Goal: Contribute content: Contribute content

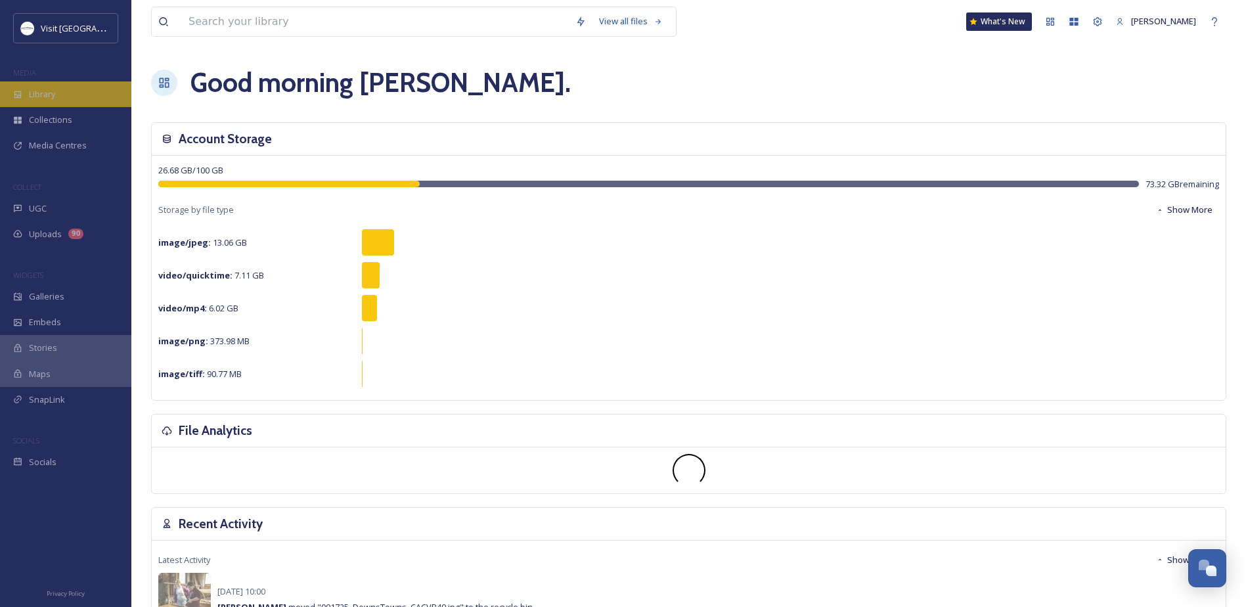
click at [97, 89] on div "Library" at bounding box center [65, 94] width 131 height 26
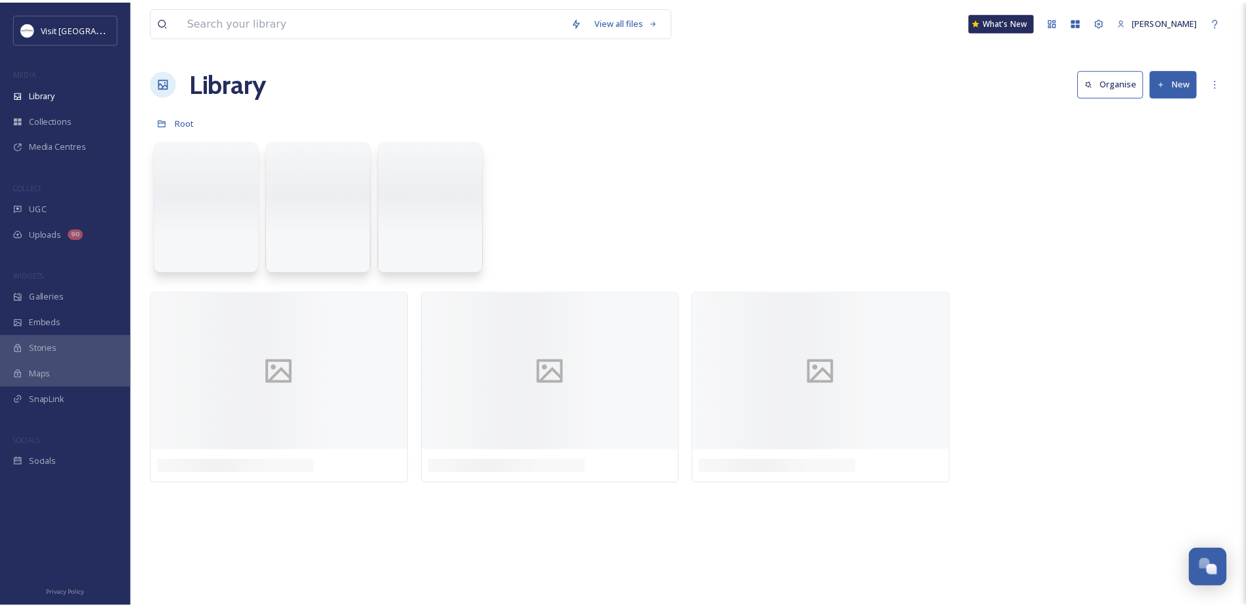
scroll to position [340, 0]
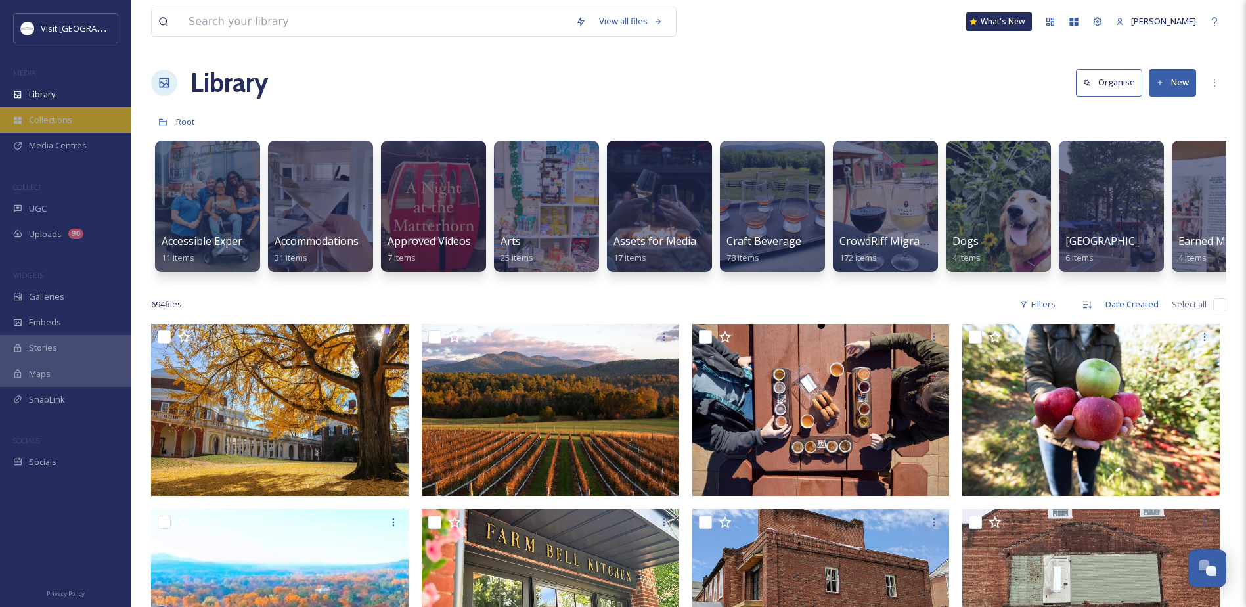
click at [74, 119] on div "Collections" at bounding box center [65, 120] width 131 height 26
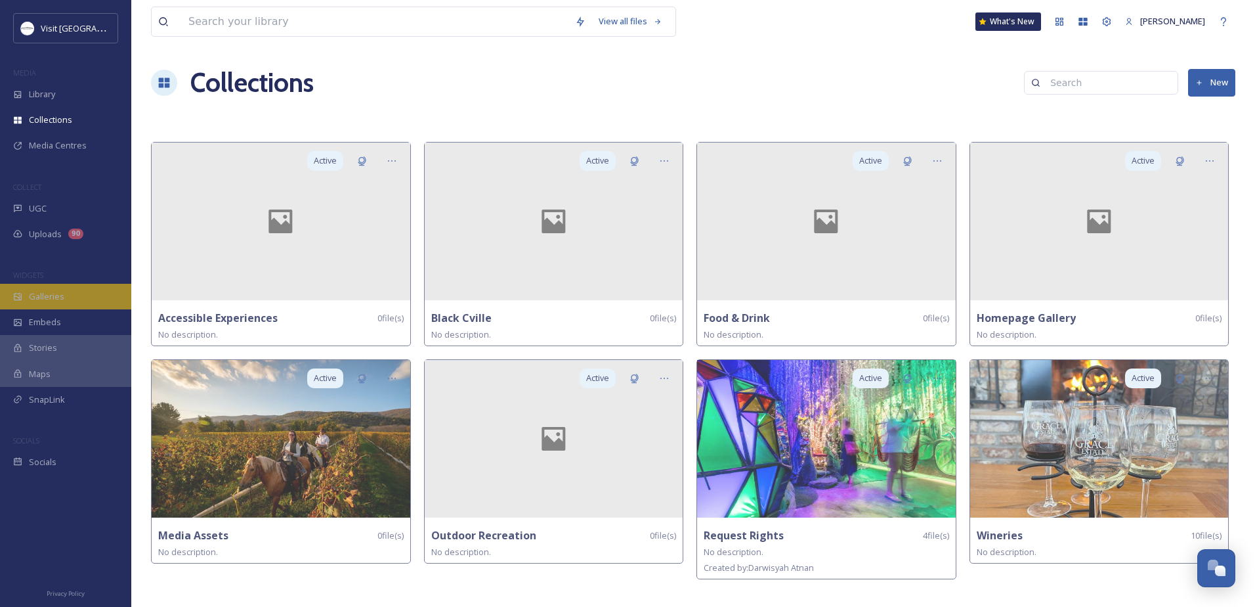
click at [47, 296] on span "Galleries" at bounding box center [46, 296] width 35 height 12
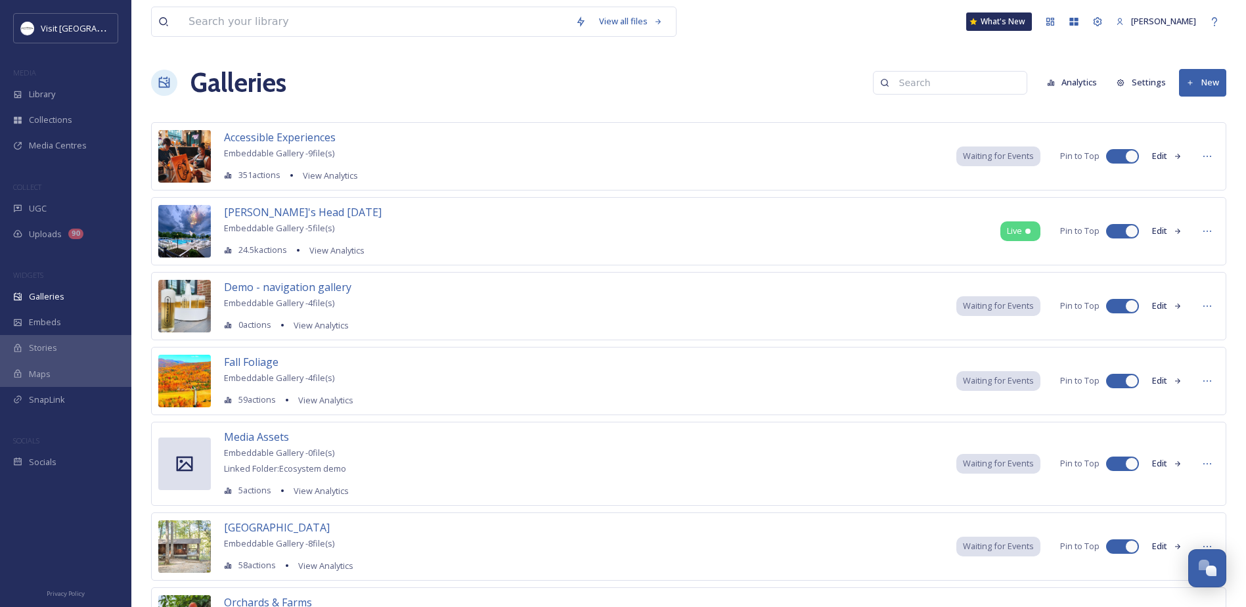
click at [1201, 85] on button "New" at bounding box center [1202, 82] width 47 height 27
click at [1197, 116] on span "Gallery" at bounding box center [1205, 113] width 28 height 12
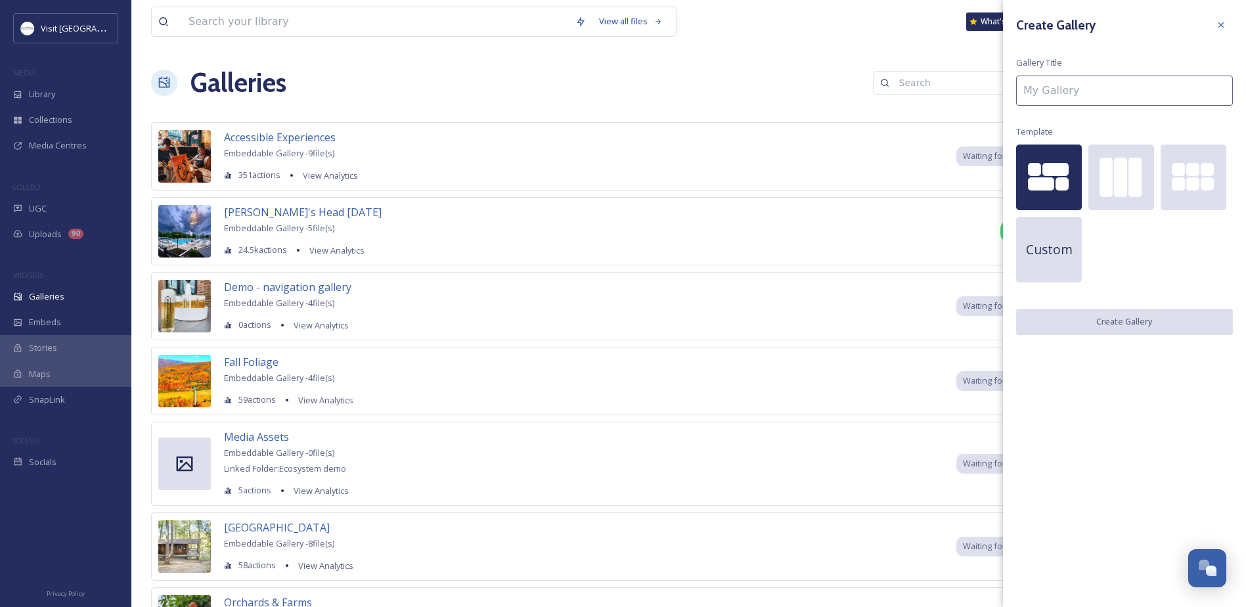
click at [1065, 97] on input at bounding box center [1124, 91] width 217 height 30
type input "c"
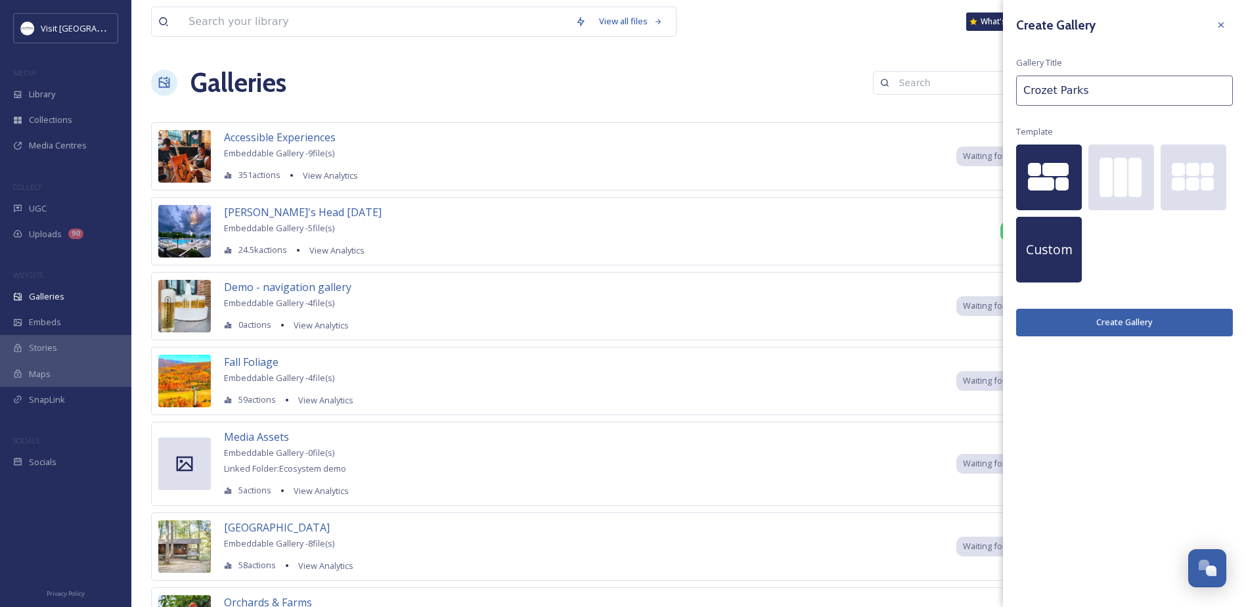
type input "Crozet Parks"
click at [1029, 271] on div "Custom" at bounding box center [1049, 250] width 66 height 66
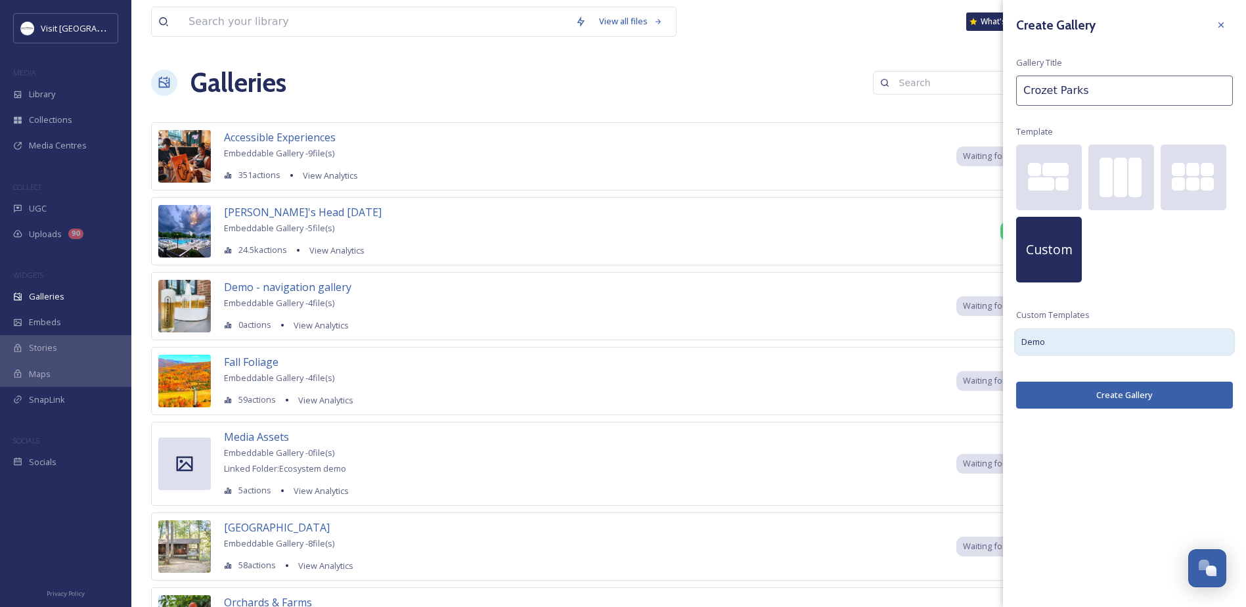
click at [1036, 337] on span "Demo" at bounding box center [1033, 341] width 24 height 13
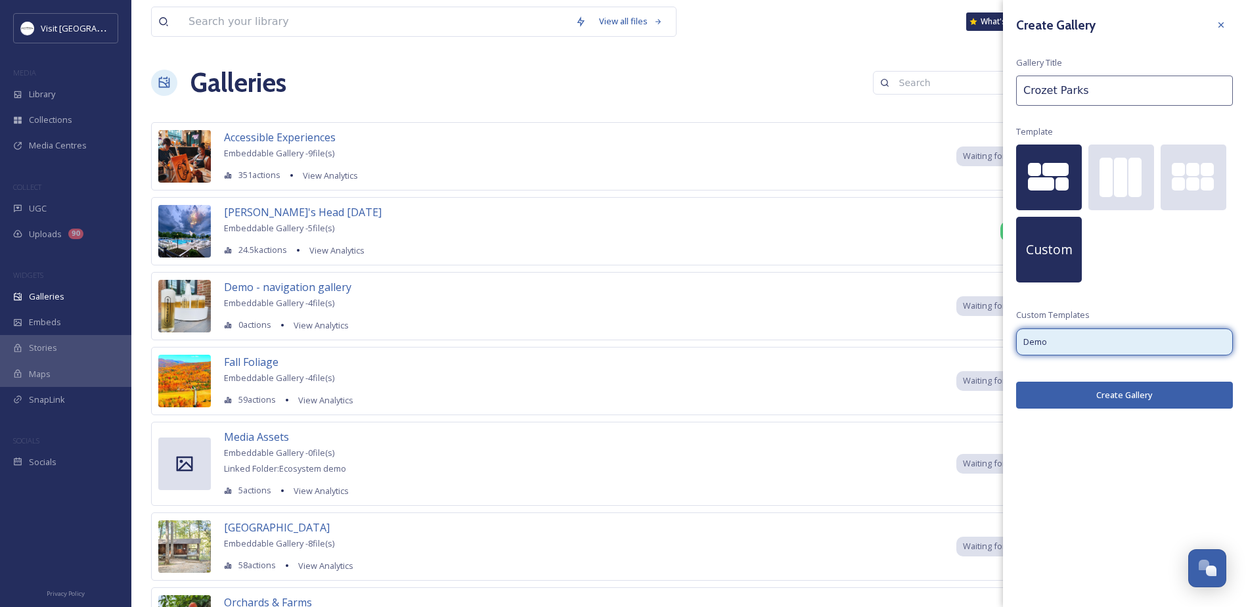
click at [1053, 167] on div at bounding box center [1055, 169] width 26 height 13
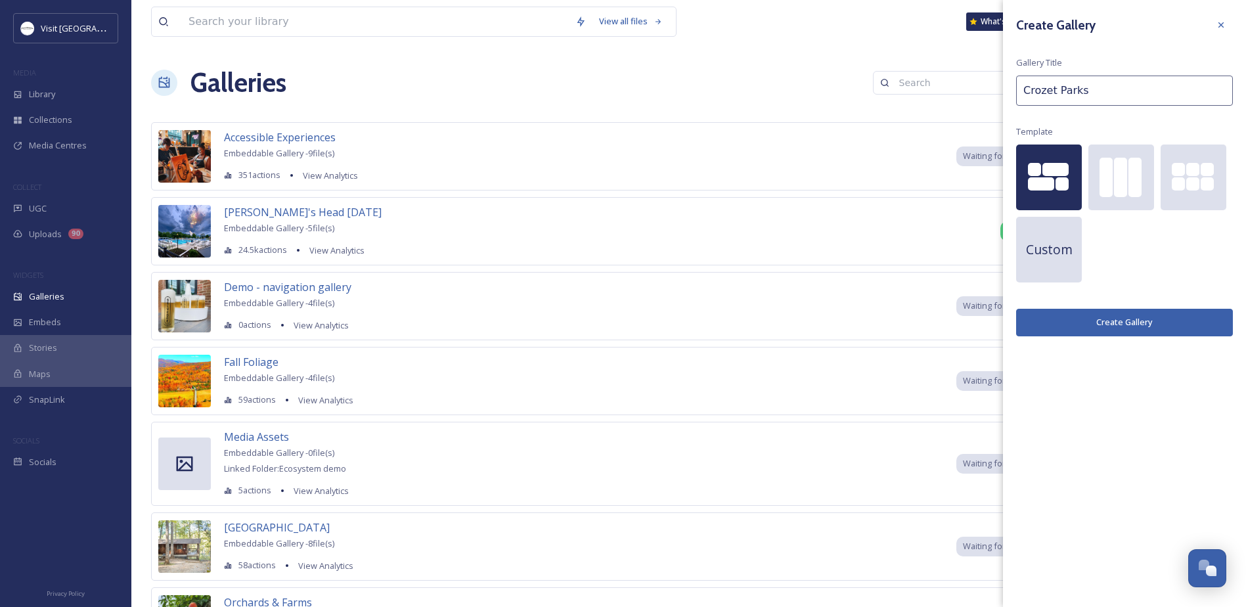
click at [1137, 320] on button "Create Gallery" at bounding box center [1124, 322] width 217 height 27
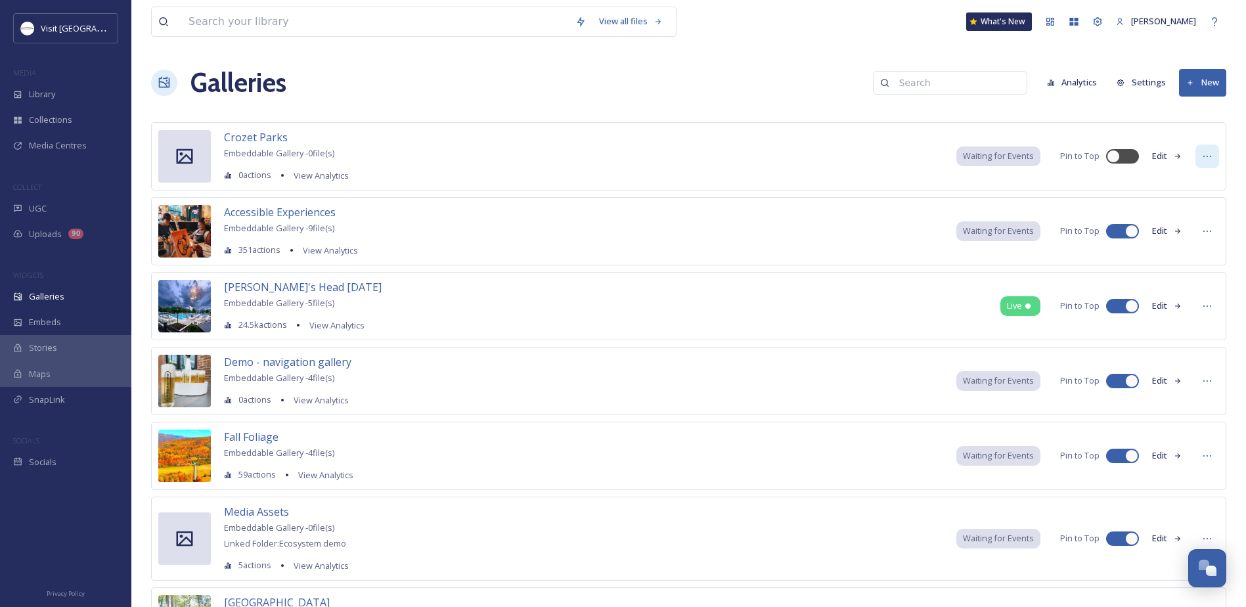
click at [1205, 152] on icon at bounding box center [1207, 156] width 11 height 11
click at [1184, 183] on span "Edit Gallery" at bounding box center [1175, 185] width 44 height 12
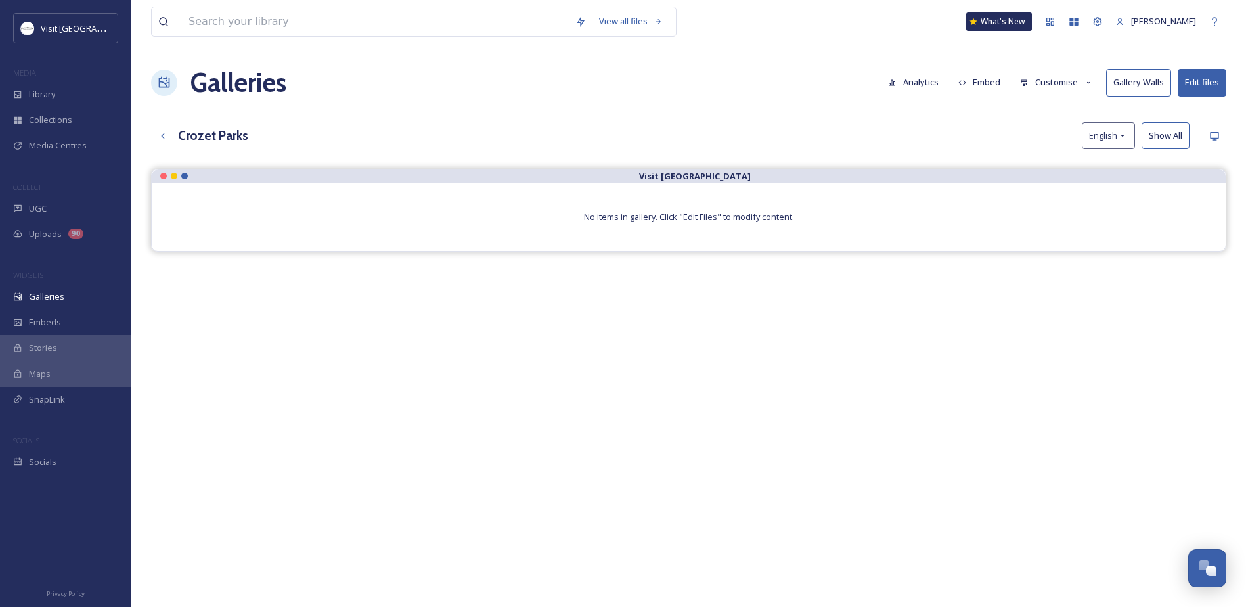
click at [1125, 87] on button "Gallery Walls" at bounding box center [1138, 82] width 65 height 27
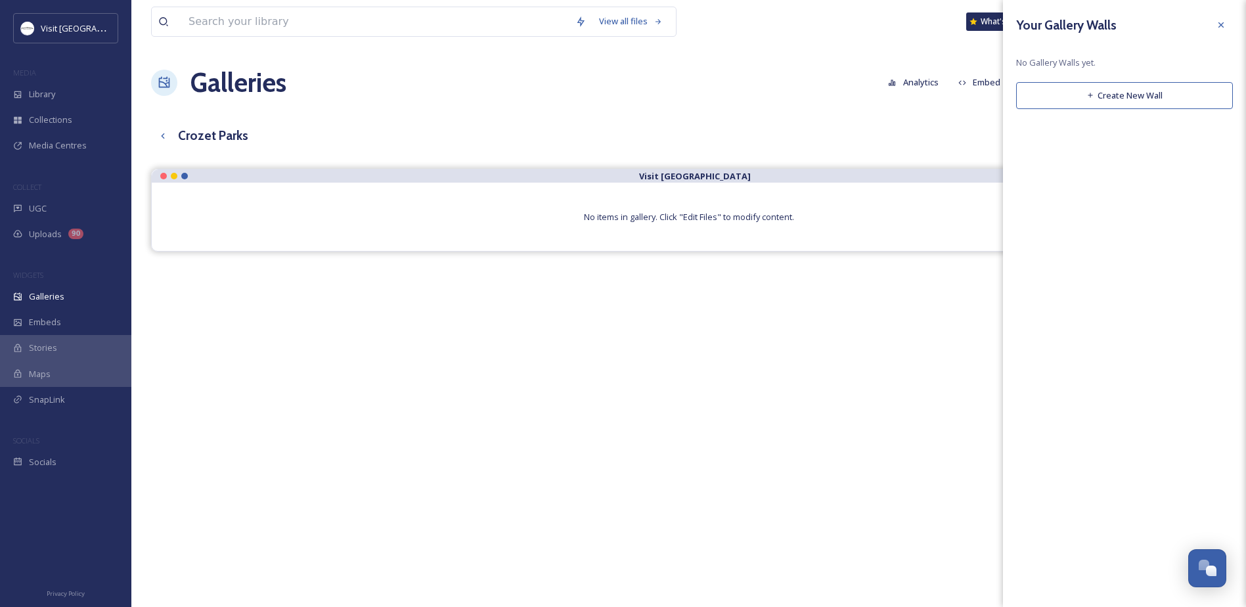
click at [1200, 20] on div "Your Gallery Walls" at bounding box center [1124, 25] width 217 height 24
click at [1222, 20] on icon at bounding box center [1220, 25] width 11 height 11
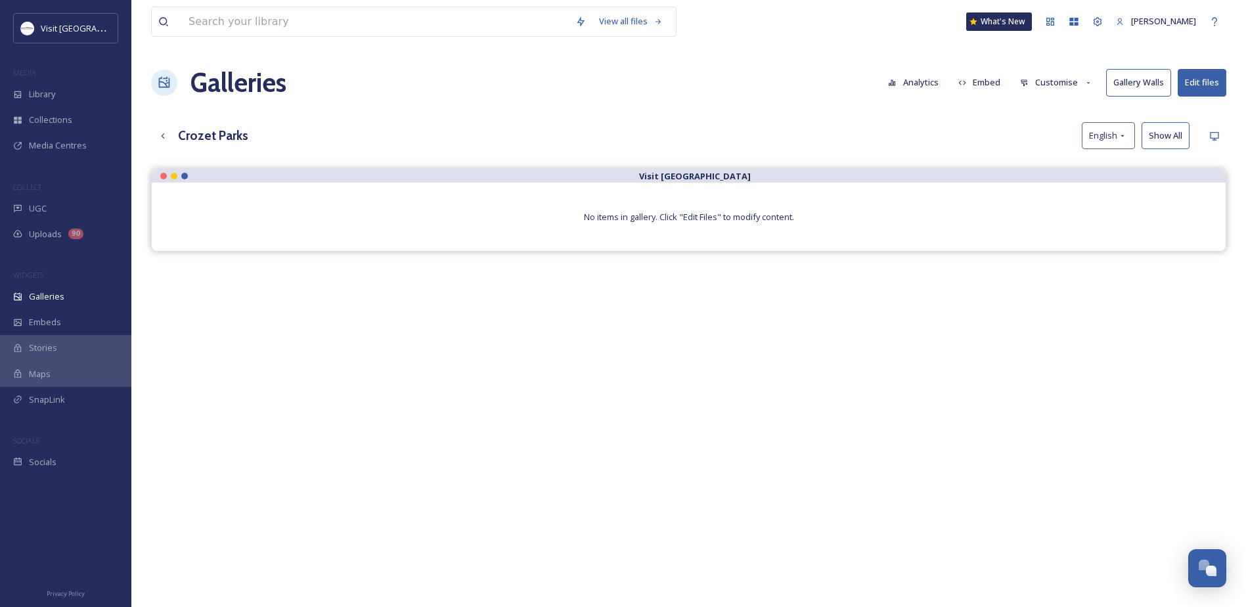
click at [1051, 81] on button "Customise" at bounding box center [1056, 83] width 86 height 26
click at [1035, 104] on div "Layout" at bounding box center [1059, 113] width 91 height 26
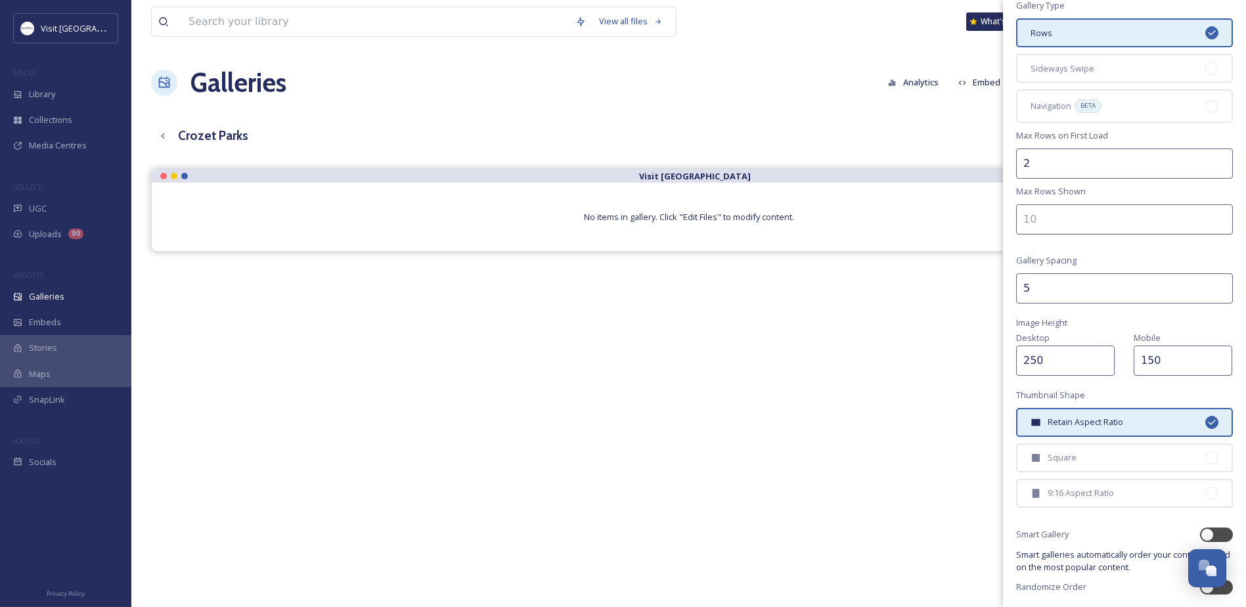
scroll to position [154, 0]
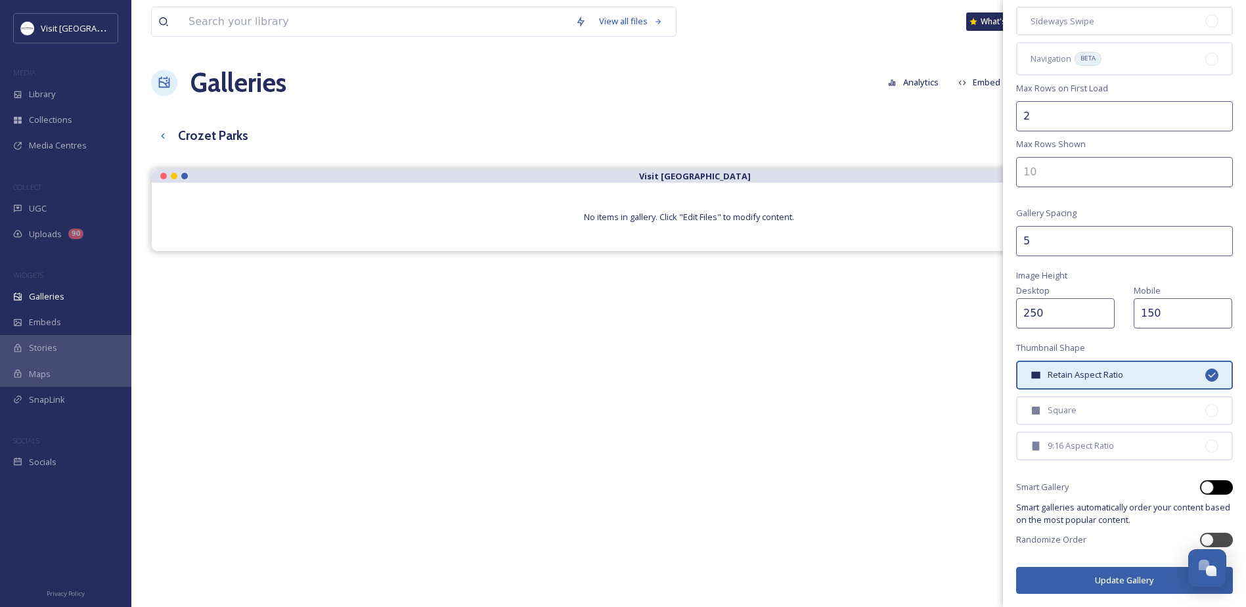
click at [1206, 488] on div at bounding box center [1216, 487] width 33 height 14
checkbox input "true"
click at [1097, 578] on button "Update Gallery" at bounding box center [1124, 580] width 217 height 27
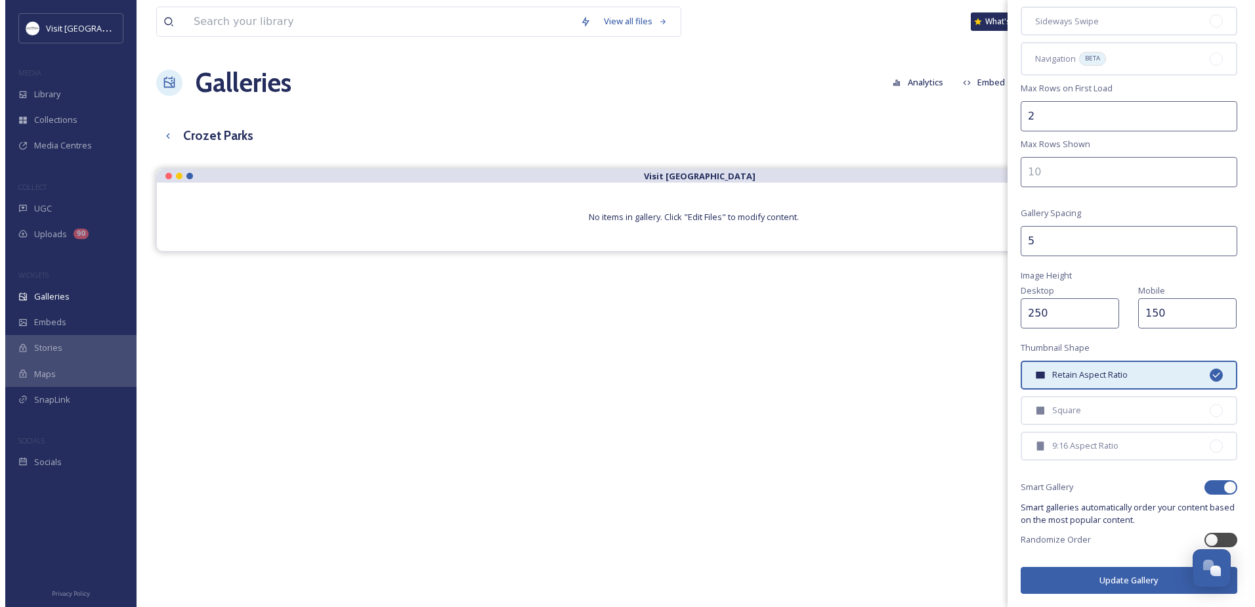
scroll to position [153, 0]
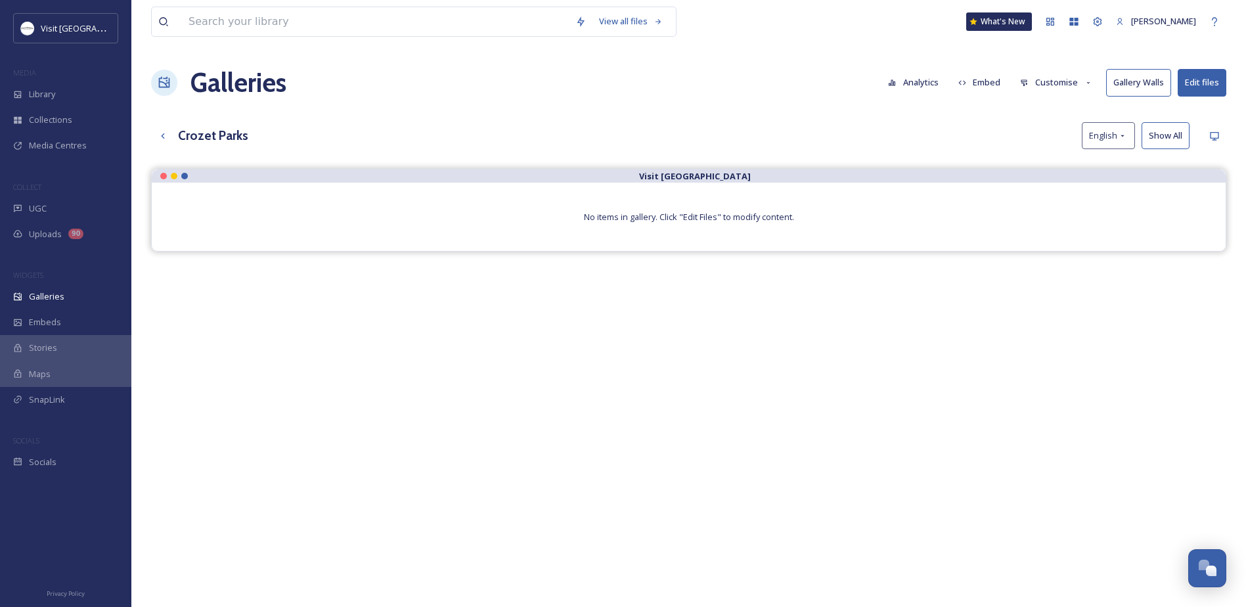
click at [1208, 75] on button "Edit files" at bounding box center [1201, 82] width 49 height 27
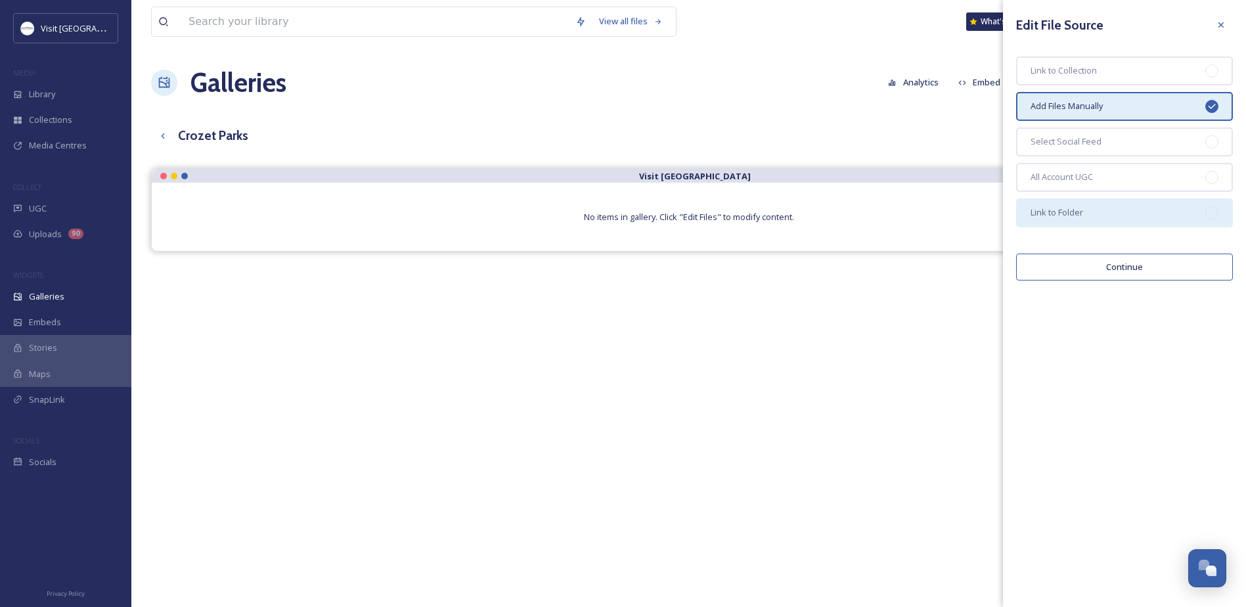
click at [1030, 214] on span "Link to Folder" at bounding box center [1056, 212] width 53 height 12
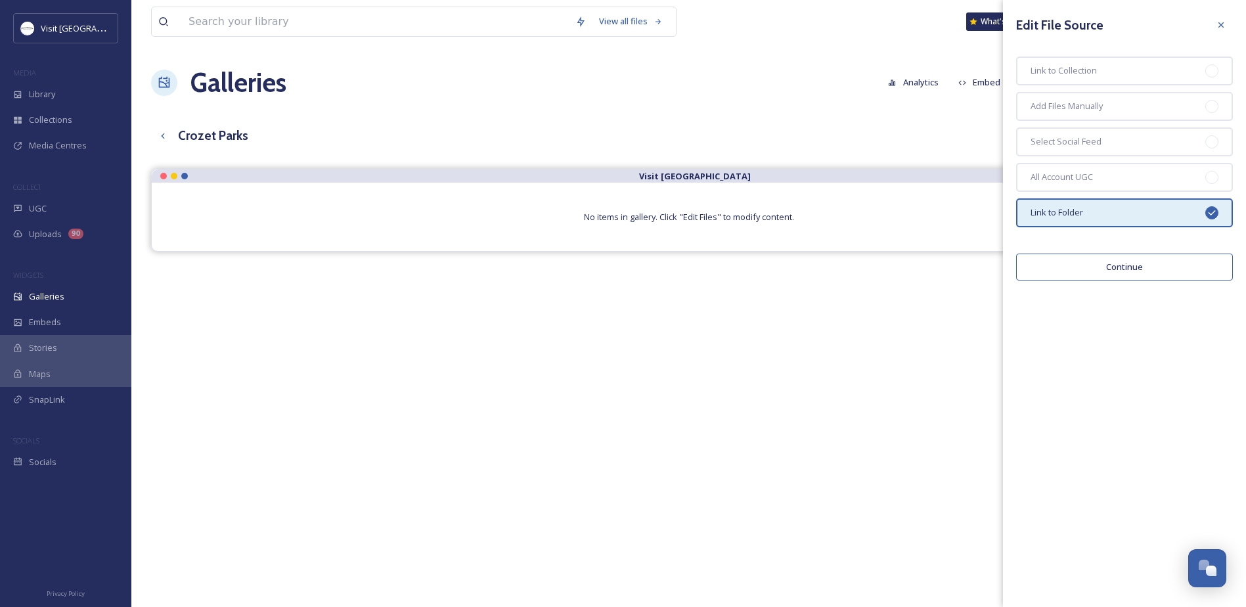
click at [1122, 271] on button "Continue" at bounding box center [1124, 266] width 217 height 27
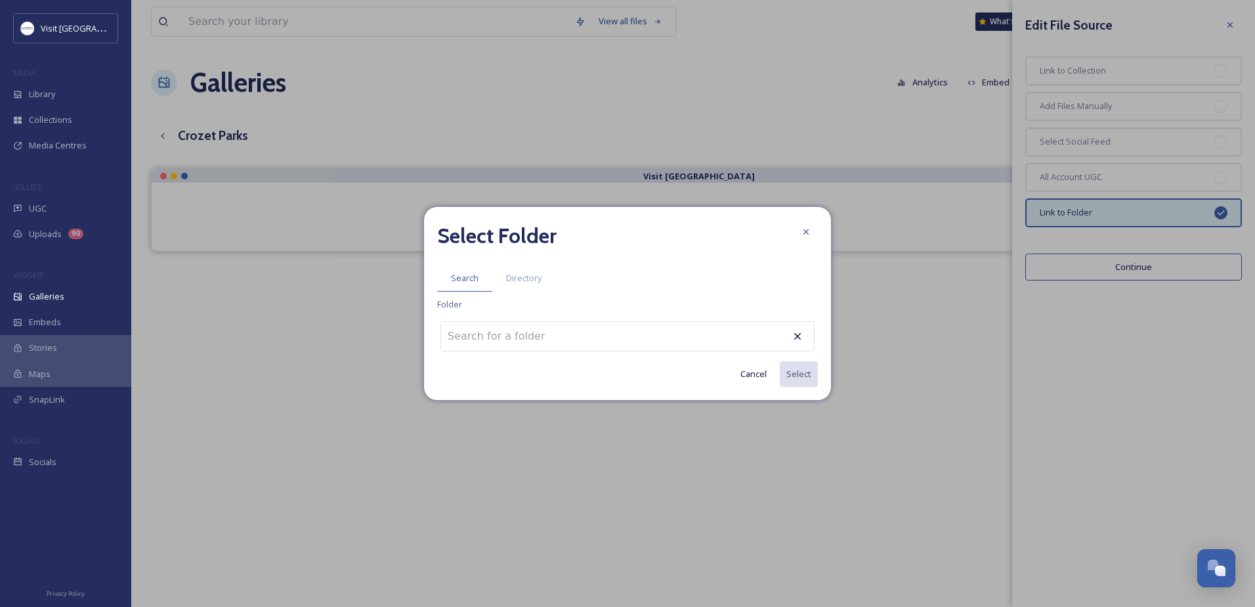
click at [484, 337] on input at bounding box center [513, 336] width 144 height 29
click at [529, 278] on span "Directory" at bounding box center [523, 278] width 35 height 12
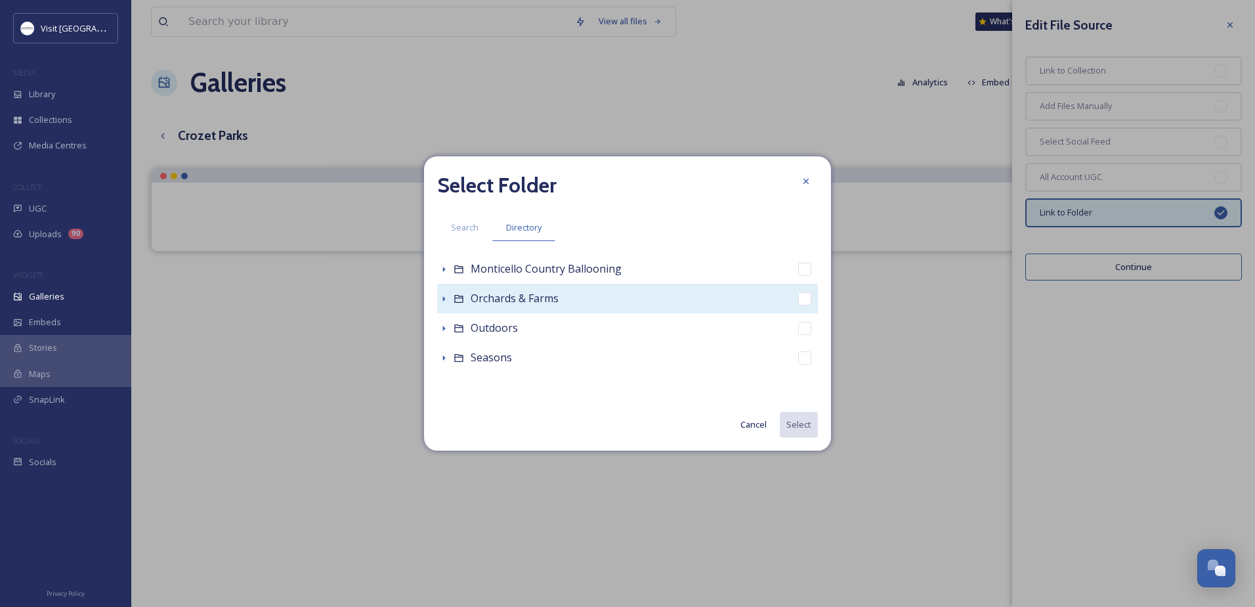
scroll to position [591, 0]
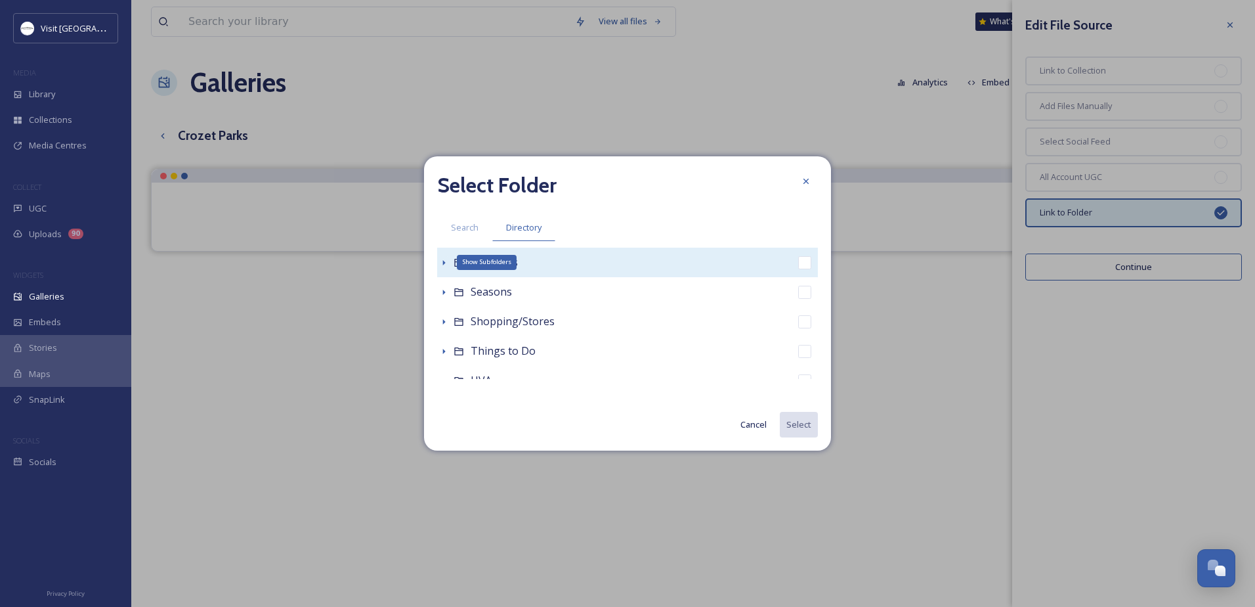
click at [448, 265] on icon at bounding box center [444, 262] width 11 height 11
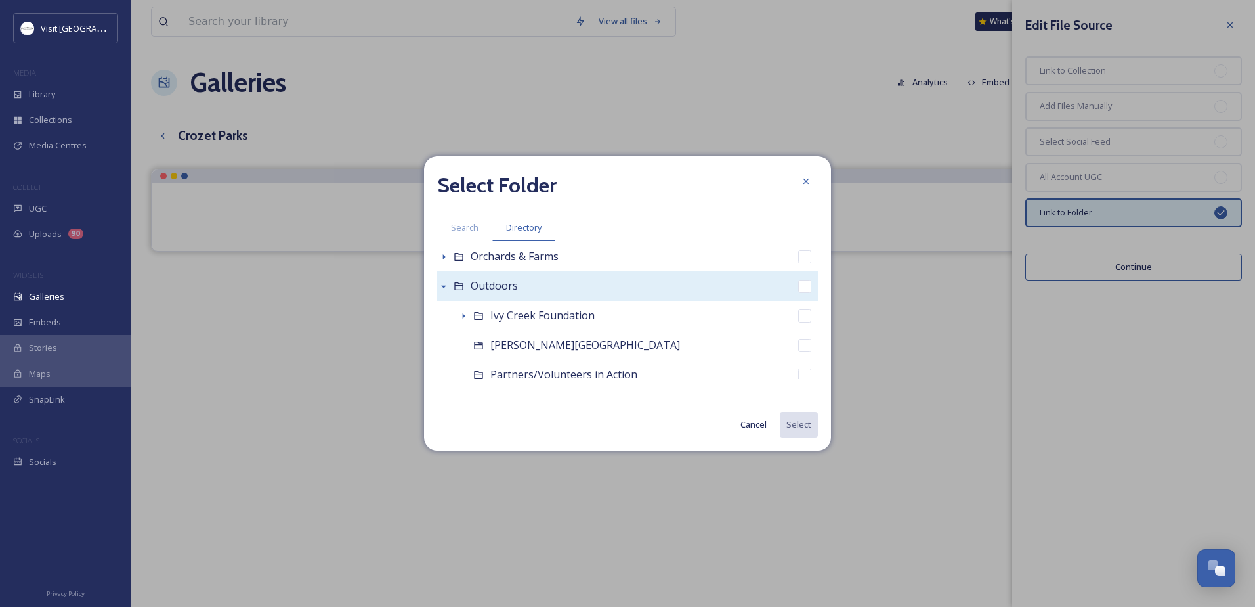
scroll to position [525, 0]
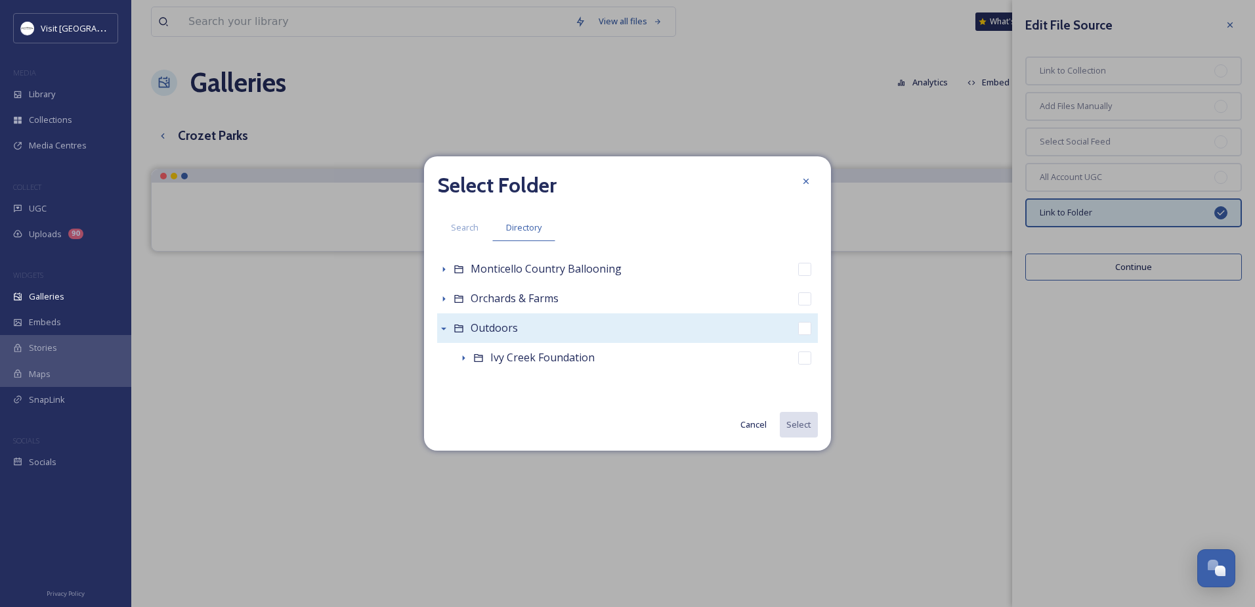
click at [540, 330] on div "Outdoors" at bounding box center [627, 328] width 381 height 30
checkbox input "true"
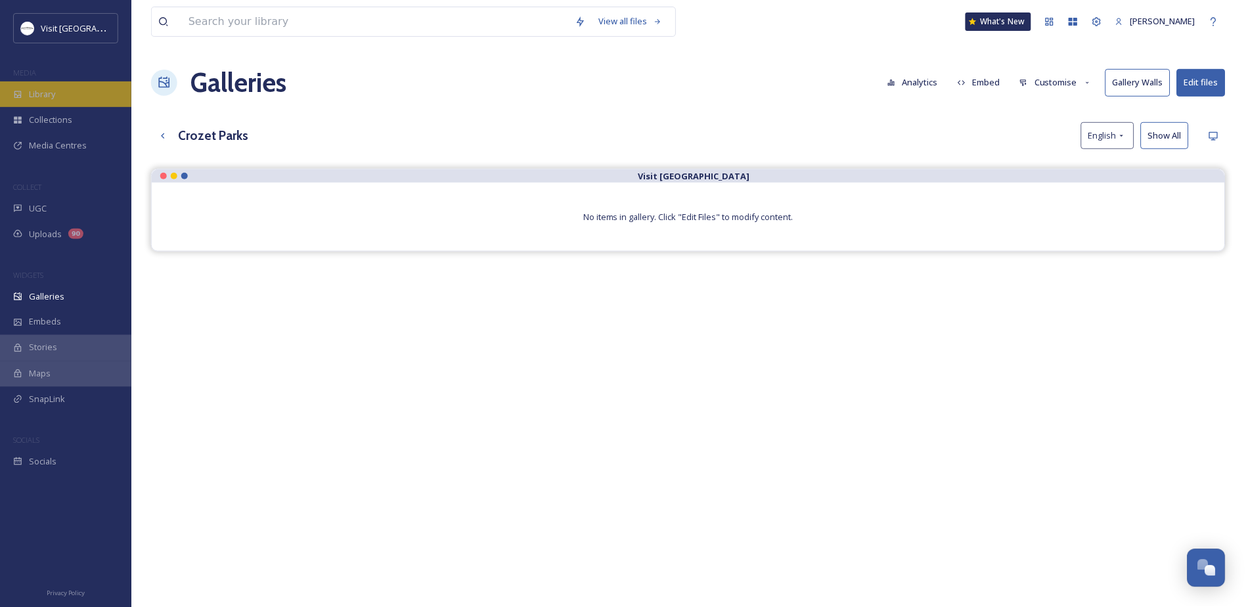
click at [59, 89] on div "Library" at bounding box center [65, 94] width 131 height 26
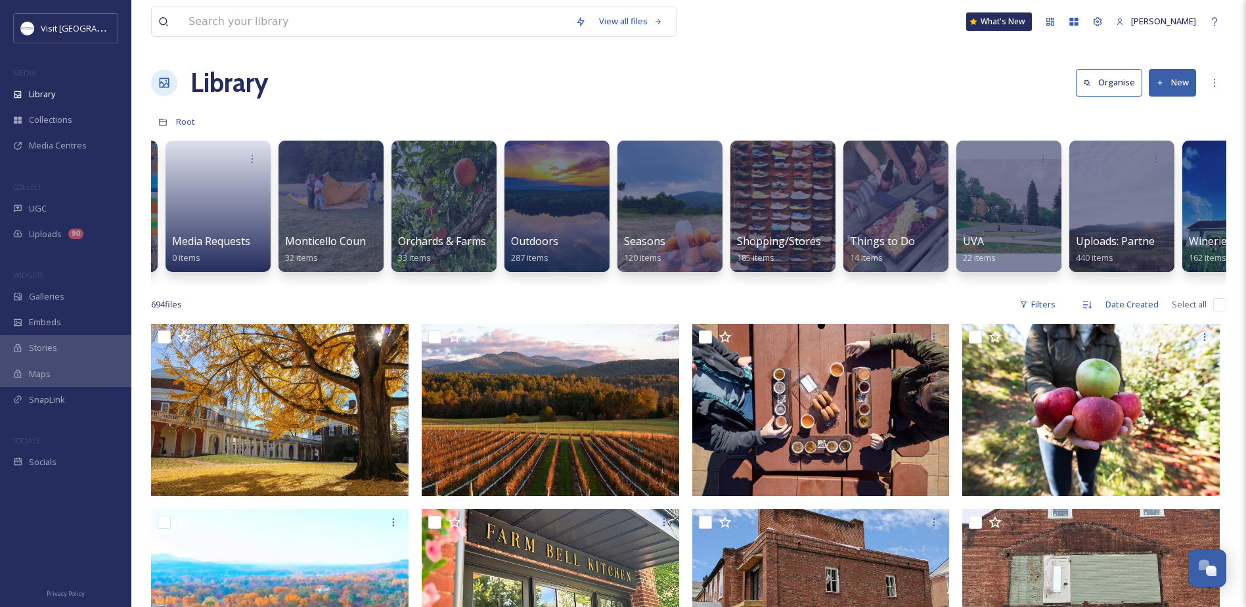
scroll to position [0, 1974]
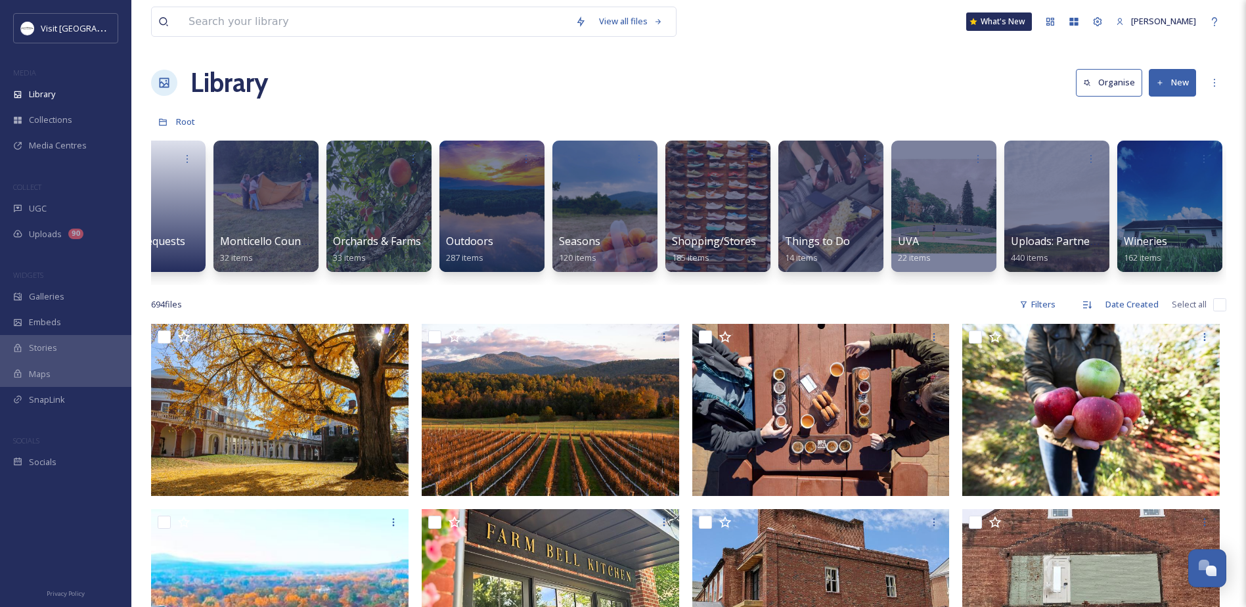
click at [1173, 80] on button "New" at bounding box center [1171, 82] width 47 height 27
click at [1162, 114] on span "File Upload" at bounding box center [1166, 113] width 43 height 12
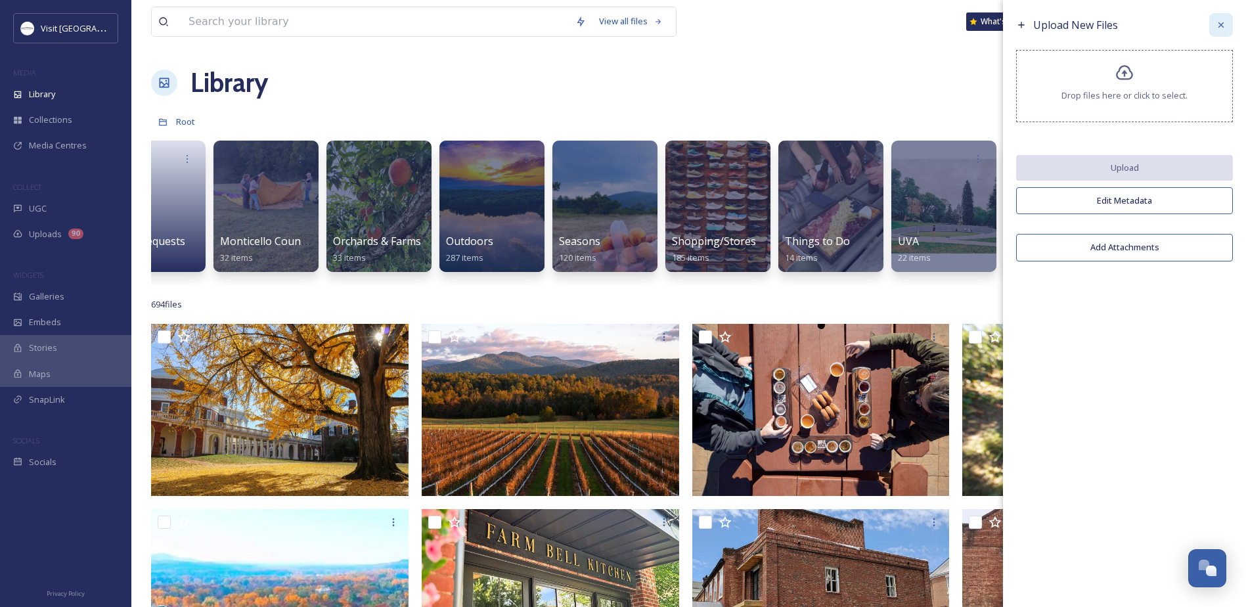
click at [1223, 14] on div at bounding box center [1221, 25] width 24 height 24
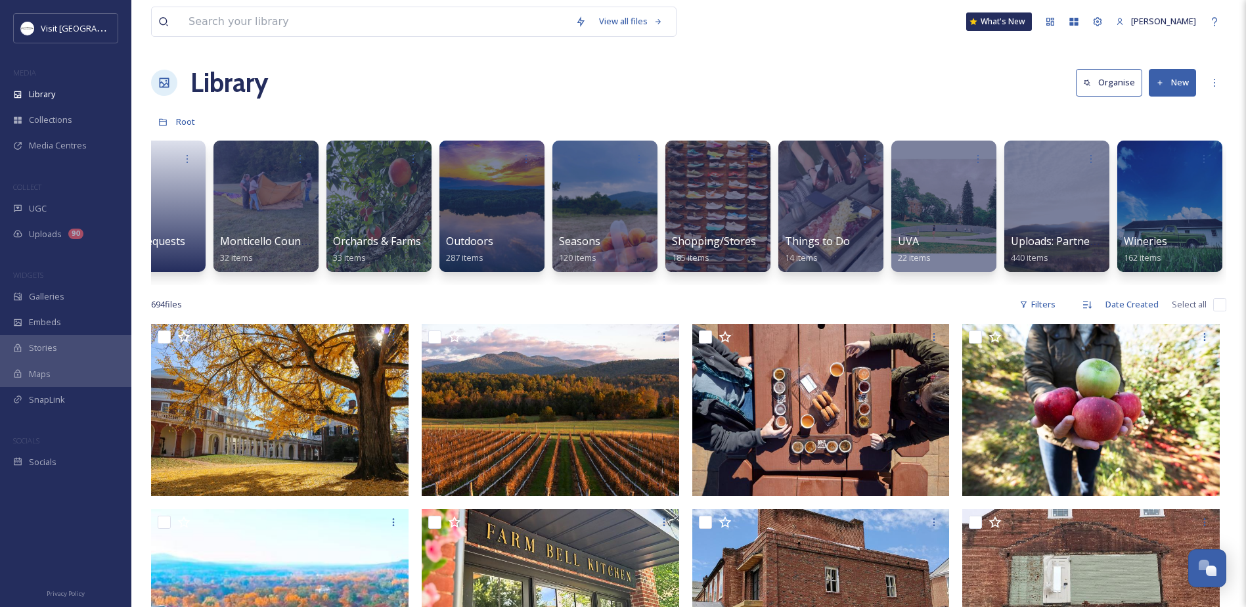
click at [1174, 81] on button "New" at bounding box center [1171, 82] width 47 height 27
click at [1156, 162] on span "Folder" at bounding box center [1157, 164] width 25 height 12
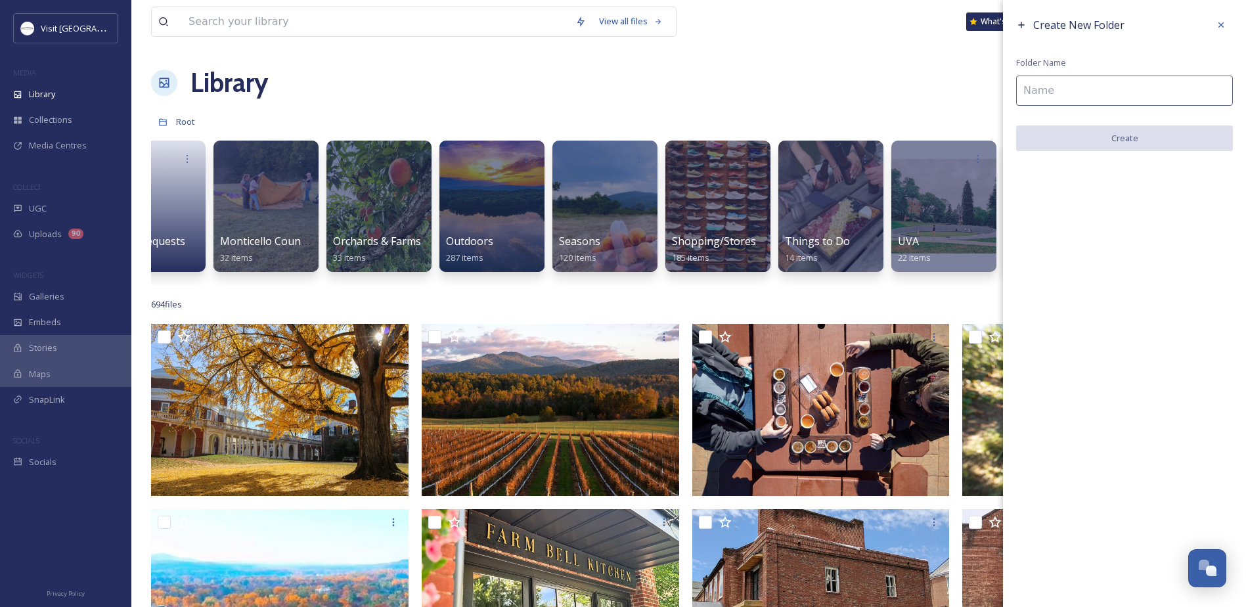
click at [1082, 93] on input at bounding box center [1124, 91] width 217 height 30
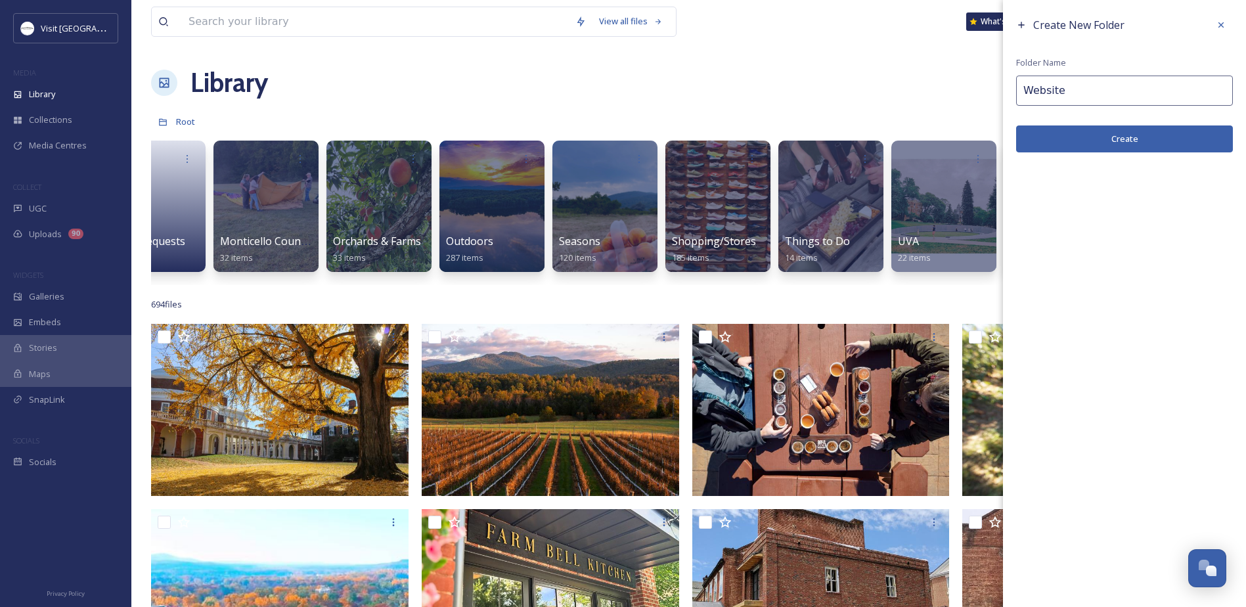
type input "Website"
click at [1061, 136] on button "Create" at bounding box center [1124, 138] width 217 height 27
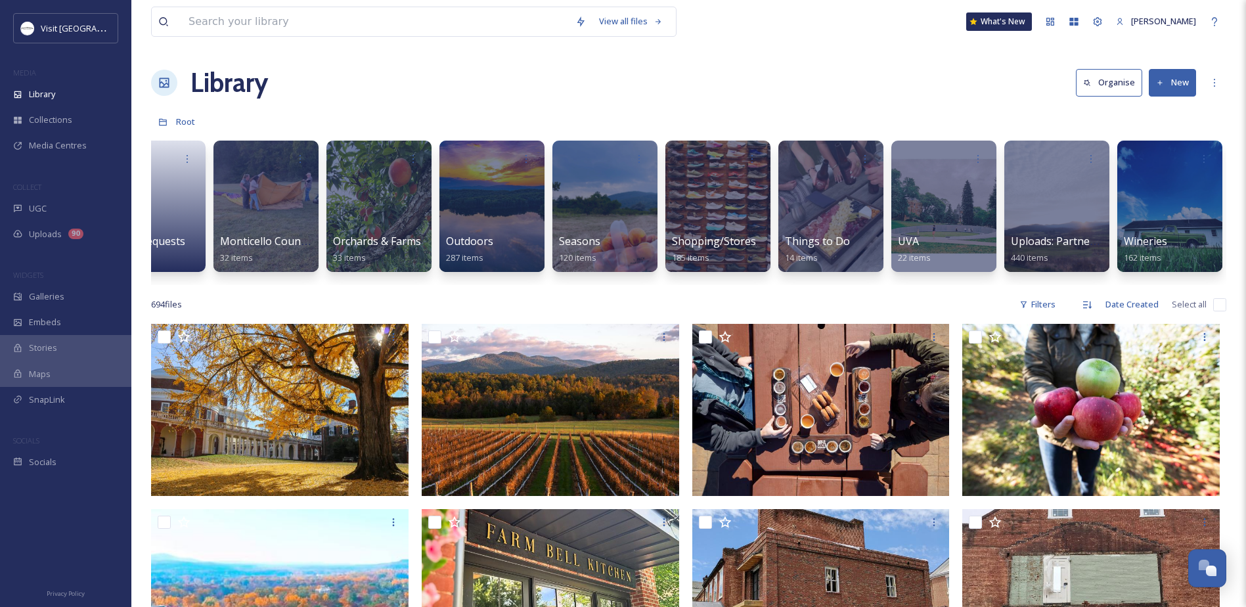
scroll to position [0, 0]
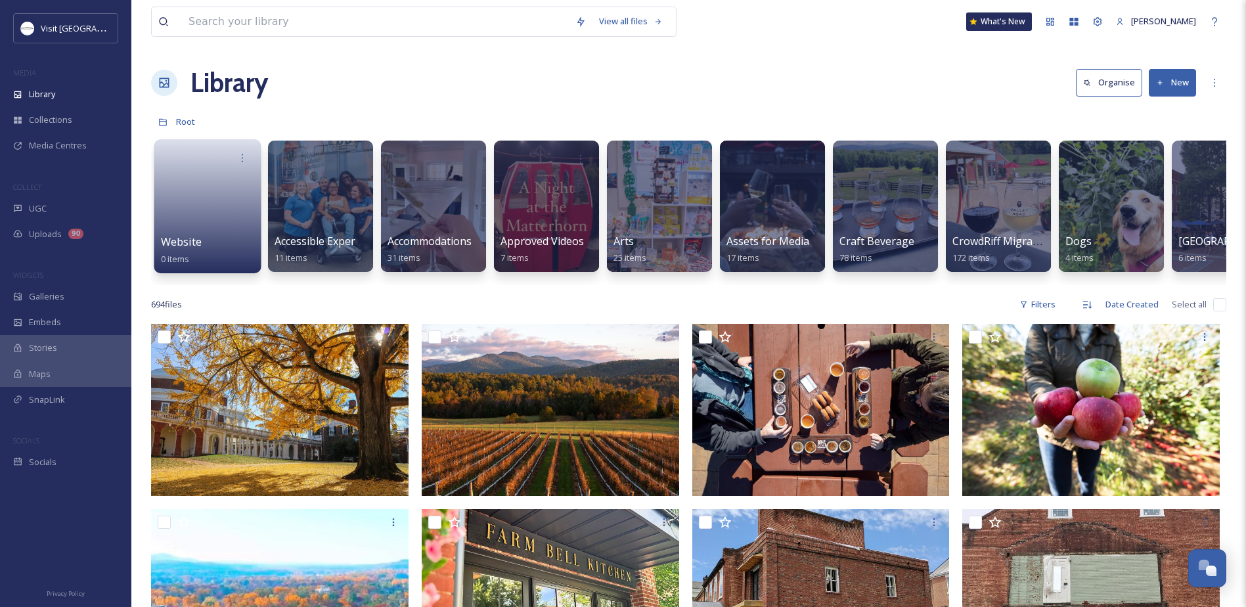
click at [193, 211] on link at bounding box center [208, 202] width 94 height 64
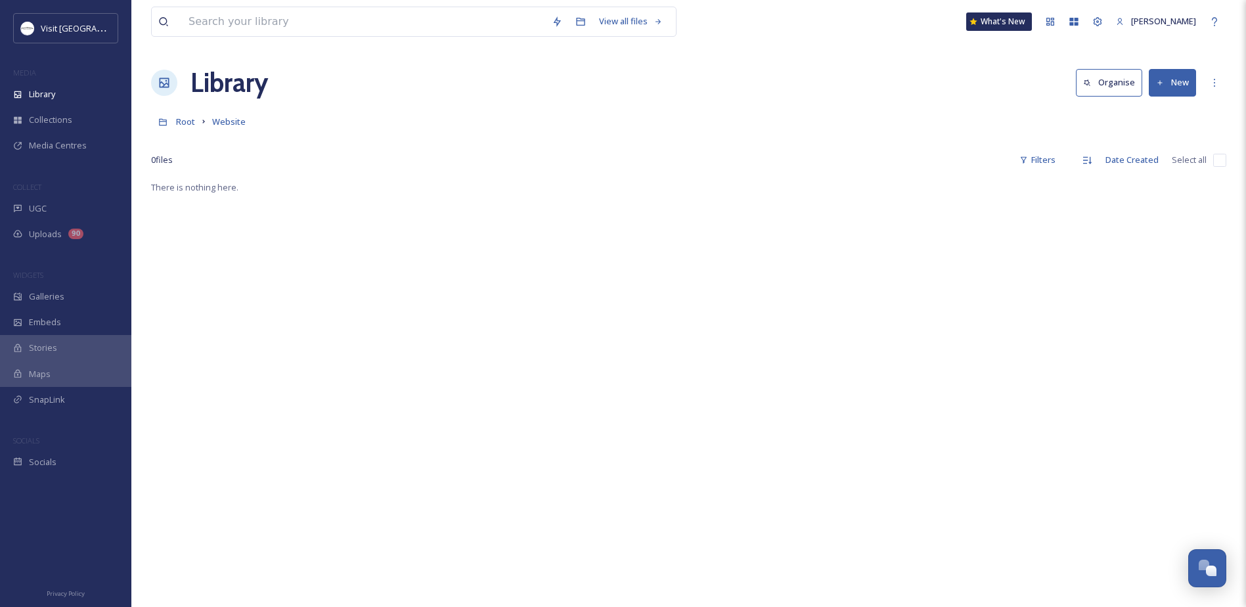
click at [1189, 82] on button "New" at bounding box center [1171, 82] width 47 height 27
click at [1162, 164] on span "Folder" at bounding box center [1157, 164] width 25 height 12
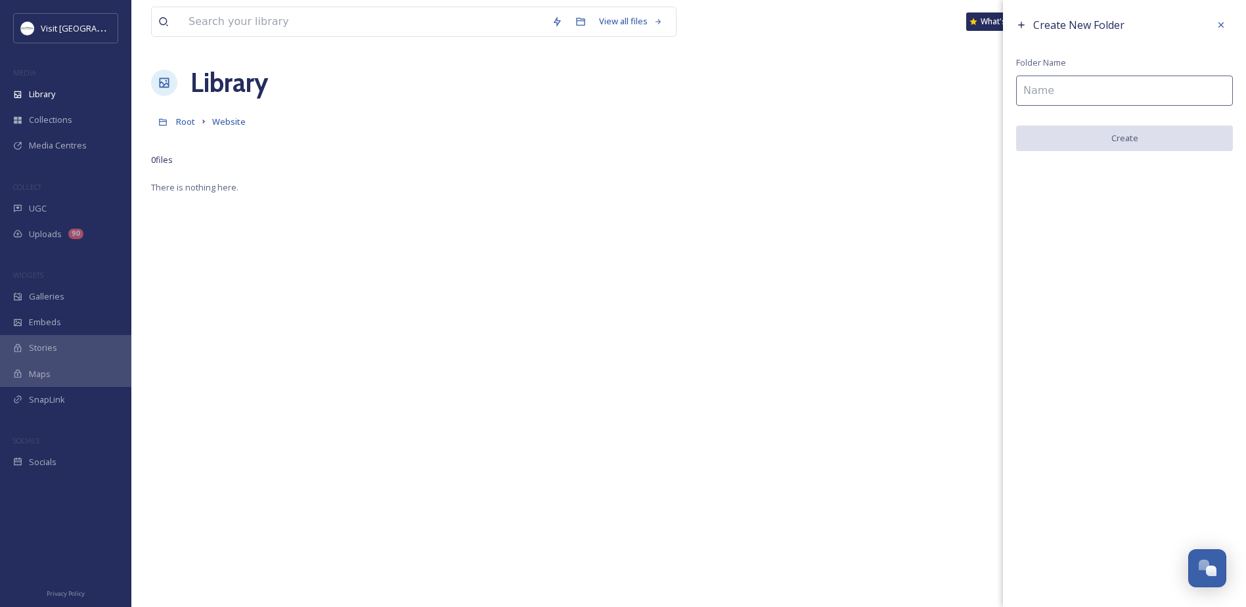
drag, startPoint x: 1058, startPoint y: 88, endPoint x: 1065, endPoint y: 81, distance: 9.3
click at [1060, 87] on input at bounding box center [1124, 91] width 217 height 30
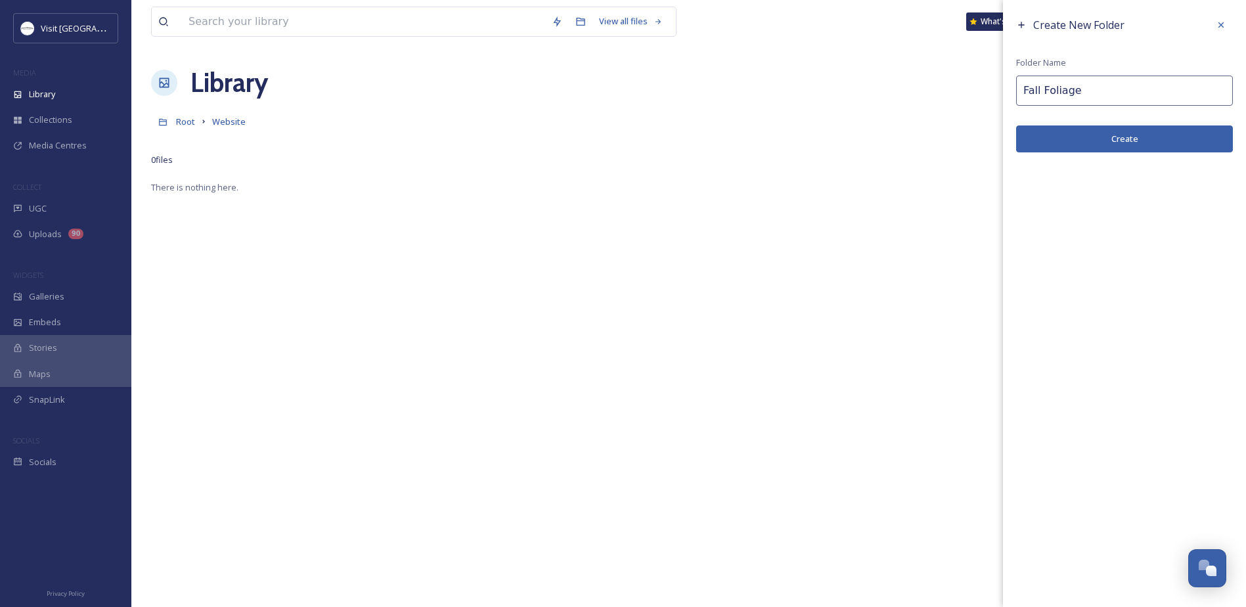
type input "Fall Foliage"
click at [1087, 141] on button "Create" at bounding box center [1124, 138] width 217 height 27
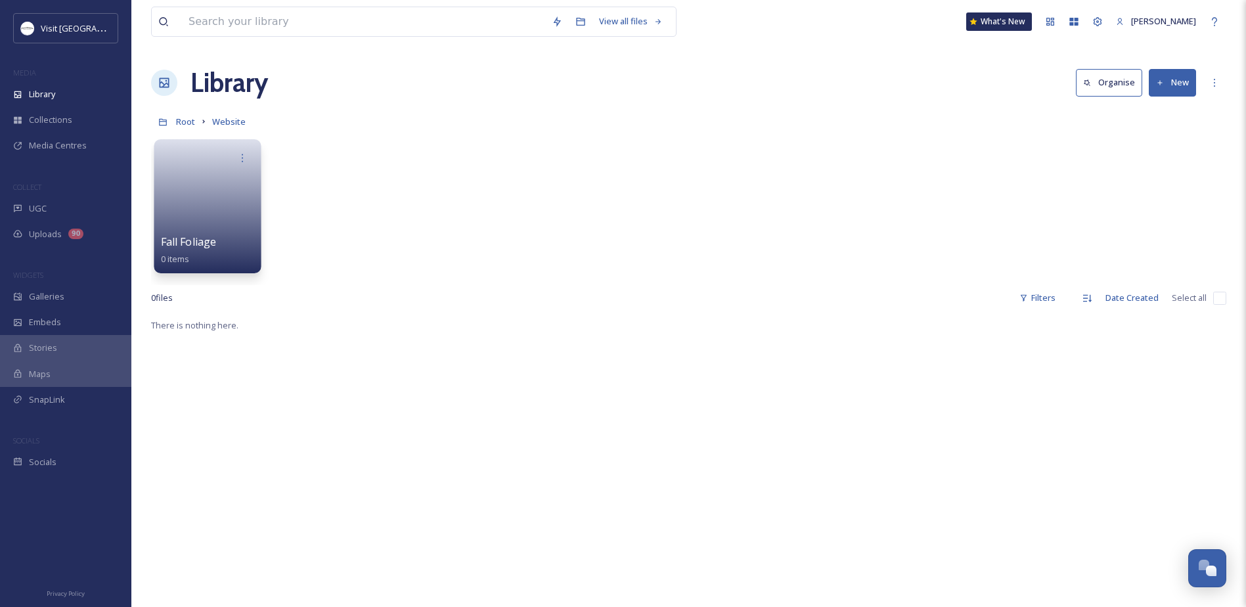
click at [175, 235] on span "Fall Foliage" at bounding box center [189, 241] width 56 height 14
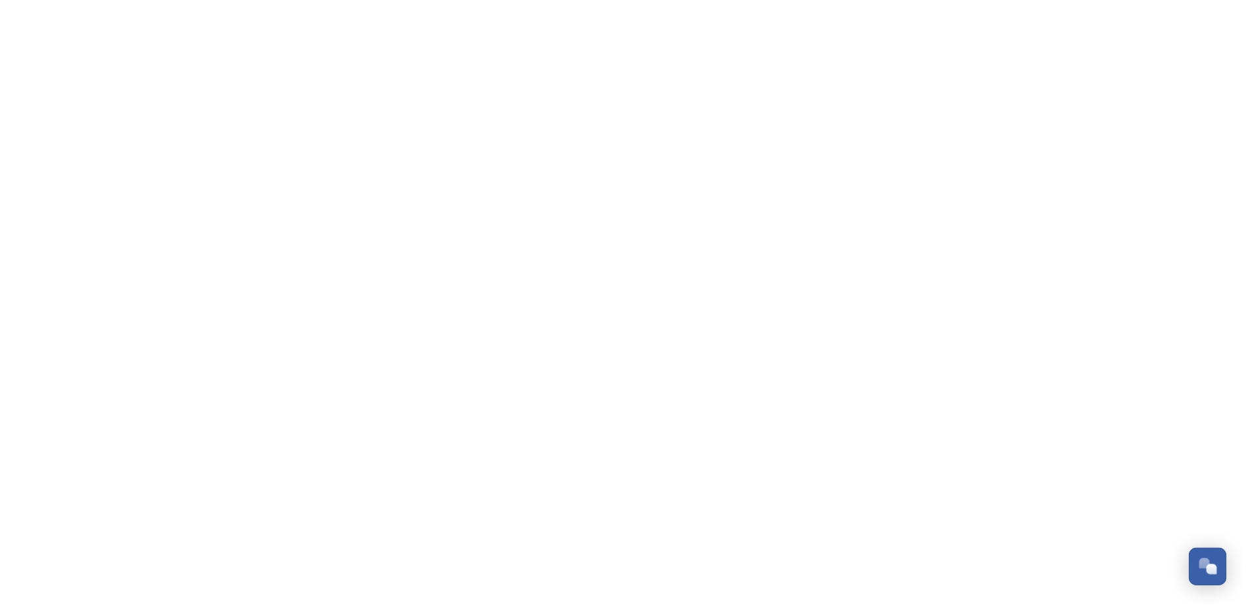
scroll to position [340, 0]
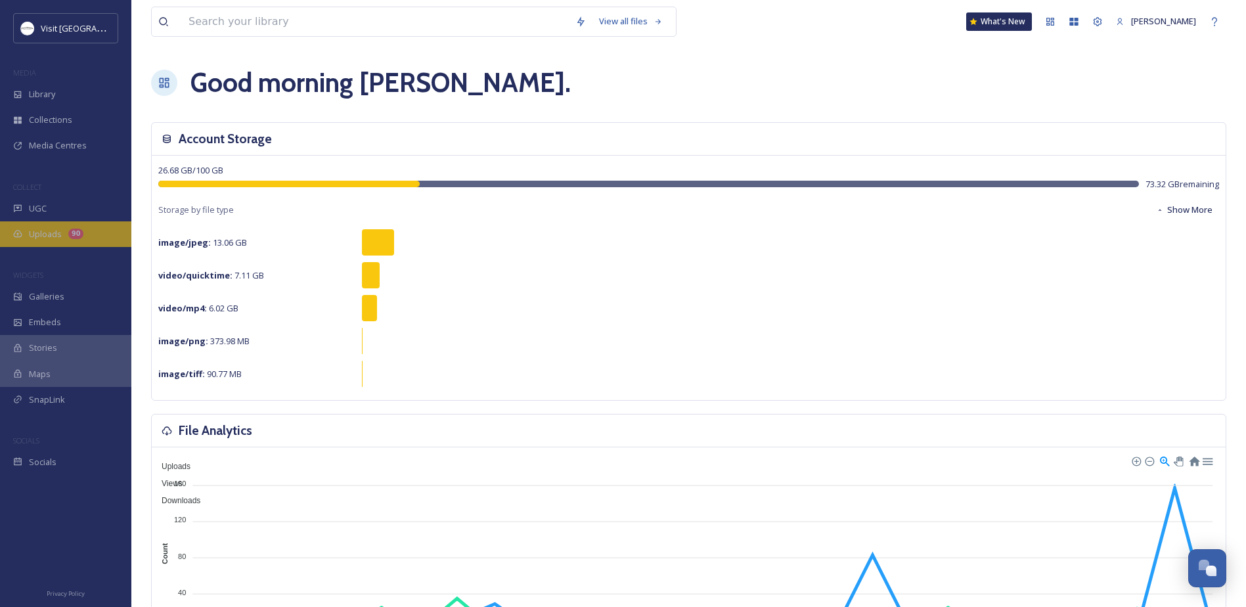
click at [38, 232] on span "Uploads" at bounding box center [45, 234] width 33 height 12
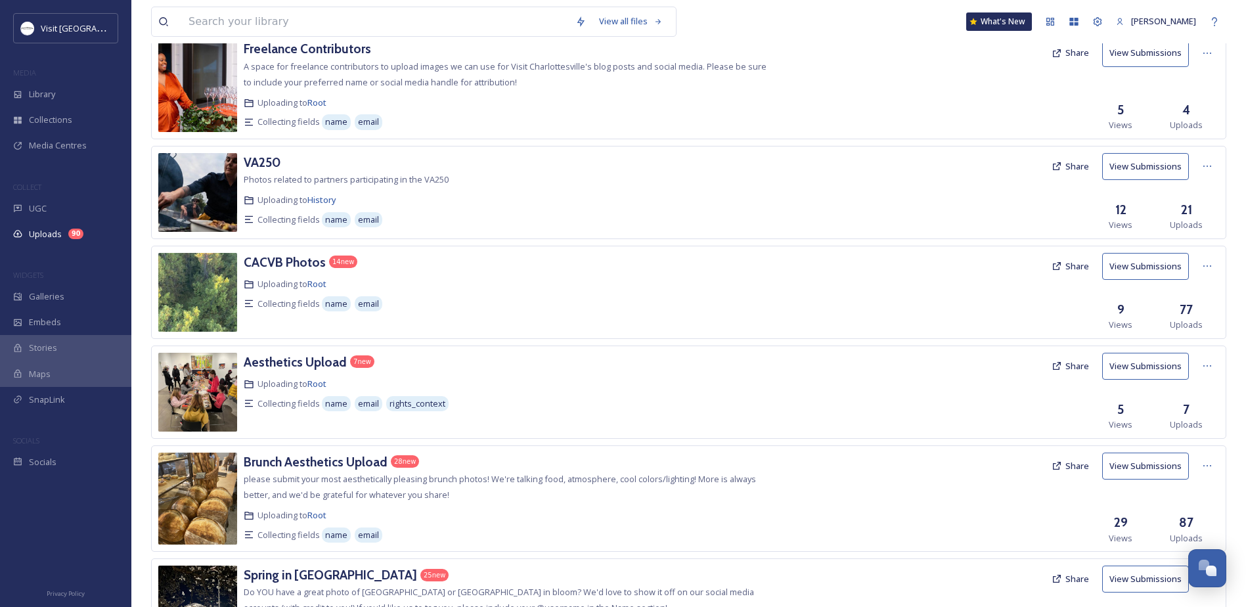
scroll to position [529, 0]
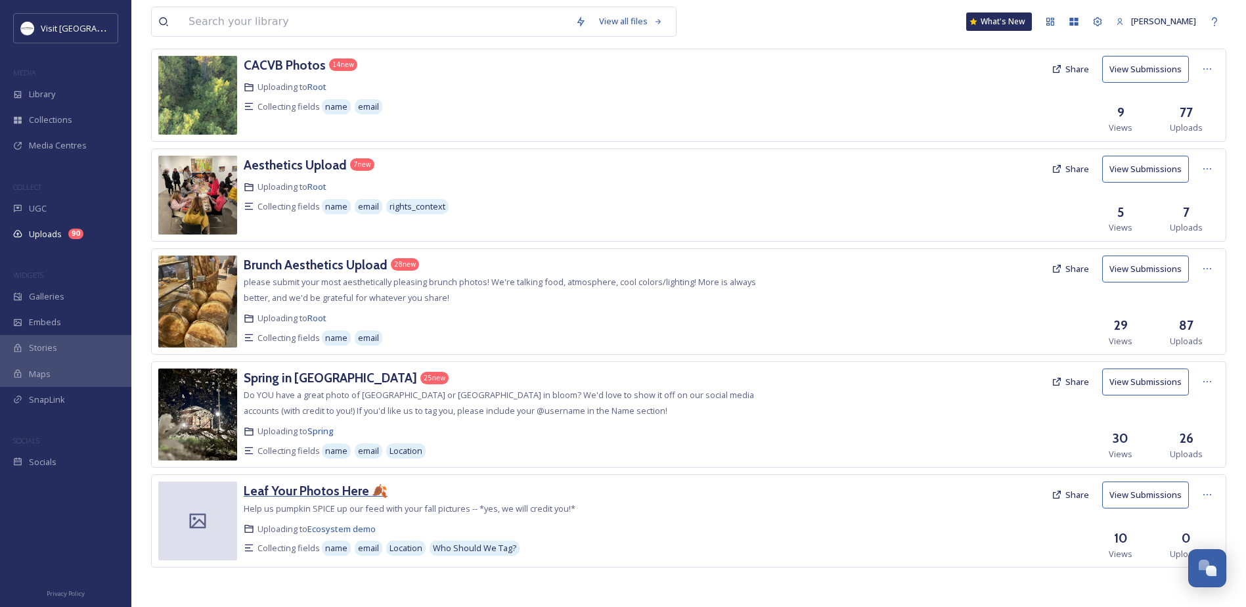
click at [317, 494] on h3 "Leaf Your Photos Here 🍂" at bounding box center [316, 491] width 144 height 16
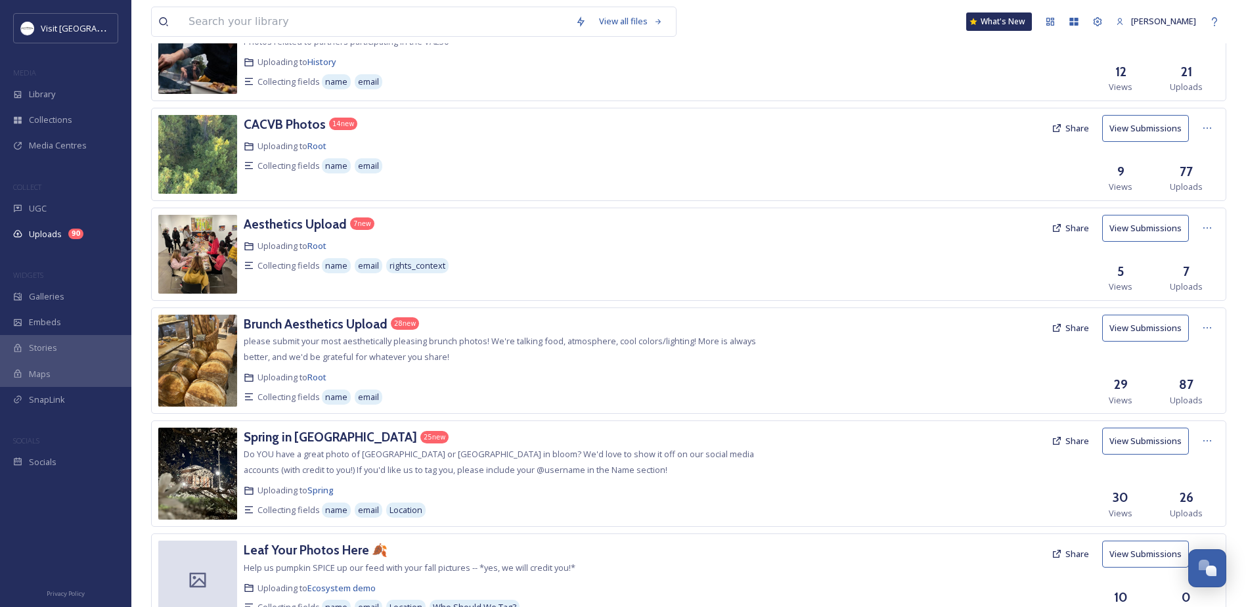
scroll to position [529, 0]
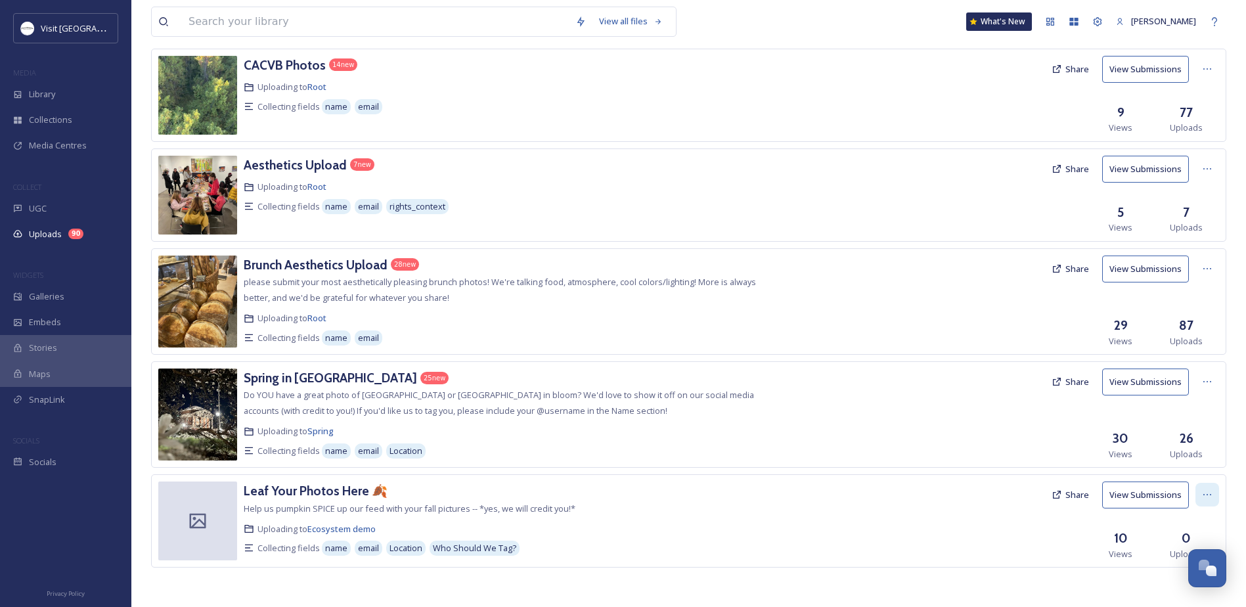
click at [1211, 493] on icon at bounding box center [1207, 494] width 11 height 11
click at [1185, 543] on span "Edit" at bounding box center [1182, 549] width 14 height 12
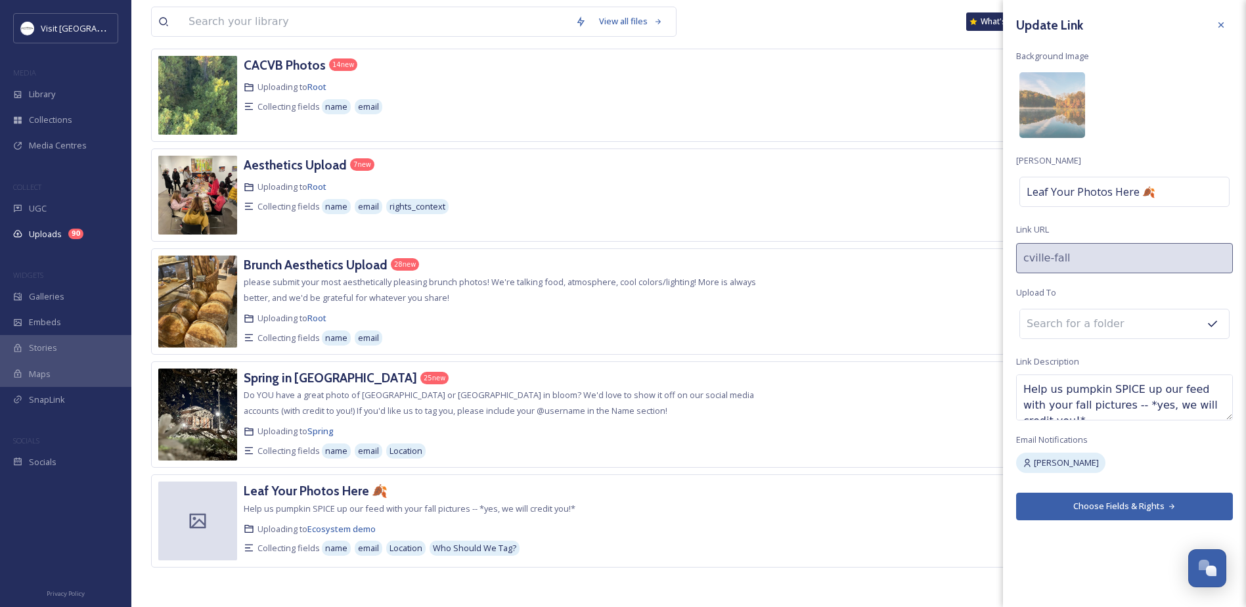
click at [1058, 316] on input at bounding box center [1092, 323] width 144 height 29
click at [1060, 324] on input at bounding box center [1092, 323] width 144 height 29
click at [1116, 322] on input at bounding box center [1092, 323] width 144 height 29
click at [1097, 334] on input "fall foliage" at bounding box center [1092, 323] width 144 height 29
click at [1066, 326] on input "fall foliage" at bounding box center [1092, 323] width 144 height 29
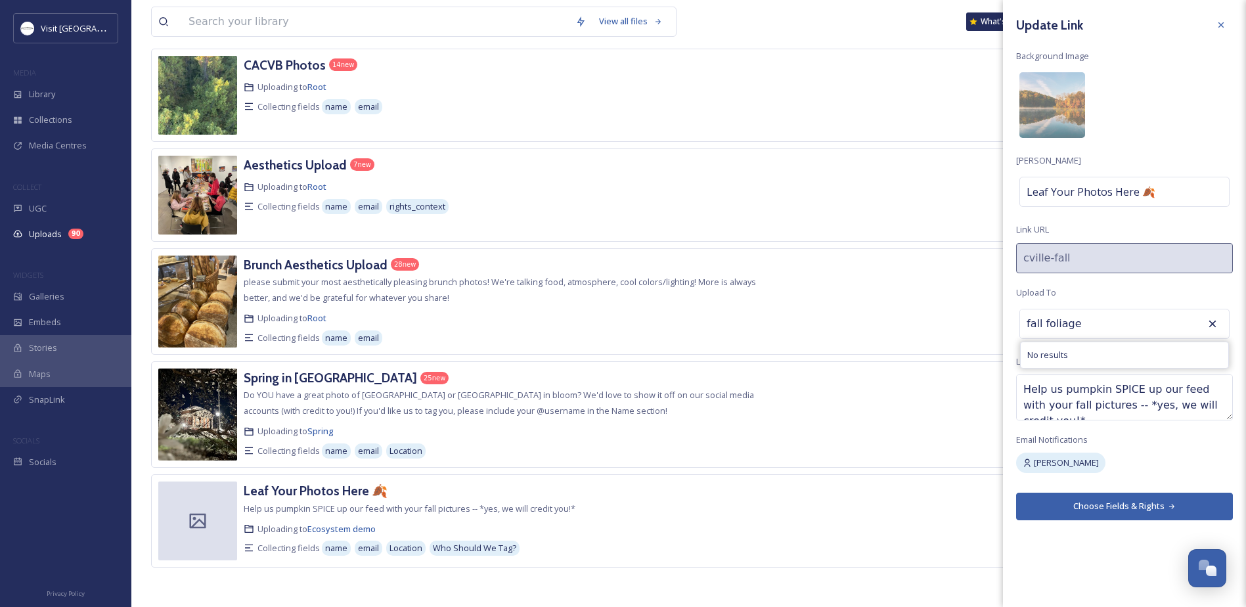
click at [1126, 327] on input "fall foliage" at bounding box center [1092, 323] width 144 height 29
click at [1212, 321] on icon at bounding box center [1212, 323] width 13 height 13
click at [1211, 320] on icon at bounding box center [1212, 323] width 13 height 13
click at [1123, 327] on input "fall foliage" at bounding box center [1092, 323] width 144 height 29
click at [1118, 326] on input "fall foliage" at bounding box center [1092, 323] width 144 height 29
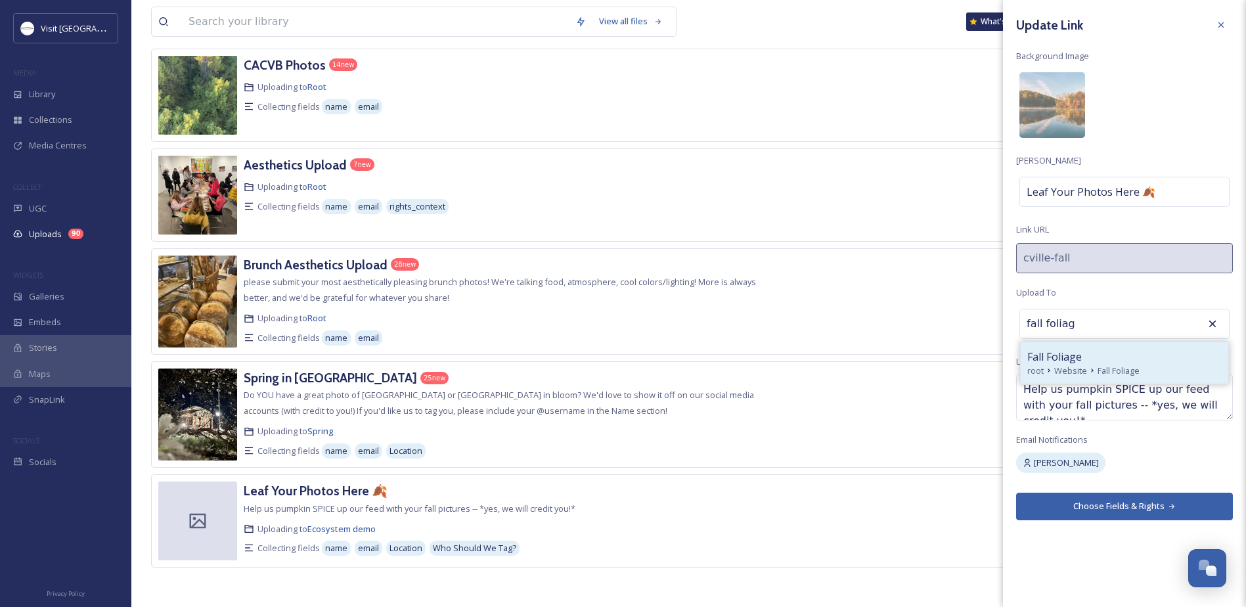
click at [1071, 353] on span "Fall Foliage" at bounding box center [1054, 357] width 55 height 16
type input "Fall Foliage"
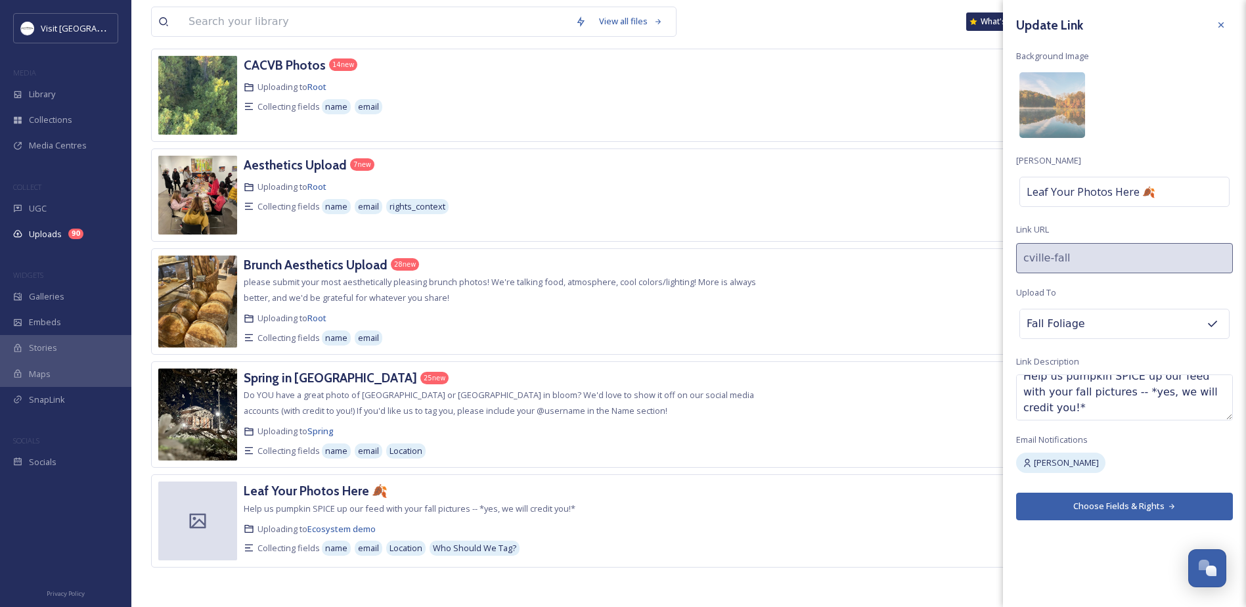
scroll to position [16, 0]
click at [1101, 504] on button "Choose Fields & Rights" at bounding box center [1124, 505] width 217 height 27
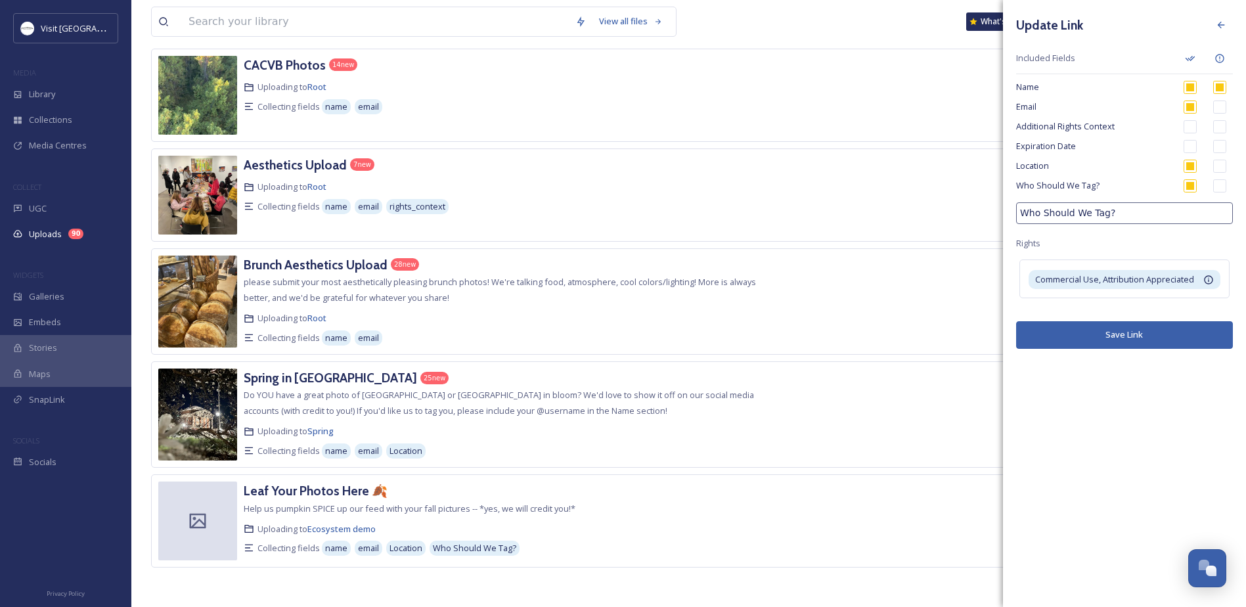
click at [1120, 332] on button "Save Link" at bounding box center [1124, 334] width 217 height 27
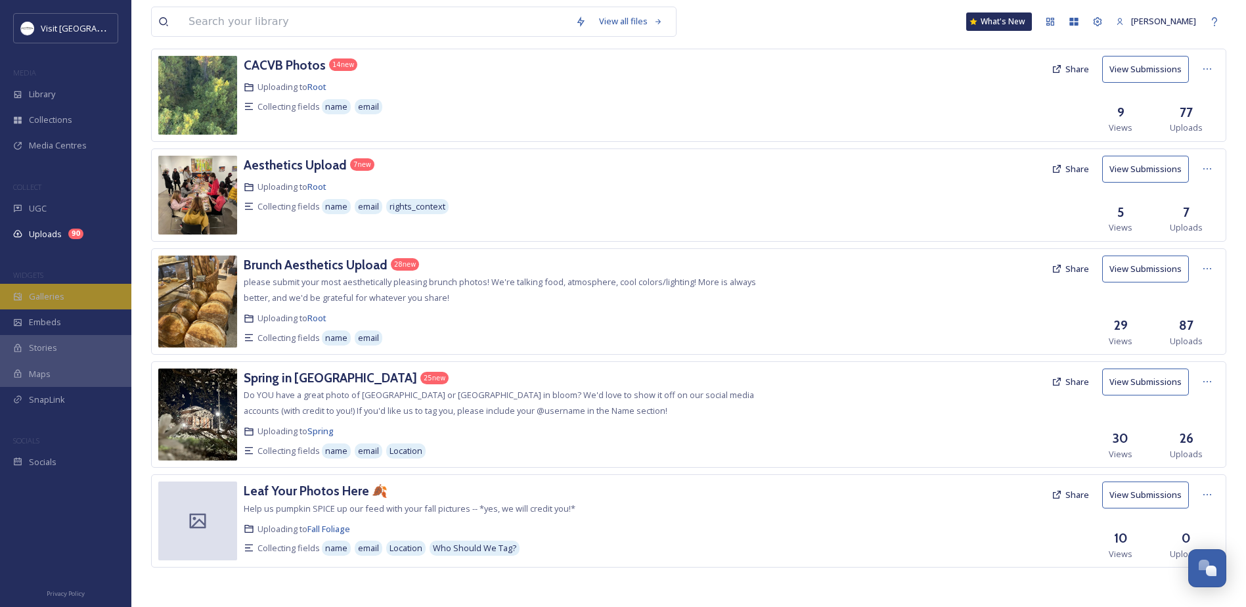
click at [38, 295] on span "Galleries" at bounding box center [46, 296] width 35 height 12
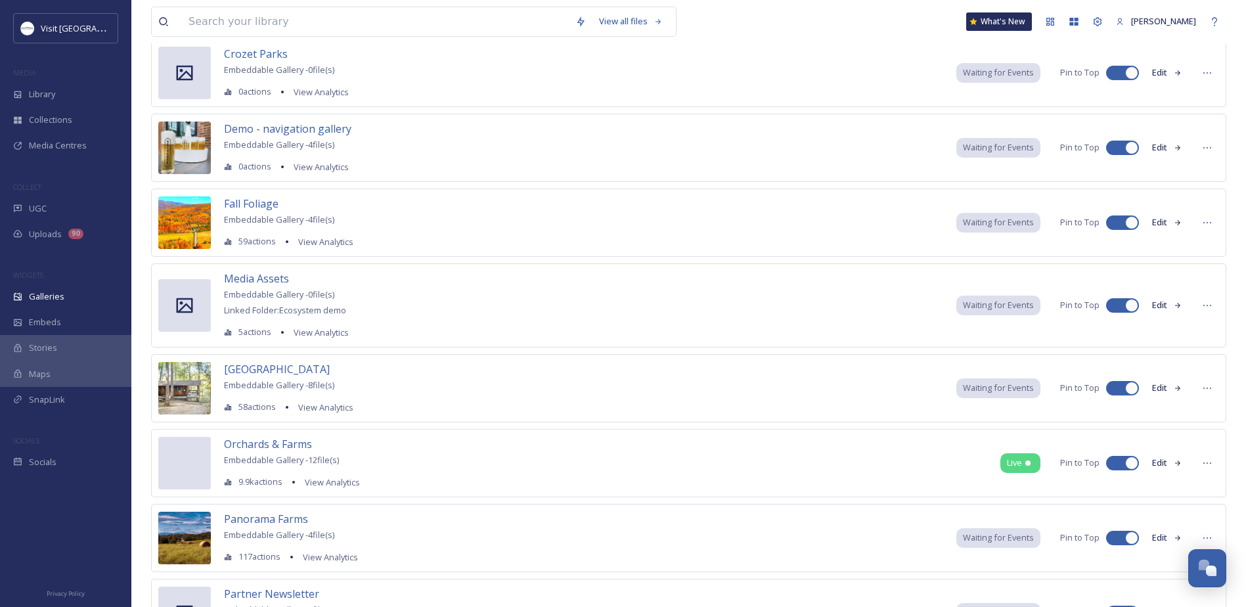
scroll to position [197, 0]
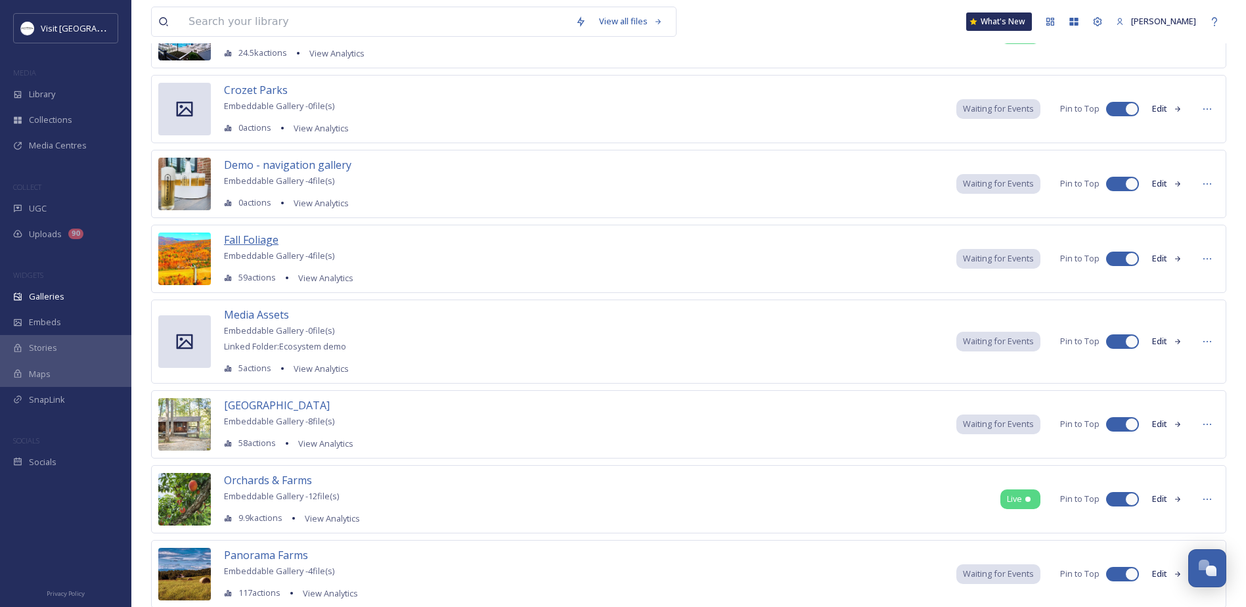
click at [251, 242] on span "Fall Foliage" at bounding box center [251, 239] width 55 height 14
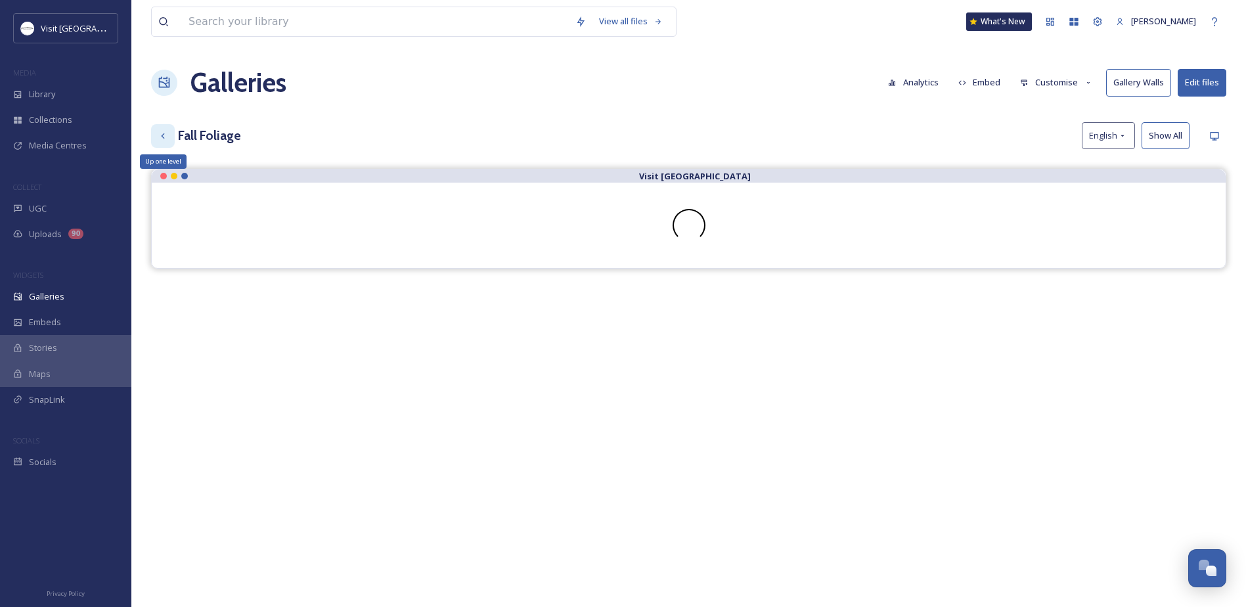
click at [162, 135] on icon at bounding box center [162, 135] width 3 height 5
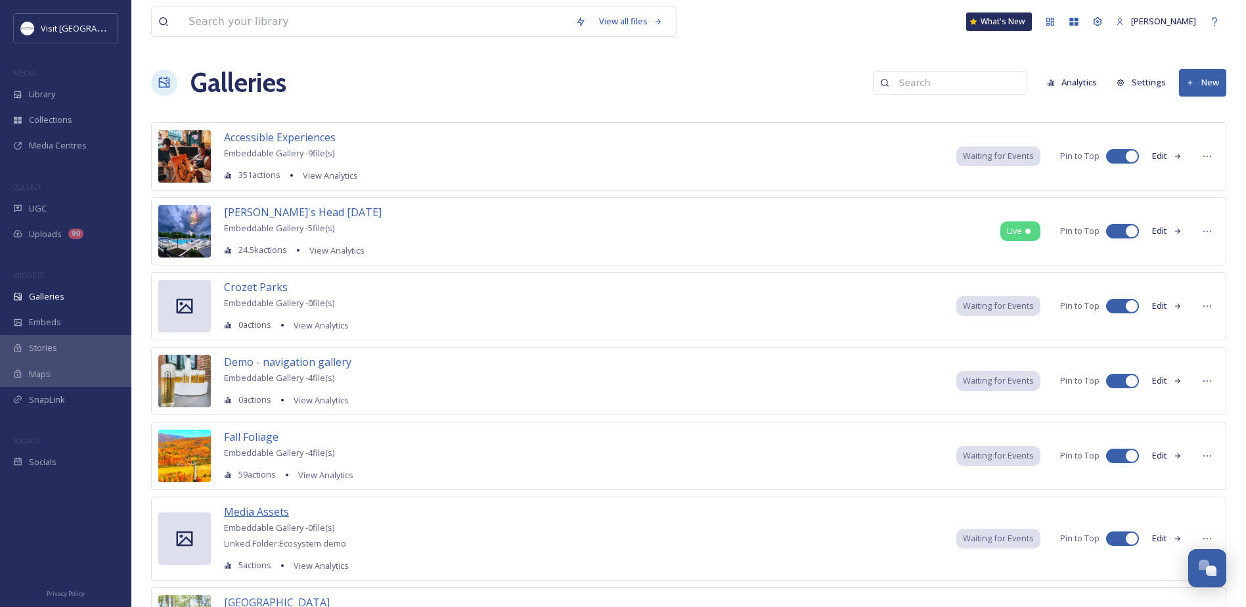
click at [248, 511] on span "Media Assets" at bounding box center [256, 511] width 65 height 14
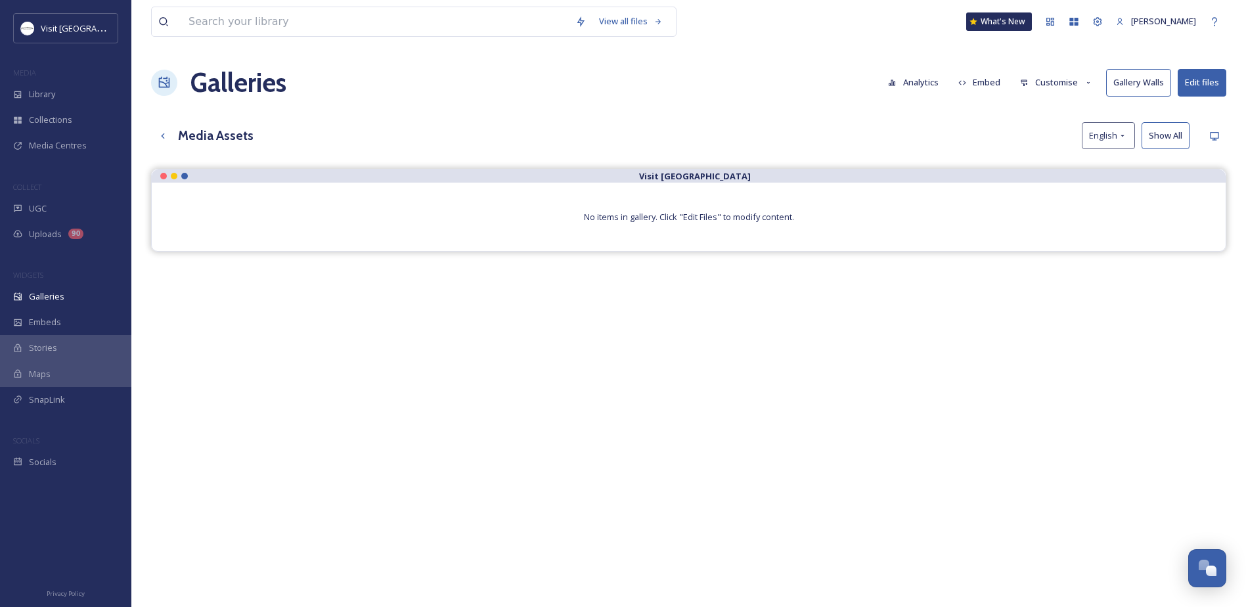
click at [1208, 76] on button "Edit files" at bounding box center [1201, 82] width 49 height 27
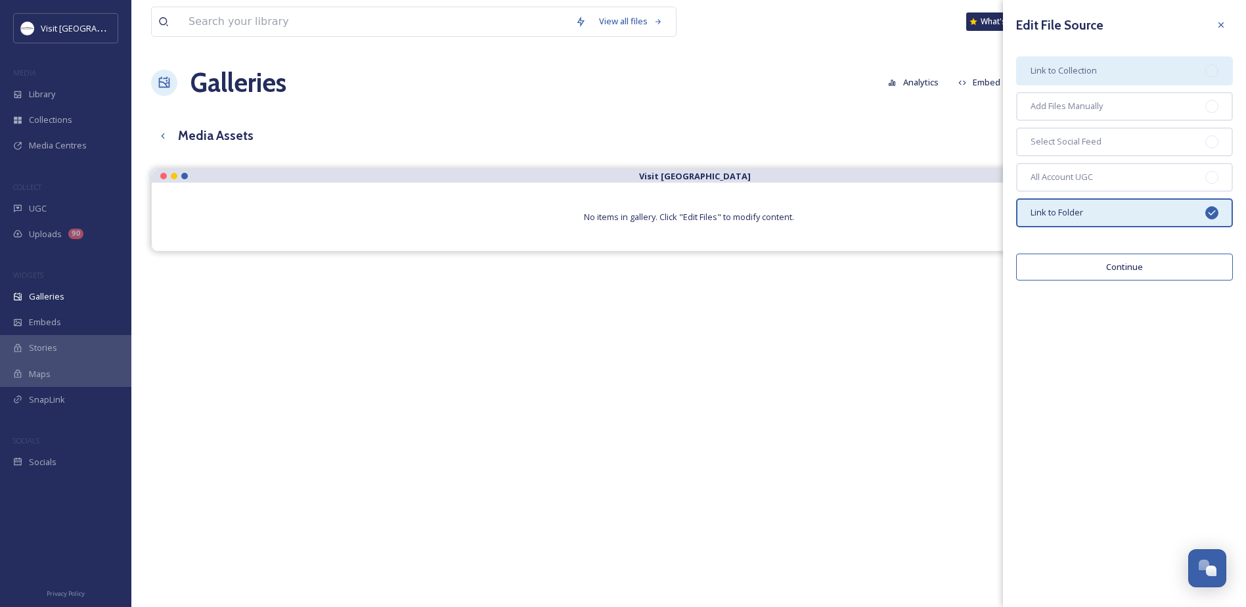
click at [1154, 77] on div "Link to Collection" at bounding box center [1124, 70] width 217 height 29
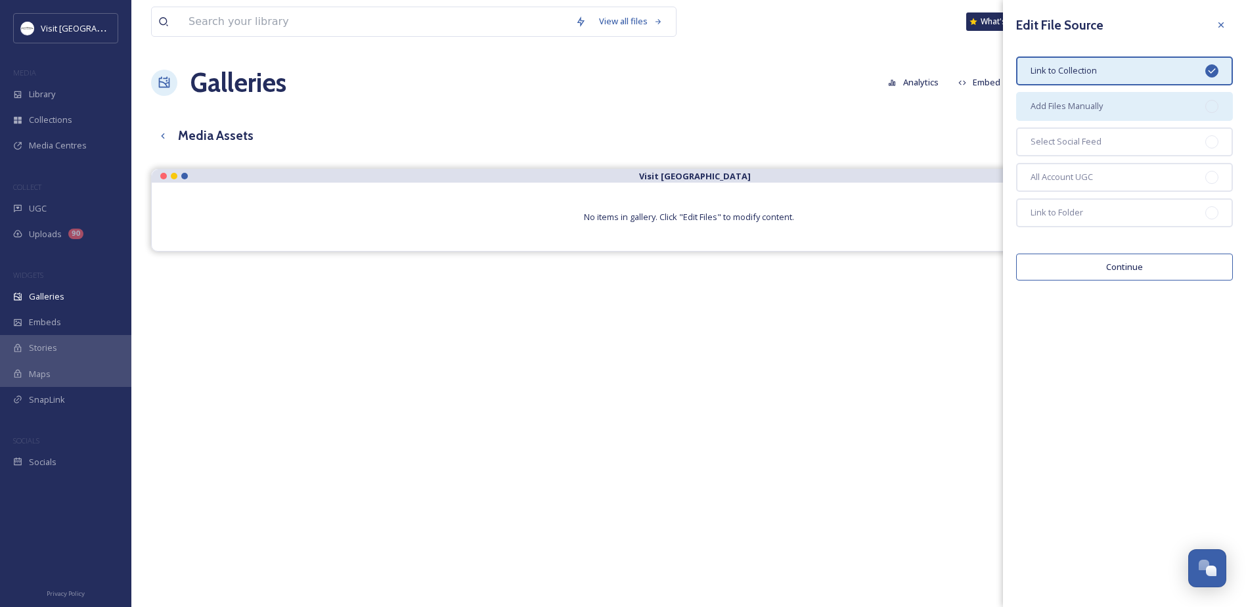
click at [1078, 106] on span "Add Files Manually" at bounding box center [1066, 106] width 72 height 12
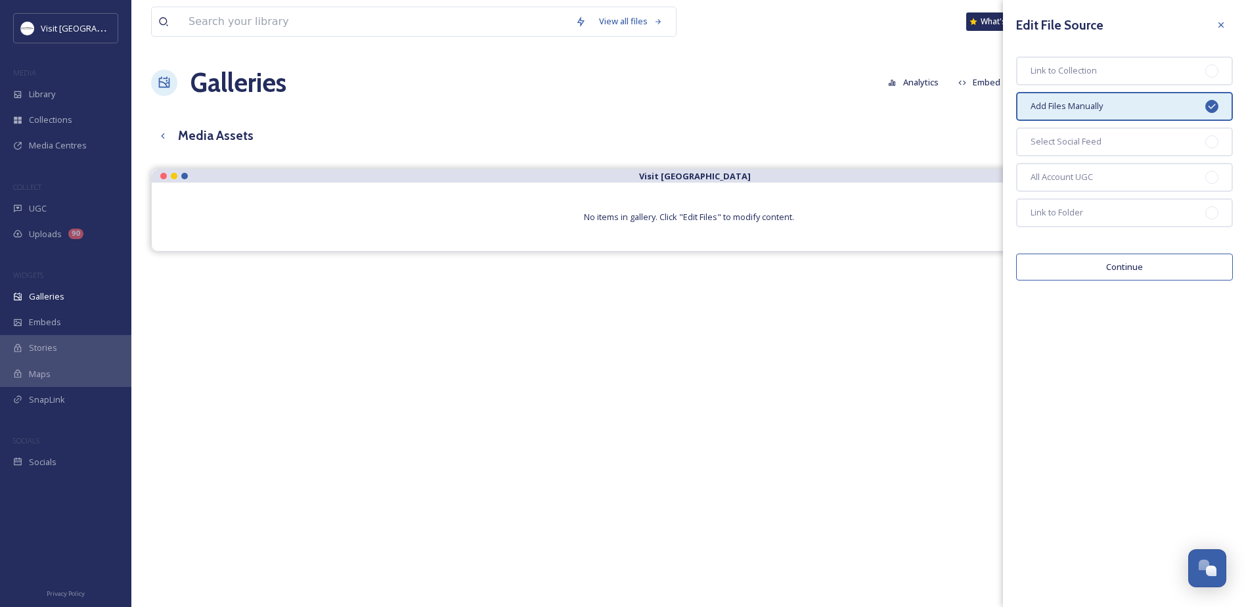
click at [1089, 265] on button "Continue" at bounding box center [1124, 266] width 217 height 27
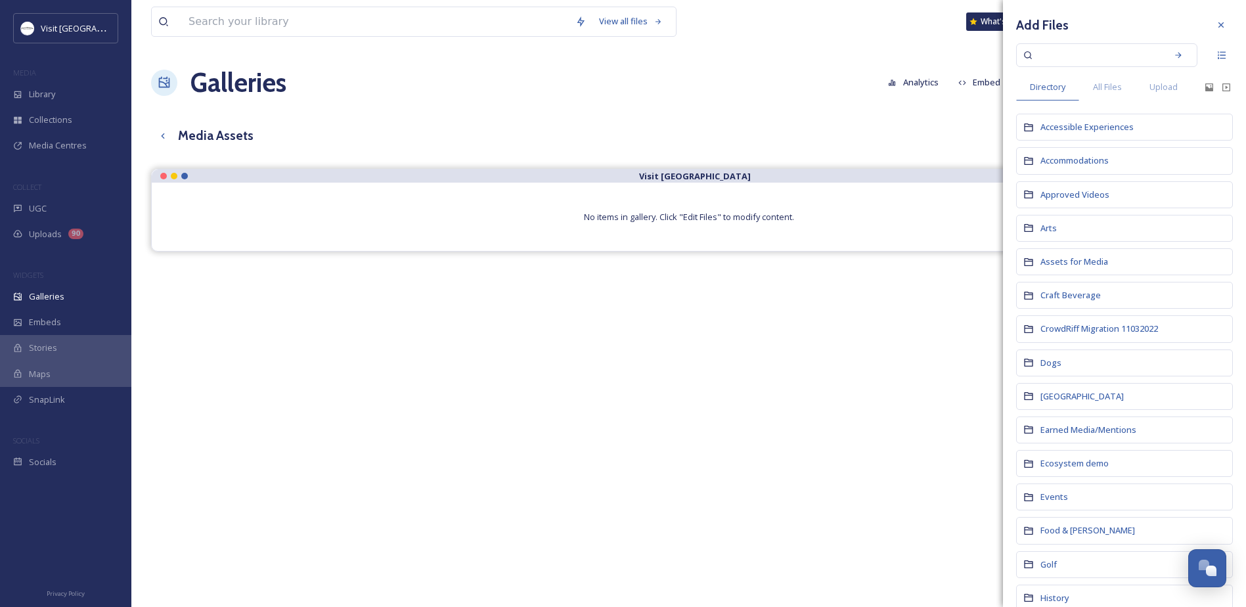
click at [1212, 30] on div at bounding box center [1221, 25] width 24 height 24
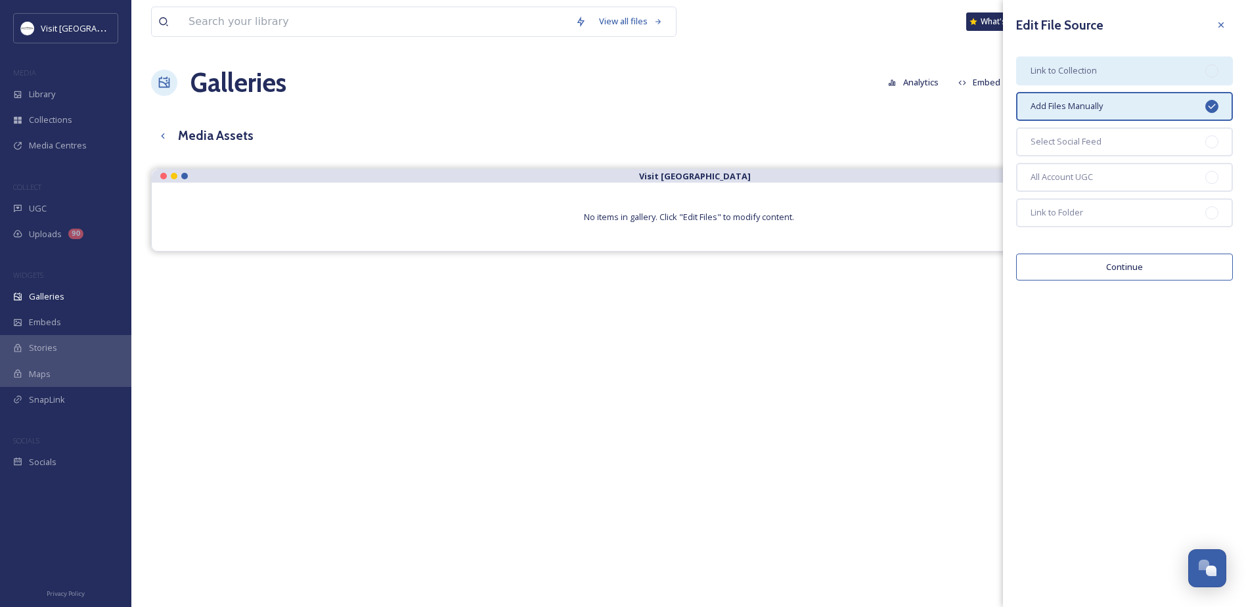
click at [1081, 64] on span "Link to Collection" at bounding box center [1063, 70] width 66 height 12
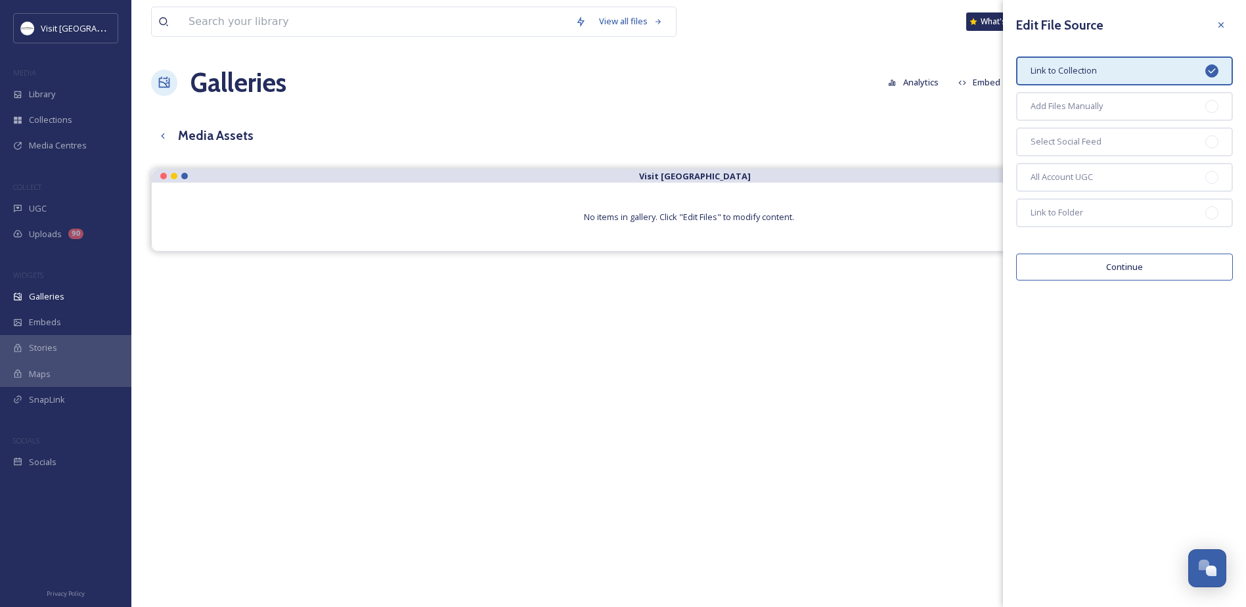
click at [868, 118] on div "View all files What's New Sabrina Combs Galleries Analytics Embed Customise Gal…" at bounding box center [688, 397] width 1114 height 795
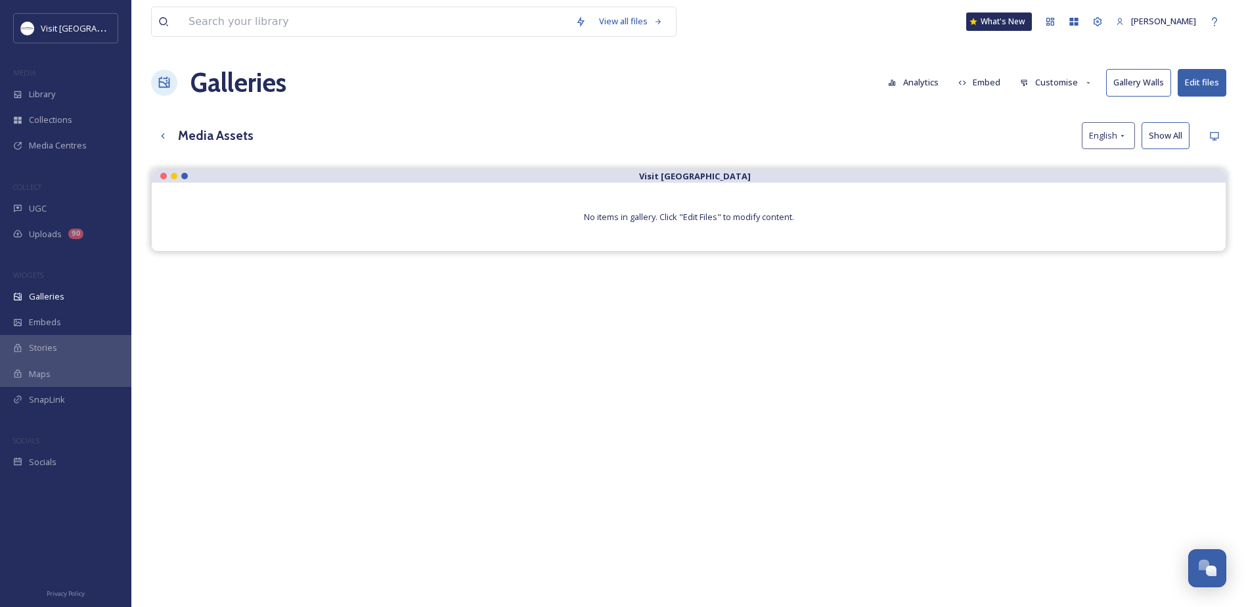
click at [1068, 75] on button "Customise" at bounding box center [1056, 83] width 86 height 26
click at [849, 102] on div "Galleries Analytics Embed Customise Layout Thumbnails Buttons Lightbox Template…" at bounding box center [688, 82] width 1075 height 39
click at [929, 81] on button "Analytics" at bounding box center [913, 83] width 64 height 26
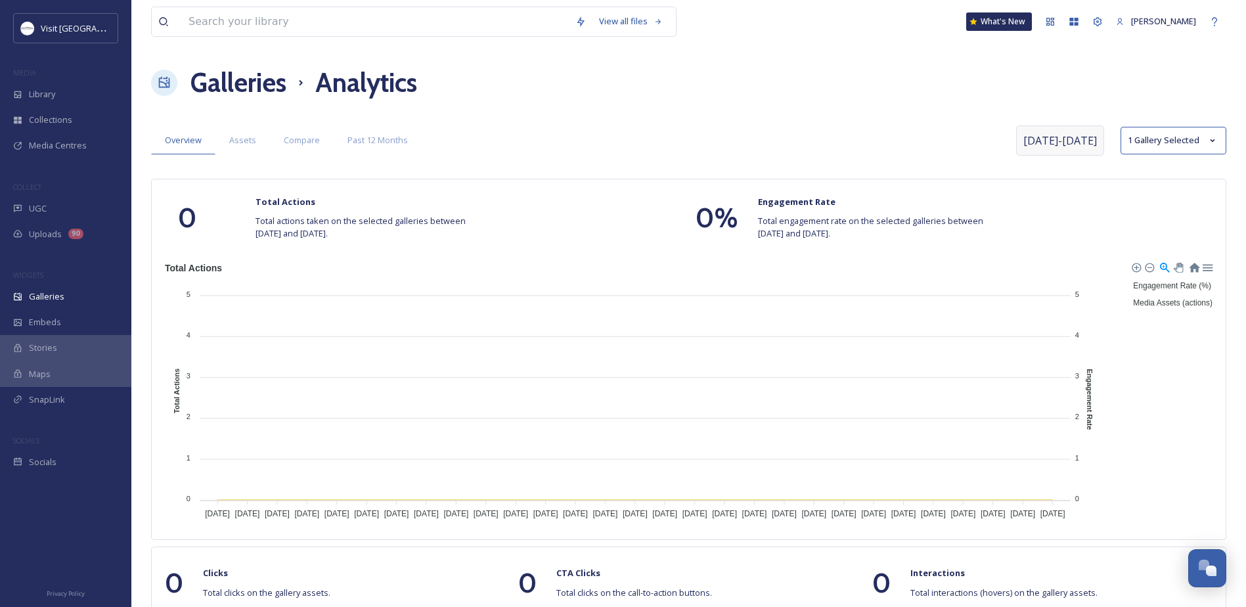
click at [1090, 146] on span "Aug 27 - Sep 24" at bounding box center [1060, 141] width 74 height 16
select select "7"
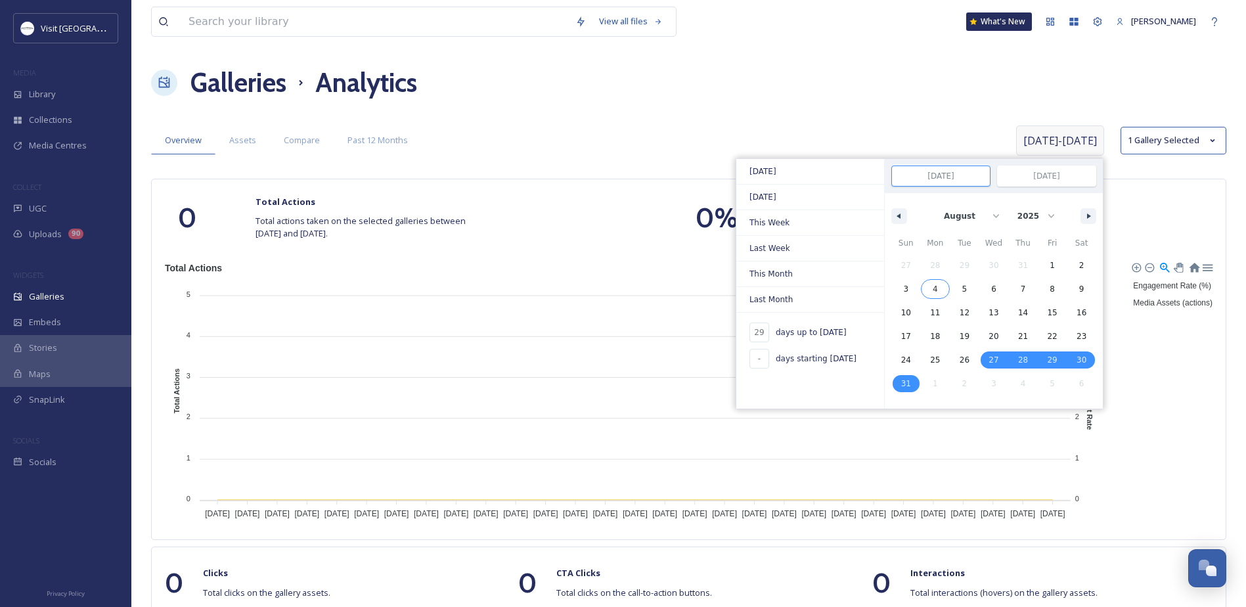
click at [920, 271] on div "27 28 29 30 31 1 2 3 4 5 6 7 8 9 10 11 12 13 14 15 16 17 18 19 20 21 22 23 24 2…" at bounding box center [993, 324] width 205 height 142
click at [896, 287] on span "3" at bounding box center [906, 288] width 30 height 17
type input "-"
type input "Aug 3, 2025"
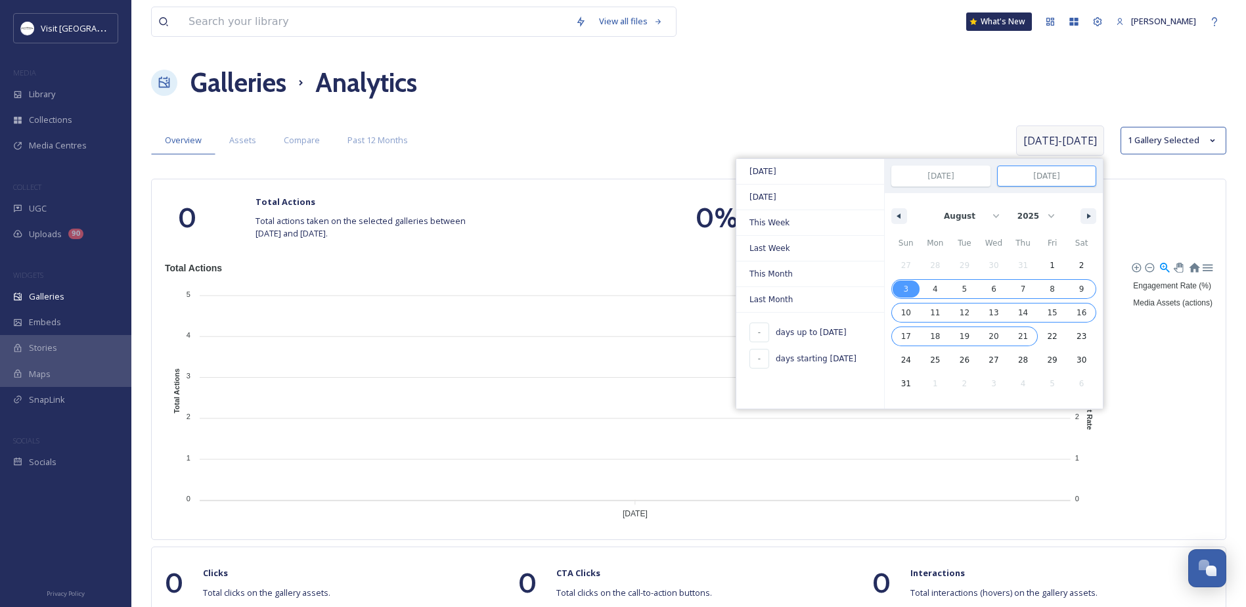
click at [1009, 339] on span "21" at bounding box center [1023, 336] width 30 height 17
type input "Aug 21, 2025"
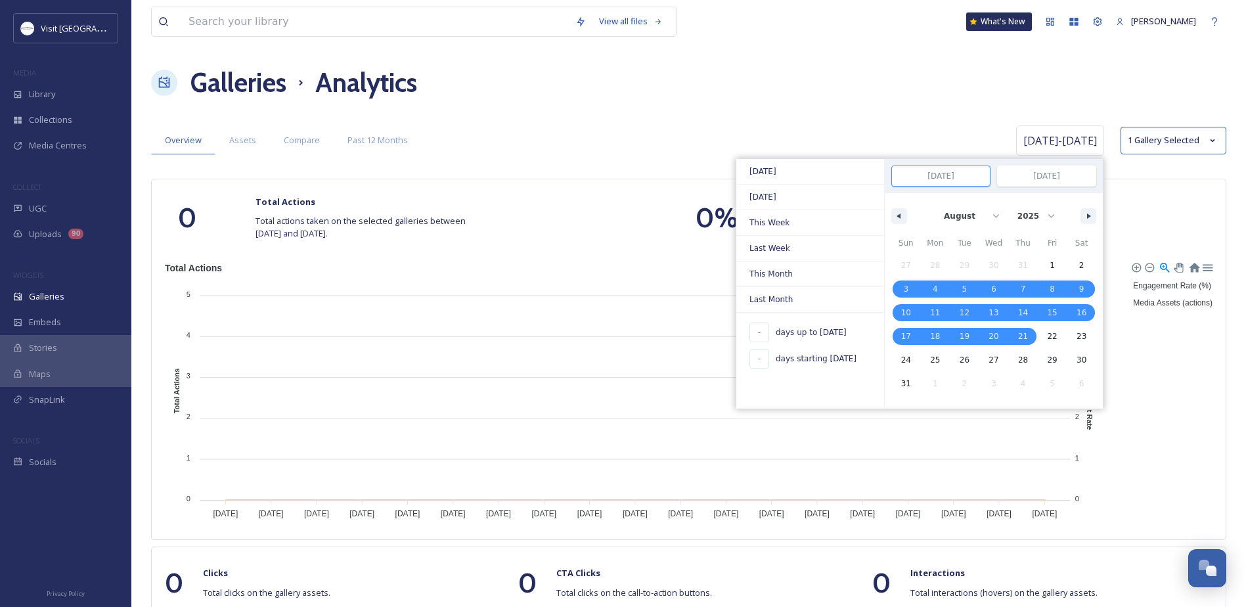
click at [845, 77] on div "Galleries Analytics" at bounding box center [688, 82] width 1075 height 39
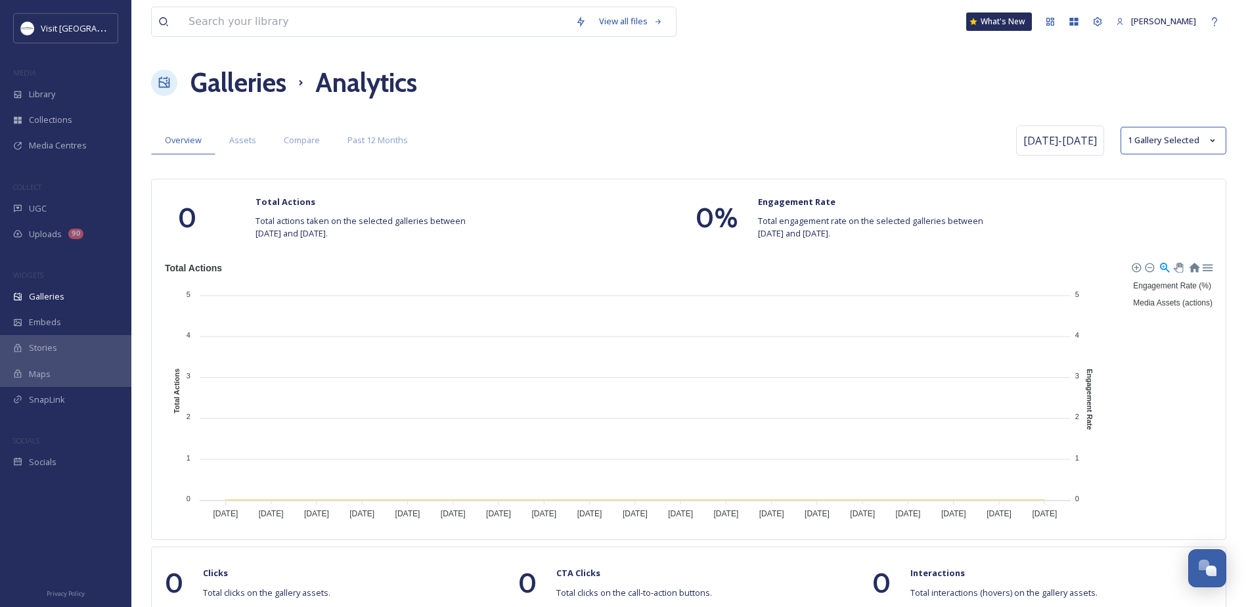
click at [204, 78] on h1 "Galleries" at bounding box center [238, 82] width 96 height 39
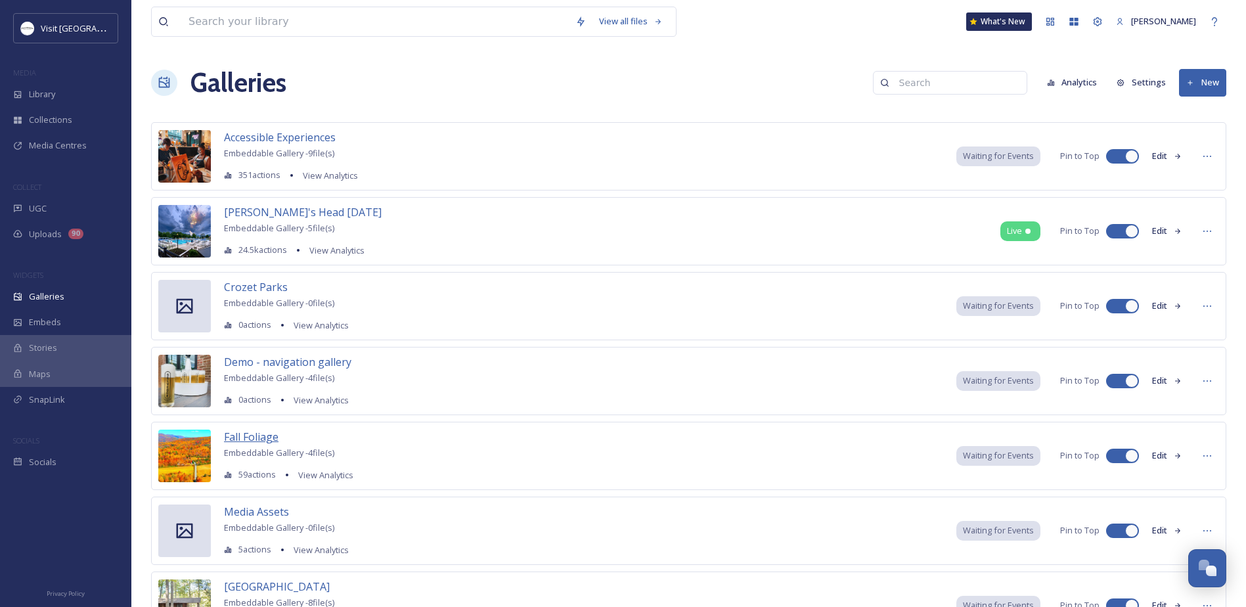
click at [261, 439] on span "Fall Foliage" at bounding box center [251, 436] width 55 height 14
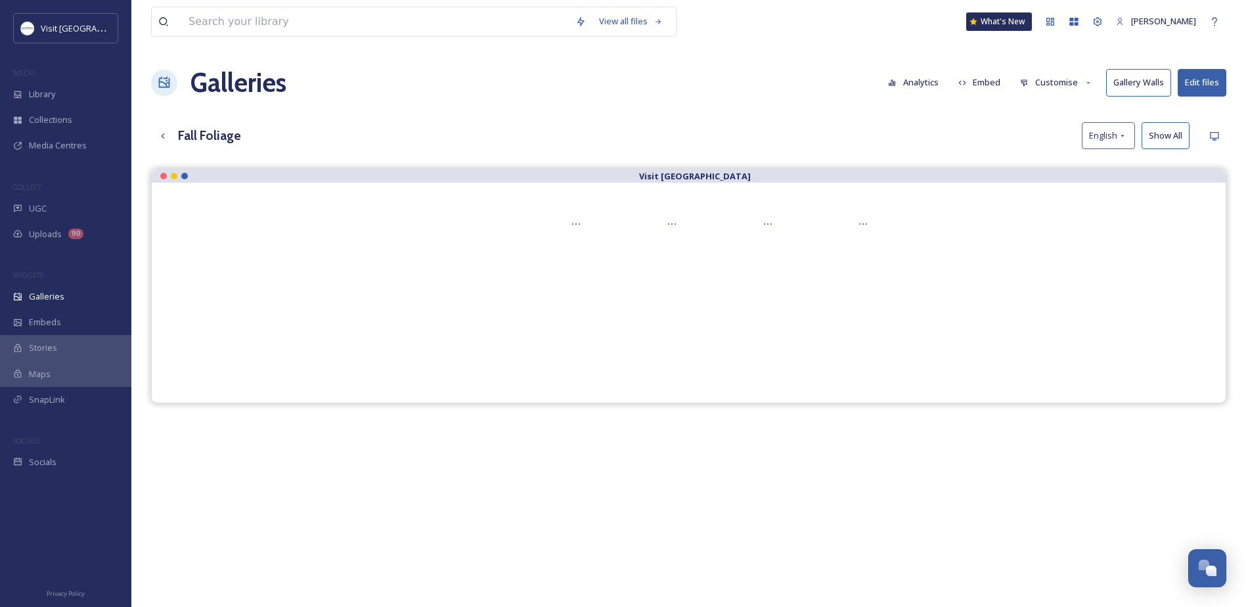
click at [1212, 83] on button "Edit files" at bounding box center [1201, 82] width 49 height 27
click at [839, 103] on div "View all files What's New Sabrina Combs Galleries Analytics Embed Customise Gal…" at bounding box center [688, 397] width 1114 height 795
click at [997, 77] on button "Embed" at bounding box center [979, 83] width 56 height 26
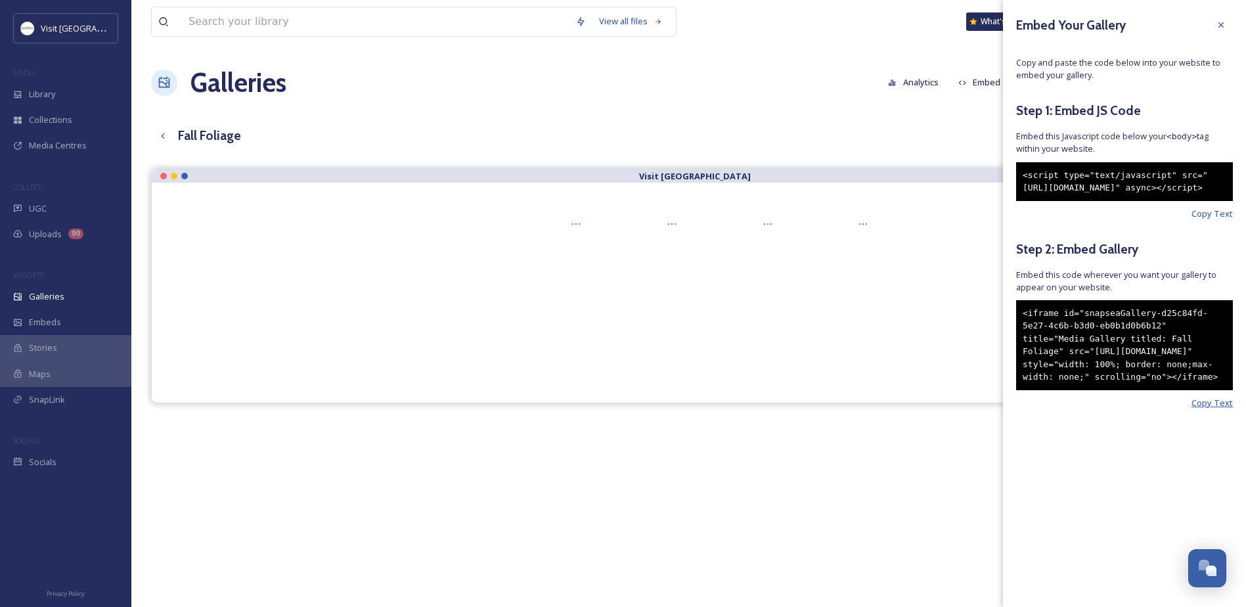
click at [1210, 409] on span "Copy Text" at bounding box center [1211, 403] width 41 height 12
drag, startPoint x: 461, startPoint y: 100, endPoint x: 414, endPoint y: 111, distance: 47.8
click at [455, 104] on div "View all files What's New Sabrina Combs Galleries Analytics Embed Customise Gal…" at bounding box center [688, 397] width 1114 height 795
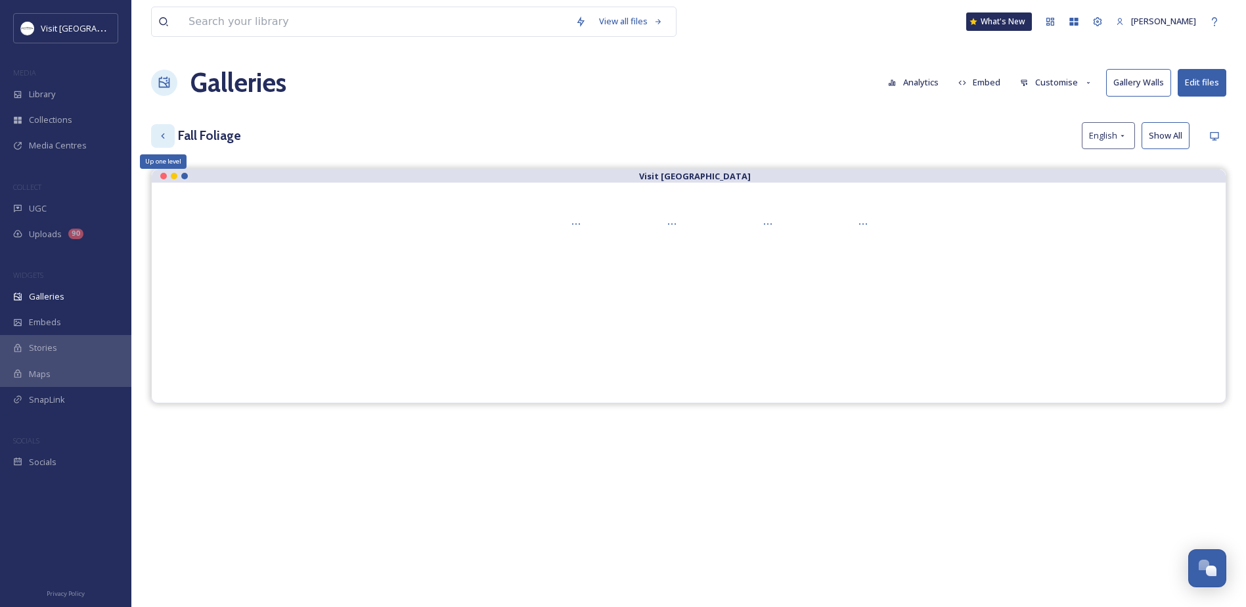
click at [171, 135] on div "Up one level" at bounding box center [163, 136] width 24 height 24
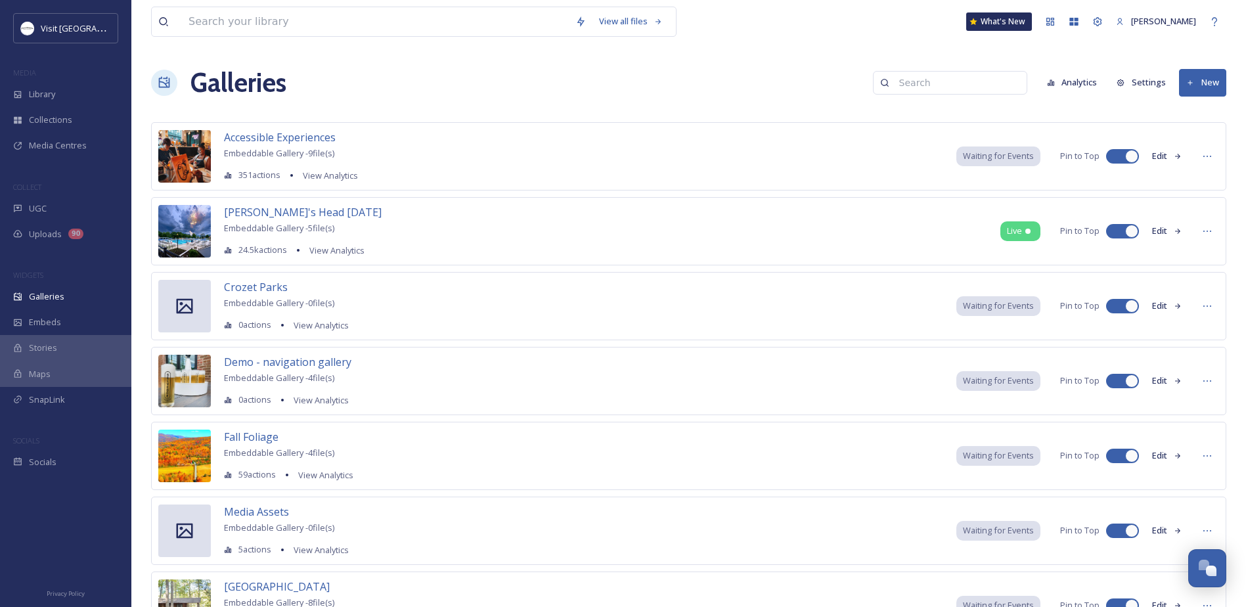
click at [1176, 453] on icon at bounding box center [1177, 456] width 9 height 9
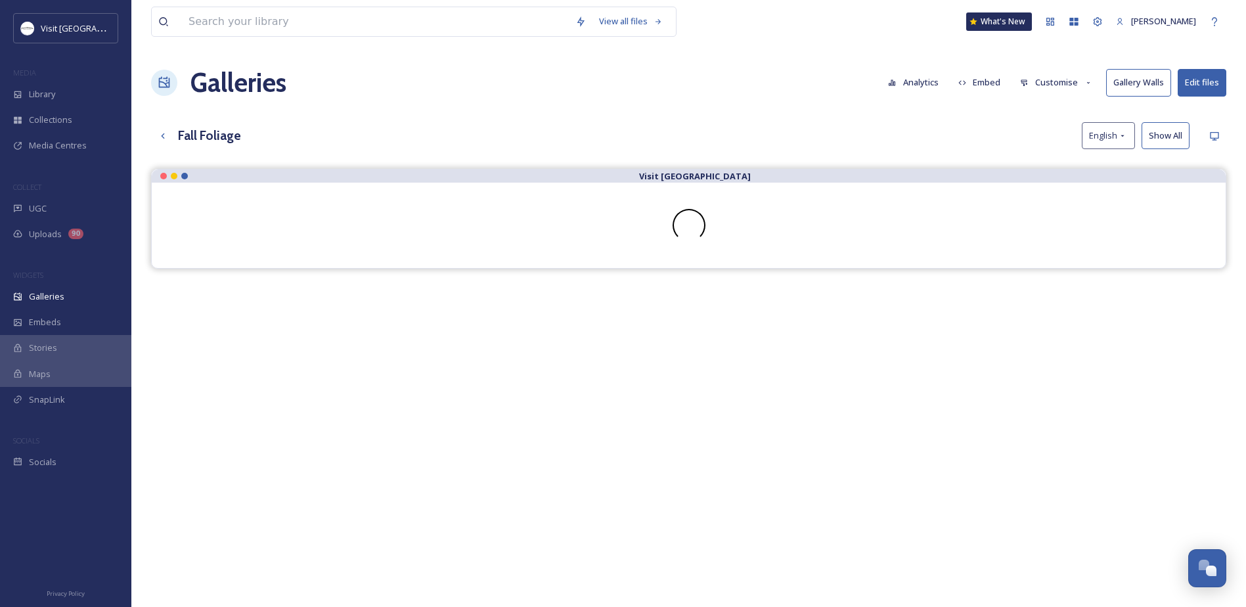
click at [1199, 72] on button "Edit files" at bounding box center [1201, 82] width 49 height 27
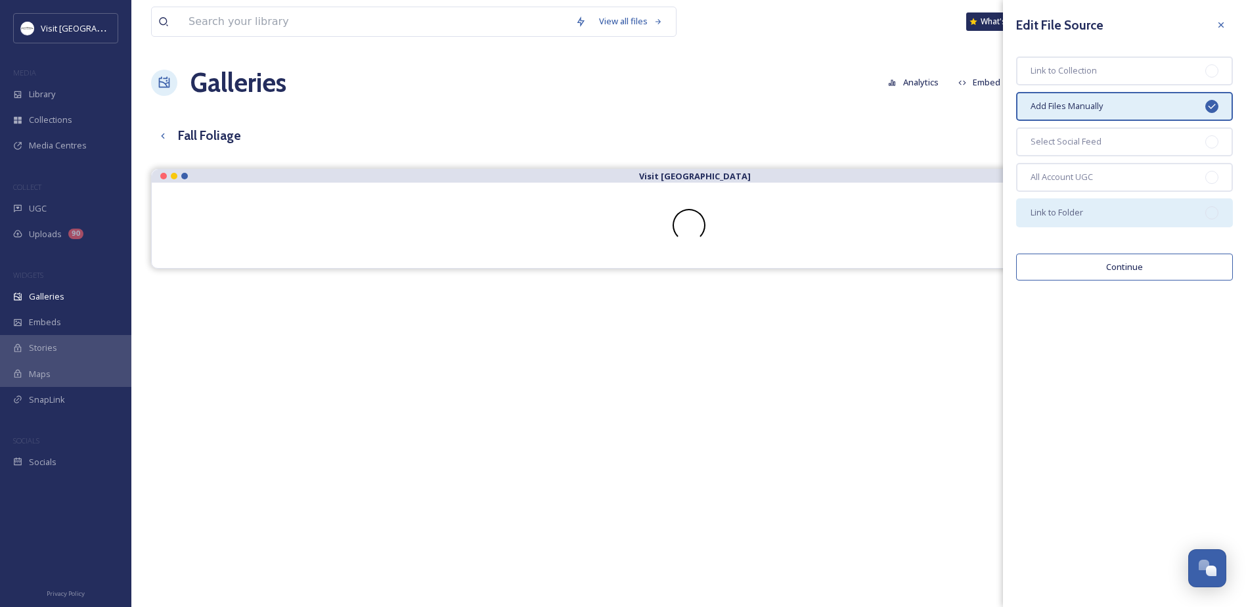
click at [1049, 209] on span "Link to Folder" at bounding box center [1056, 212] width 53 height 12
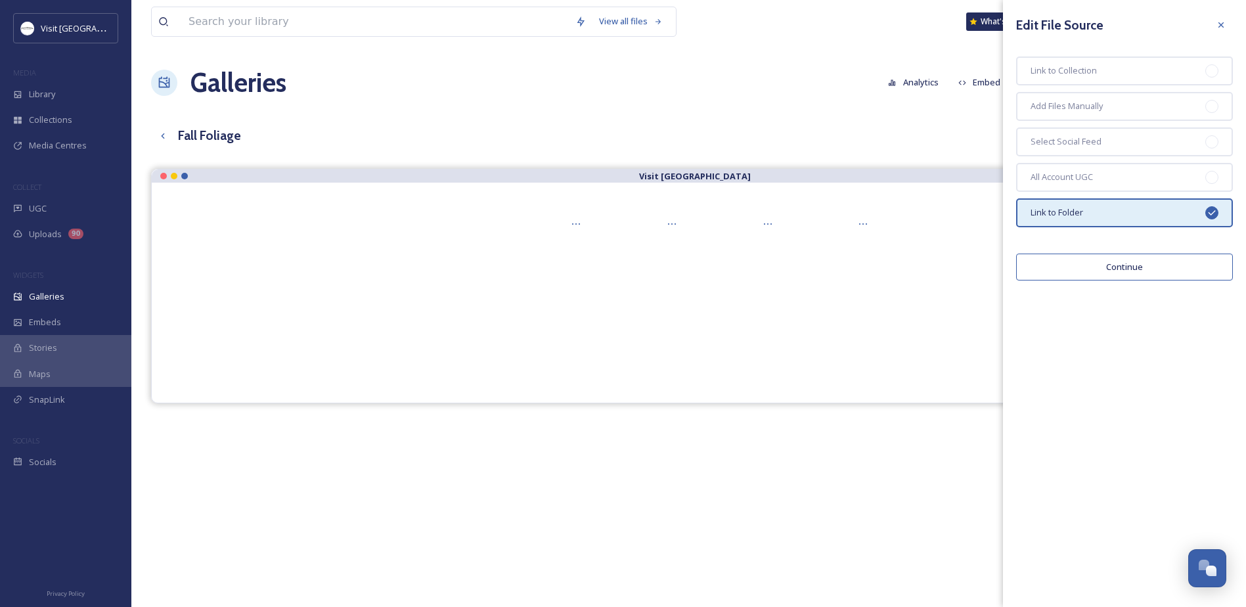
click at [1081, 261] on button "Continue" at bounding box center [1124, 266] width 217 height 27
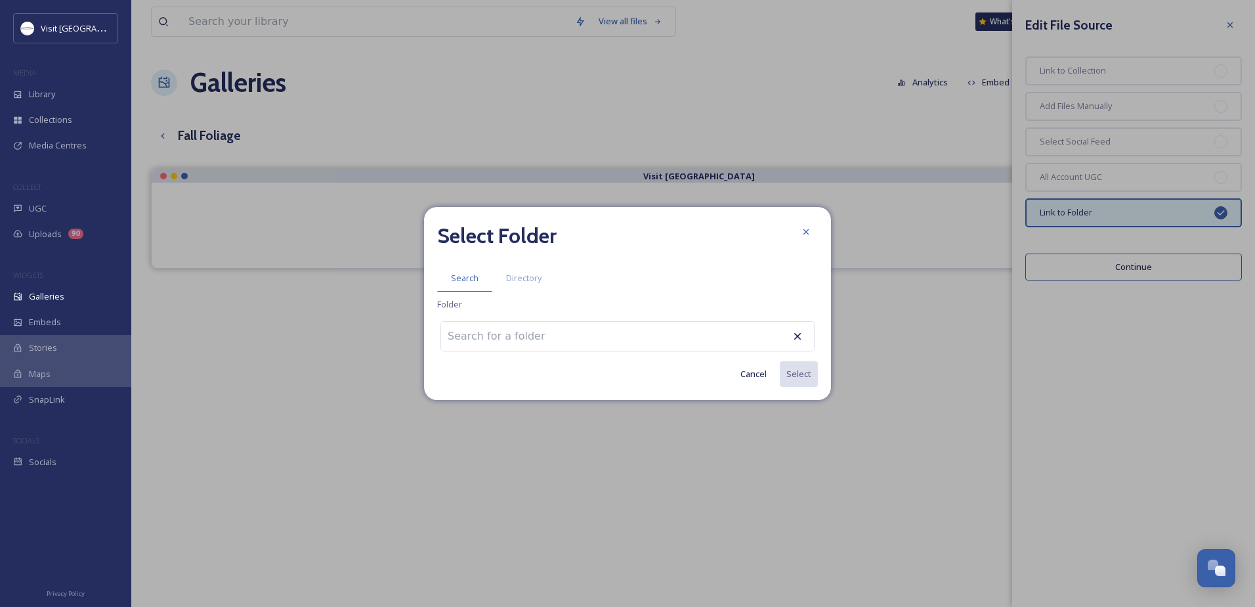
click at [603, 312] on div "Select Folder Search Directory Folder Cancel Select" at bounding box center [627, 303] width 407 height 193
click at [583, 338] on div at bounding box center [628, 336] width 374 height 30
click at [515, 334] on input at bounding box center [513, 336] width 144 height 29
click at [517, 324] on input at bounding box center [513, 336] width 144 height 29
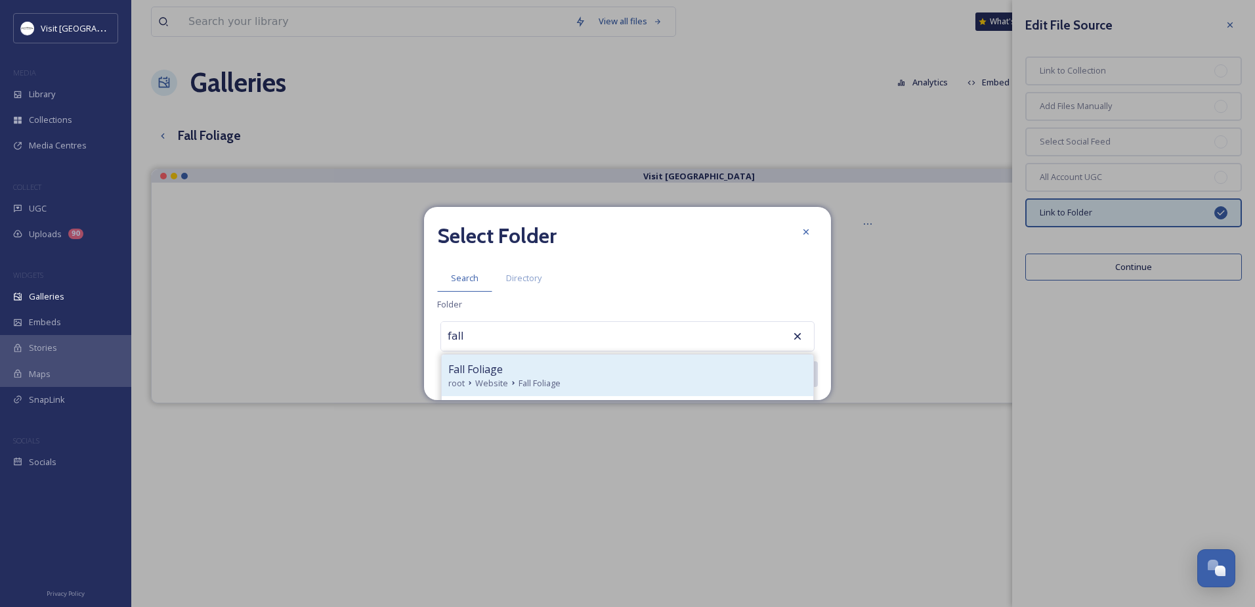
click at [491, 378] on span "Website" at bounding box center [491, 383] width 33 height 12
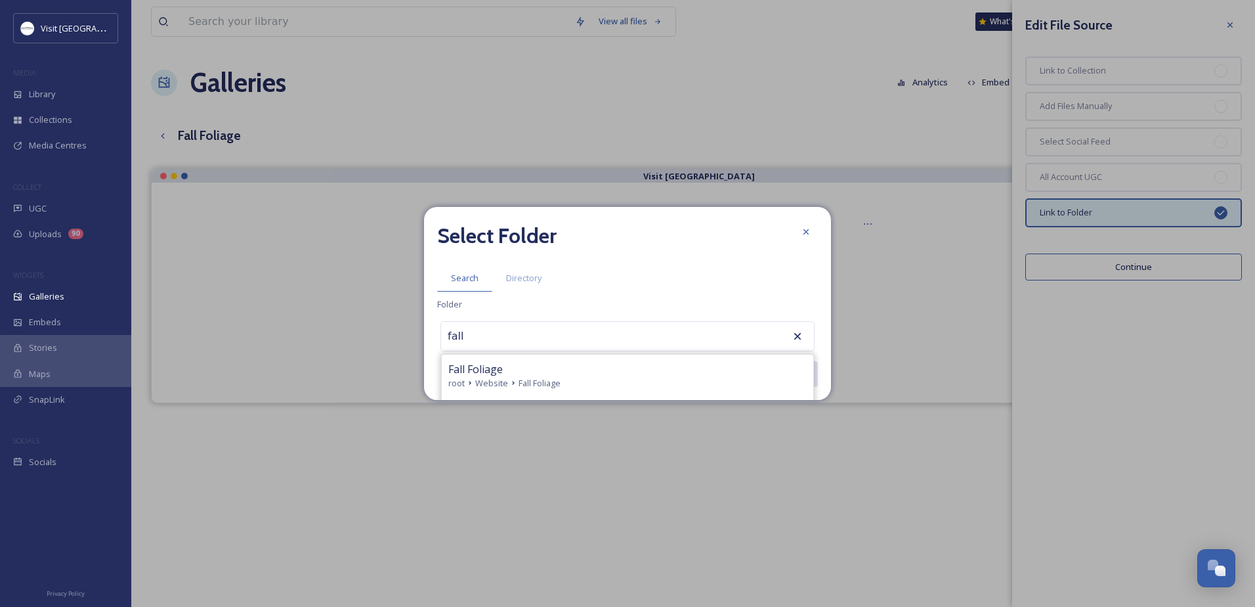
type input "Fall Foliage"
click at [808, 371] on button "Select" at bounding box center [798, 373] width 39 height 27
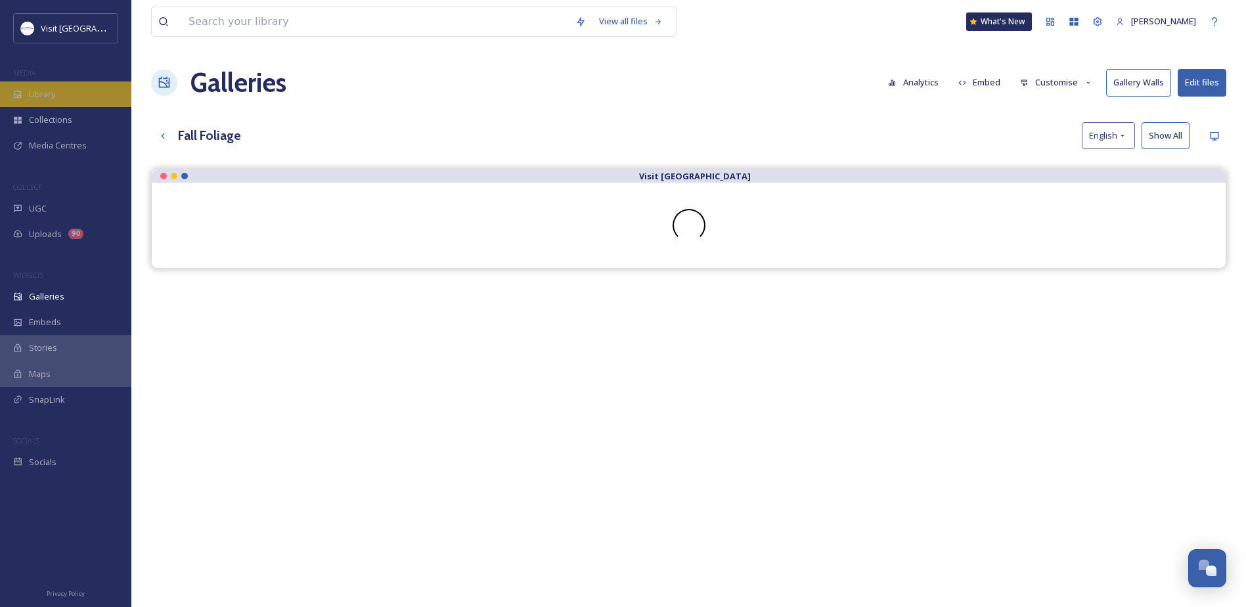
click at [63, 90] on div "Library" at bounding box center [65, 94] width 131 height 26
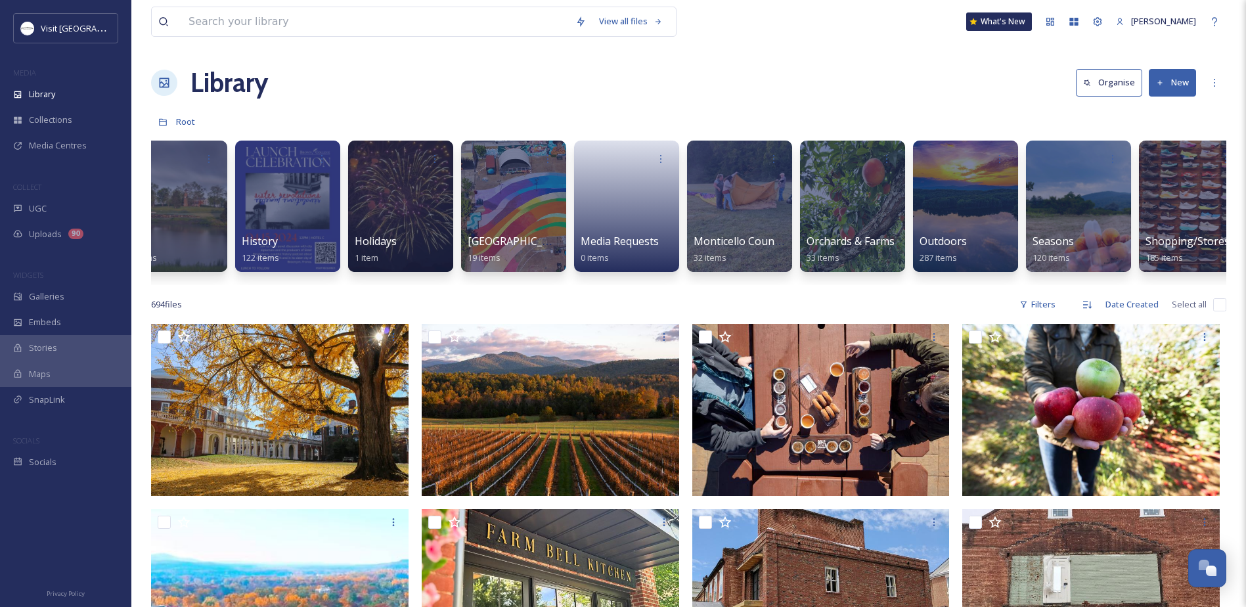
scroll to position [0, 2087]
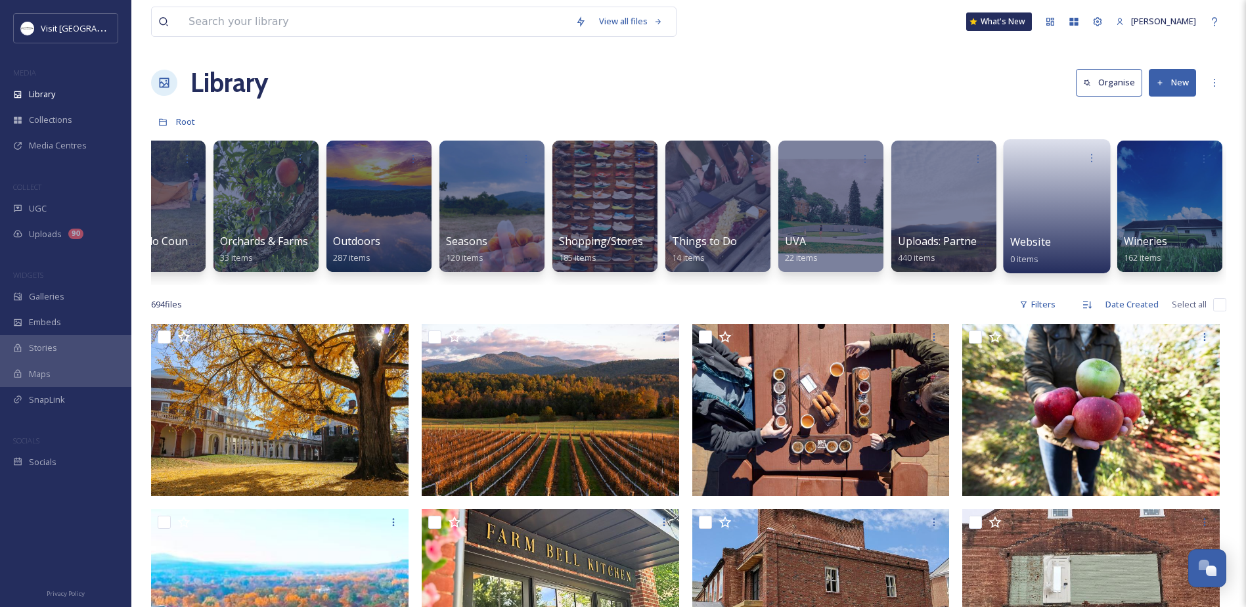
click at [1064, 166] on div at bounding box center [1057, 158] width 94 height 24
click at [1033, 242] on span "Website" at bounding box center [1030, 241] width 41 height 14
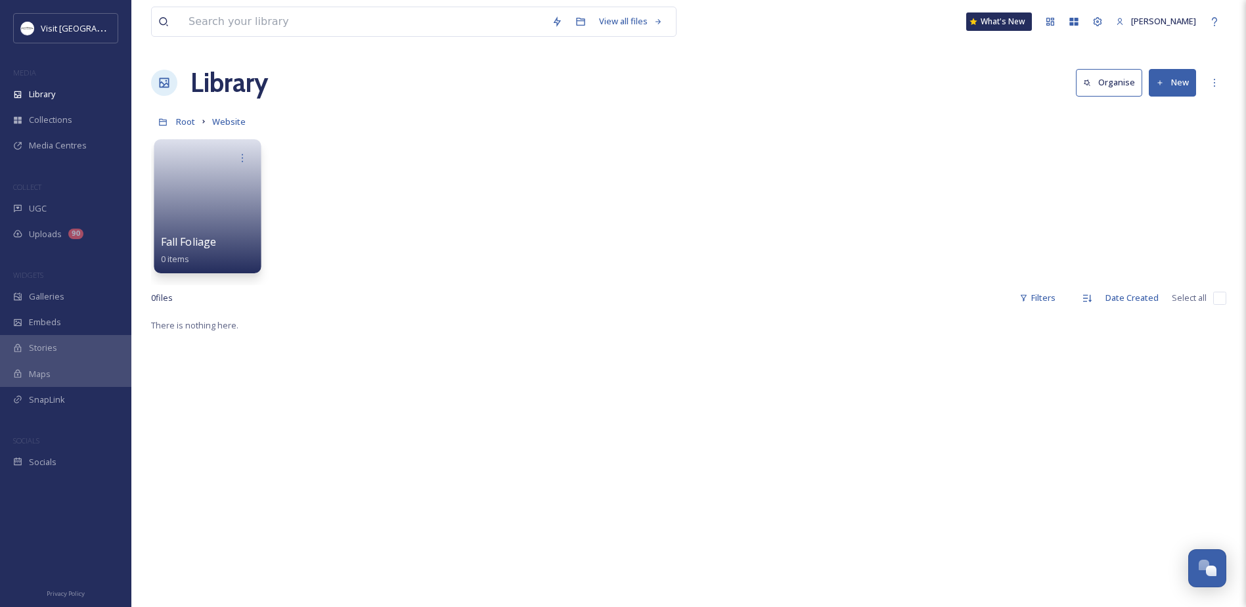
click at [196, 214] on link at bounding box center [208, 202] width 94 height 64
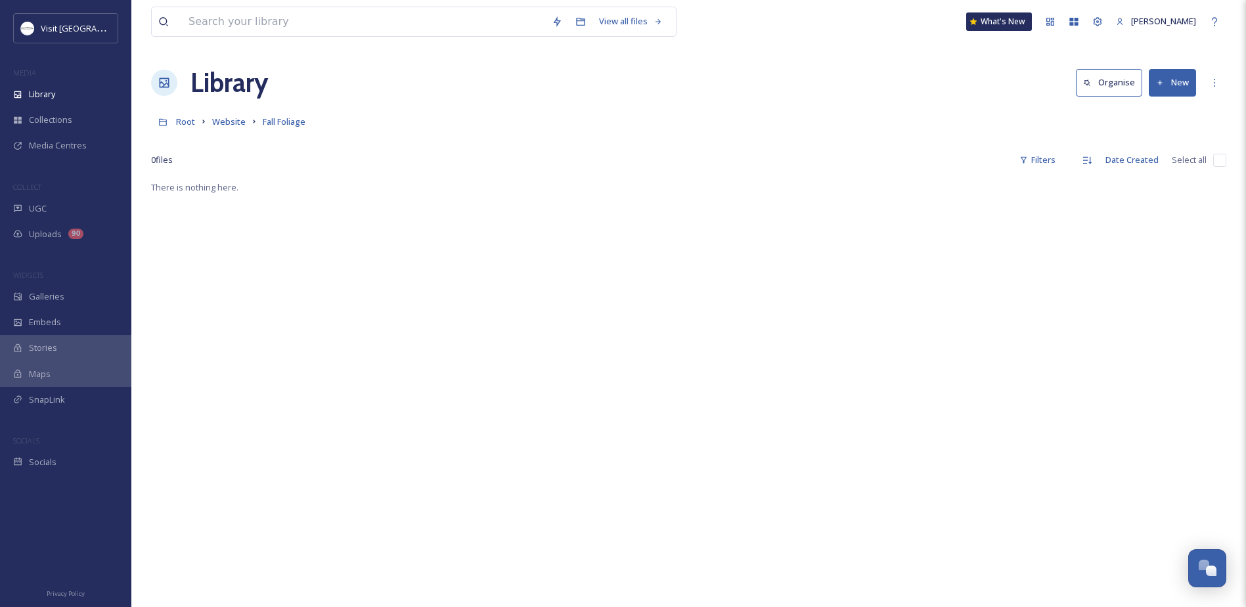
click at [1178, 86] on button "New" at bounding box center [1171, 82] width 47 height 27
click at [1137, 118] on icon at bounding box center [1132, 113] width 11 height 11
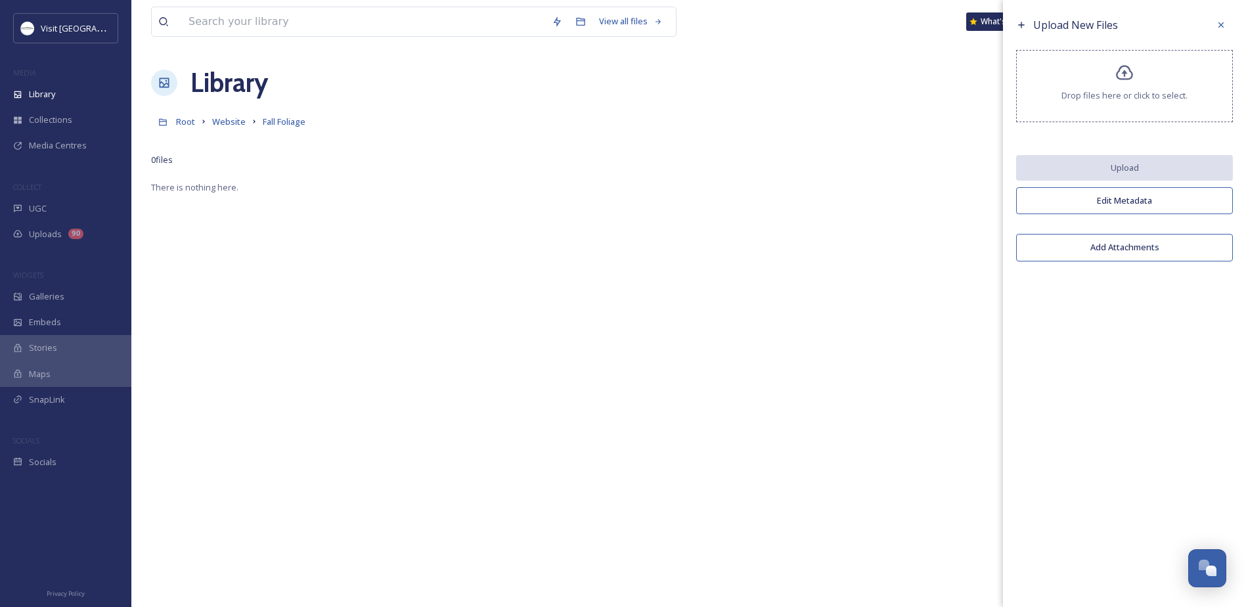
click at [642, 158] on div "0 file s Filters Date Created Select all" at bounding box center [688, 160] width 1075 height 26
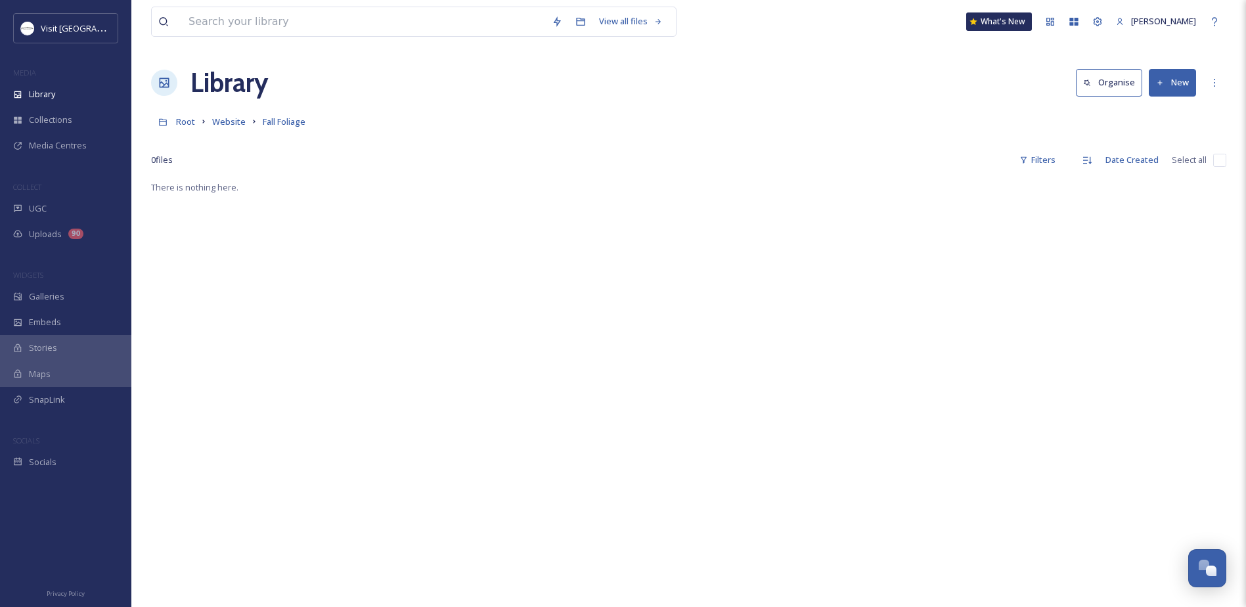
click at [181, 22] on div at bounding box center [351, 21] width 387 height 29
click at [228, 24] on input at bounding box center [363, 21] width 363 height 29
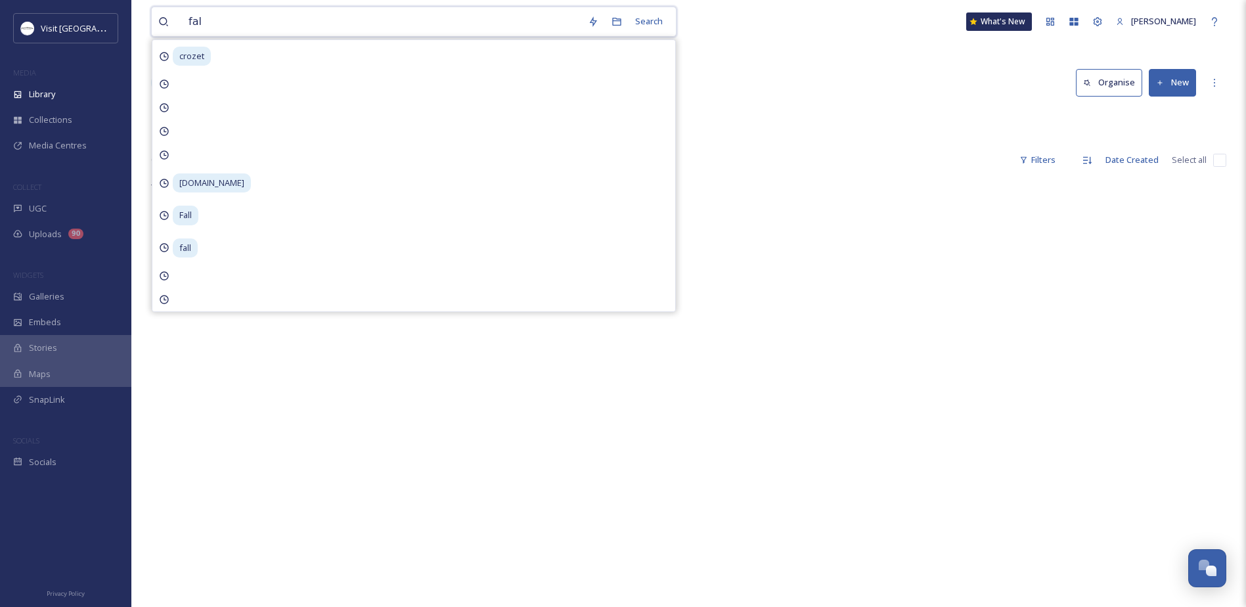
type input "fall"
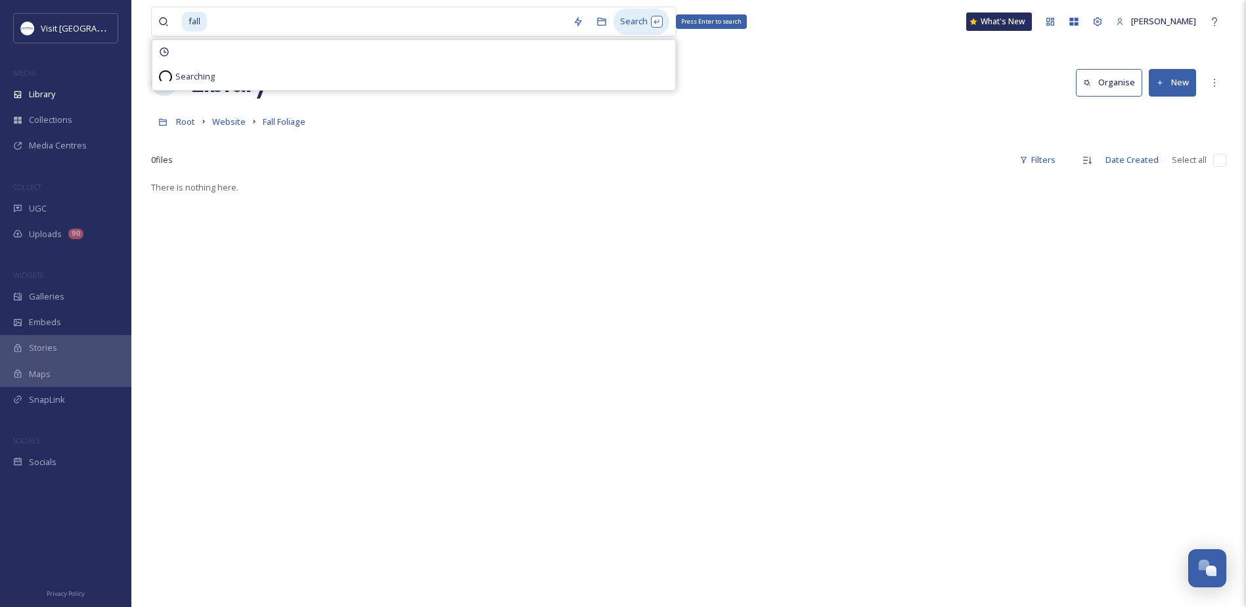
click at [638, 23] on div "Search Press Enter to search" at bounding box center [641, 22] width 56 height 26
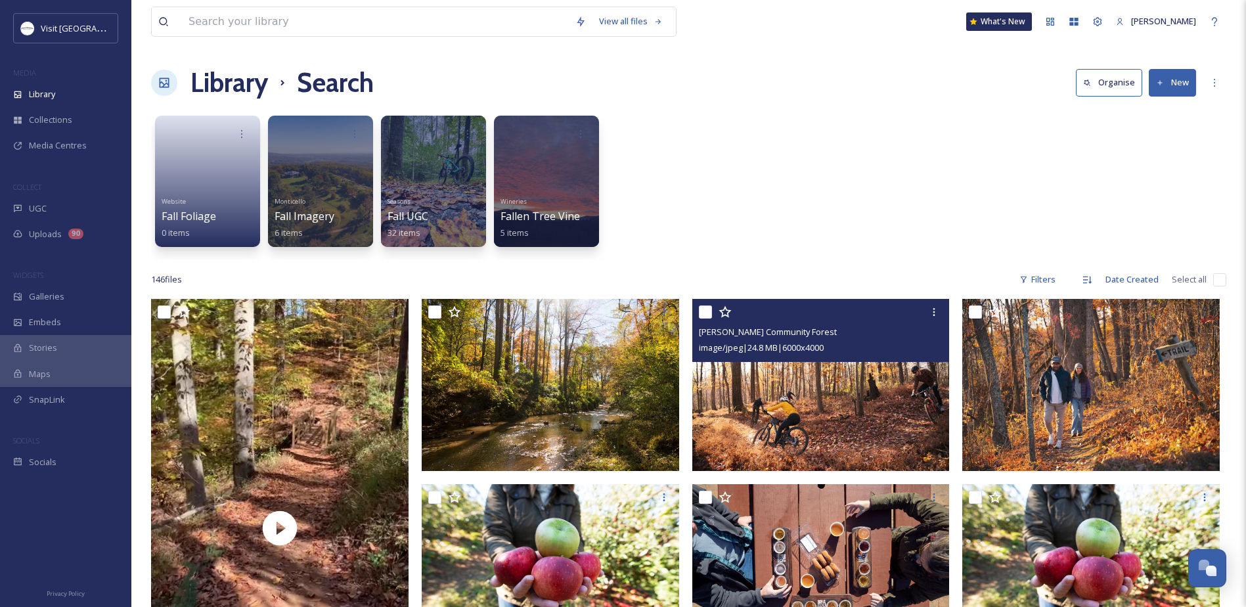
click at [705, 309] on input "checkbox" at bounding box center [705, 311] width 13 height 13
checkbox input "true"
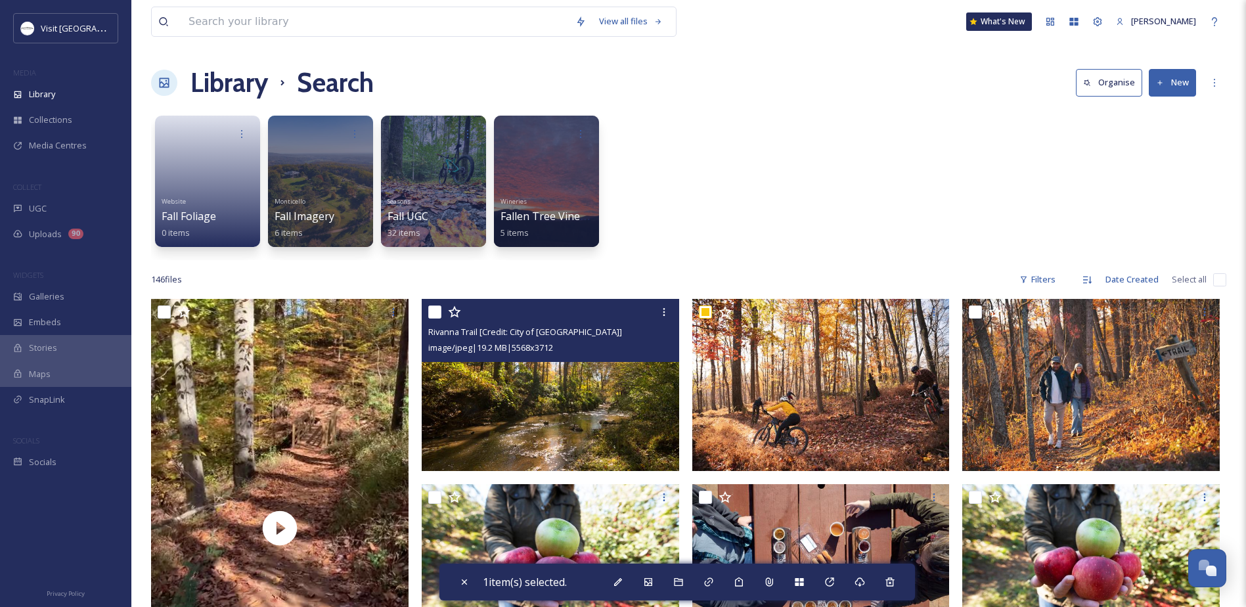
click at [437, 314] on input "checkbox" at bounding box center [434, 311] width 13 height 13
checkbox input "true"
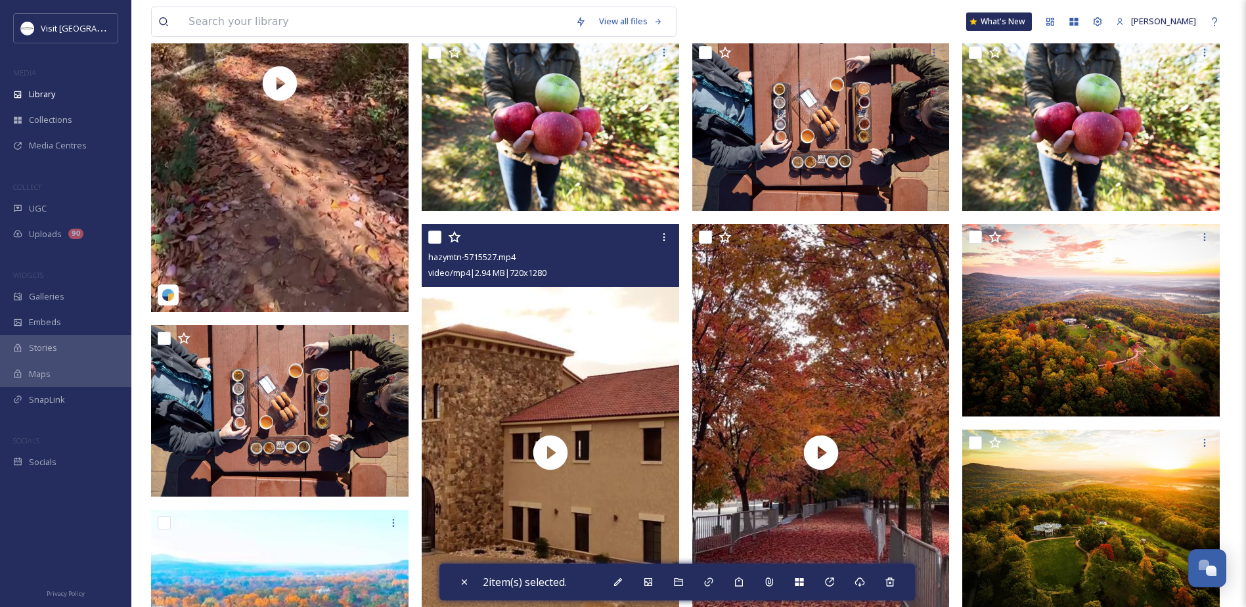
scroll to position [460, 0]
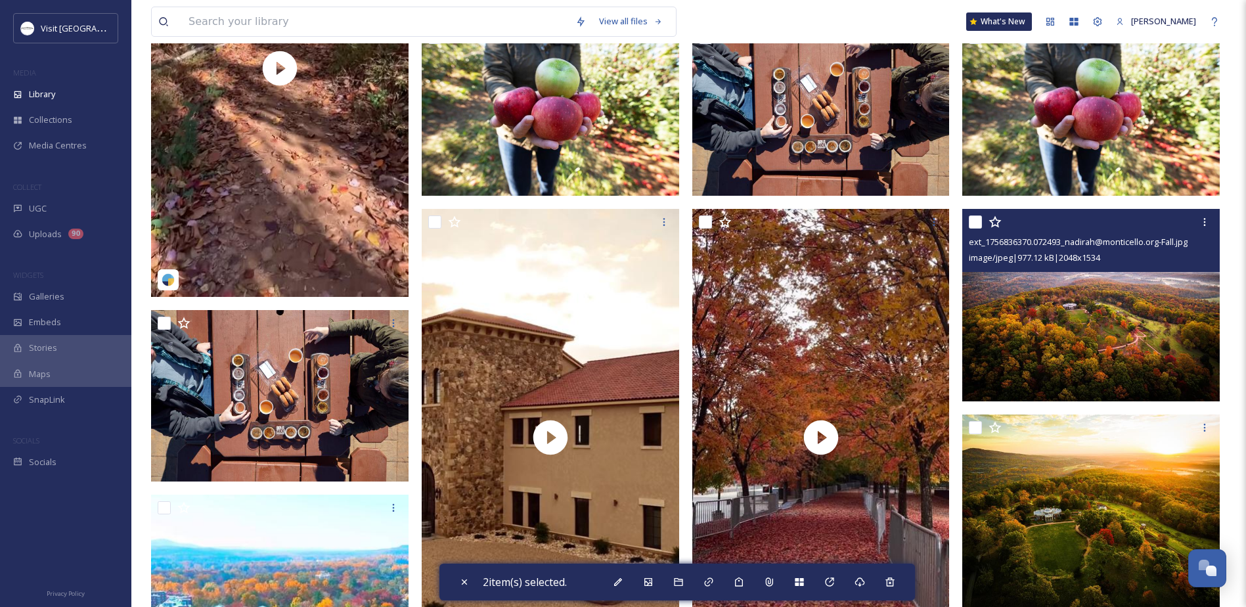
click at [975, 222] on input "checkbox" at bounding box center [975, 221] width 13 height 13
checkbox input "true"
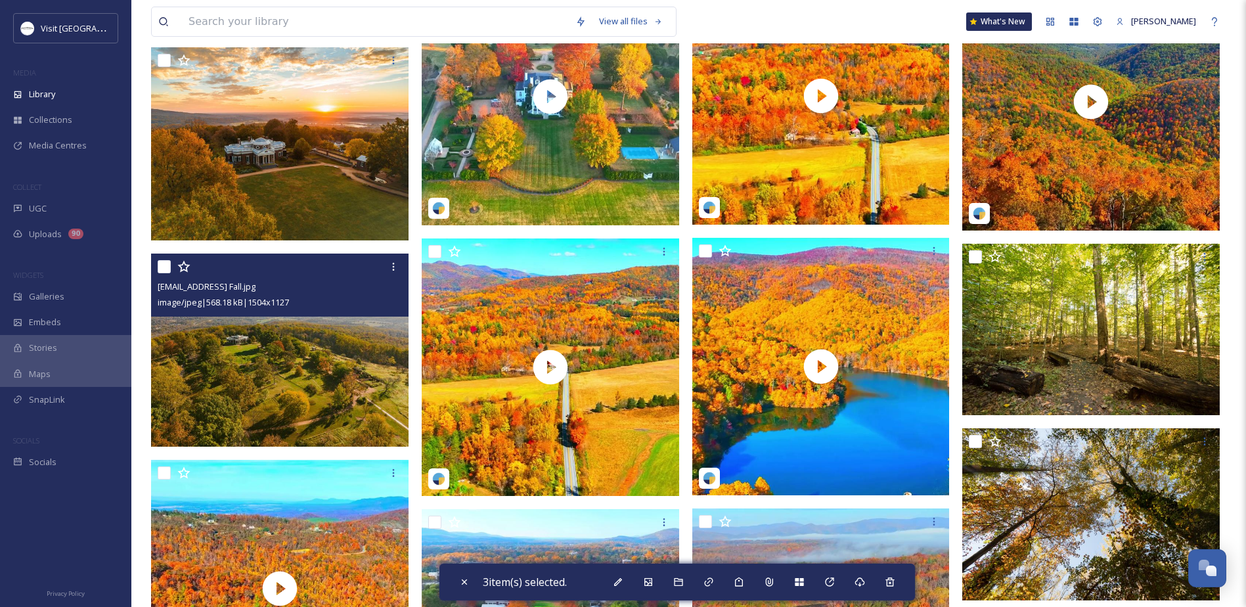
scroll to position [1379, 0]
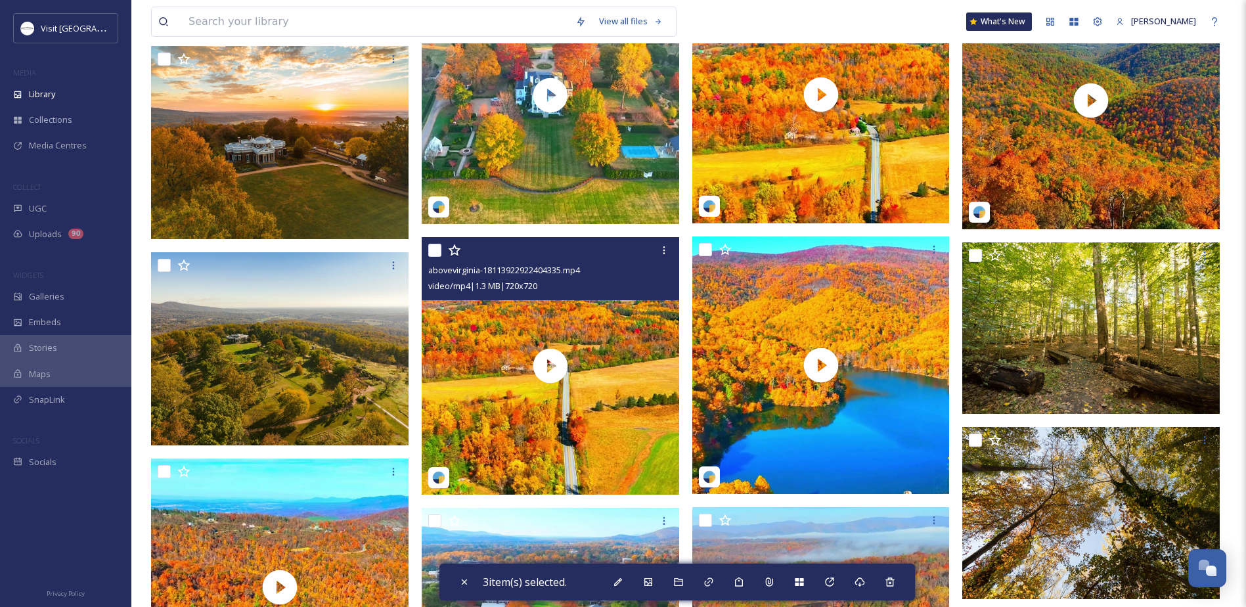
click at [435, 242] on div at bounding box center [552, 250] width 248 height 24
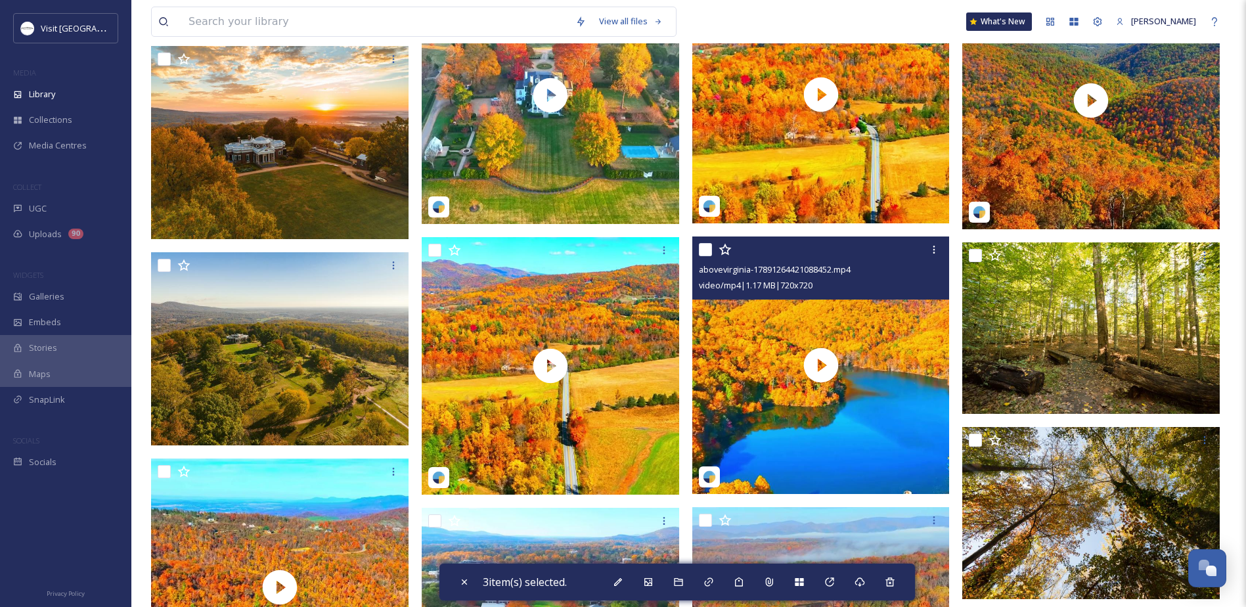
click at [705, 253] on input "checkbox" at bounding box center [705, 249] width 13 height 13
checkbox input "true"
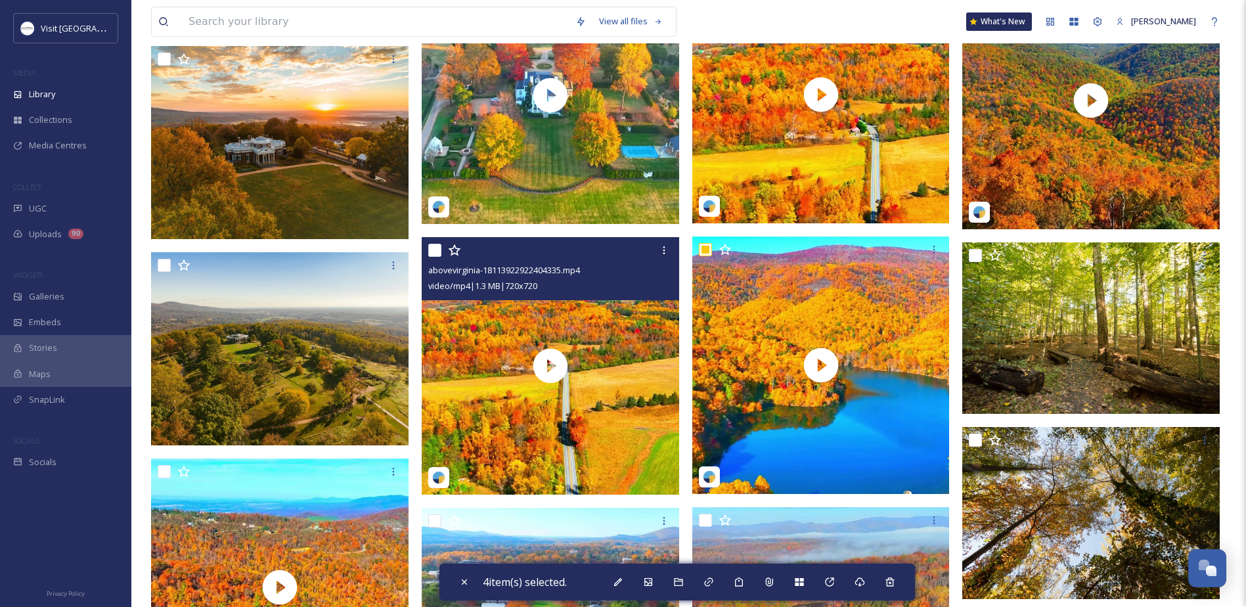
drag, startPoint x: 431, startPoint y: 250, endPoint x: 435, endPoint y: 257, distance: 7.9
click at [431, 253] on input "checkbox" at bounding box center [434, 250] width 13 height 13
checkbox input "true"
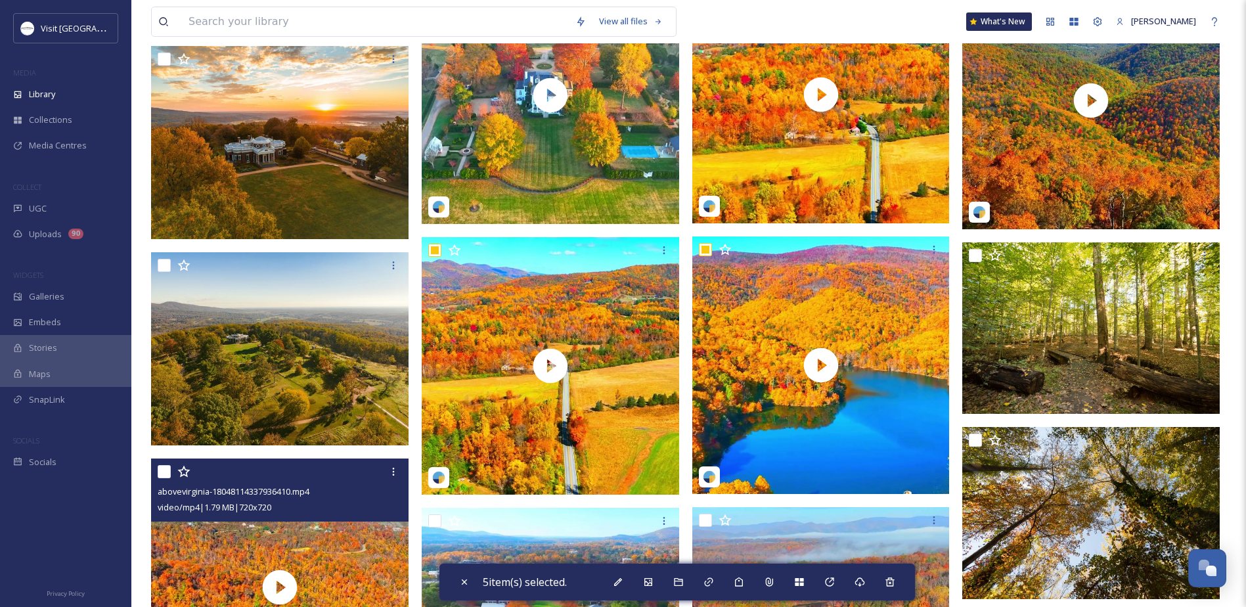
click at [171, 471] on div at bounding box center [282, 472] width 248 height 24
click at [160, 470] on input "checkbox" at bounding box center [164, 471] width 13 height 13
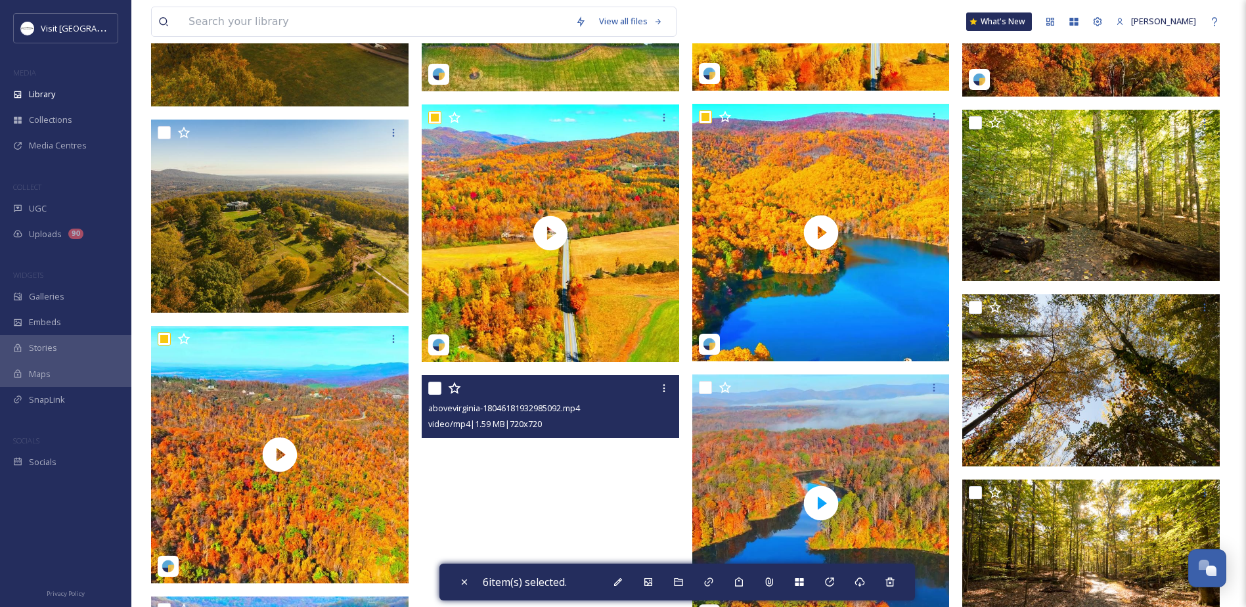
scroll to position [1510, 0]
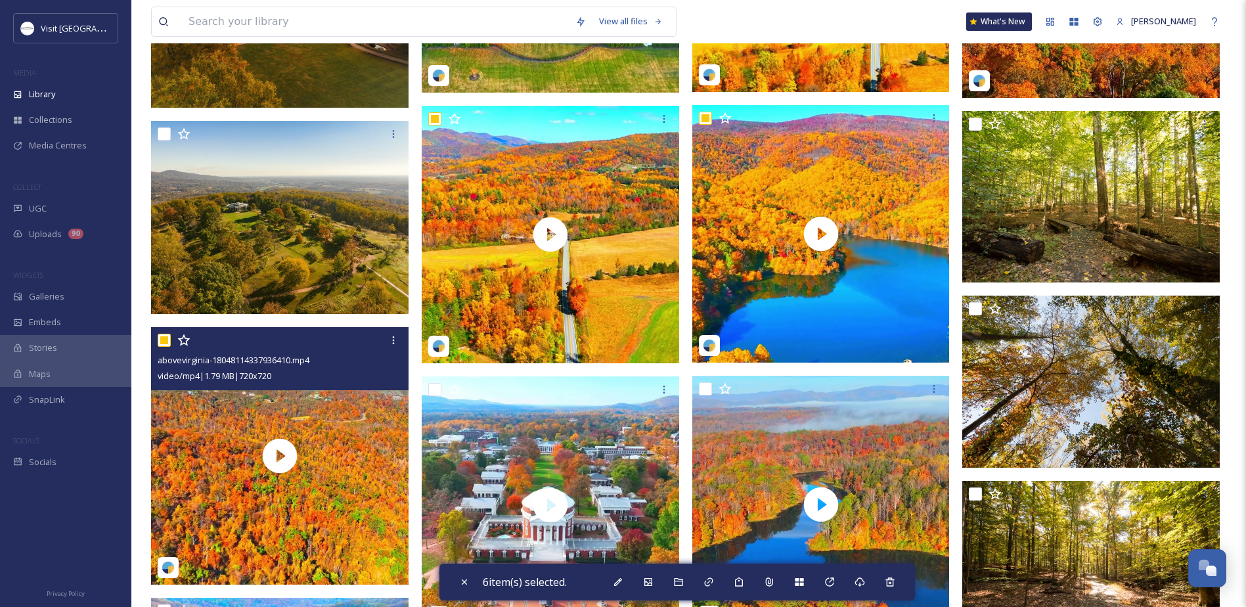
click at [161, 338] on input "checkbox" at bounding box center [164, 340] width 13 height 13
checkbox input "false"
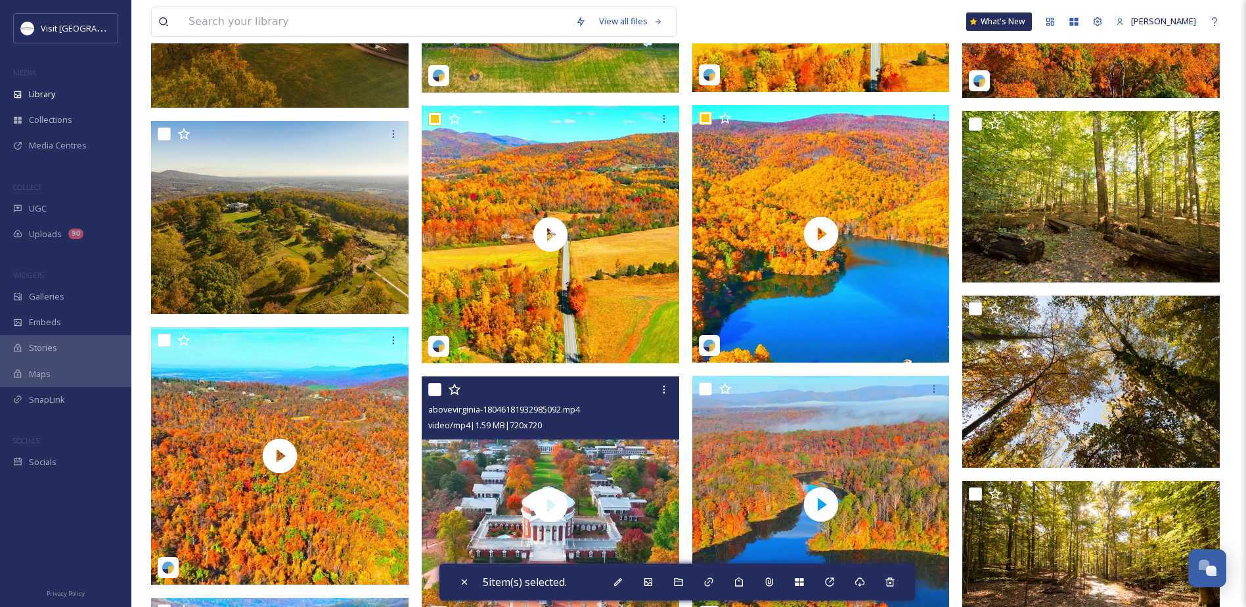
click at [435, 386] on input "checkbox" at bounding box center [434, 389] width 13 height 13
checkbox input "true"
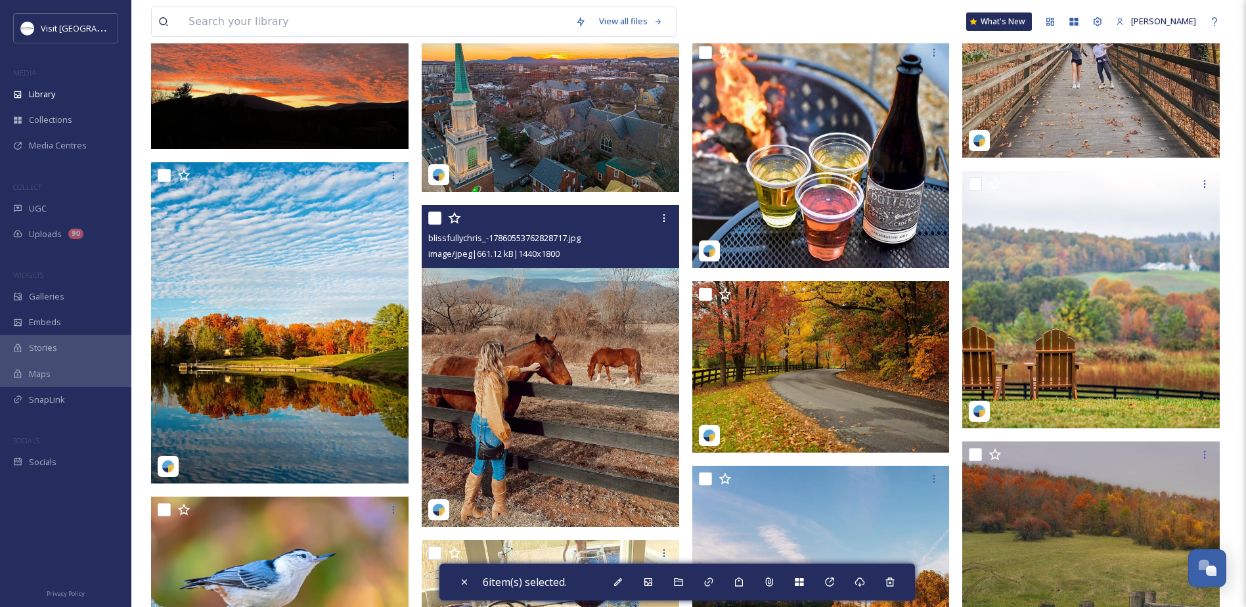
scroll to position [7945, 0]
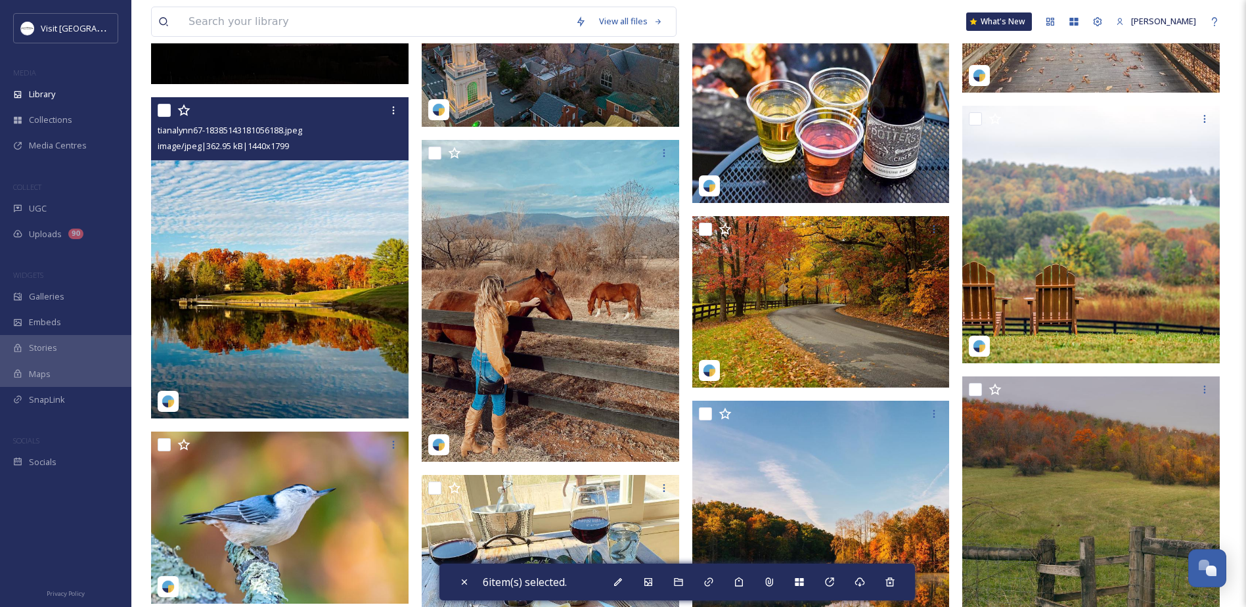
click at [167, 114] on input "checkbox" at bounding box center [164, 110] width 13 height 13
checkbox input "true"
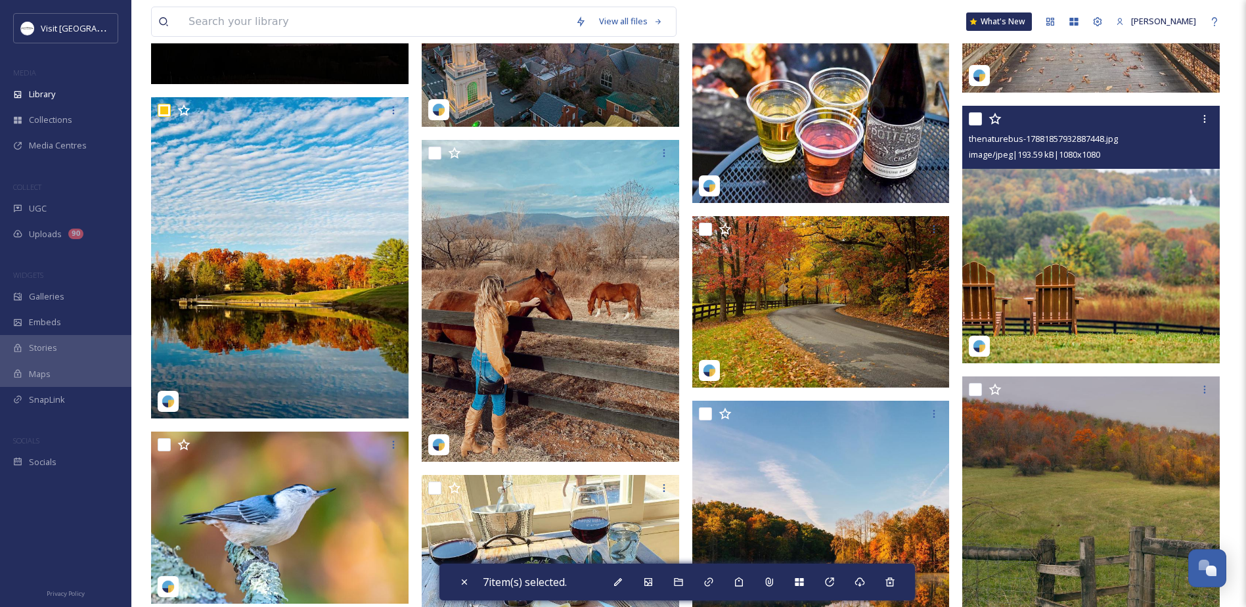
click at [974, 118] on input "checkbox" at bounding box center [975, 118] width 13 height 13
checkbox input "true"
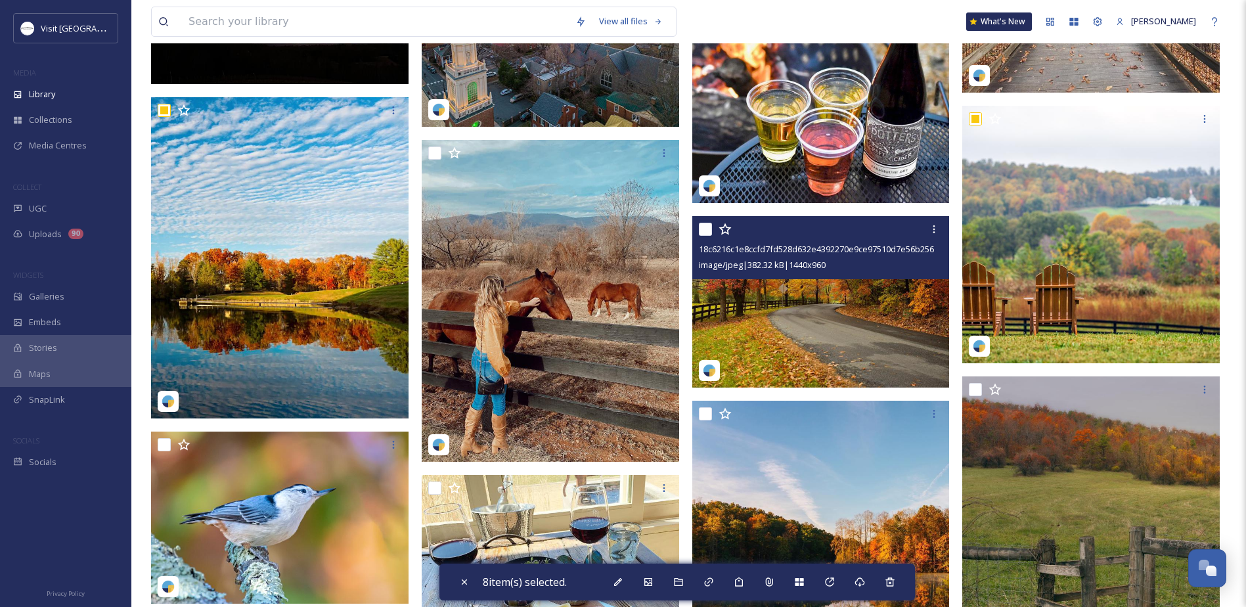
click at [707, 225] on input "checkbox" at bounding box center [705, 229] width 13 height 13
checkbox input "true"
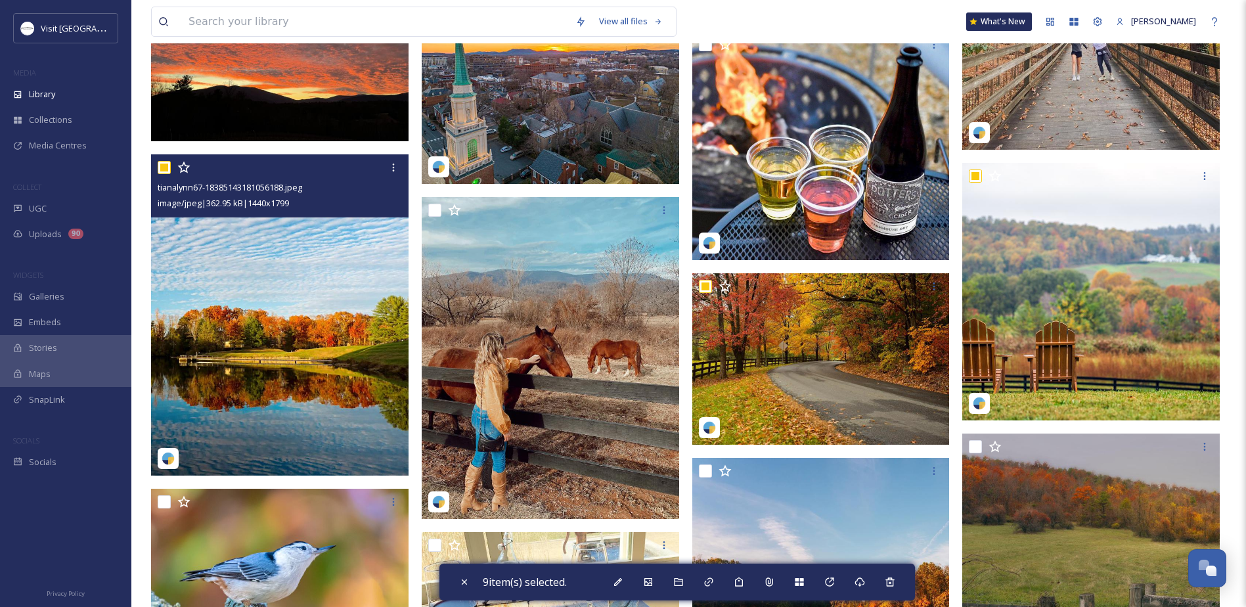
scroll to position [7880, 0]
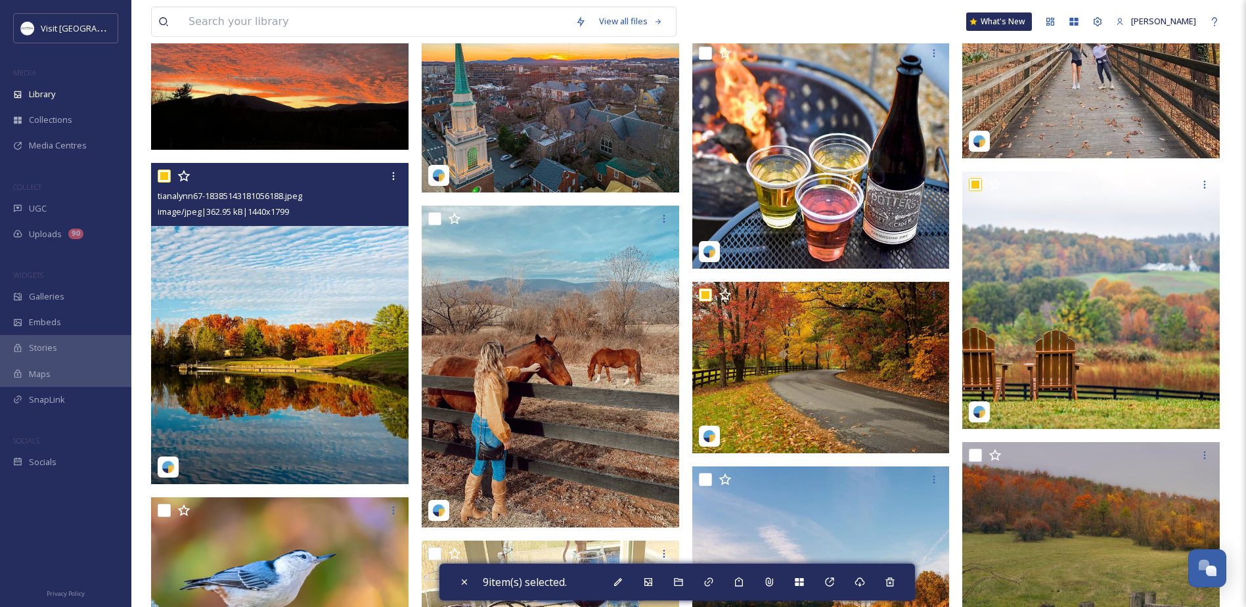
click at [164, 171] on input "checkbox" at bounding box center [164, 175] width 13 height 13
checkbox input "false"
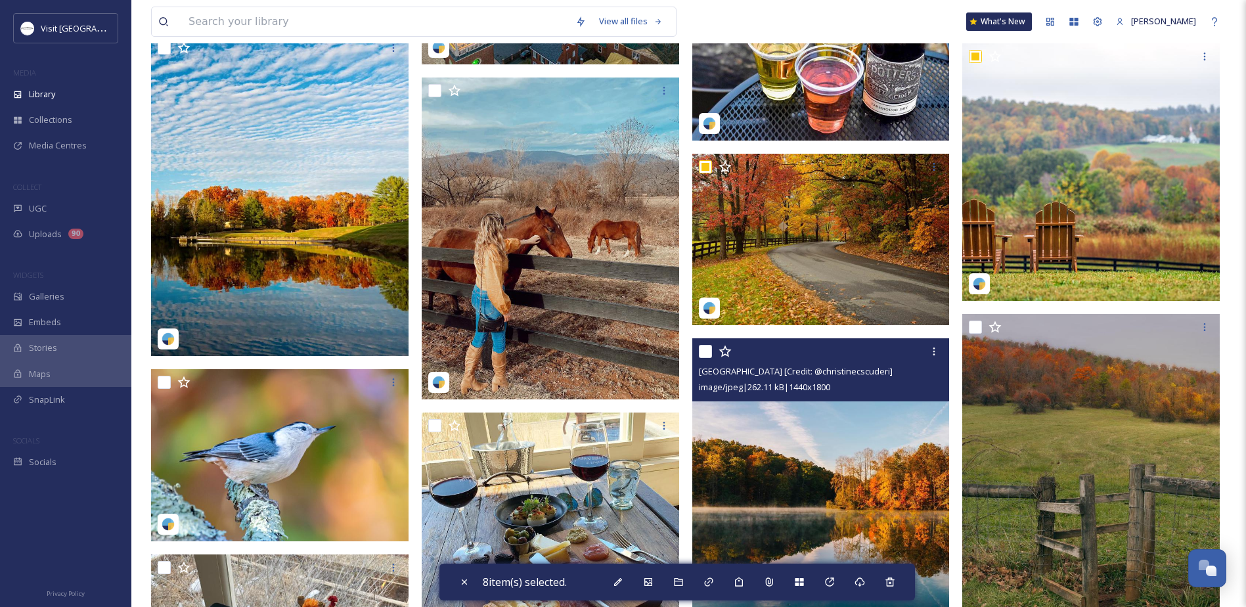
scroll to position [8011, 0]
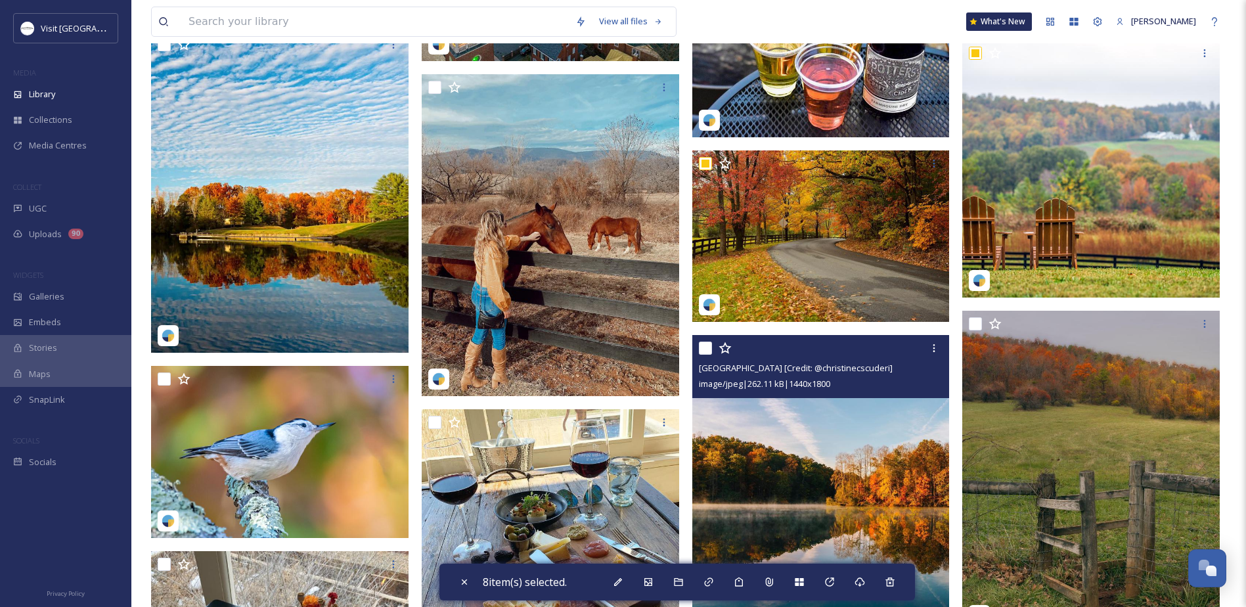
click at [710, 349] on input "checkbox" at bounding box center [705, 347] width 13 height 13
checkbox input "true"
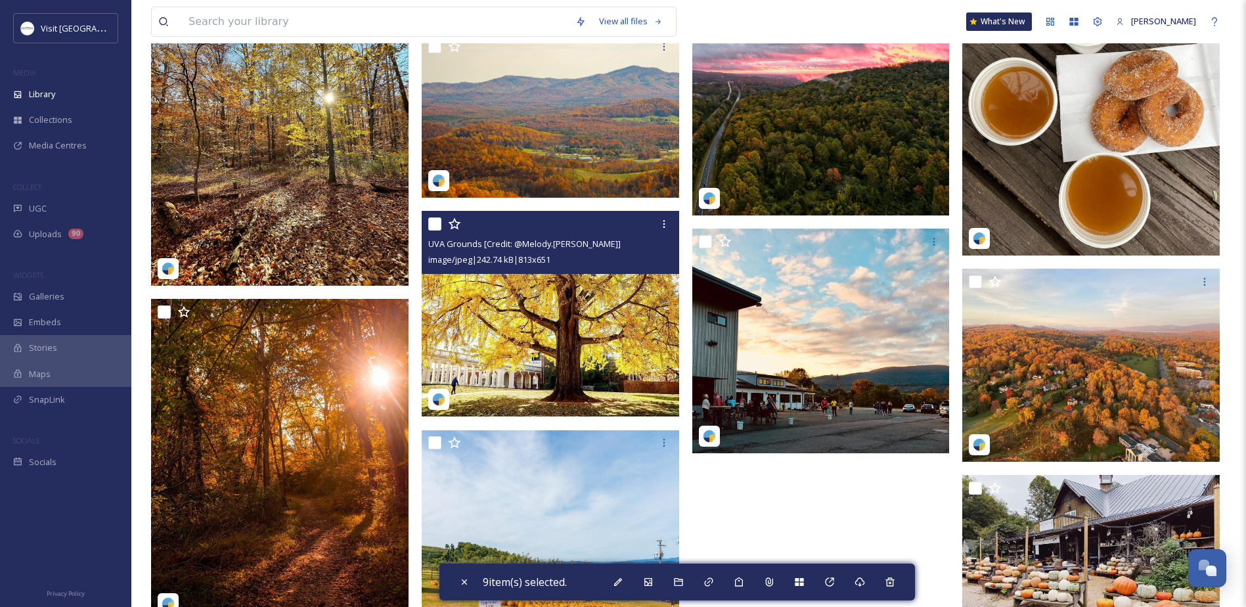
scroll to position [8930, 0]
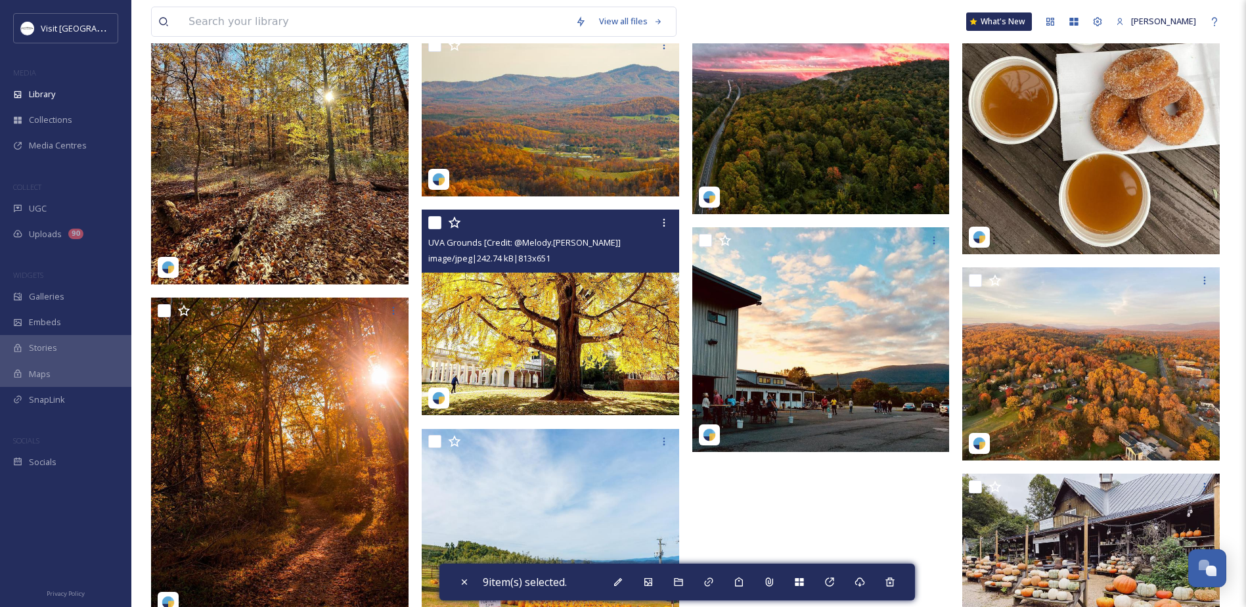
click at [431, 223] on input "checkbox" at bounding box center [434, 222] width 13 height 13
checkbox input "true"
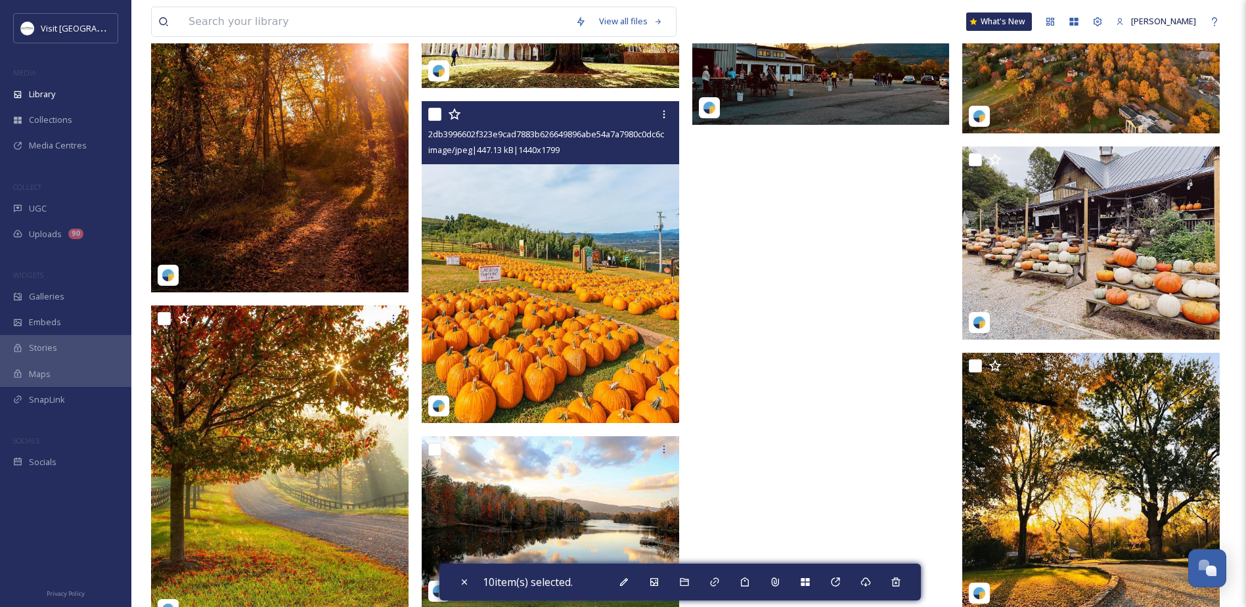
scroll to position [9258, 0]
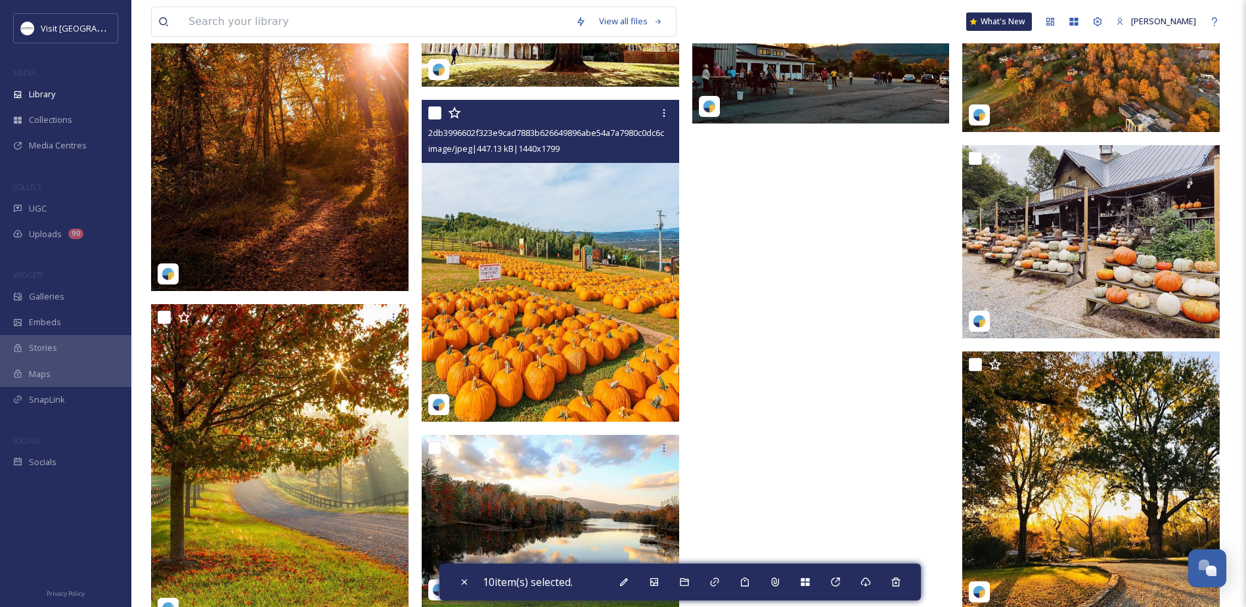
click at [433, 112] on input "checkbox" at bounding box center [434, 112] width 13 height 13
checkbox input "true"
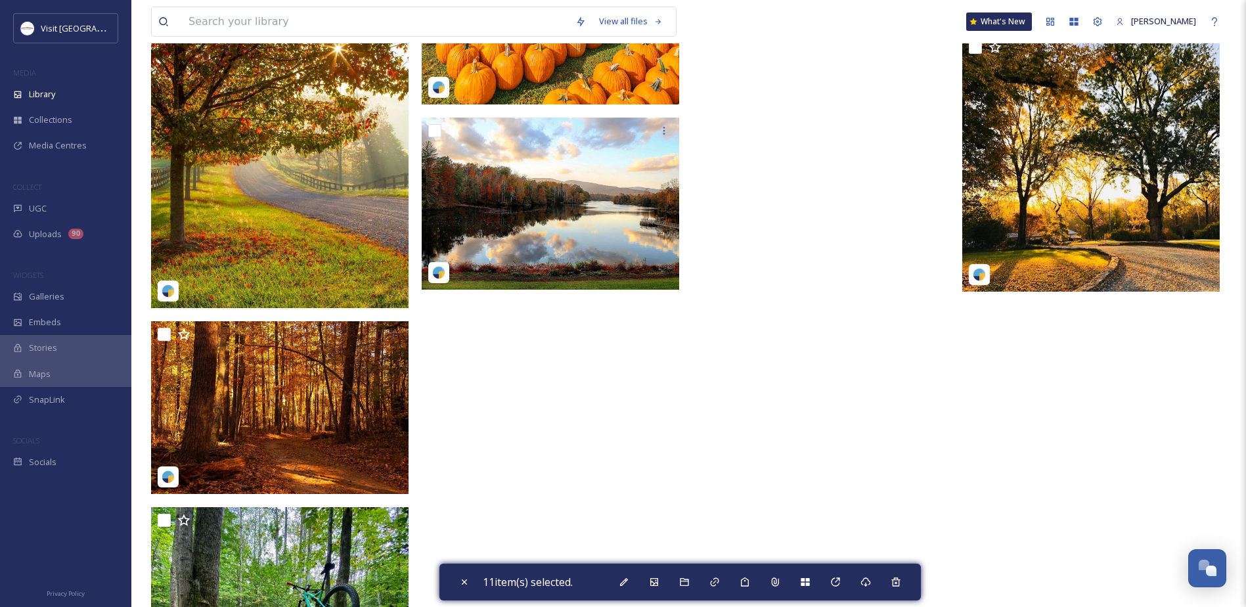
scroll to position [9455, 0]
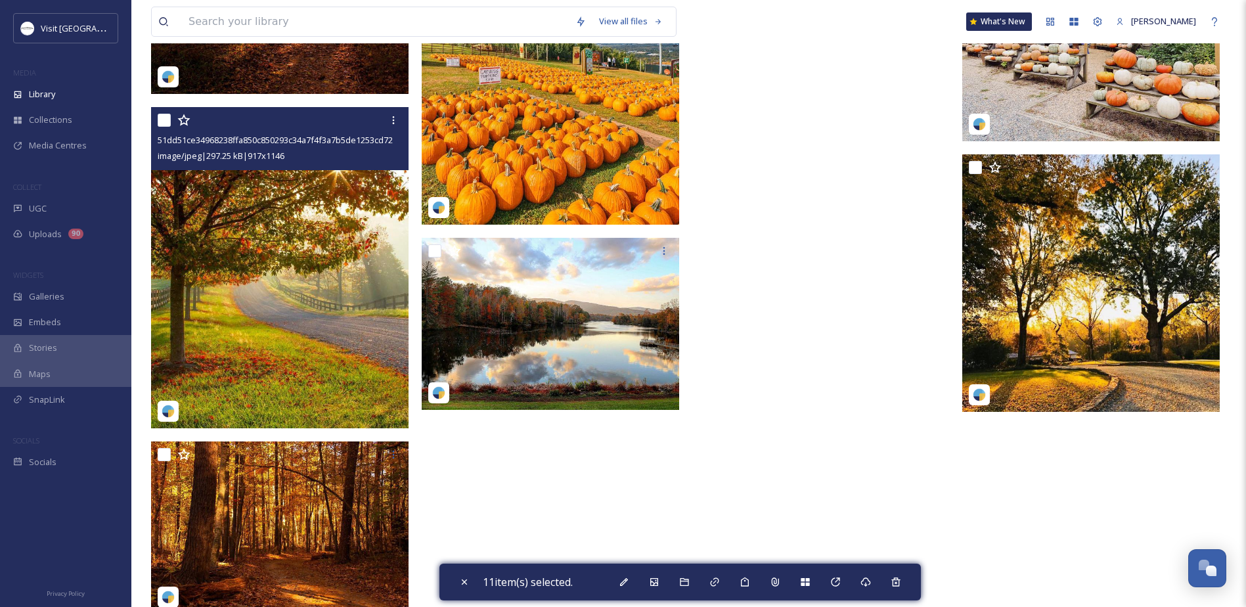
click at [160, 119] on input "checkbox" at bounding box center [164, 120] width 13 height 13
checkbox input "true"
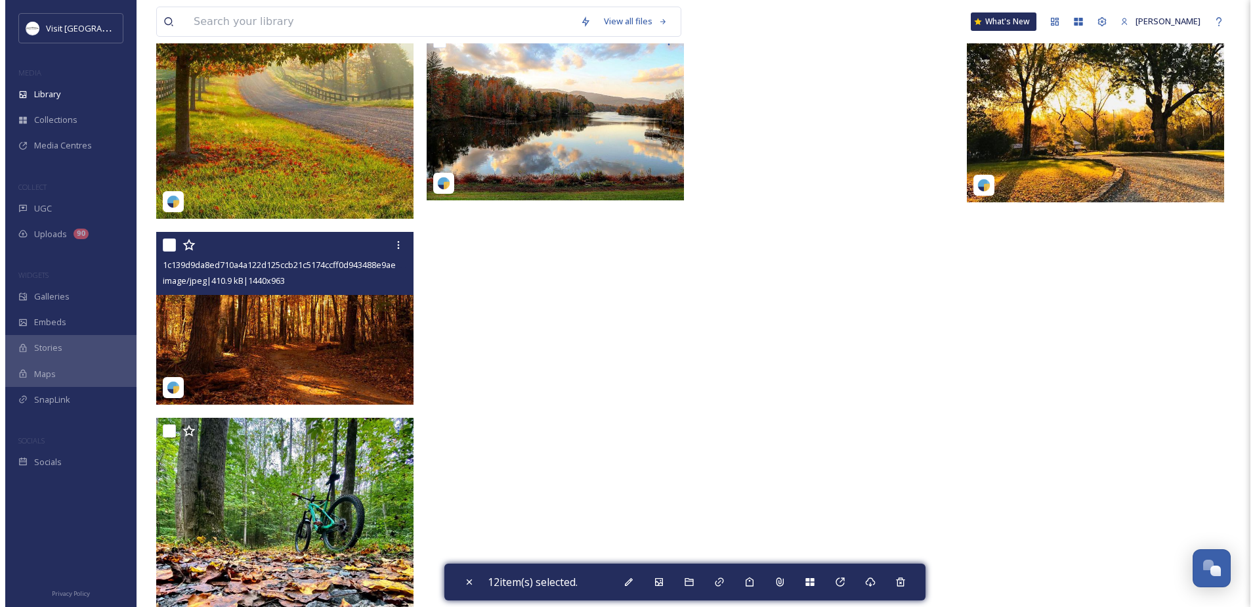
scroll to position [9756, 0]
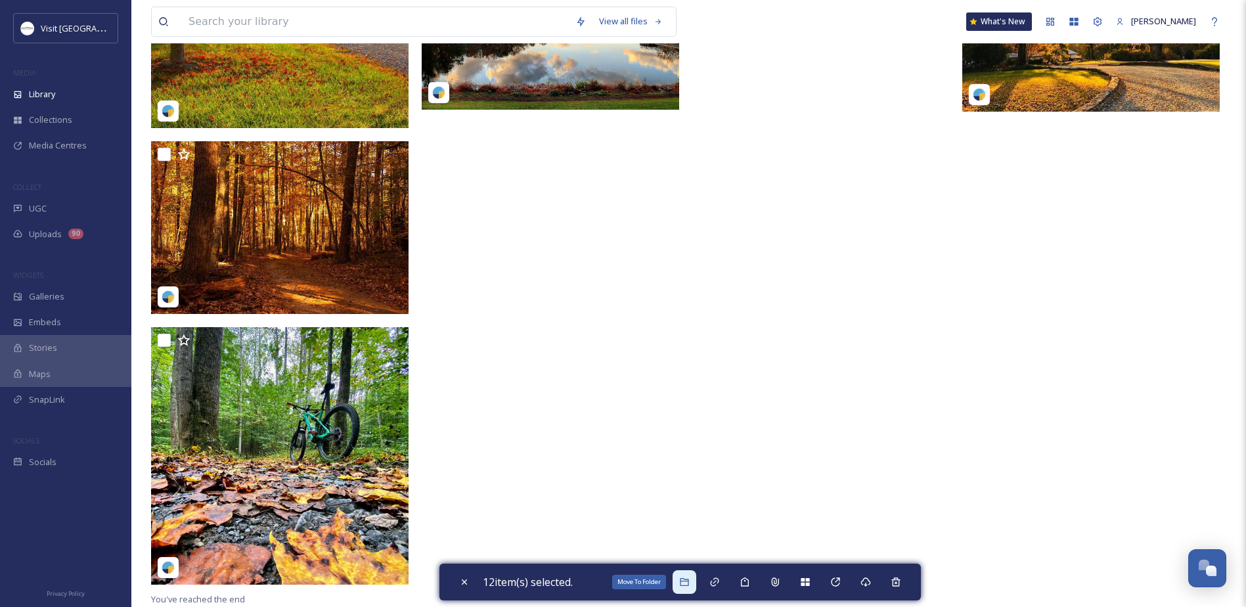
click at [689, 580] on icon at bounding box center [684, 582] width 11 height 11
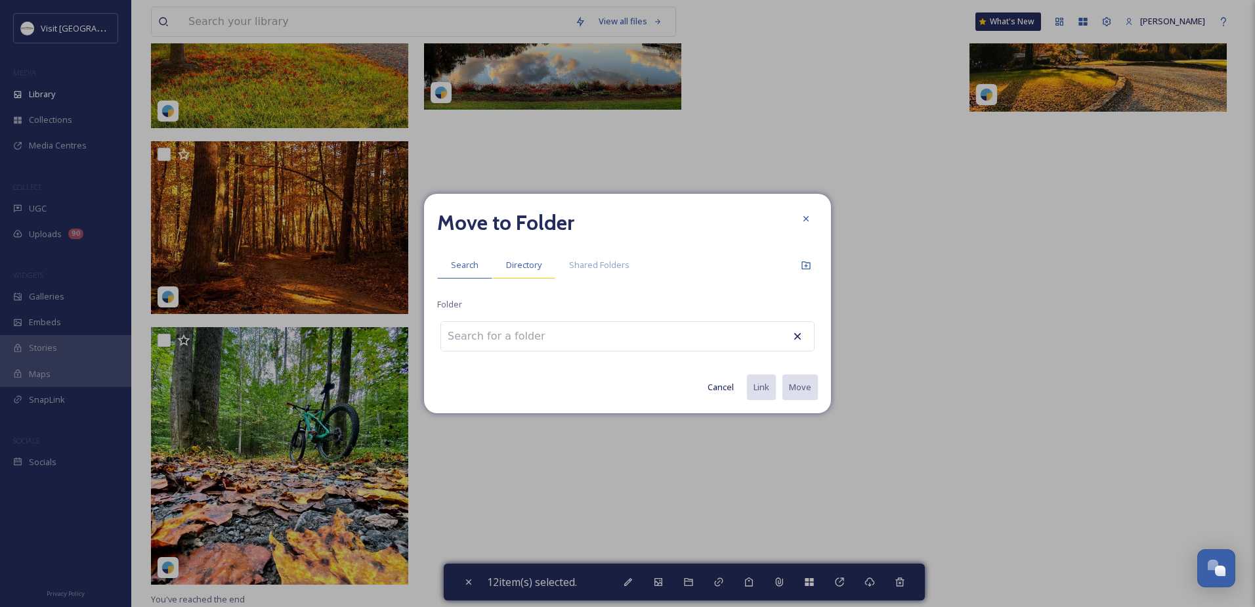
click at [534, 270] on span "Directory" at bounding box center [523, 265] width 35 height 12
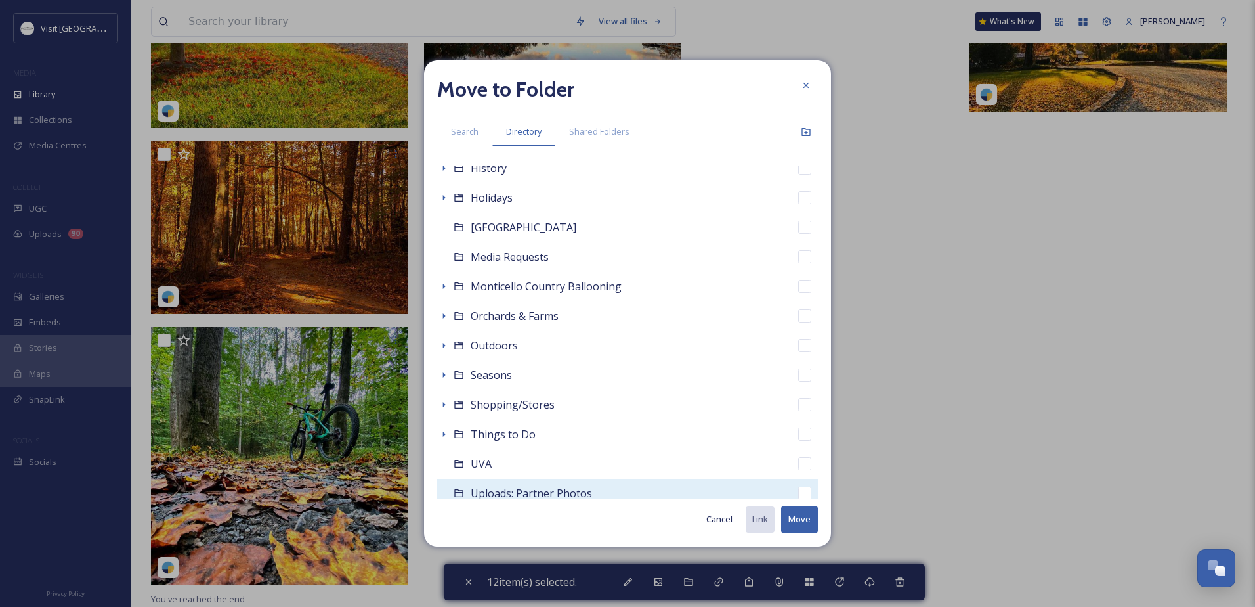
scroll to position [556, 0]
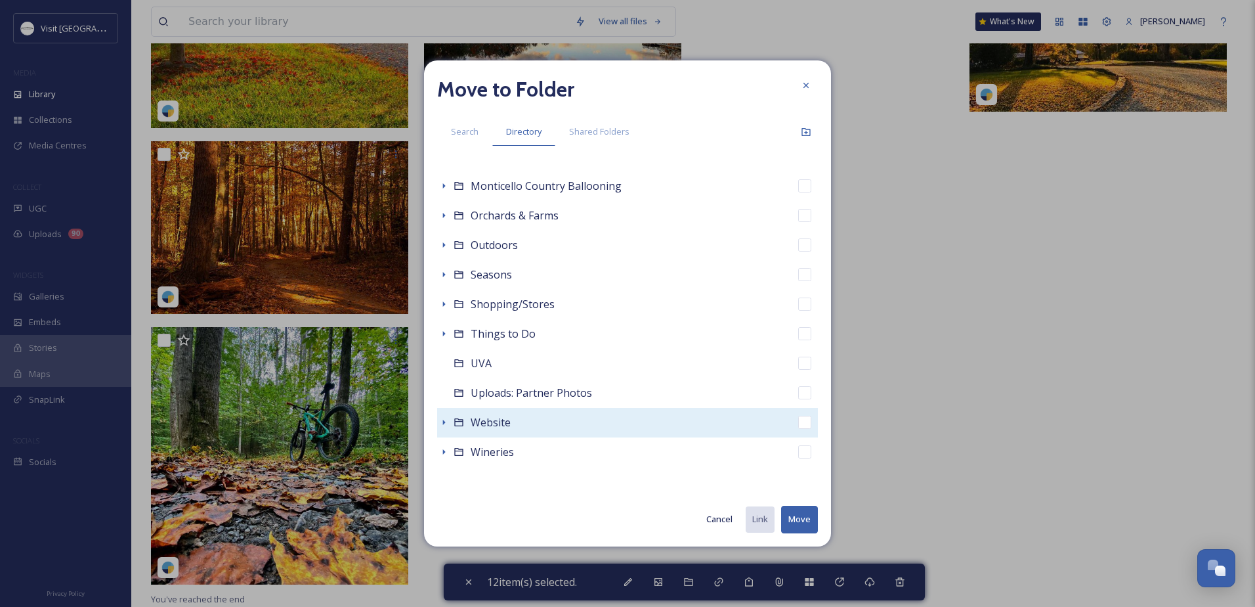
click at [496, 418] on span "Website" at bounding box center [491, 422] width 40 height 14
checkbox input "false"
click at [443, 421] on icon at bounding box center [444, 422] width 3 height 5
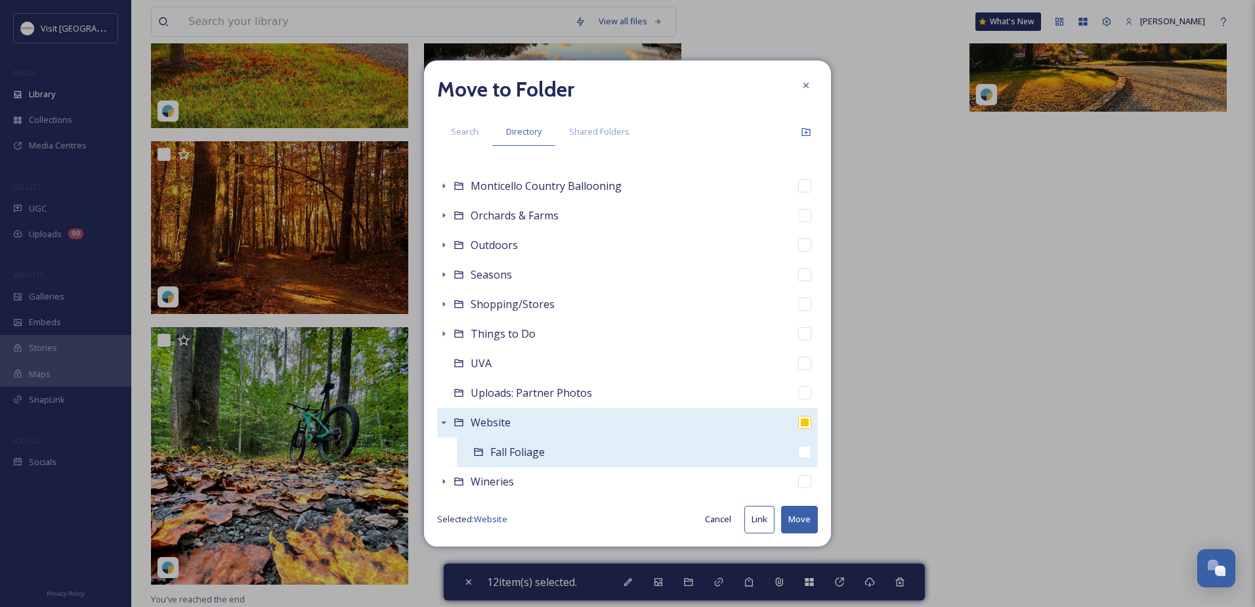
click at [519, 452] on span "Fall Foliage" at bounding box center [518, 452] width 55 height 14
checkbox input "false"
checkbox input "true"
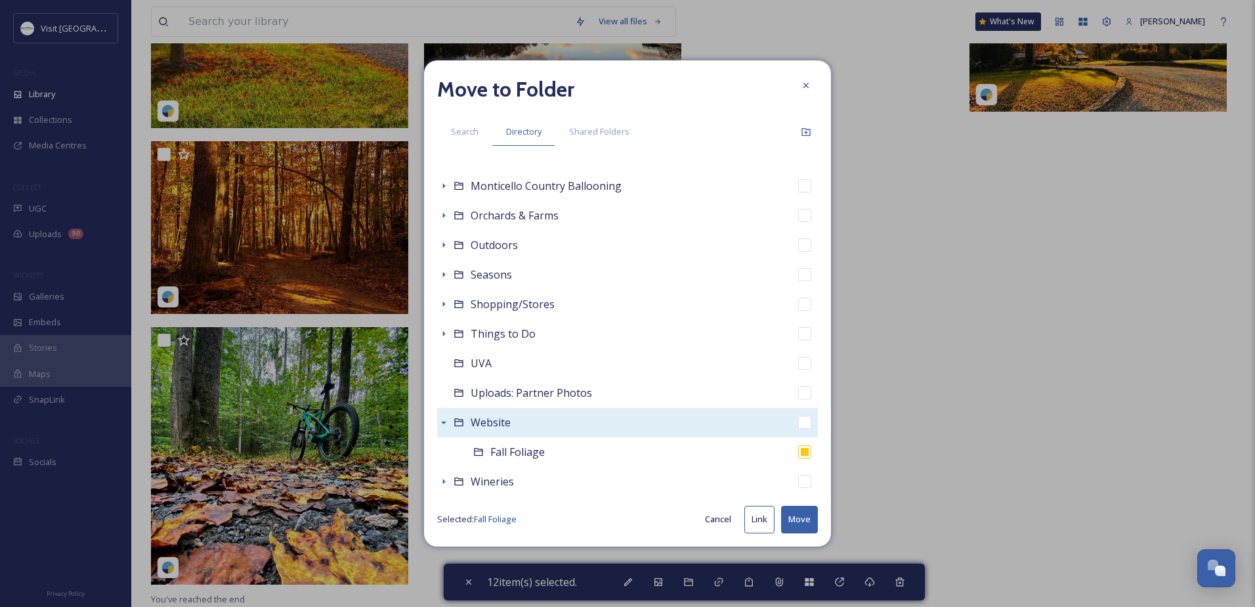
click at [810, 513] on button "Move" at bounding box center [799, 519] width 37 height 27
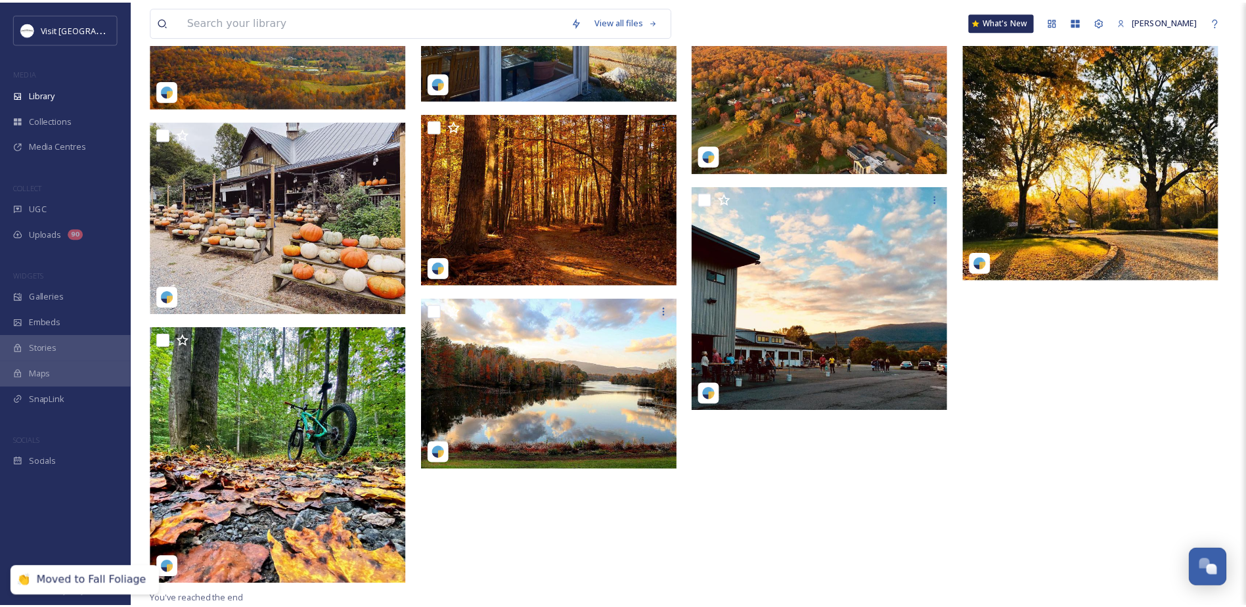
scroll to position [8661, 0]
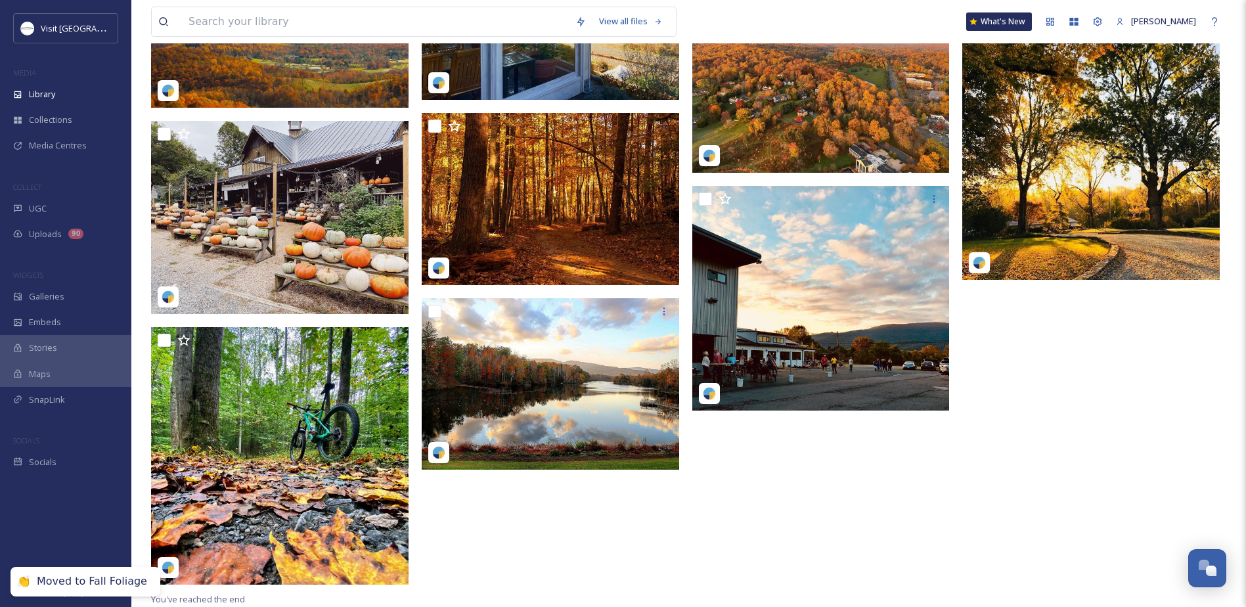
click at [116, 578] on div "Moved to Fall Foliage" at bounding box center [92, 582] width 110 height 14
click at [69, 100] on div "Library" at bounding box center [65, 94] width 131 height 26
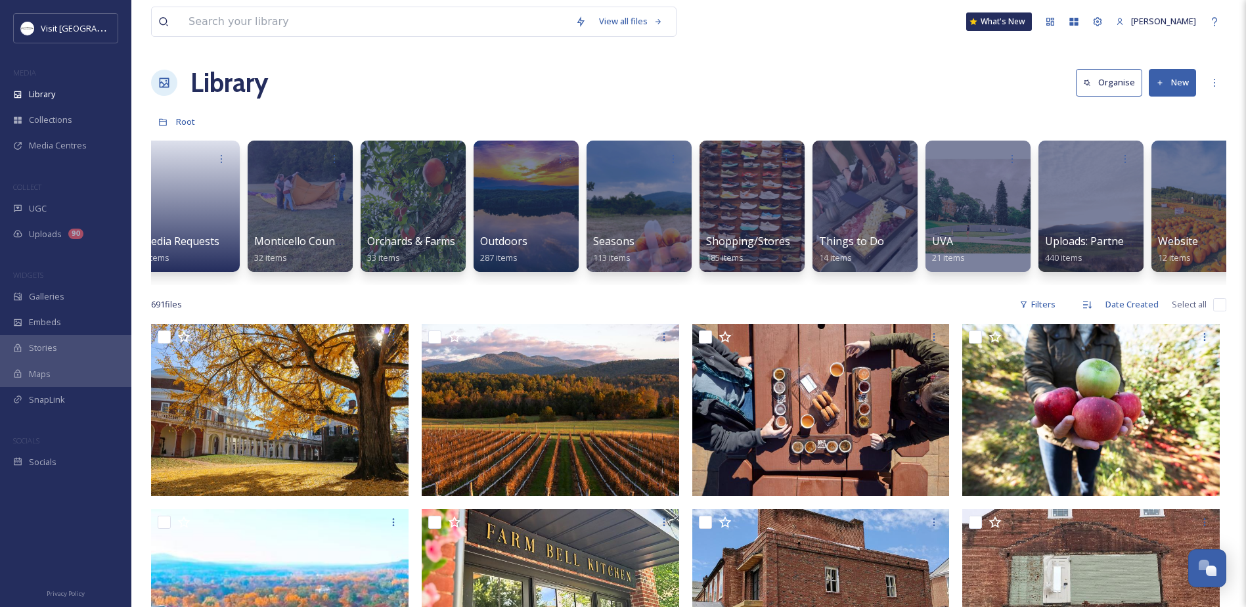
scroll to position [0, 2087]
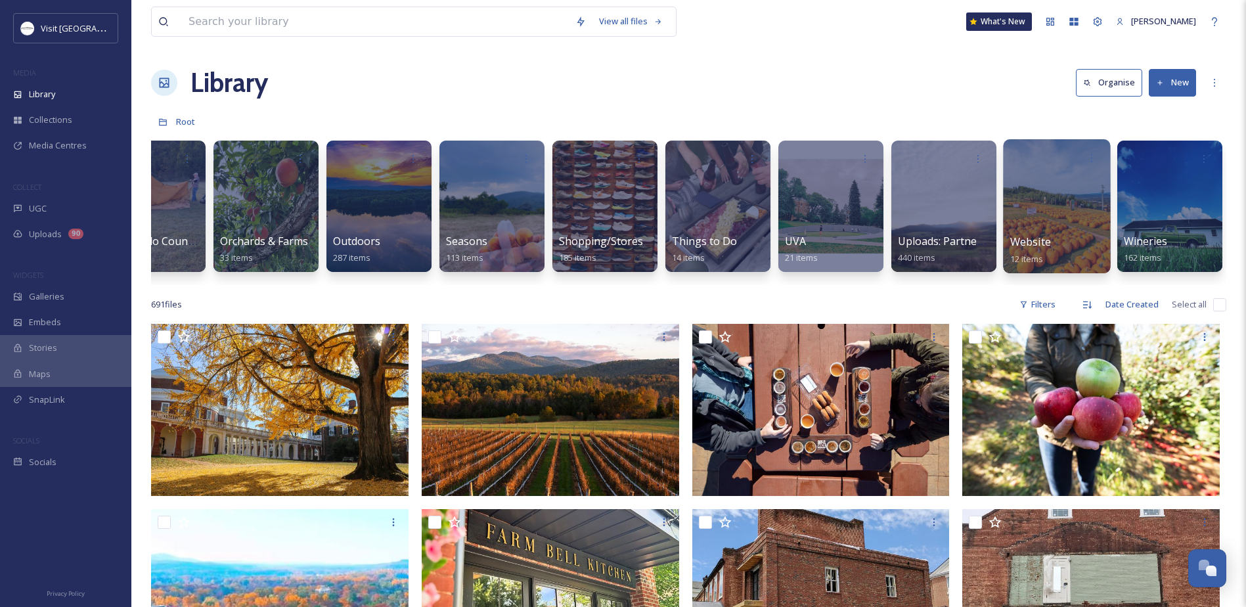
click at [1055, 217] on div at bounding box center [1056, 206] width 107 height 134
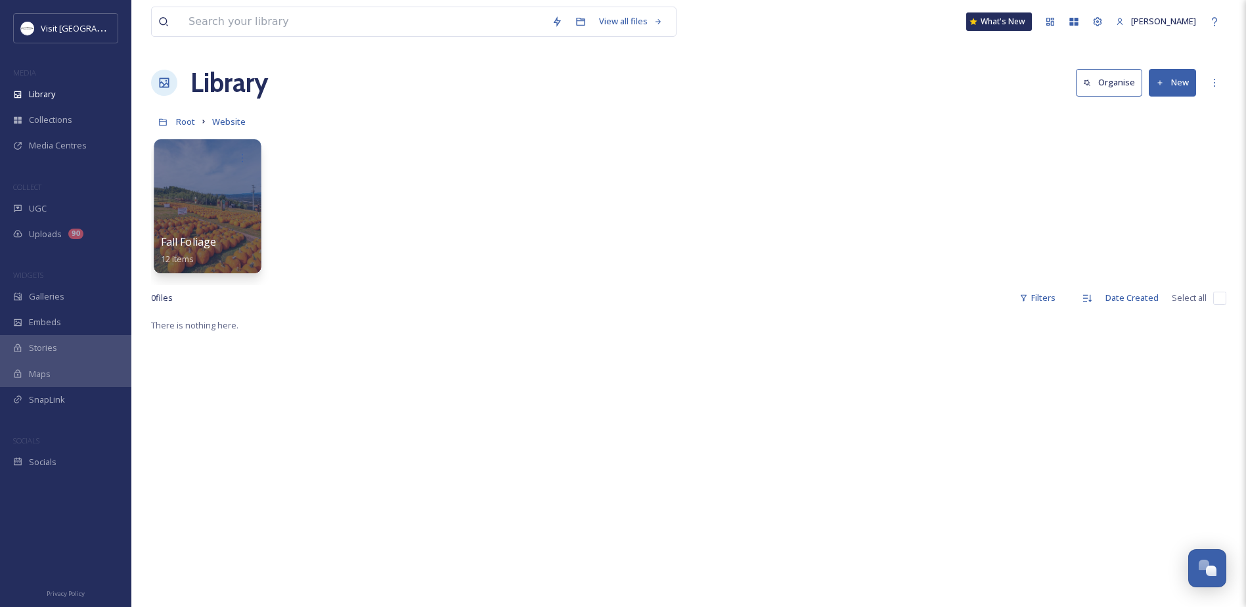
click at [192, 196] on div at bounding box center [207, 206] width 107 height 134
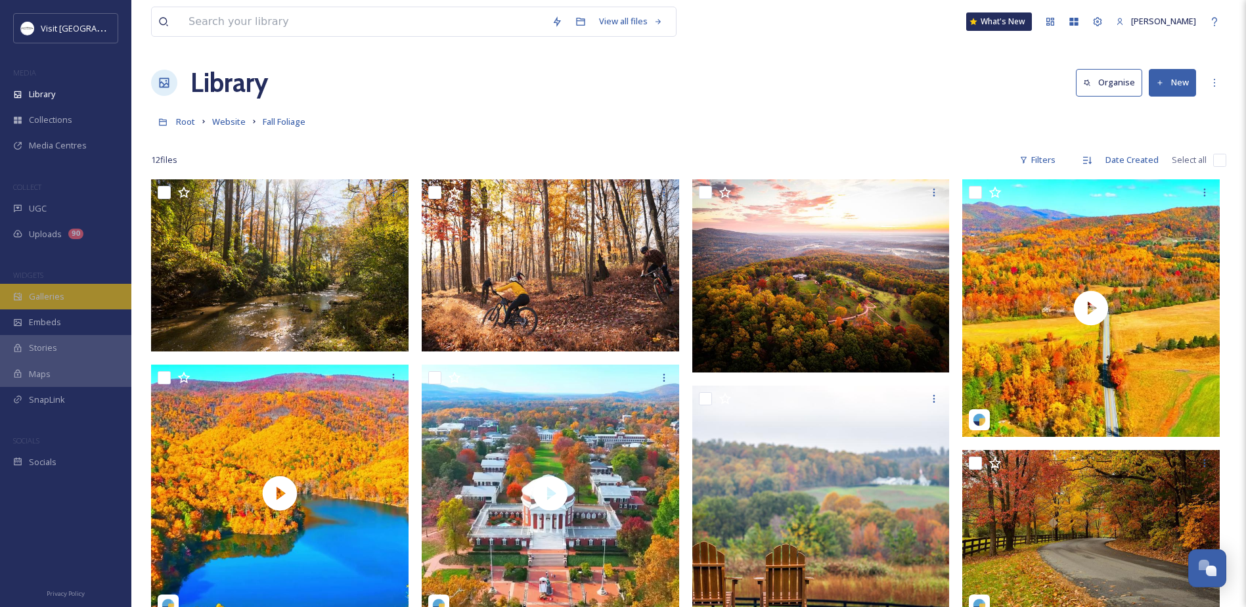
click at [51, 297] on span "Galleries" at bounding box center [46, 296] width 35 height 12
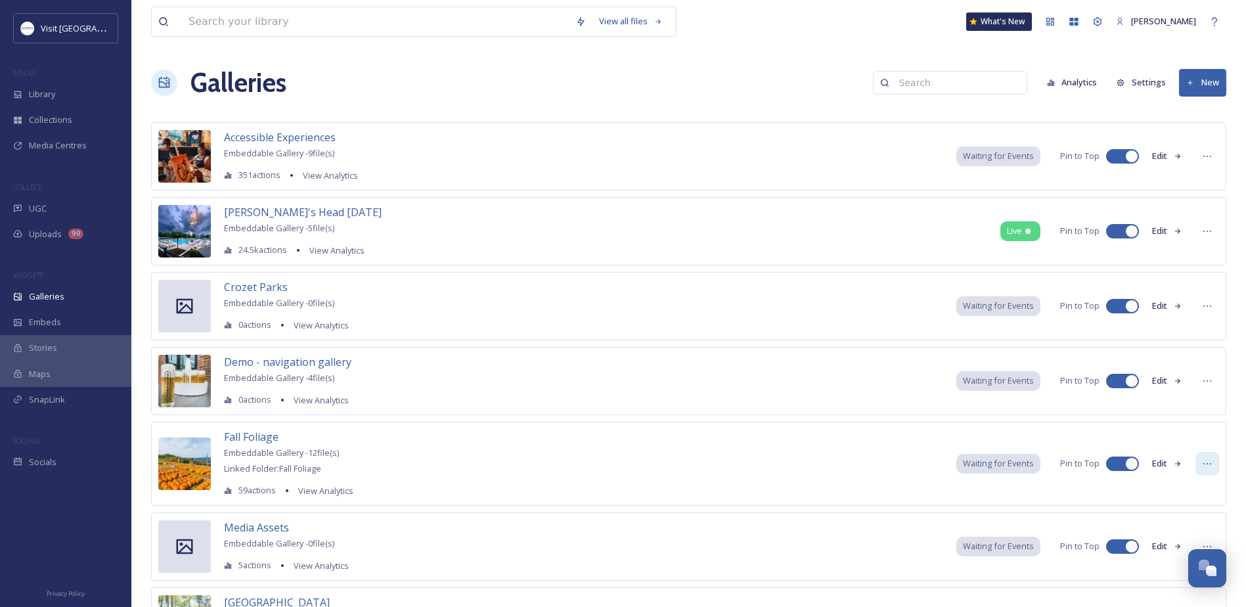
click at [1203, 461] on icon at bounding box center [1207, 463] width 11 height 11
click at [247, 444] on span "Fall Foliage" at bounding box center [251, 437] width 55 height 16
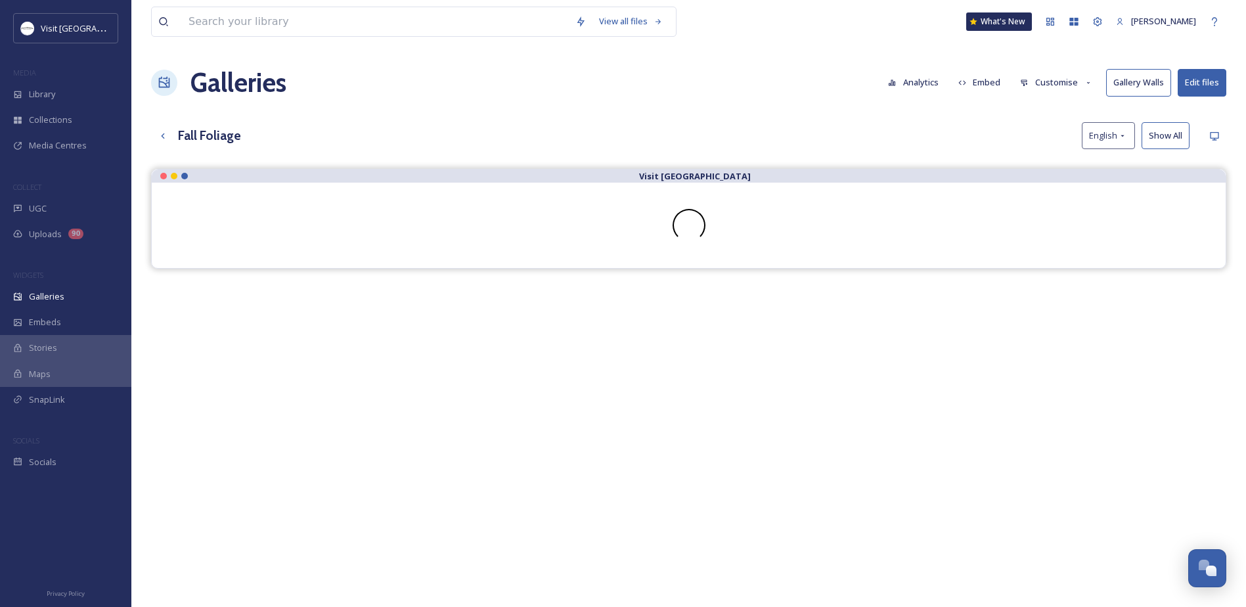
click at [596, 99] on div "Galleries Analytics Embed Customise Gallery Walls Edit files" at bounding box center [688, 82] width 1075 height 39
drag, startPoint x: 596, startPoint y: 86, endPoint x: 586, endPoint y: 85, distance: 9.9
click at [596, 85] on div "Galleries Analytics Embed Customise Gallery Walls Edit files" at bounding box center [688, 82] width 1075 height 39
click at [983, 82] on button "Embed" at bounding box center [979, 83] width 56 height 26
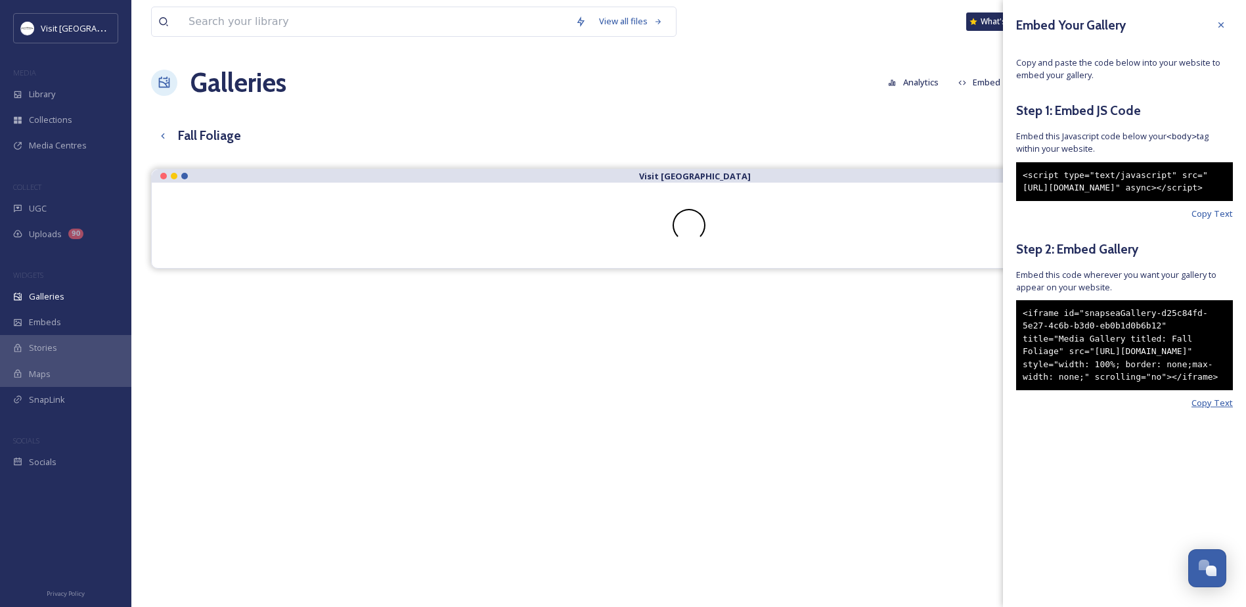
click at [1210, 409] on span "Copy Text" at bounding box center [1211, 403] width 41 height 12
click at [1211, 409] on span "Copy Text" at bounding box center [1211, 403] width 41 height 12
click at [630, 70] on div "Galleries Analytics Embed Customise Gallery Walls Edit files" at bounding box center [688, 82] width 1075 height 39
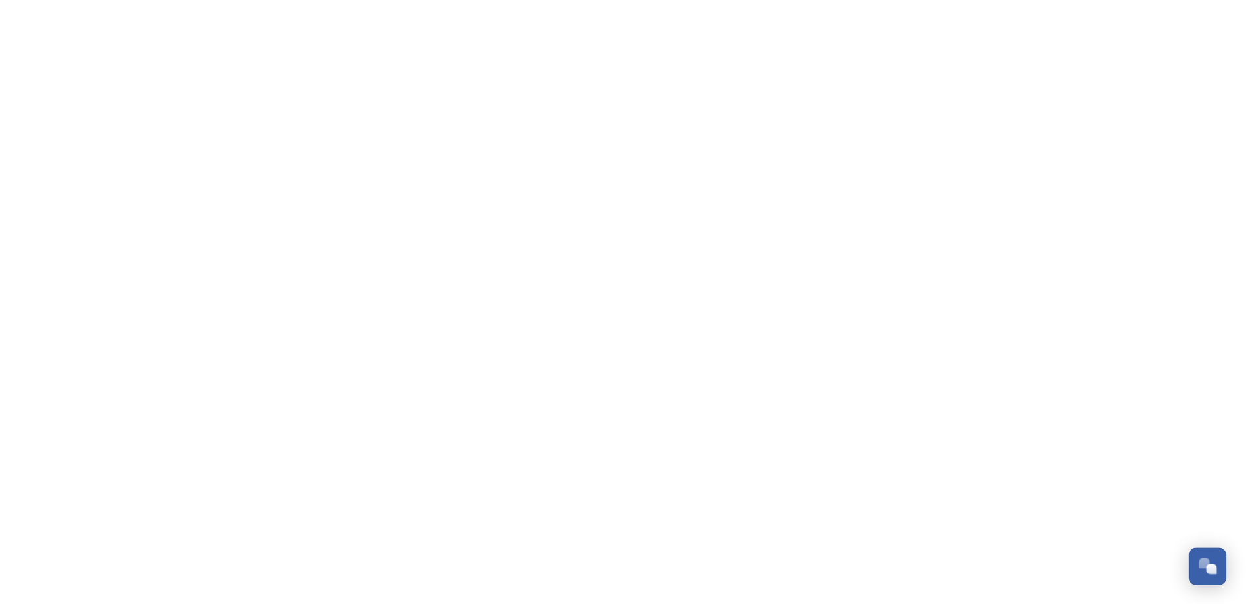
scroll to position [315, 0]
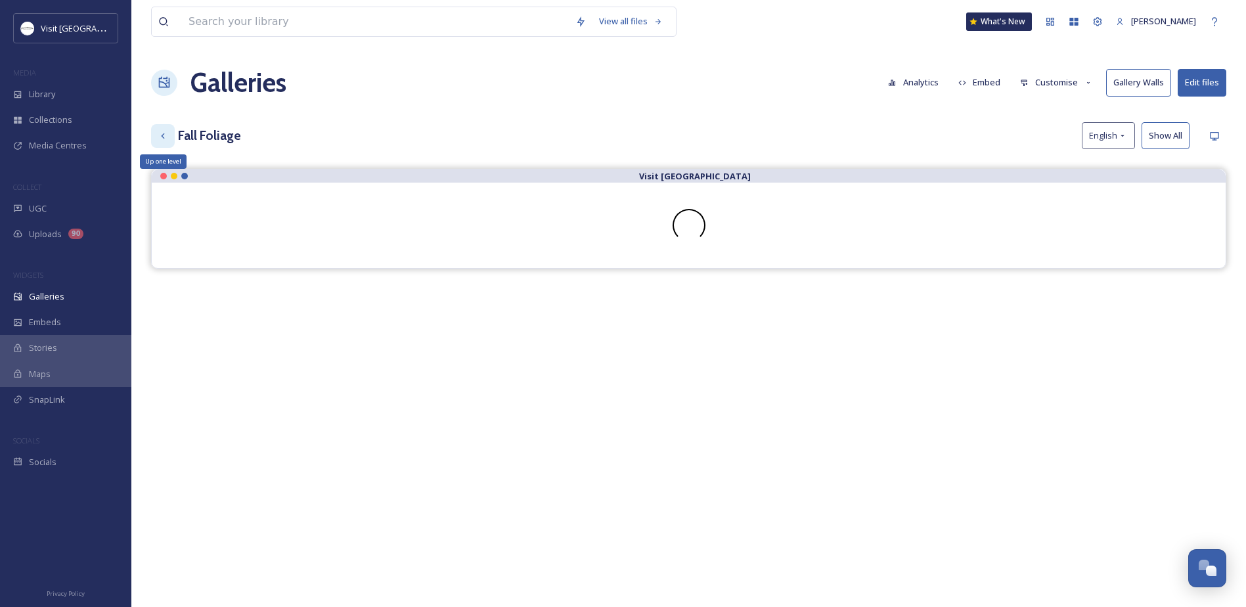
click at [166, 132] on icon at bounding box center [163, 136] width 11 height 11
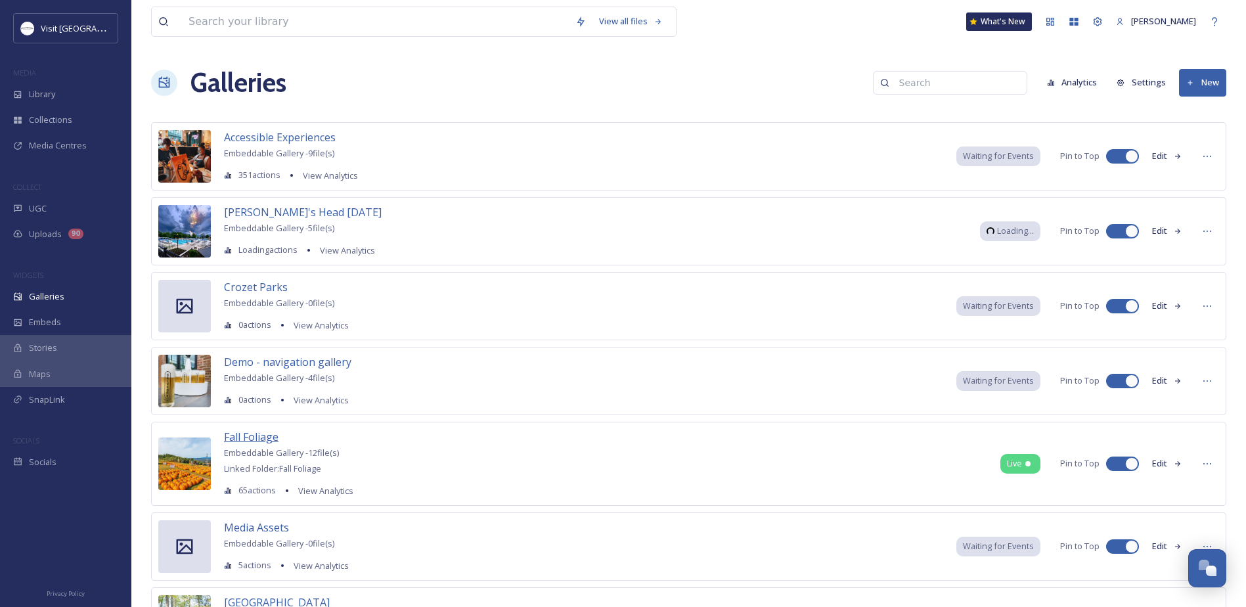
click at [269, 434] on span "Fall Foliage" at bounding box center [251, 436] width 55 height 14
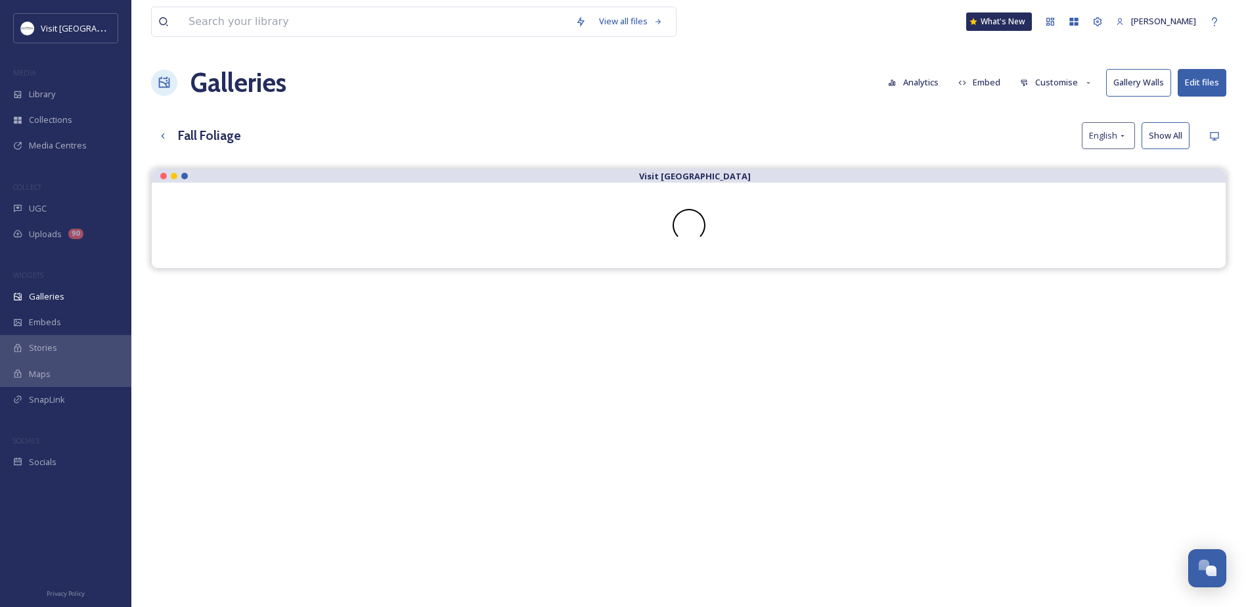
click at [1097, 81] on button "Customise" at bounding box center [1056, 83] width 86 height 26
click at [810, 121] on div "View all files What's New Sabrina Combs Galleries Analytics Embed Customise Lay…" at bounding box center [688, 397] width 1114 height 795
click at [722, 229] on div at bounding box center [688, 225] width 1021 height 33
click at [672, 221] on div at bounding box center [688, 225] width 1021 height 33
click at [1194, 77] on button "Edit files" at bounding box center [1201, 82] width 49 height 27
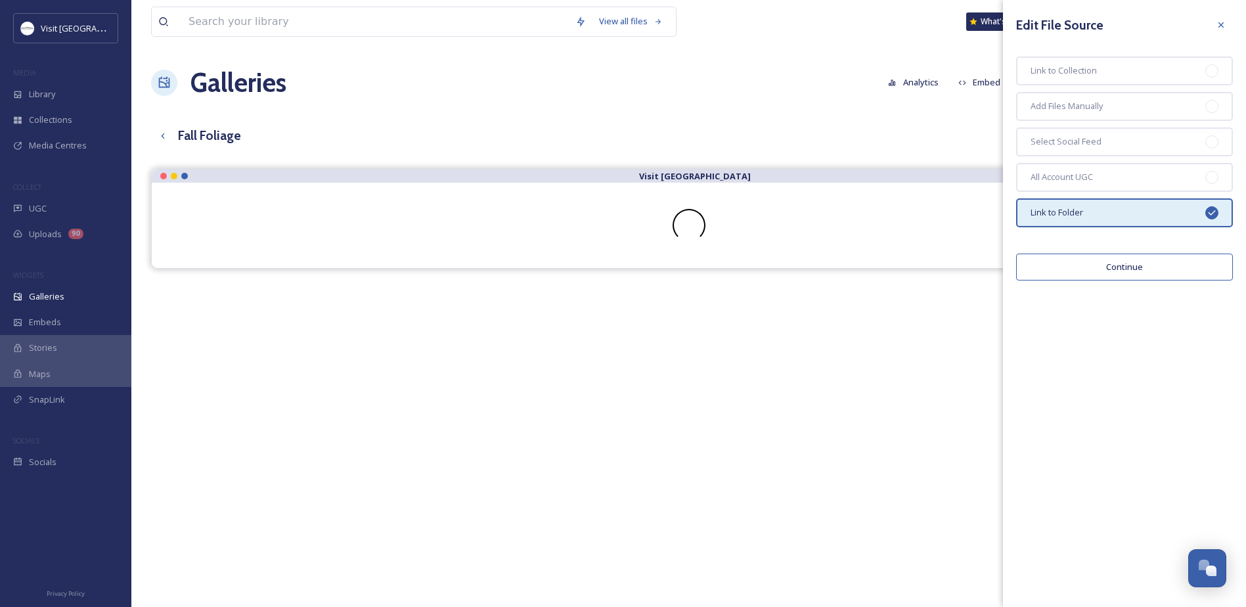
click at [1144, 263] on button "Continue" at bounding box center [1124, 266] width 217 height 27
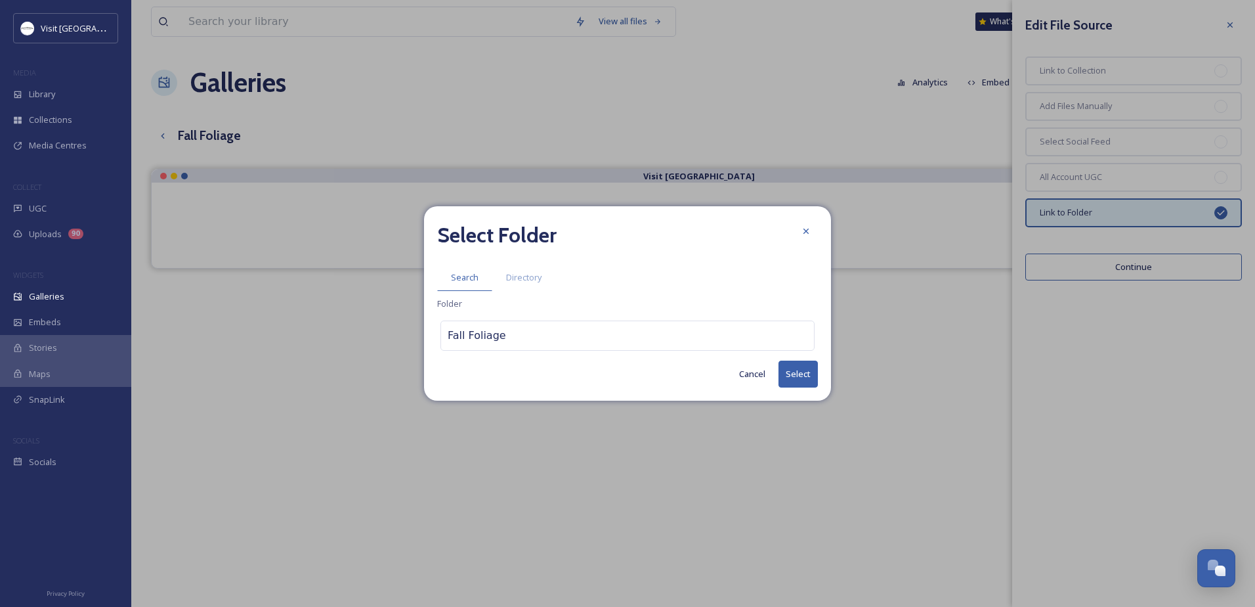
click at [798, 367] on button "Select" at bounding box center [798, 373] width 39 height 27
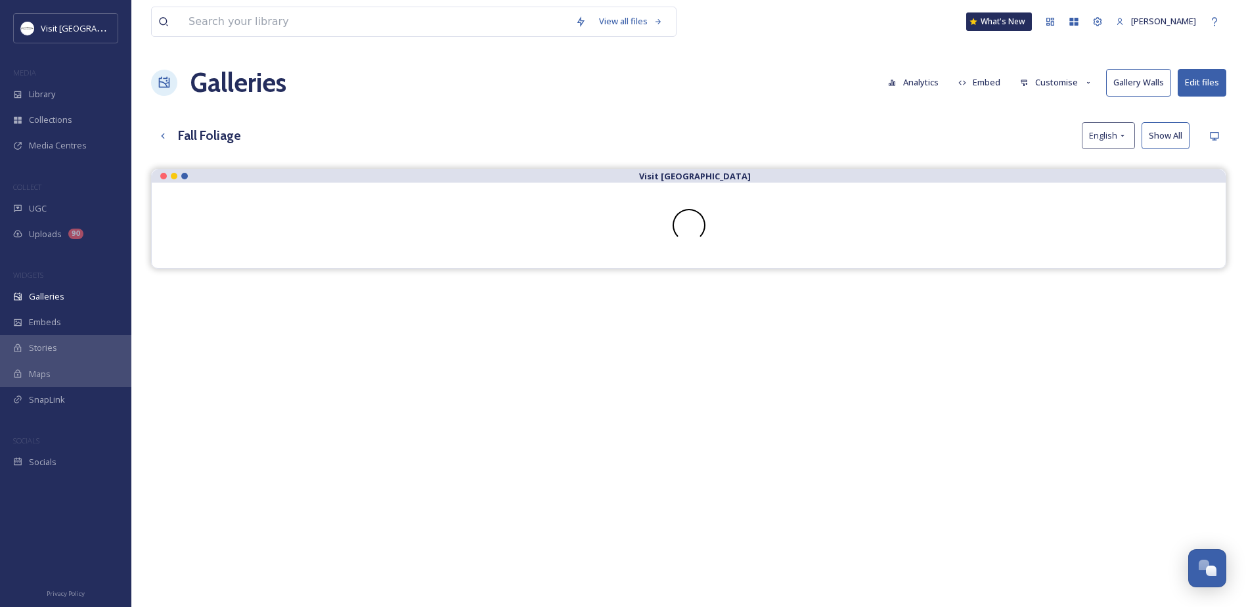
click at [1195, 80] on button "Edit files" at bounding box center [1201, 82] width 49 height 27
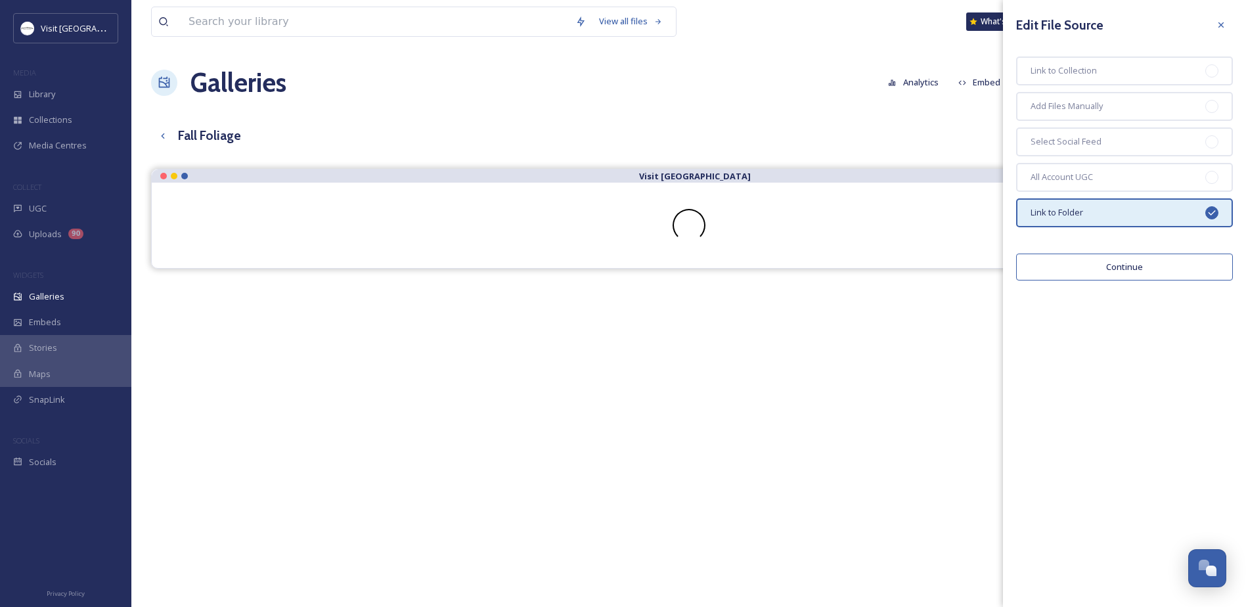
click at [1123, 259] on button "Continue" at bounding box center [1124, 266] width 217 height 27
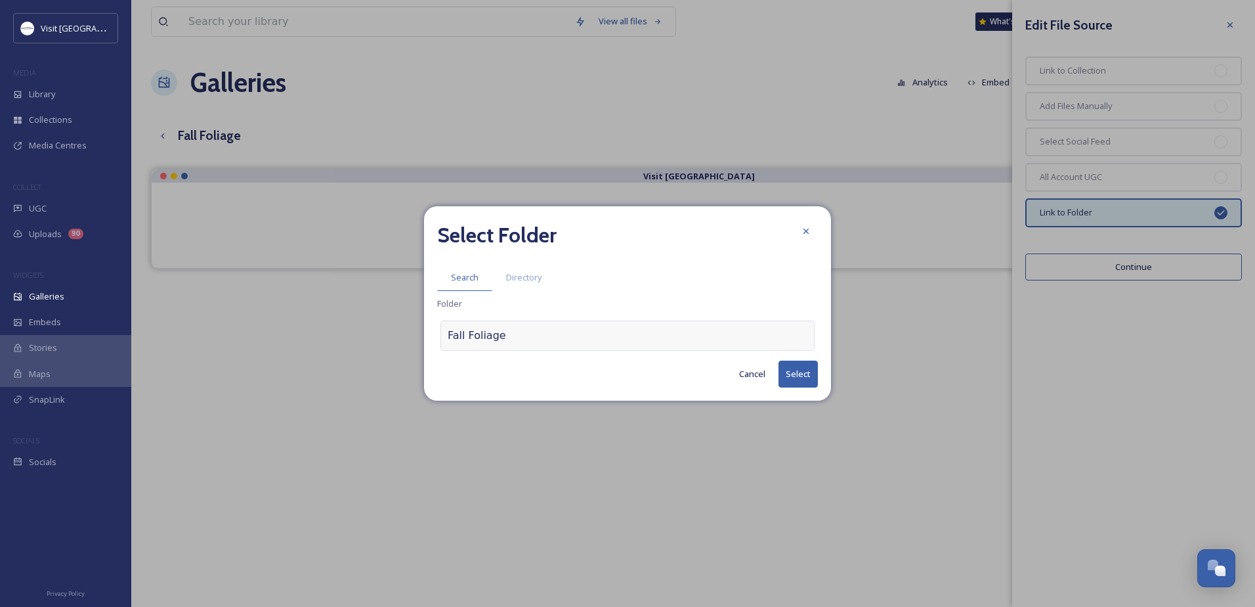
click at [590, 338] on div "Fall Foliage" at bounding box center [628, 335] width 374 height 30
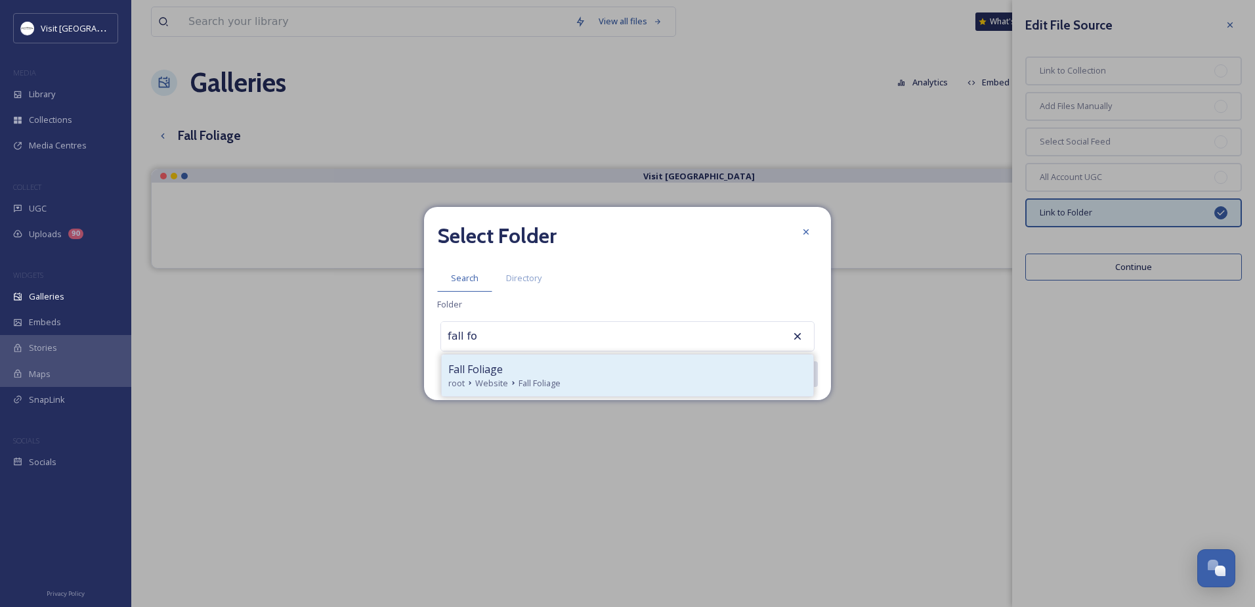
click at [476, 368] on span "Fall Foliage" at bounding box center [475, 369] width 55 height 16
type input "Fall Foliage"
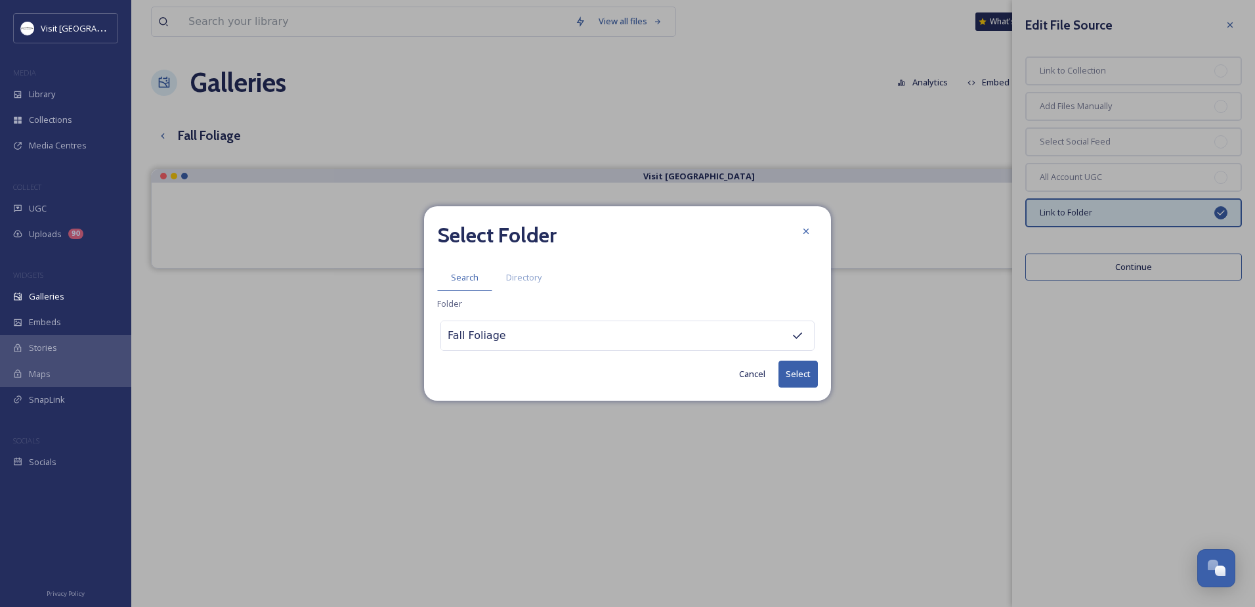
click at [809, 365] on button "Select" at bounding box center [798, 373] width 39 height 27
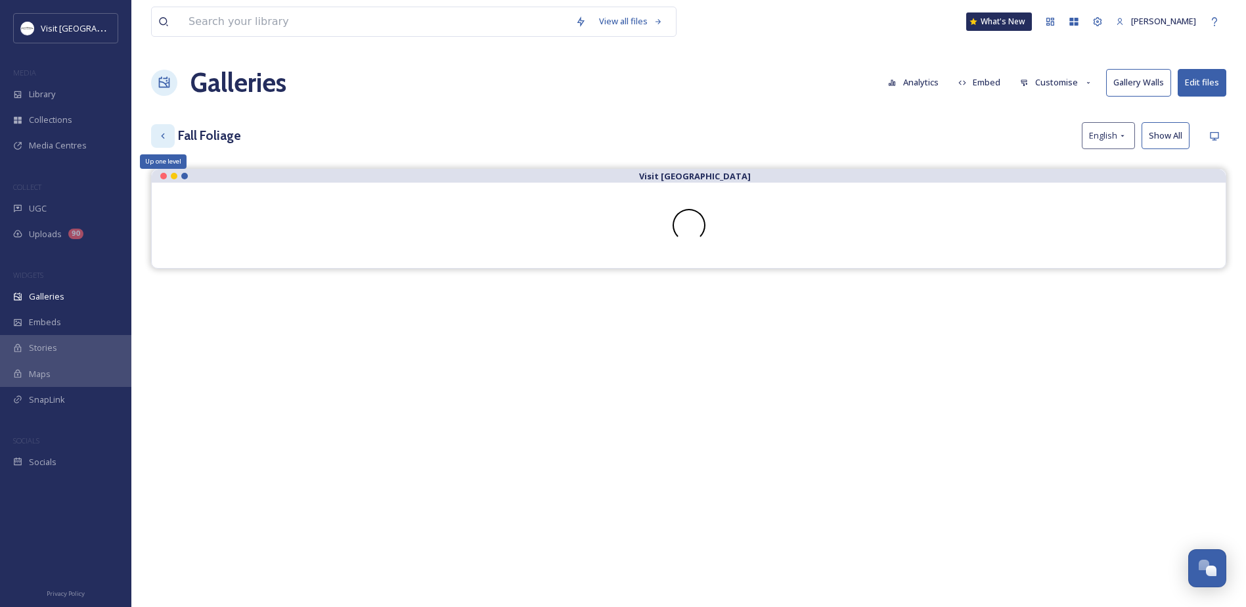
click at [163, 131] on icon at bounding box center [163, 136] width 11 height 11
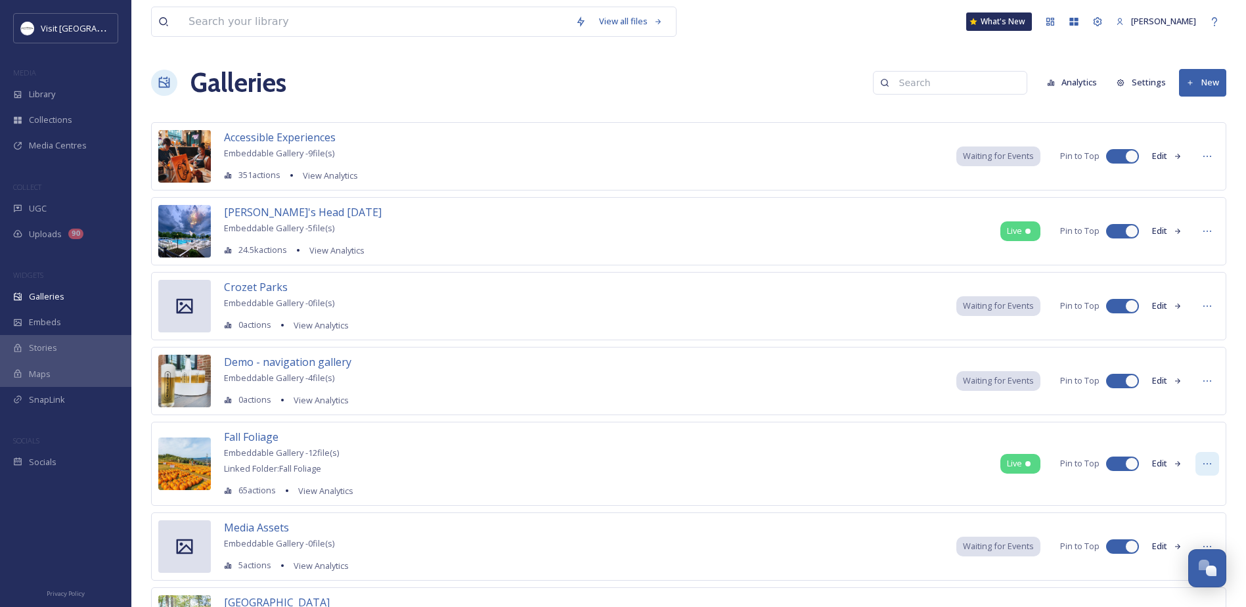
click at [1217, 458] on div at bounding box center [1207, 464] width 24 height 24
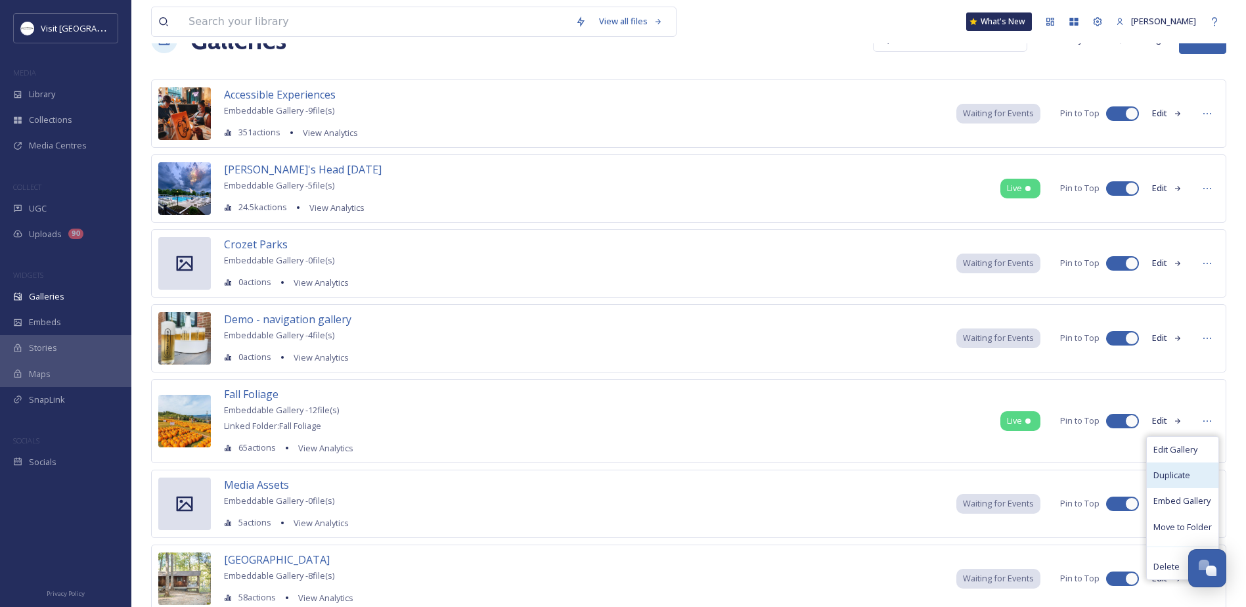
scroll to position [66, 0]
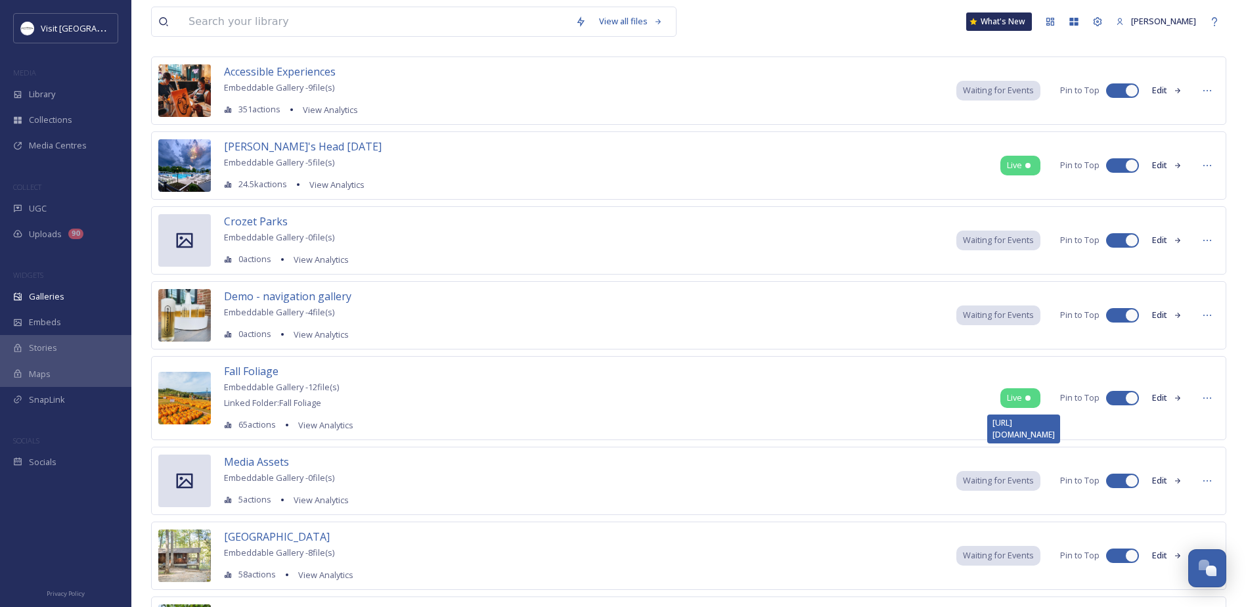
click at [1011, 400] on span "Live" at bounding box center [1014, 397] width 15 height 12
click at [233, 371] on span "Fall Foliage" at bounding box center [251, 371] width 55 height 14
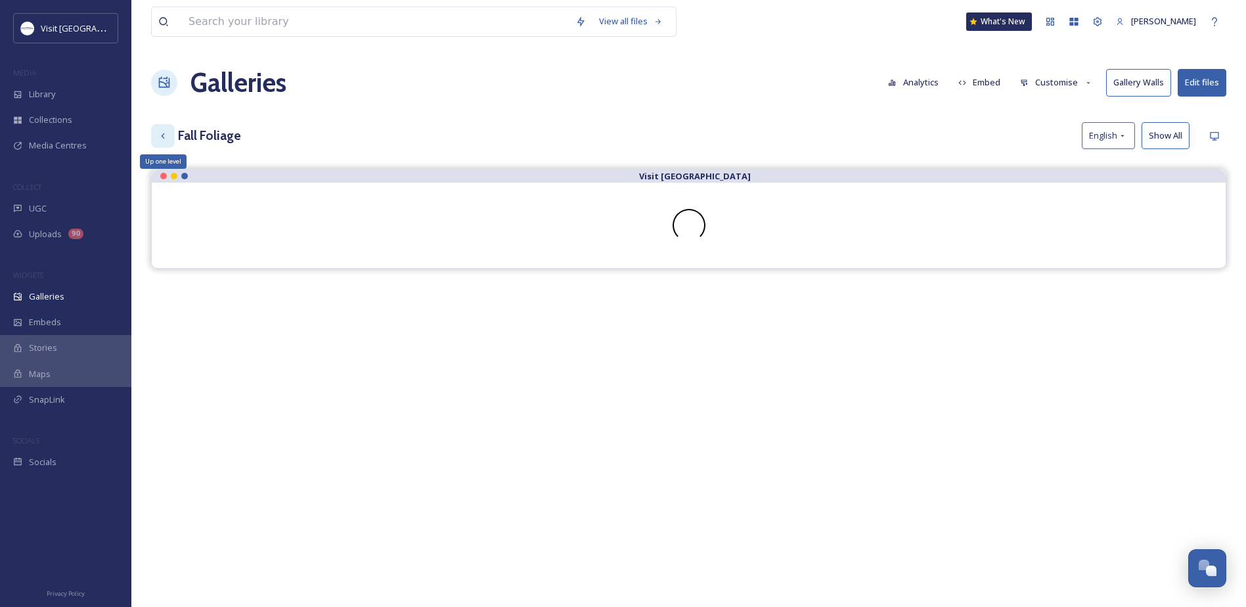
click at [167, 137] on icon at bounding box center [163, 136] width 11 height 11
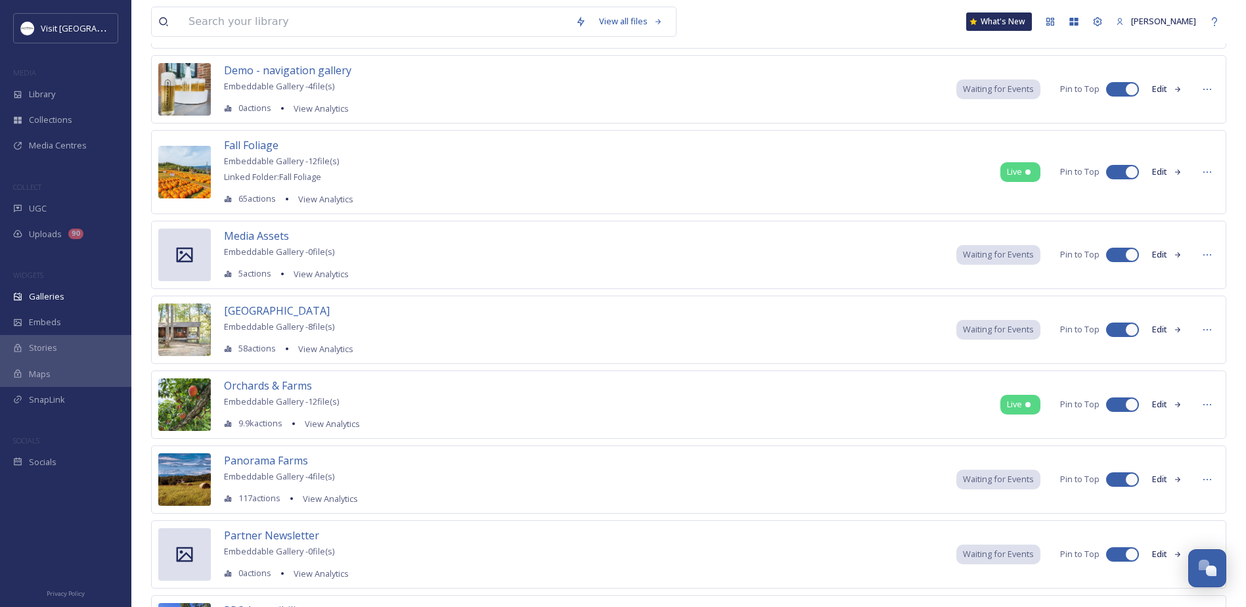
scroll to position [226, 0]
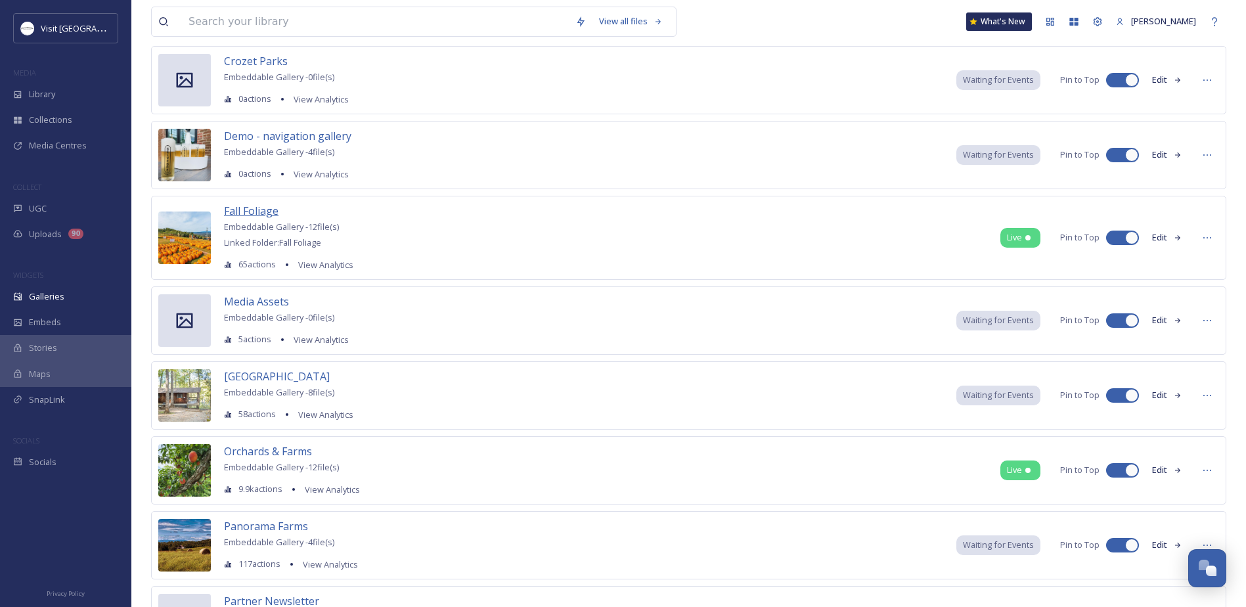
click at [268, 212] on span "Fall Foliage" at bounding box center [251, 211] width 55 height 14
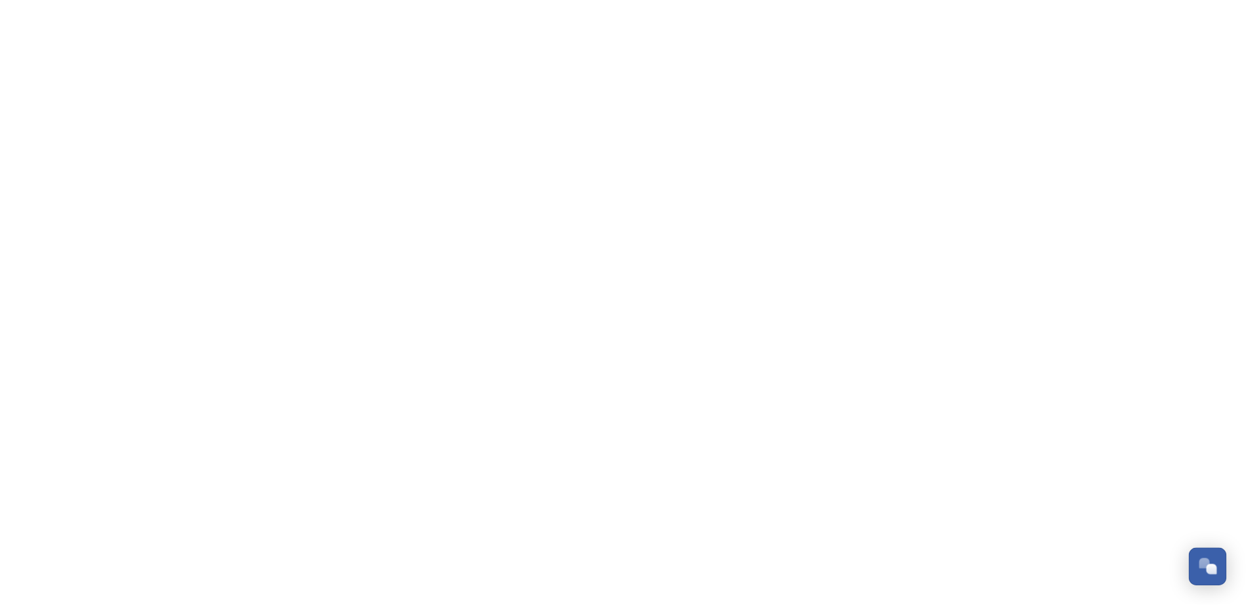
scroll to position [315, 0]
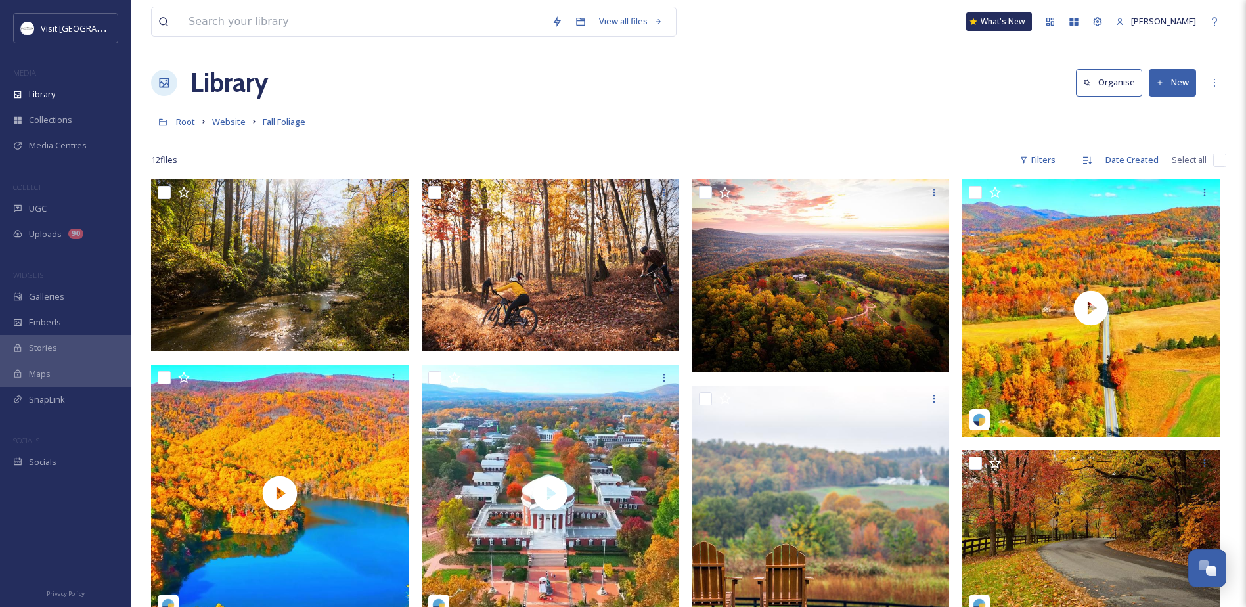
click at [614, 92] on div "Library Organise New" at bounding box center [688, 82] width 1075 height 39
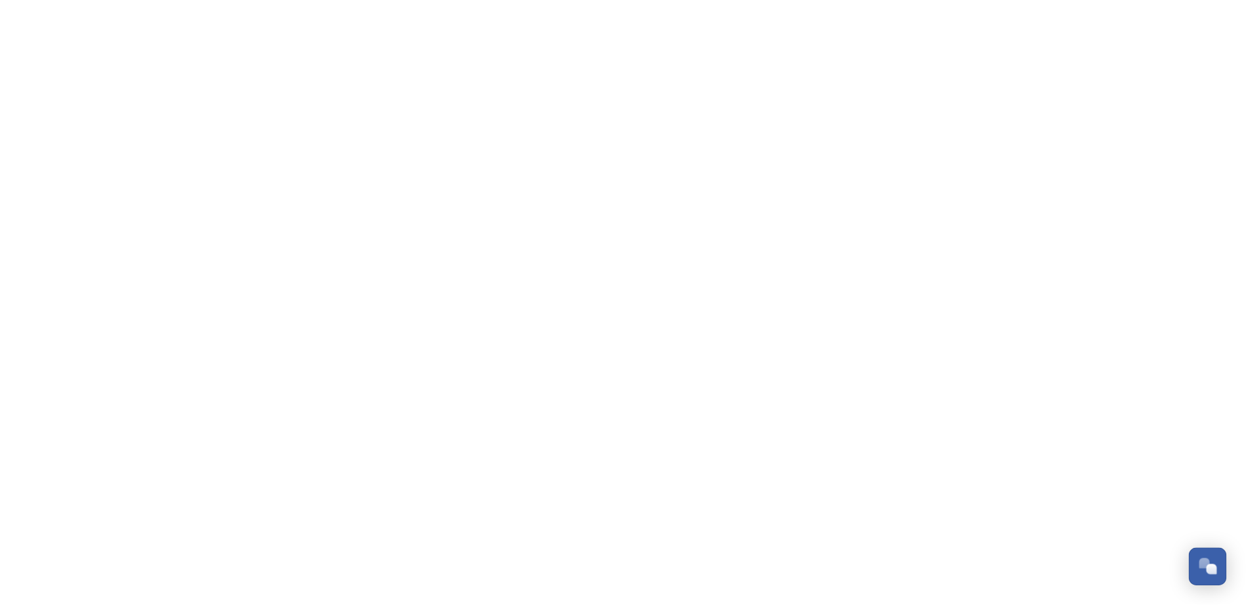
scroll to position [315, 0]
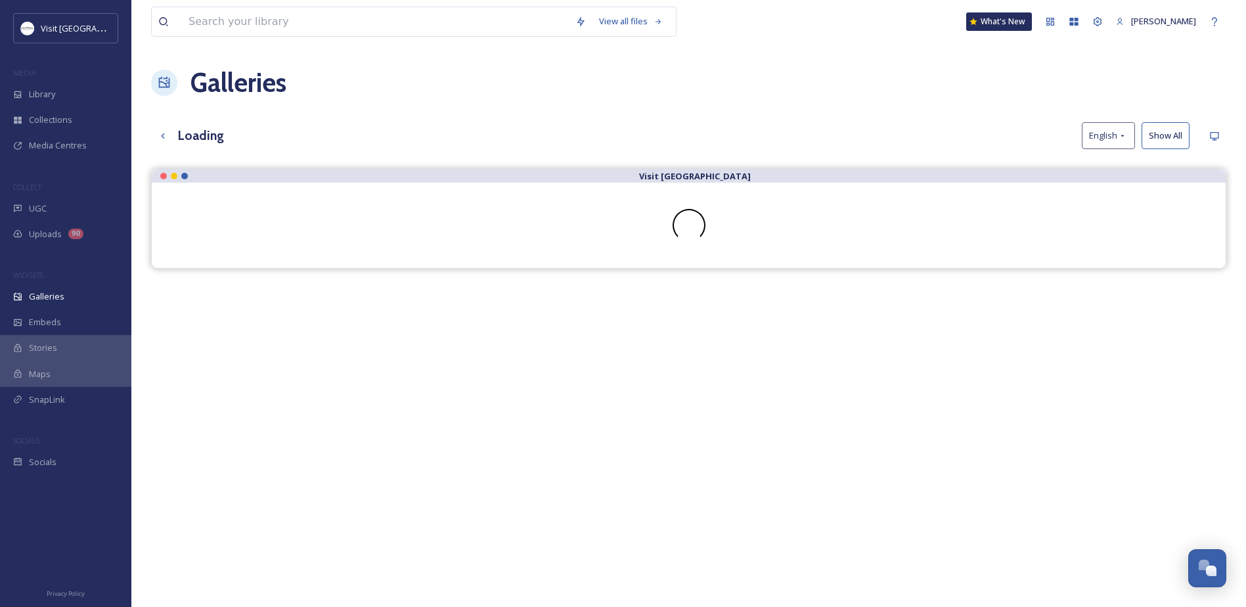
click at [214, 135] on h3 "Loading" at bounding box center [201, 135] width 46 height 19
click at [169, 137] on div "Up one level" at bounding box center [163, 136] width 24 height 24
click at [170, 131] on div "Up one level" at bounding box center [163, 136] width 24 height 24
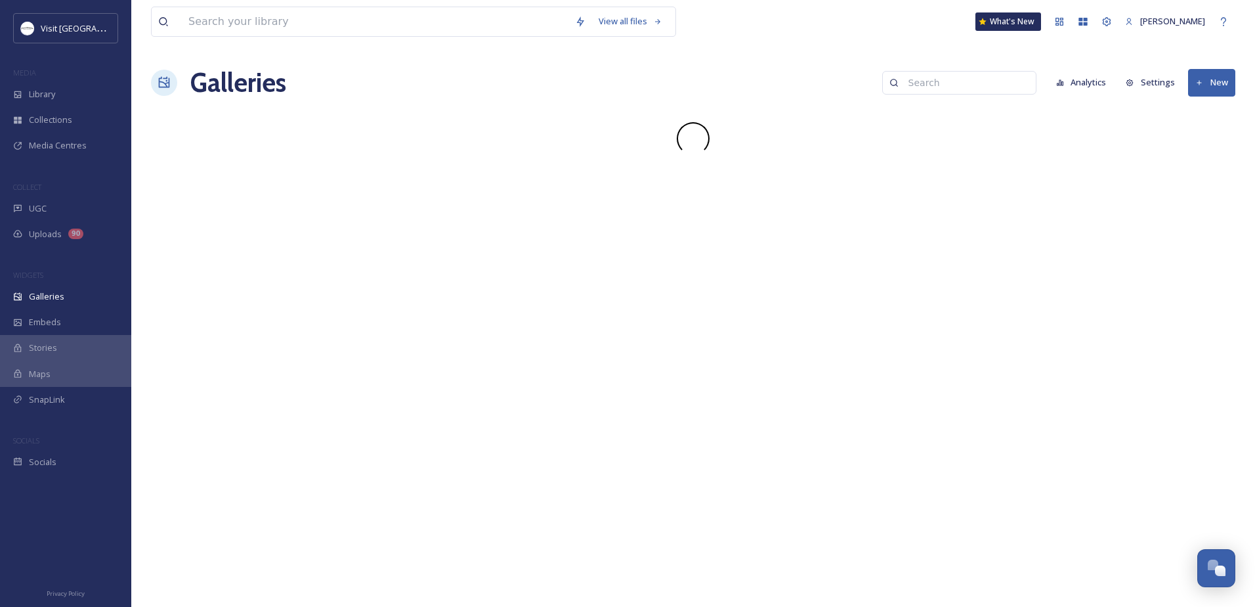
click at [1215, 81] on button "New" at bounding box center [1211, 82] width 47 height 27
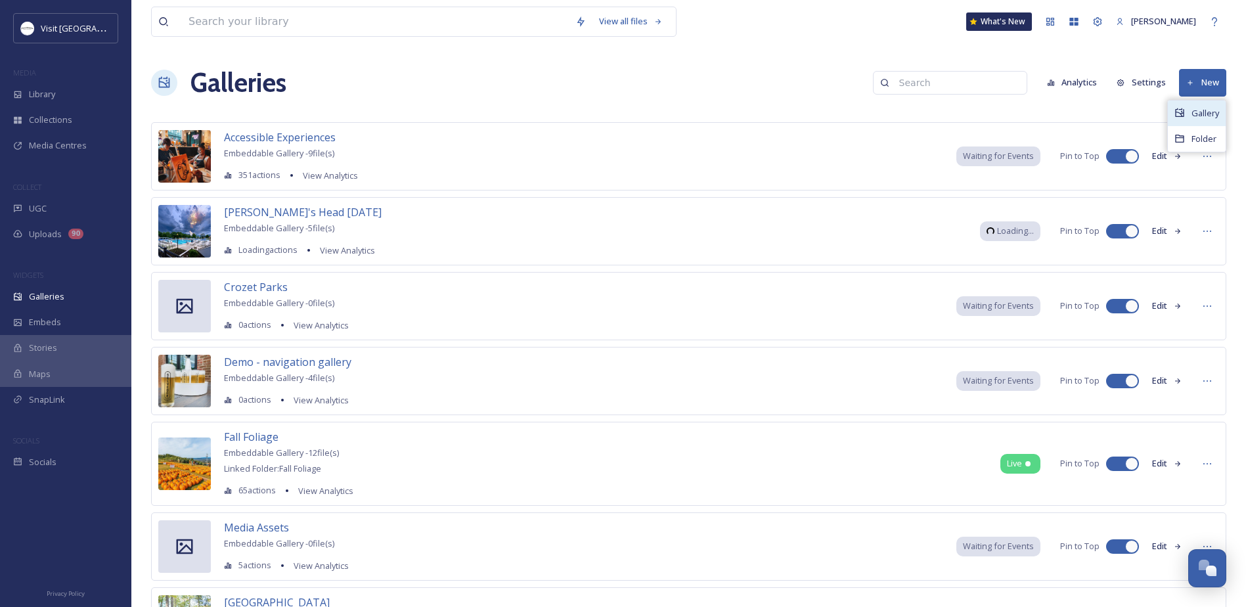
click at [1192, 118] on span "Gallery" at bounding box center [1205, 113] width 28 height 12
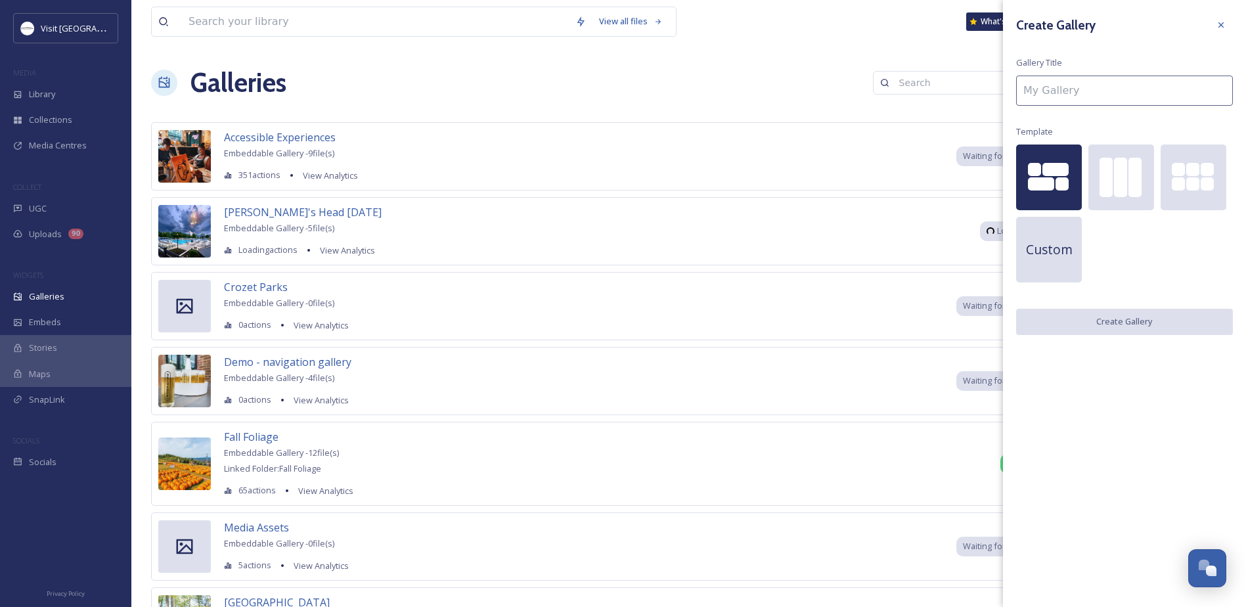
click at [1154, 86] on input at bounding box center [1124, 91] width 217 height 30
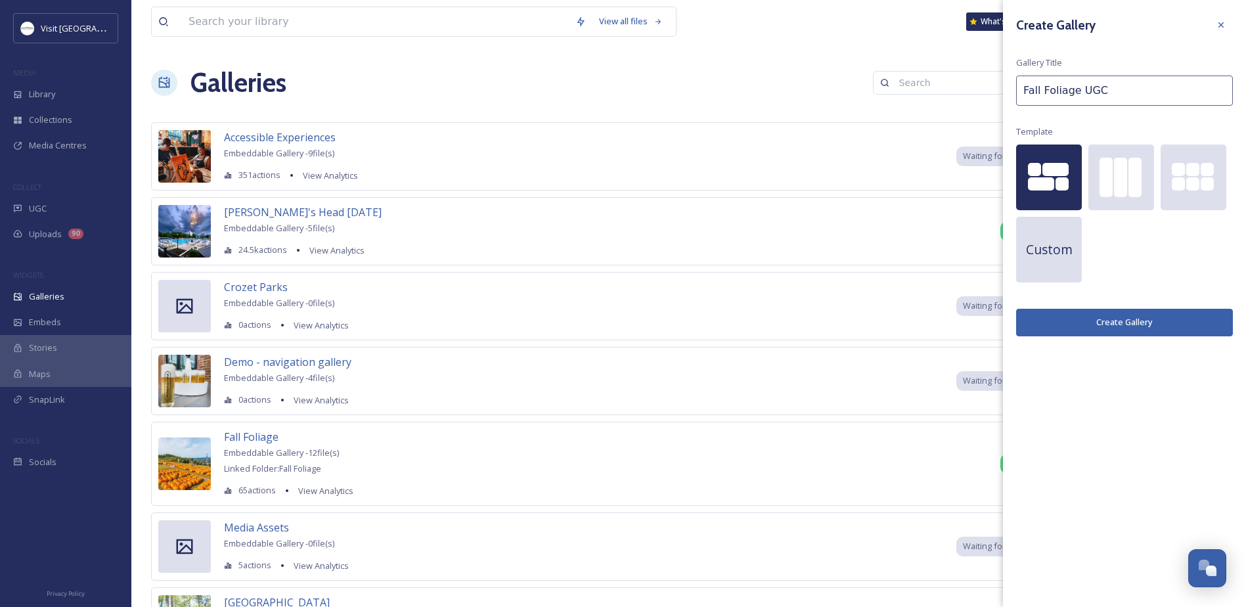
type input "Fall Foliage UGC"
click at [1186, 318] on button "Create Gallery" at bounding box center [1124, 322] width 217 height 27
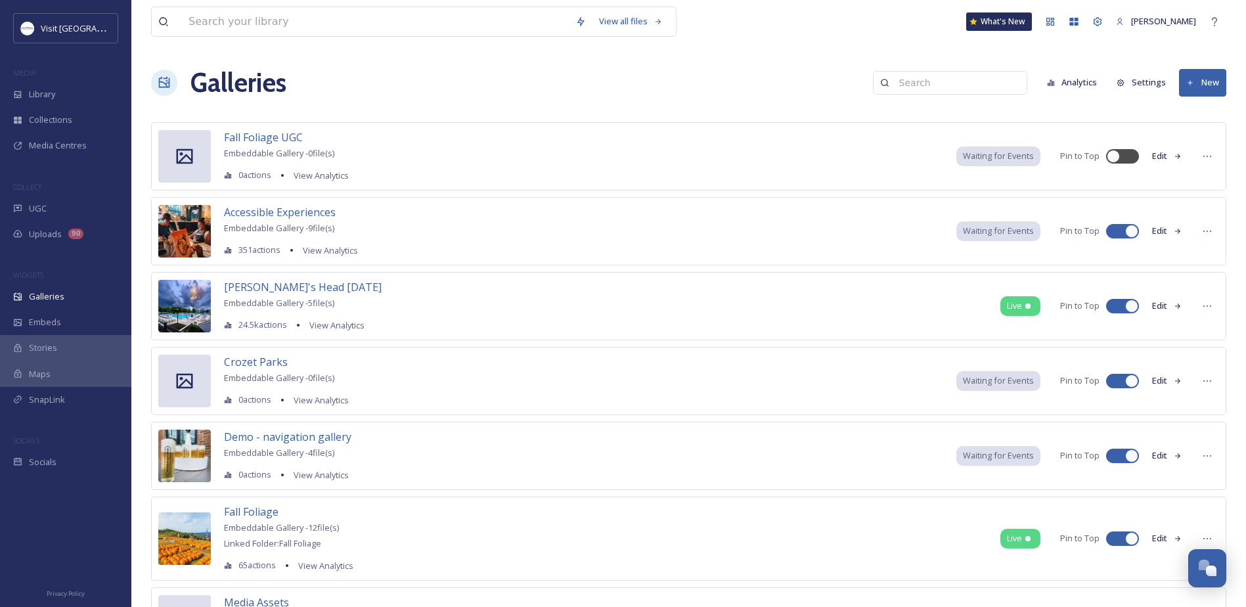
click at [1162, 158] on button "Edit" at bounding box center [1166, 156] width 43 height 26
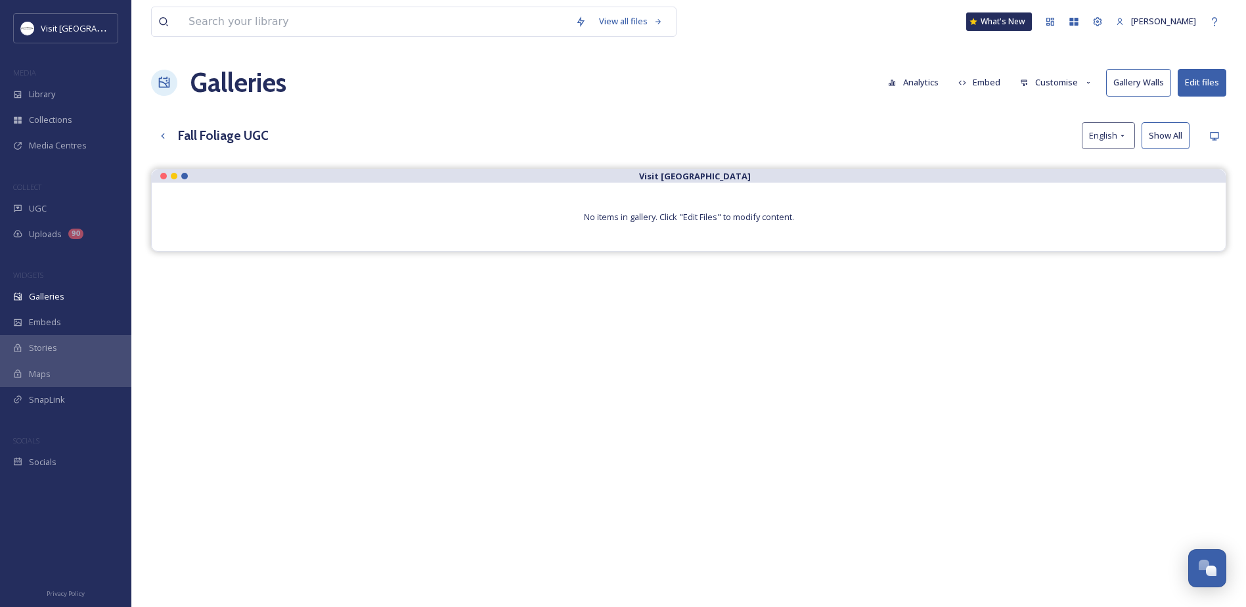
click at [1050, 80] on button "Customise" at bounding box center [1056, 83] width 86 height 26
click at [1188, 86] on button "Edit files" at bounding box center [1201, 82] width 49 height 27
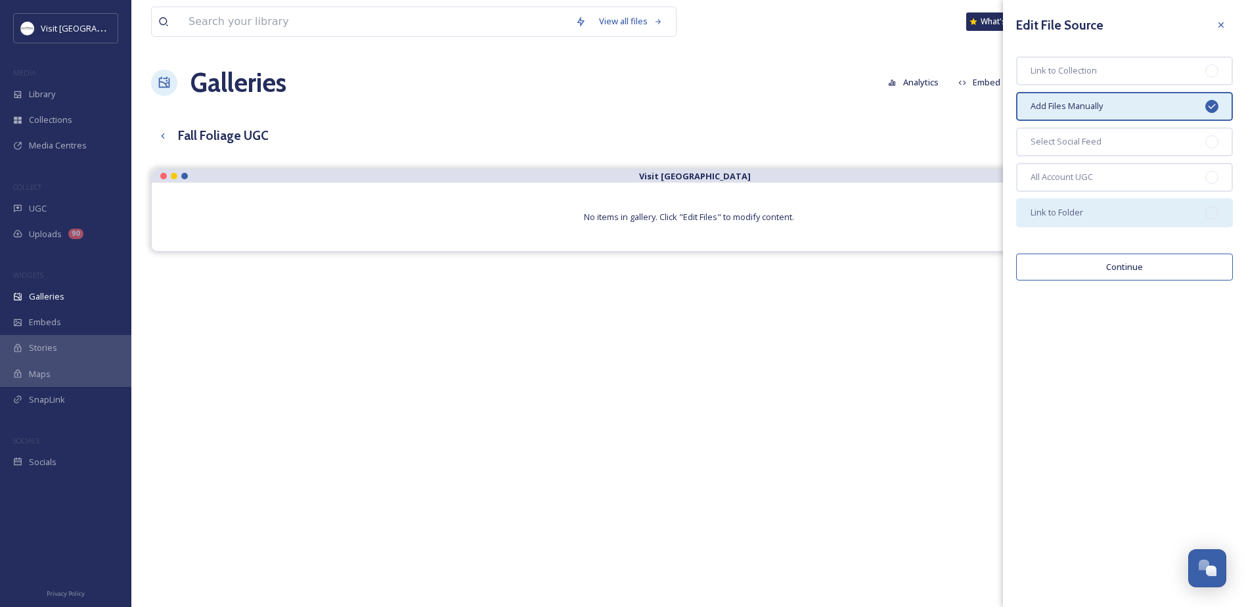
click at [1051, 217] on span "Link to Folder" at bounding box center [1056, 212] width 53 height 12
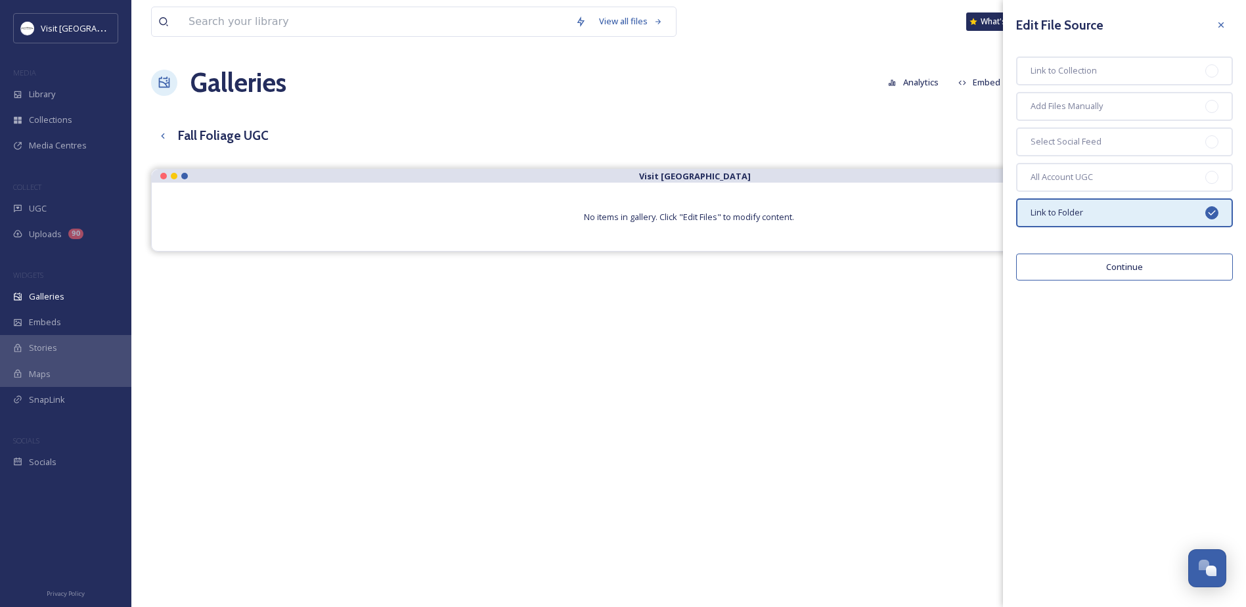
click at [1133, 267] on button "Continue" at bounding box center [1124, 266] width 217 height 27
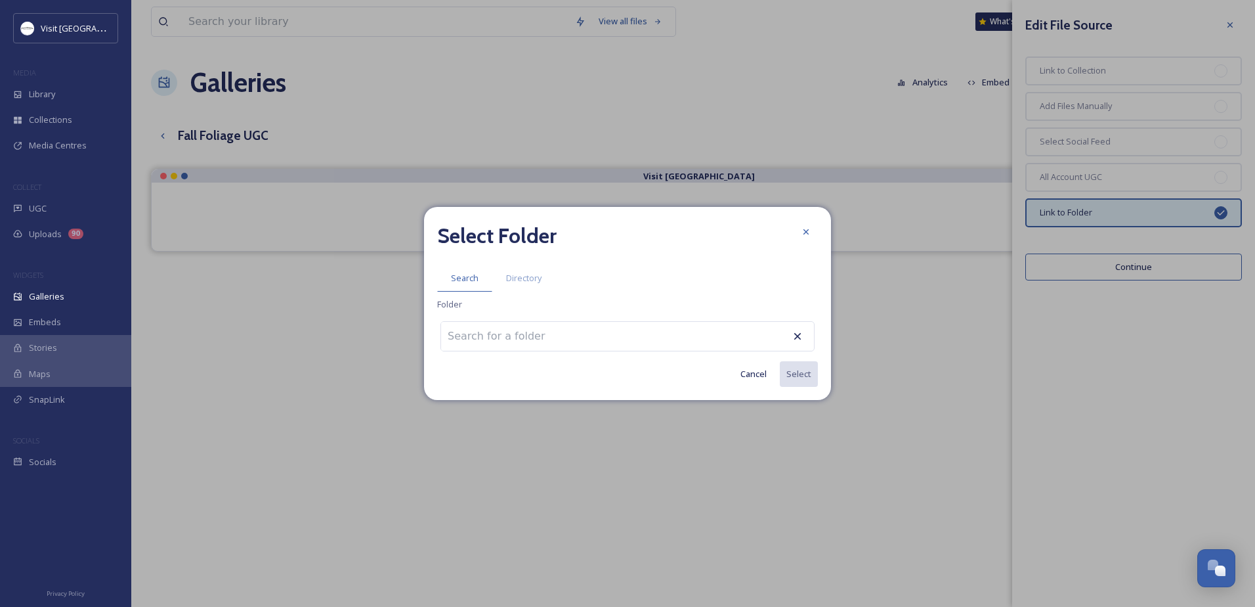
click at [578, 330] on div at bounding box center [628, 336] width 374 height 30
drag, startPoint x: 557, startPoint y: 318, endPoint x: 500, endPoint y: 305, distance: 59.3
click at [517, 309] on div "Select Folder Search Directory Folder Cancel Select" at bounding box center [627, 303] width 407 height 193
click at [467, 336] on input at bounding box center [513, 336] width 144 height 29
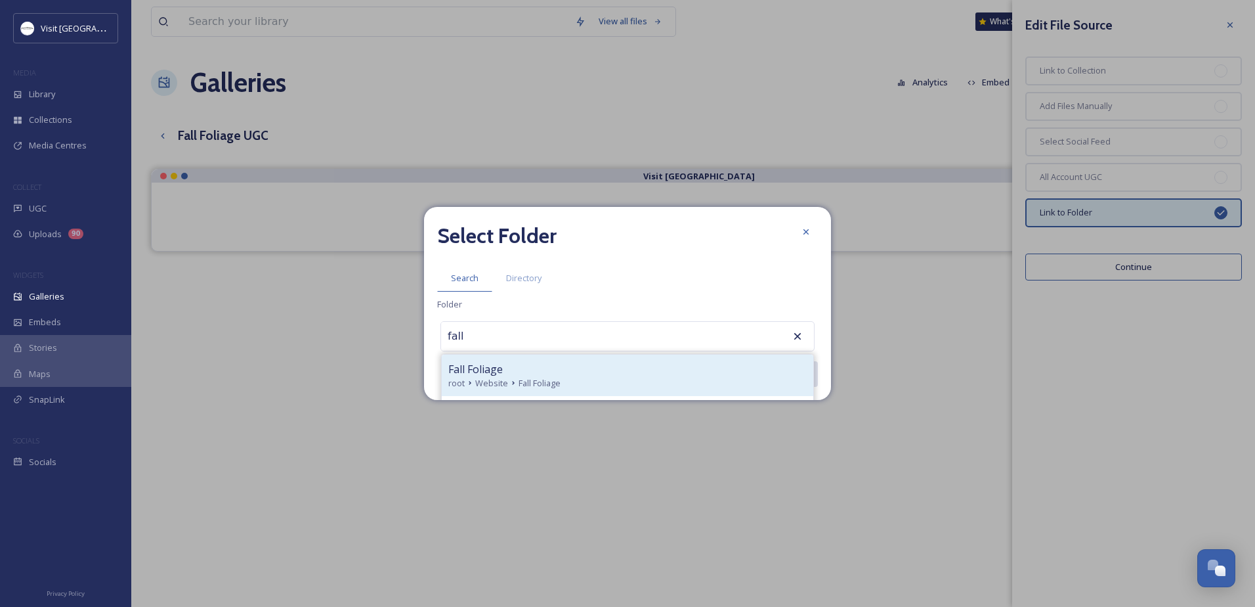
click at [513, 385] on icon at bounding box center [513, 383] width 11 height 11
type input "Fall Foliage"
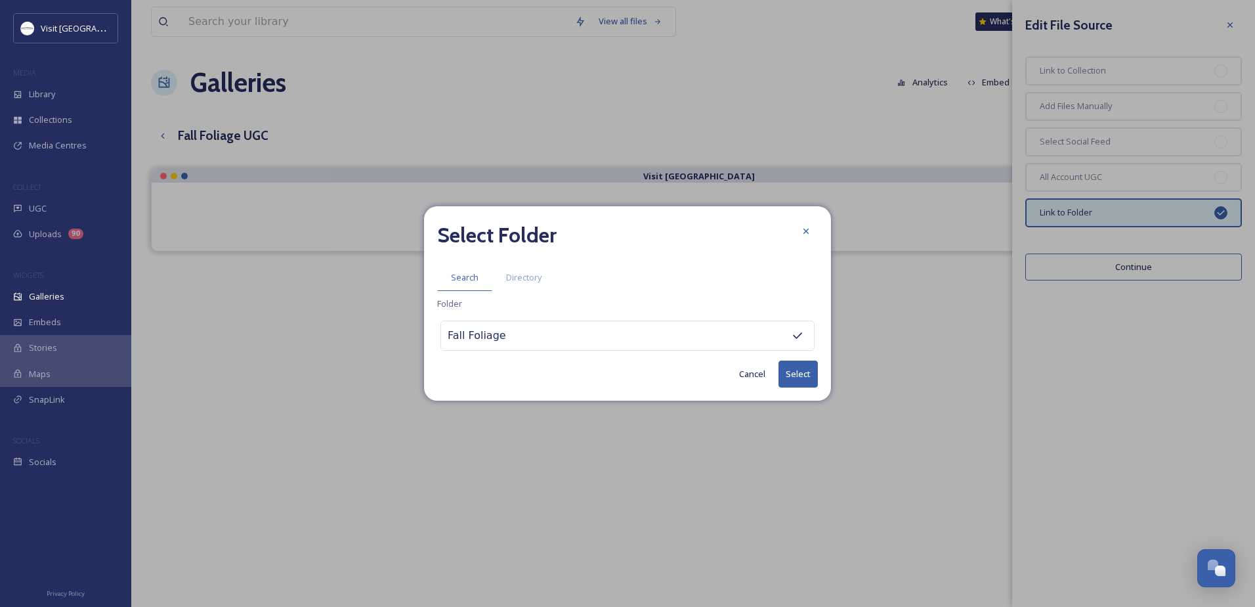
click at [808, 369] on button "Select" at bounding box center [798, 373] width 39 height 27
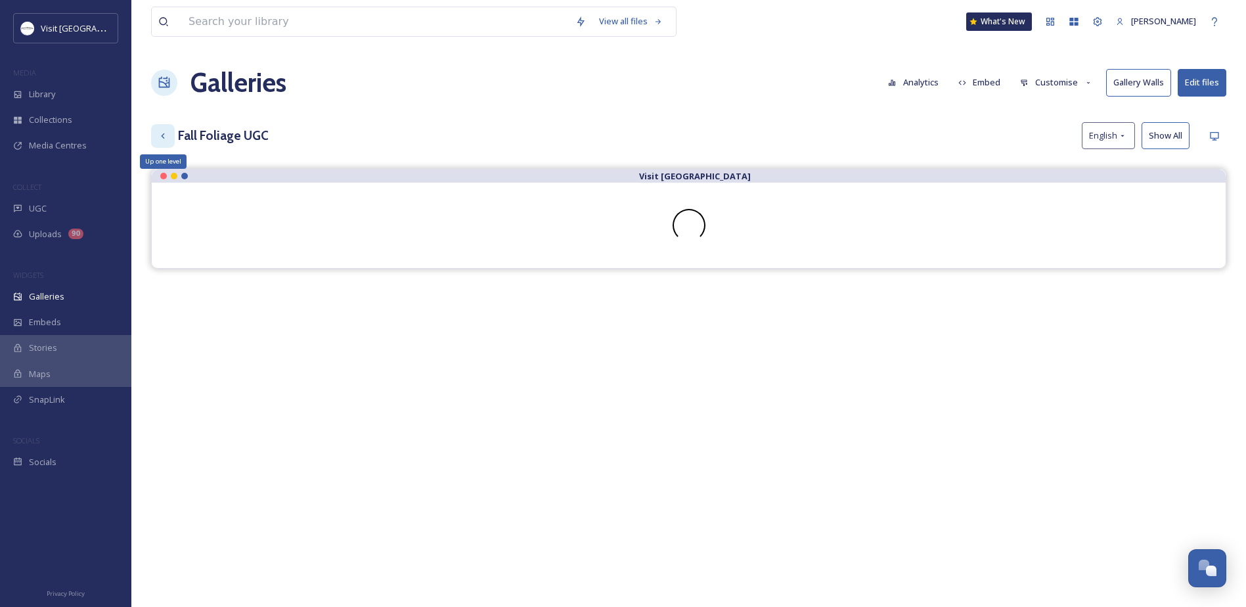
click at [169, 139] on div "Up one level" at bounding box center [163, 136] width 24 height 24
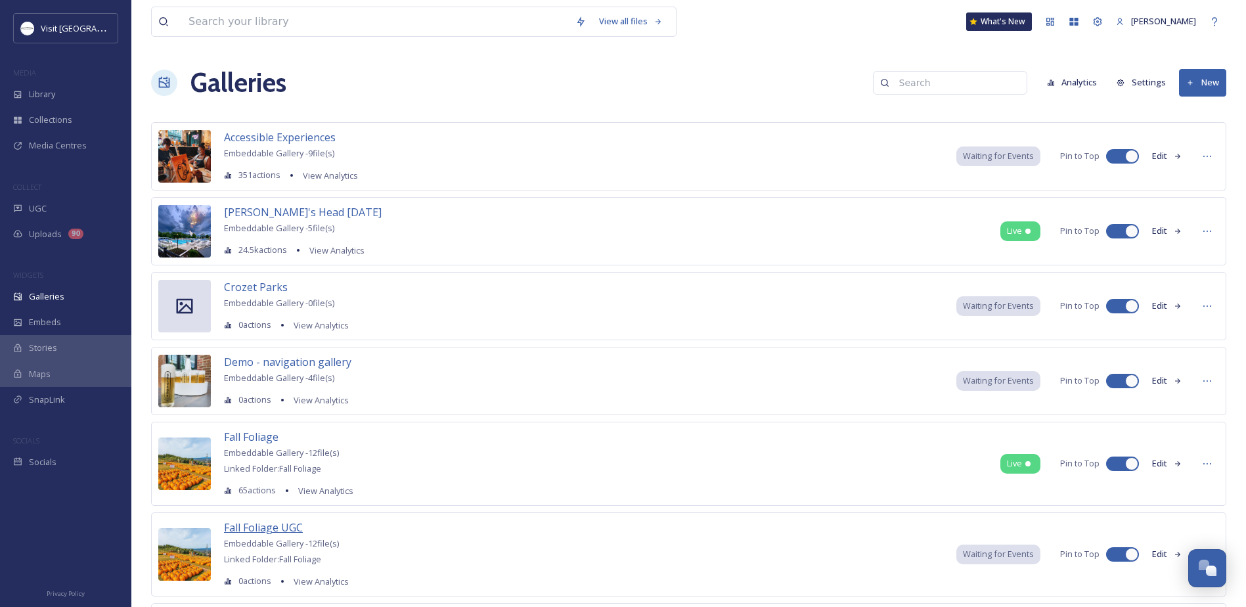
click at [260, 525] on span "Fall Foliage UGC" at bounding box center [263, 527] width 79 height 14
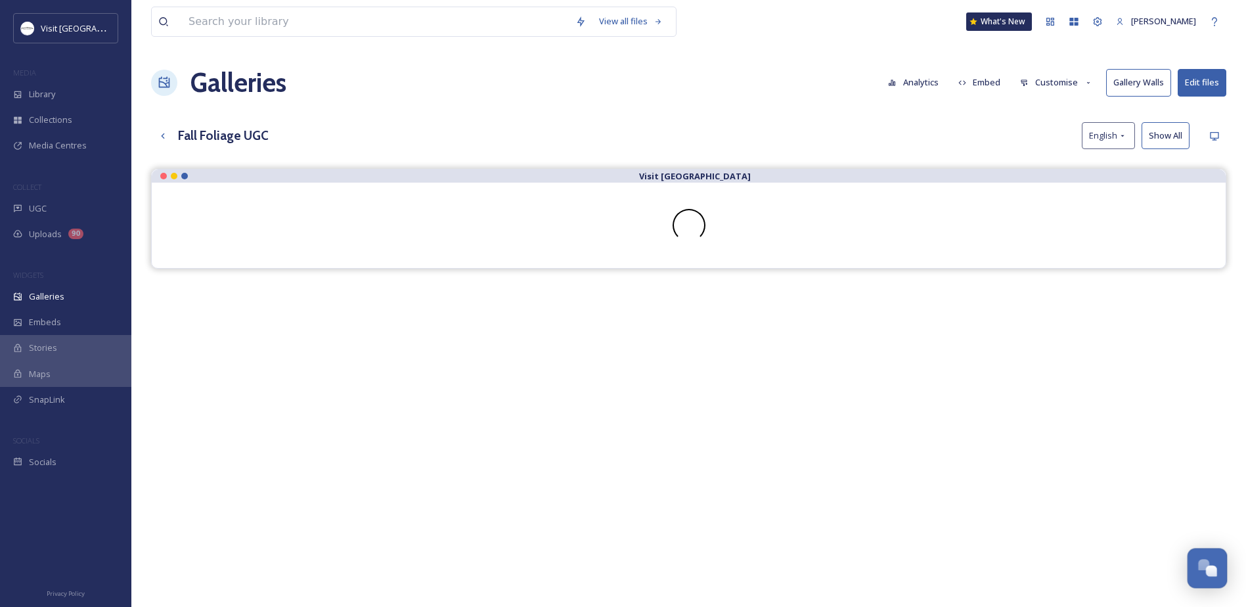
click at [1210, 569] on div "Open Chat" at bounding box center [1211, 570] width 11 height 11
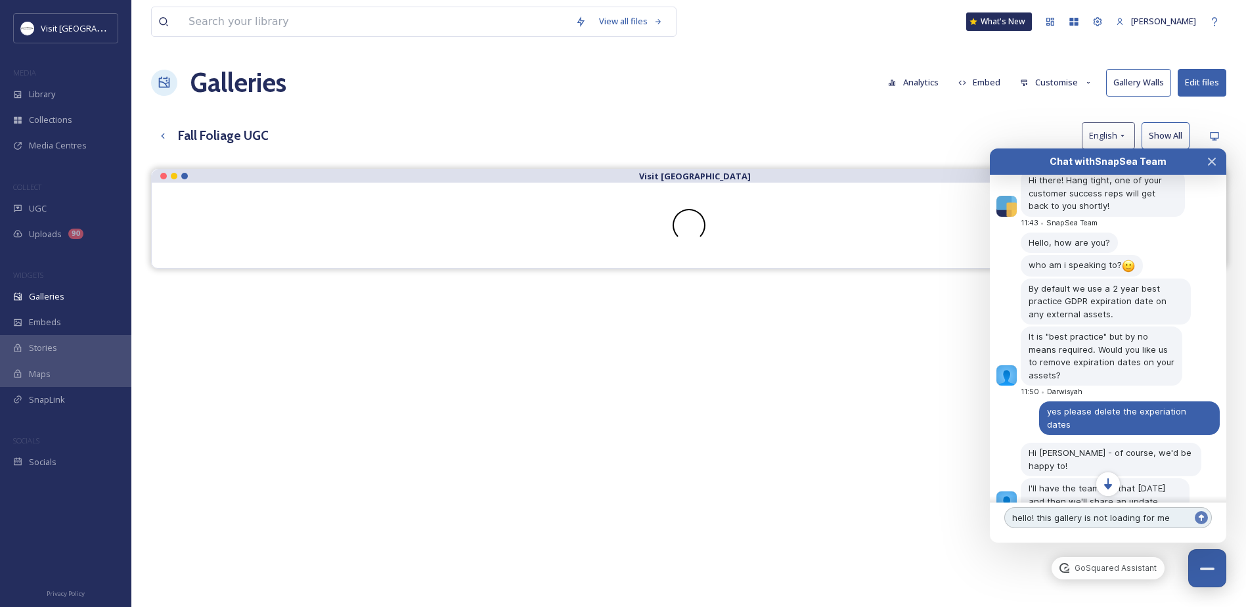
paste textarea "[URL][DOMAIN_NAME]"
type textarea "hello! this gallery is not loading for me https://app.snapsea.io/galleries/8f3a…"
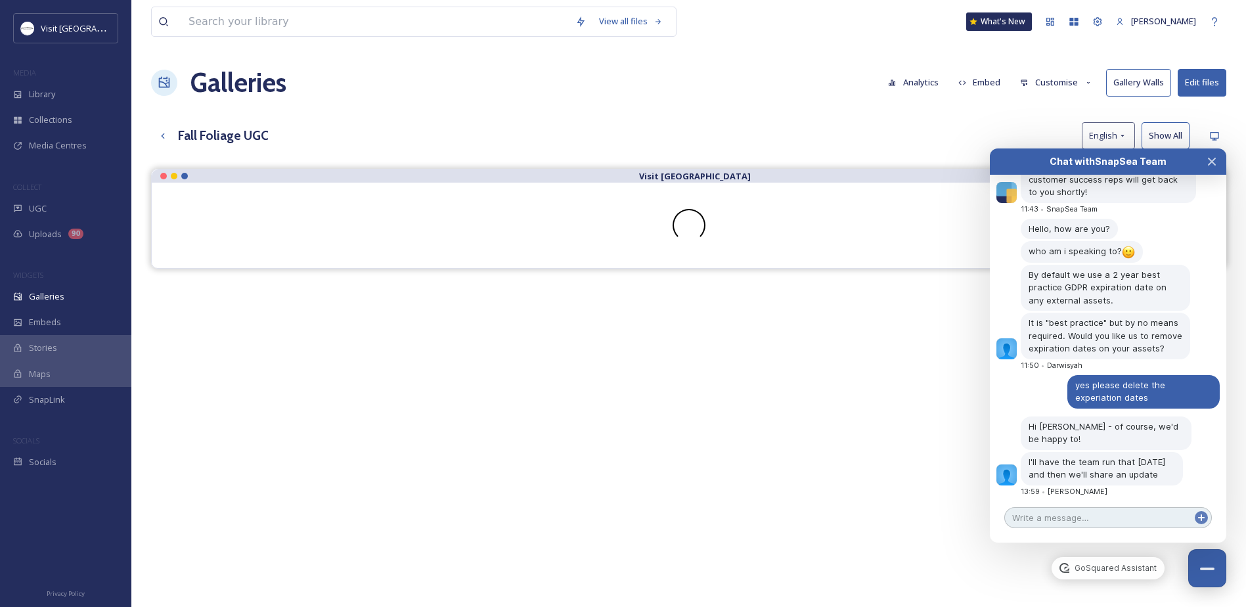
scroll to position [427, 0]
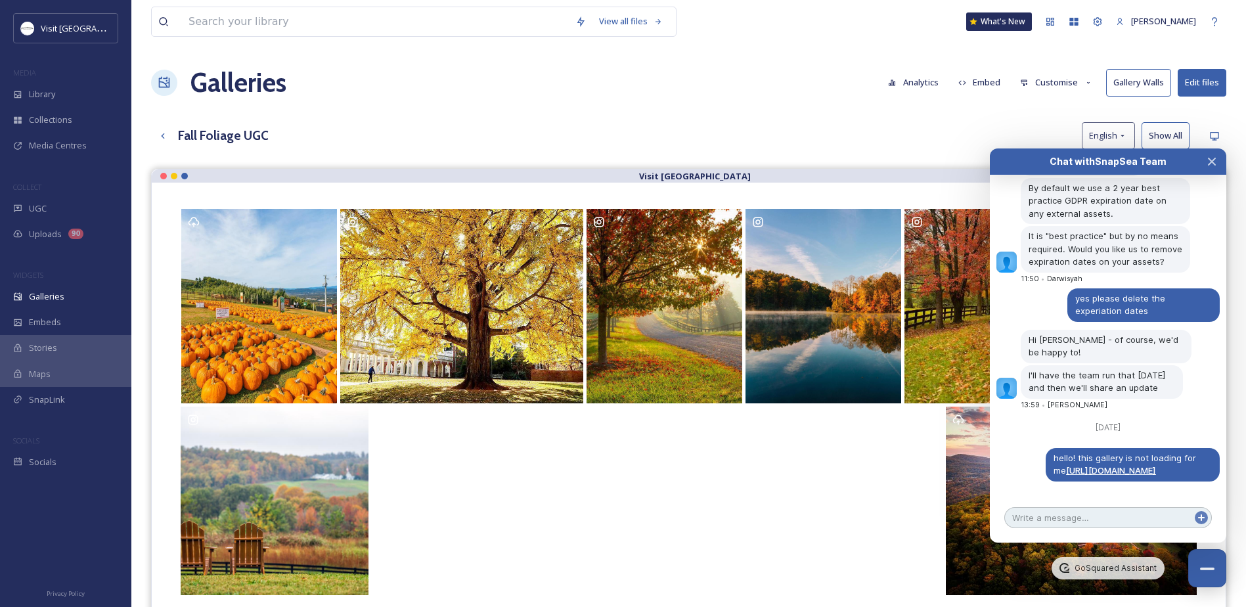
click at [1147, 519] on textarea at bounding box center [1107, 517] width 207 height 21
type textarea "ah of course it loads just as I send that"
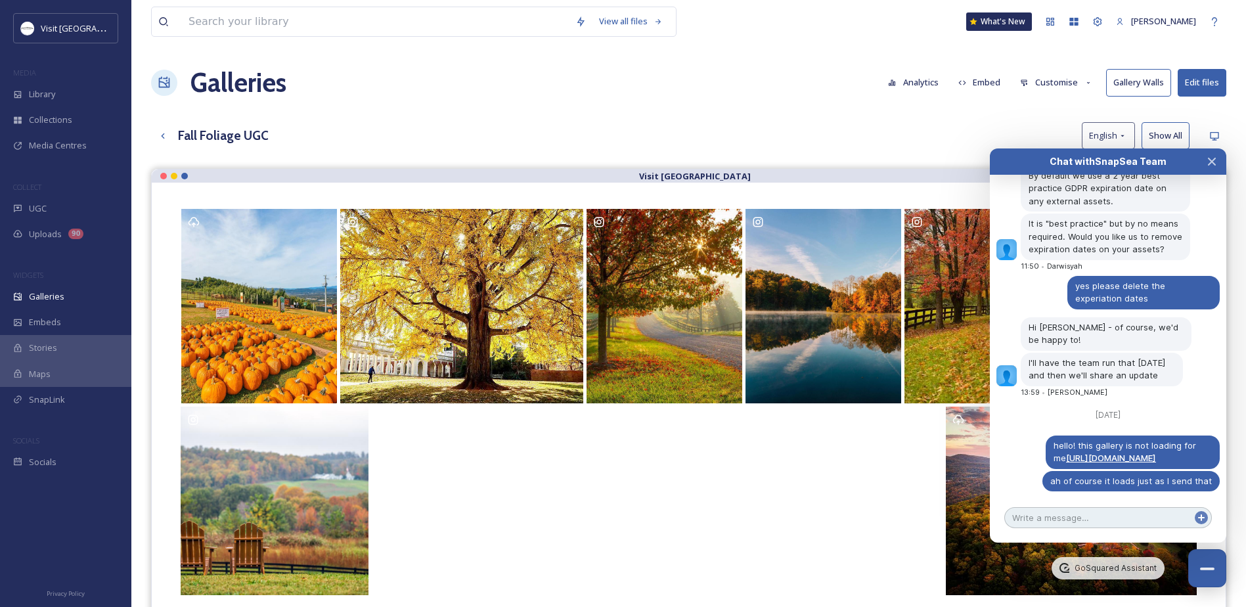
scroll to position [450, 0]
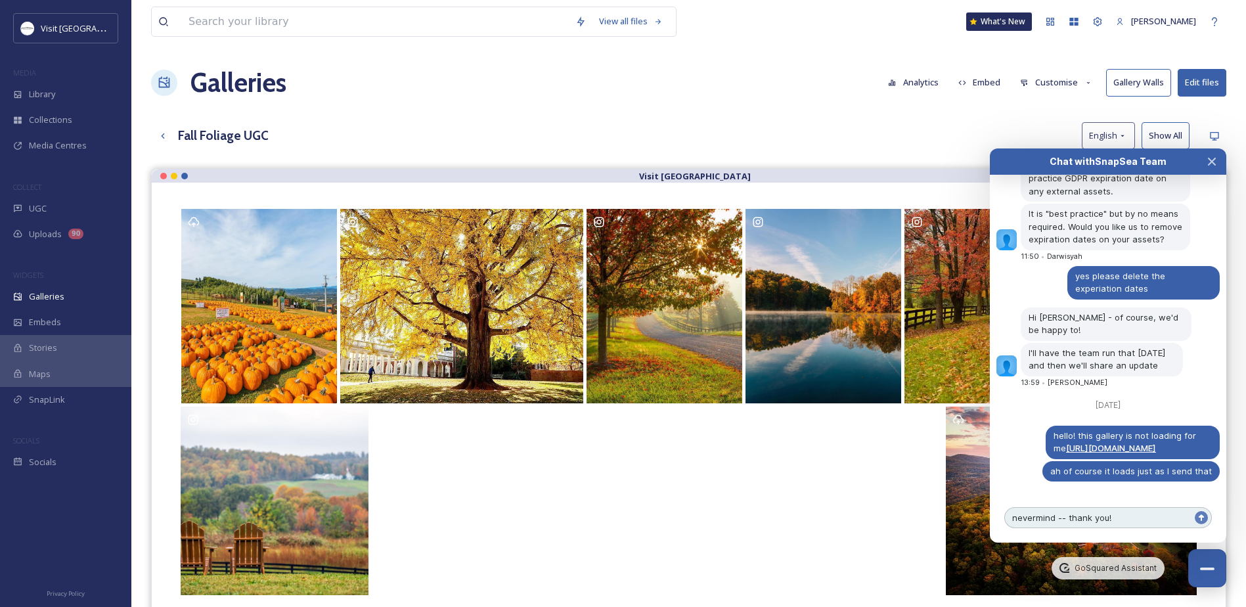
type textarea "nevermind -- thank you!"
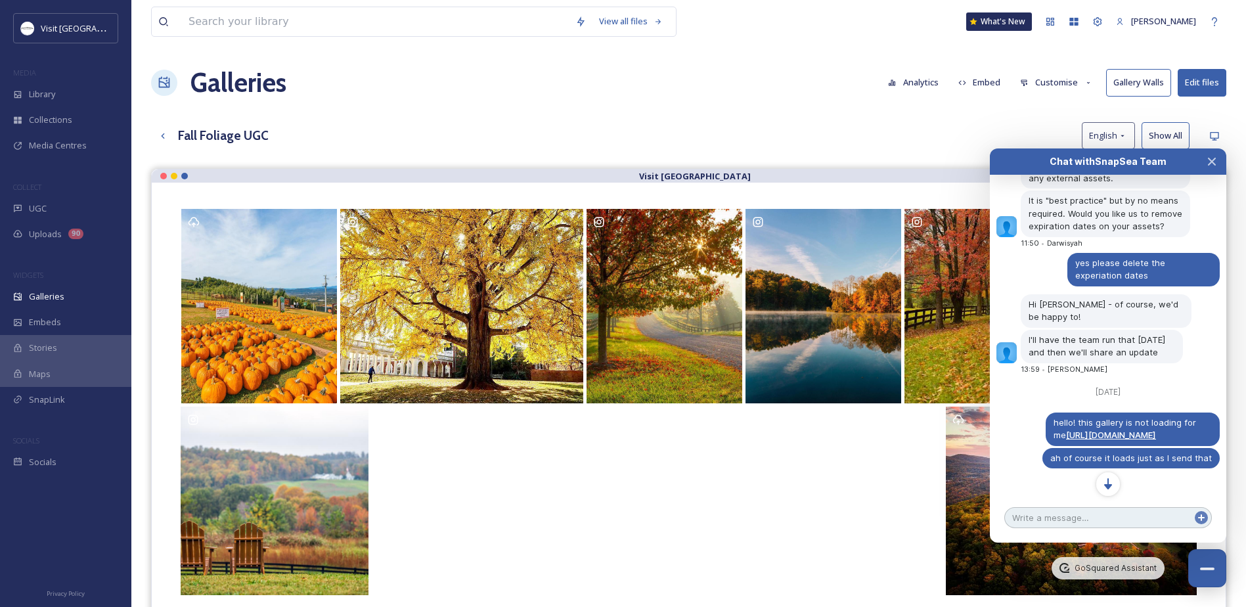
scroll to position [473, 0]
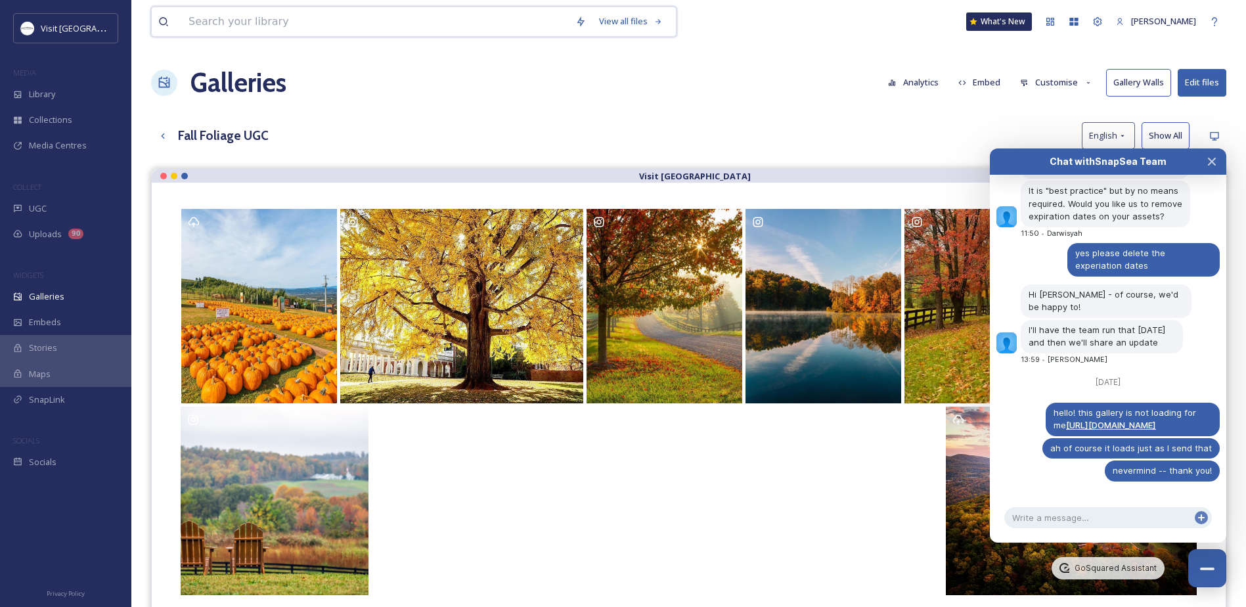
drag, startPoint x: 534, startPoint y: 11, endPoint x: 532, endPoint y: 67, distance: 55.8
click at [533, 20] on input at bounding box center [375, 21] width 387 height 29
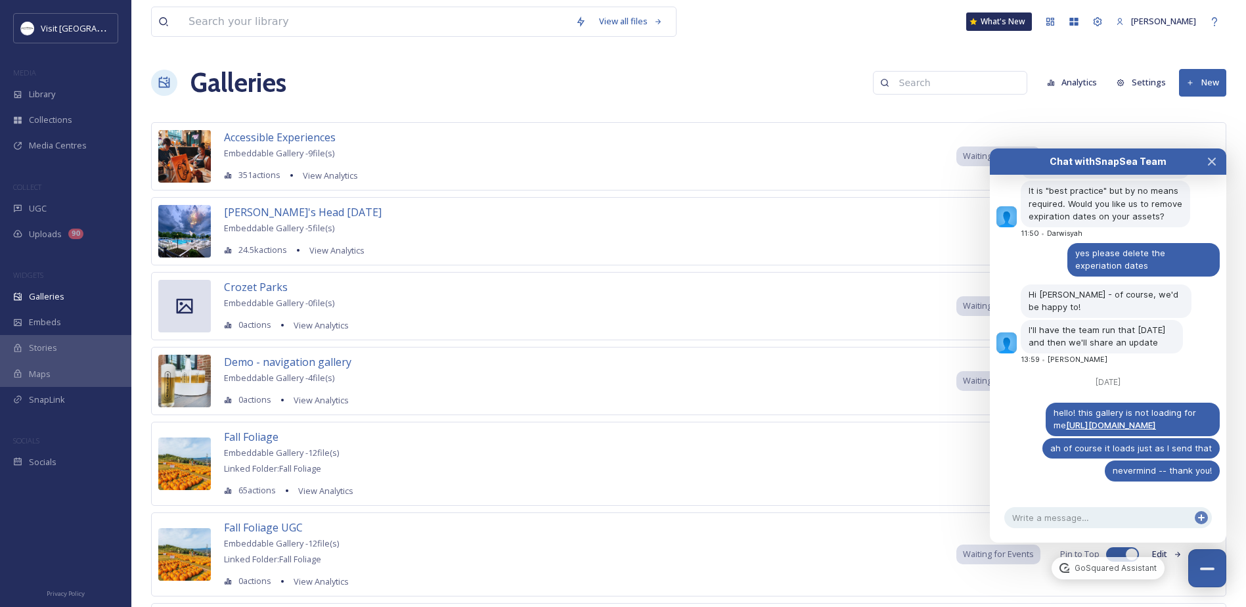
click at [489, 85] on div "Galleries Analytics Settings New" at bounding box center [688, 82] width 1075 height 39
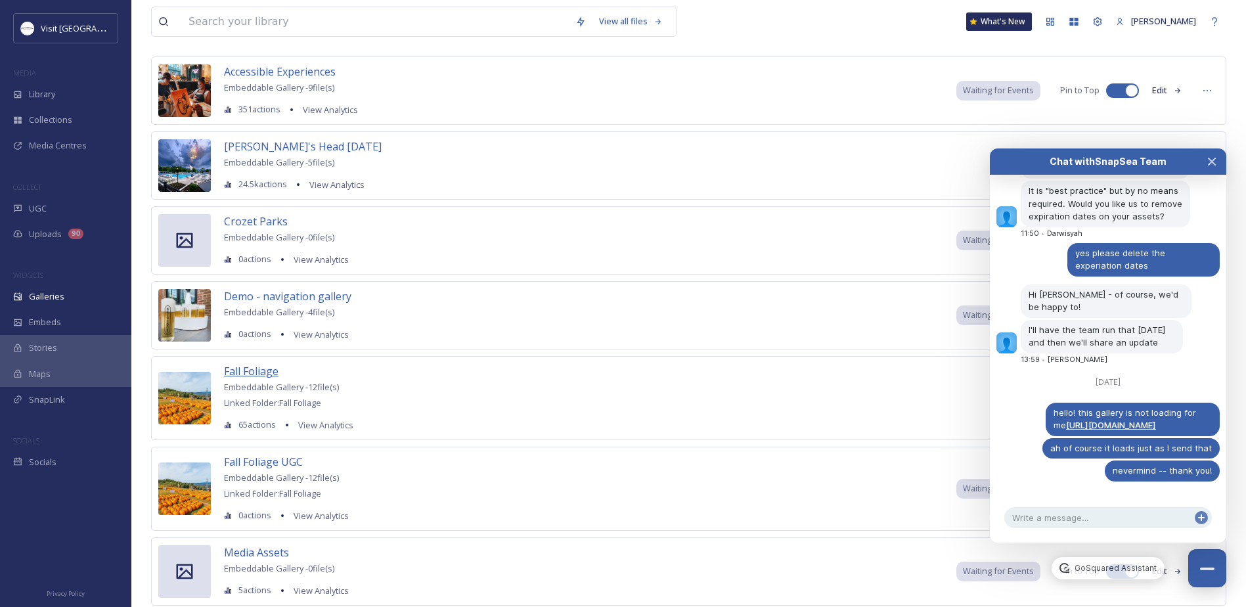
scroll to position [473, 0]
click at [268, 364] on span "Fall Foliage" at bounding box center [251, 371] width 55 height 14
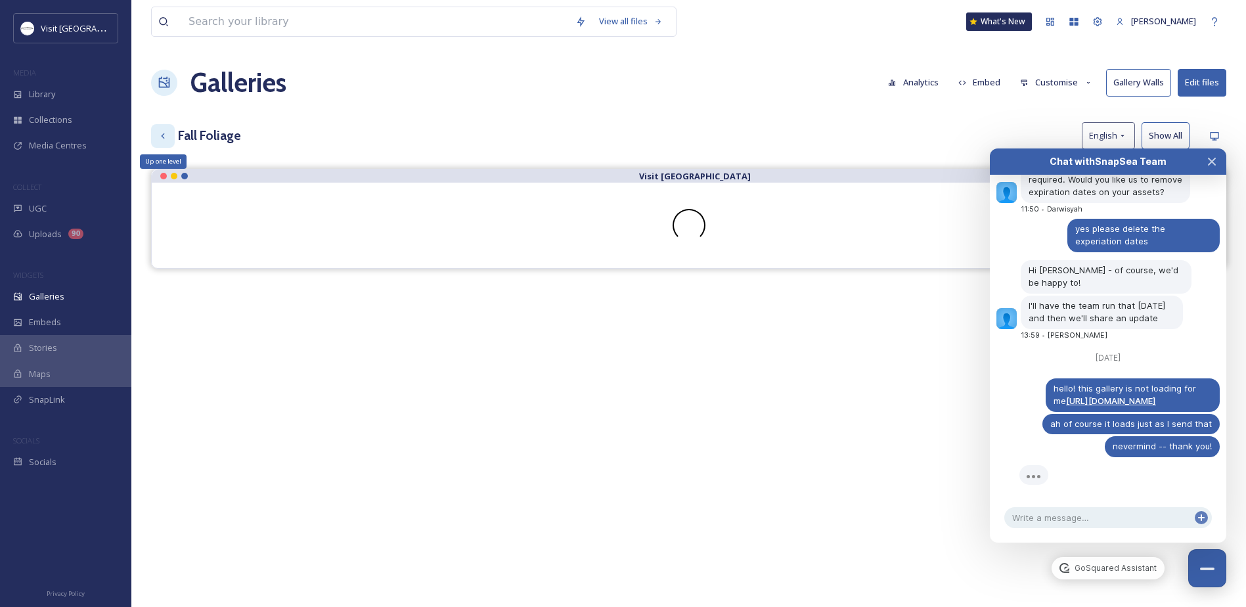
scroll to position [473, 0]
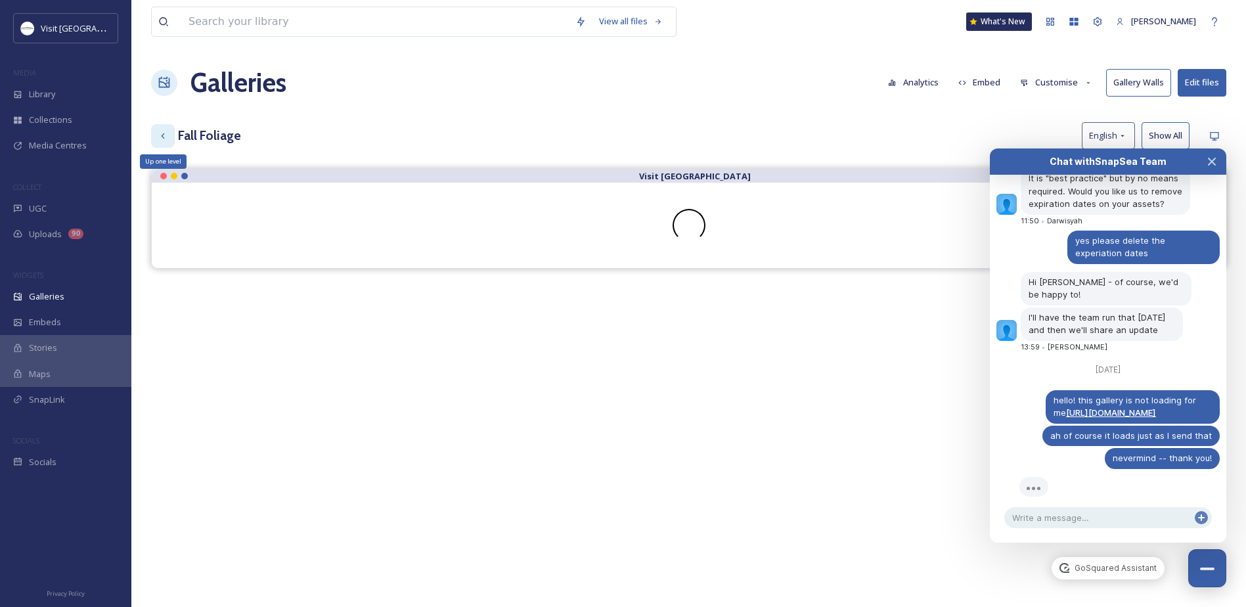
click at [167, 133] on icon at bounding box center [163, 136] width 11 height 11
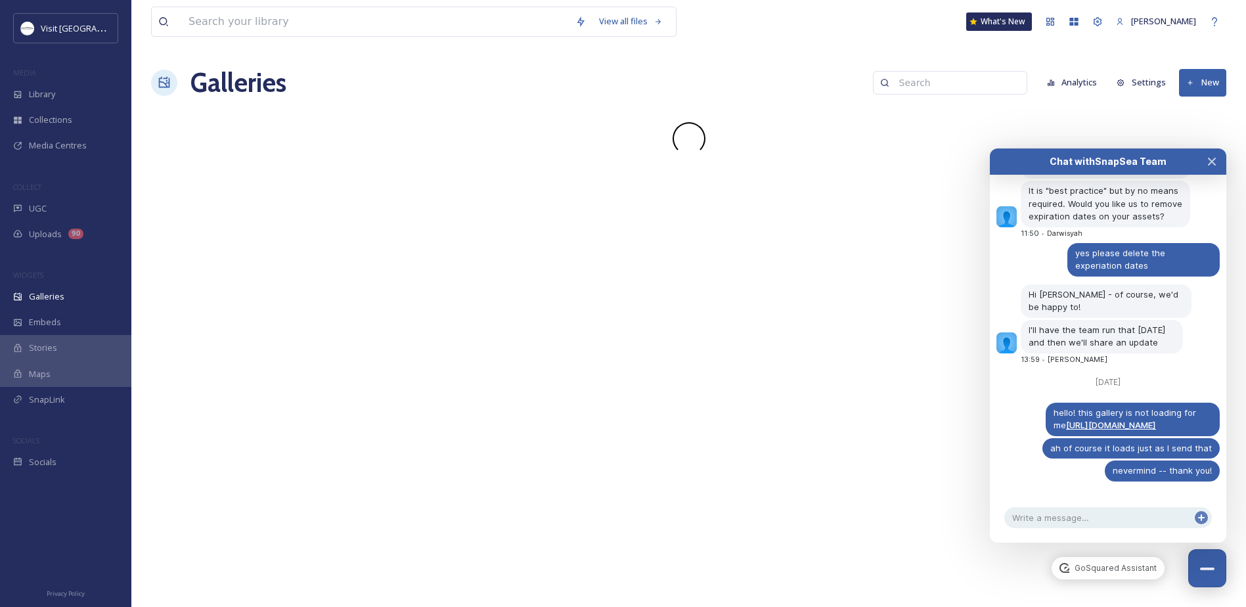
click at [1169, 156] on div "Chat with SnapSea Team" at bounding box center [1107, 161] width 189 height 13
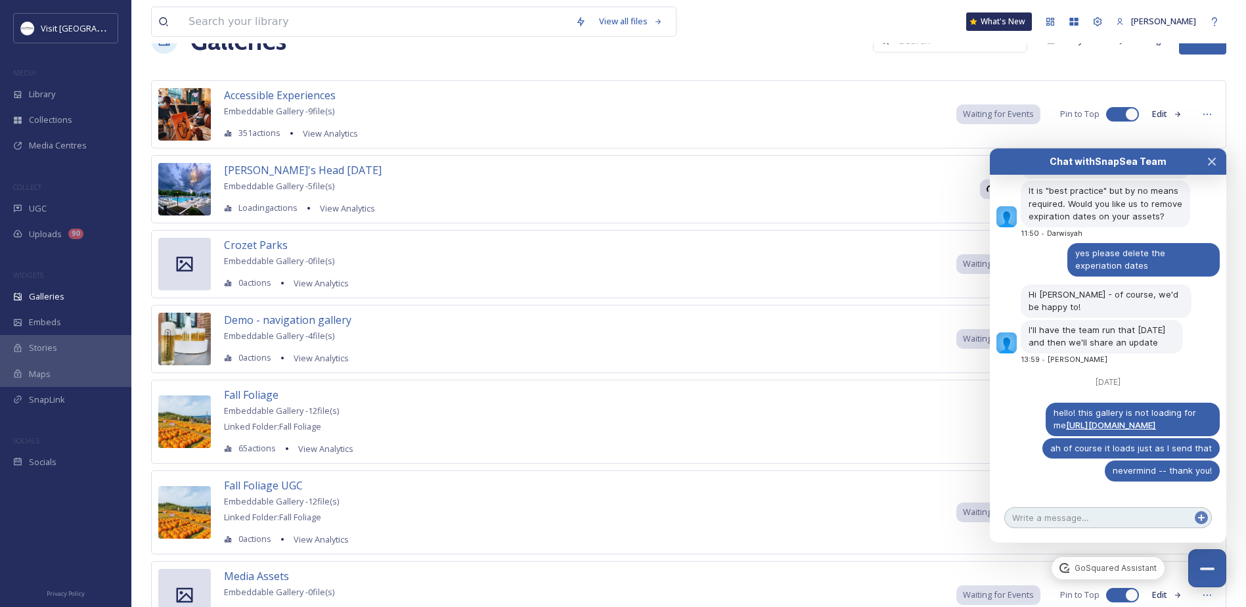
scroll to position [66, 0]
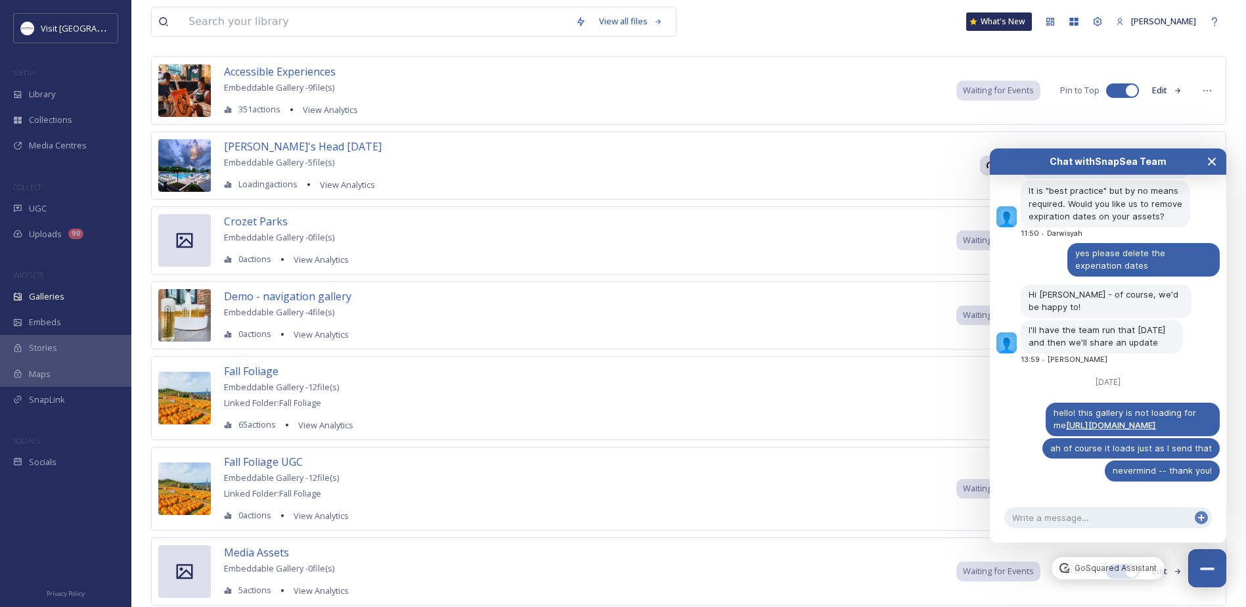
click at [1214, 160] on icon "Close Chat" at bounding box center [1211, 161] width 7 height 7
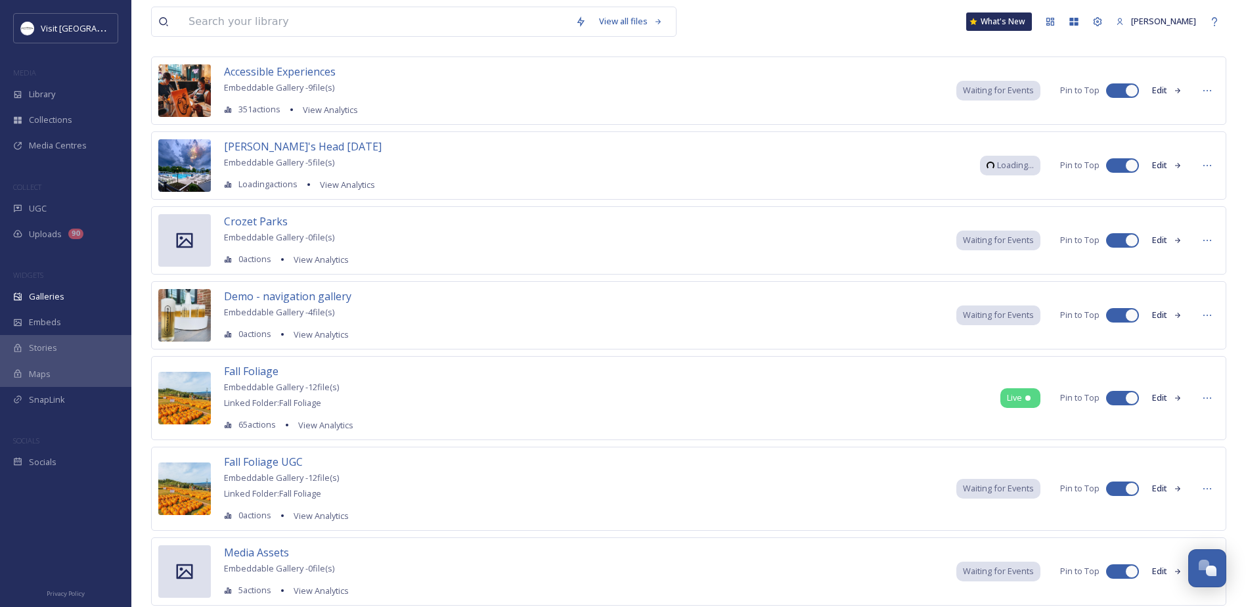
scroll to position [497, 0]
click at [1208, 397] on icon at bounding box center [1207, 398] width 11 height 11
click at [1171, 540] on span "Delete" at bounding box center [1166, 543] width 26 height 12
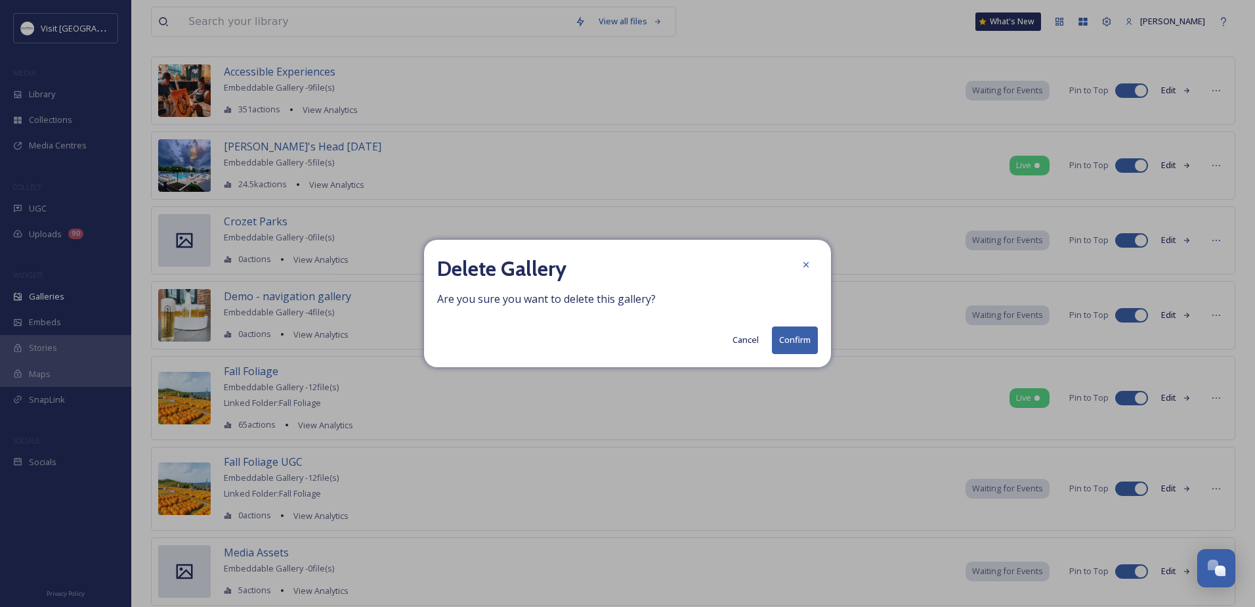
click at [806, 338] on button "Confirm" at bounding box center [795, 339] width 46 height 27
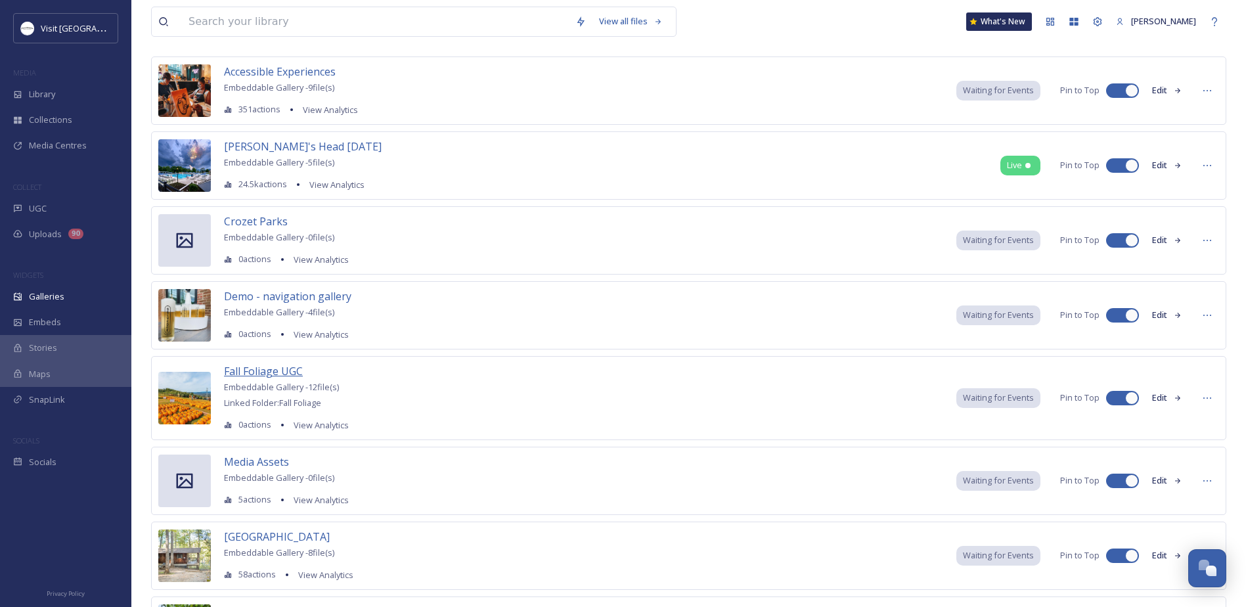
click at [274, 374] on span "Fall Foliage UGC" at bounding box center [263, 371] width 79 height 14
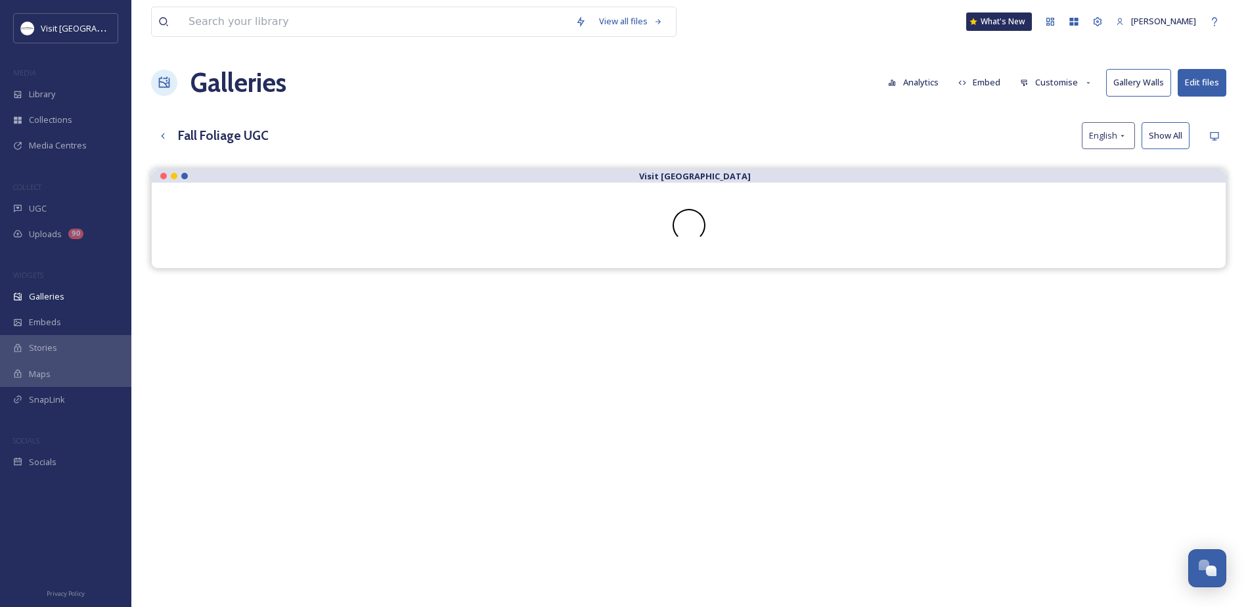
click at [999, 83] on button "Embed" at bounding box center [979, 83] width 56 height 26
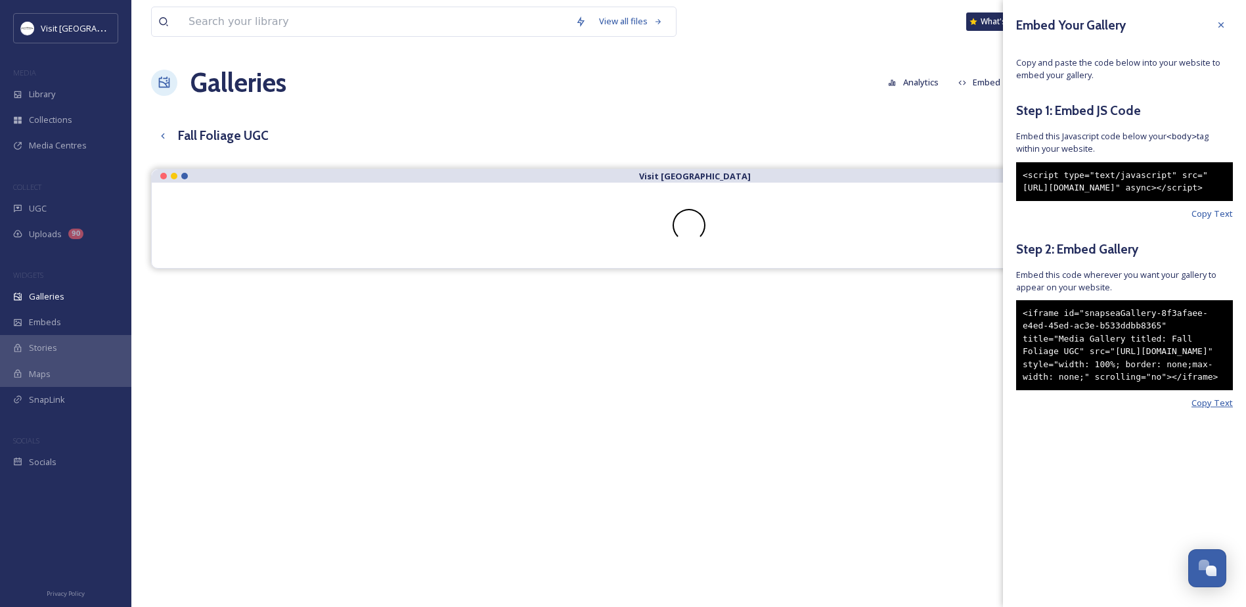
click at [1220, 409] on span "Copy Text" at bounding box center [1211, 403] width 41 height 12
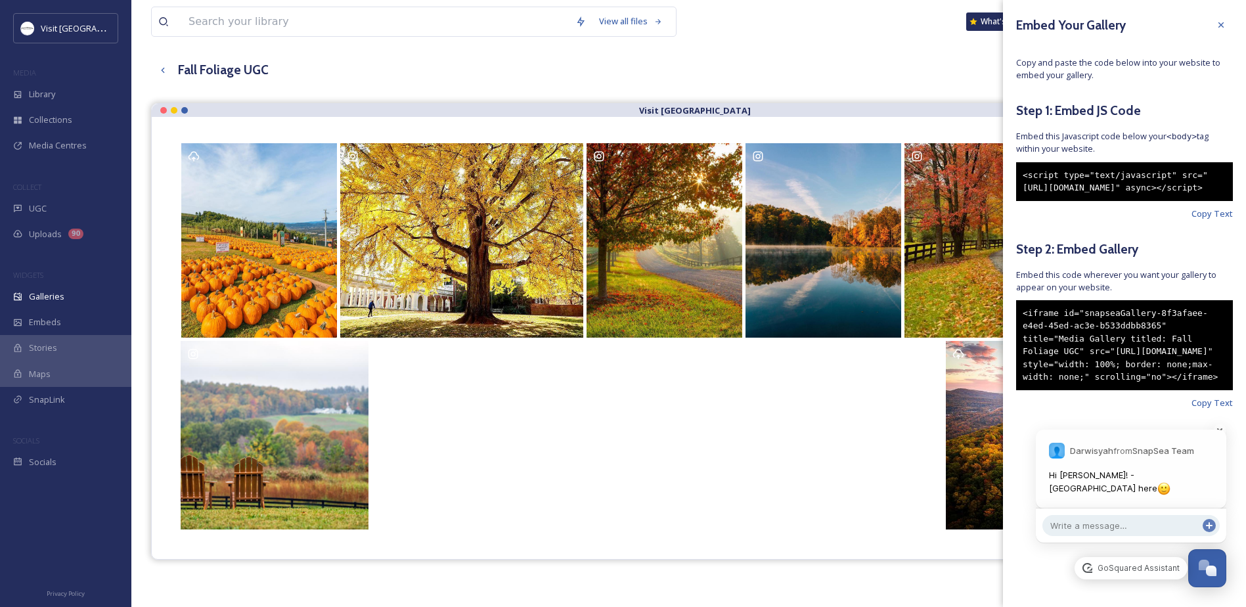
scroll to position [533, 0]
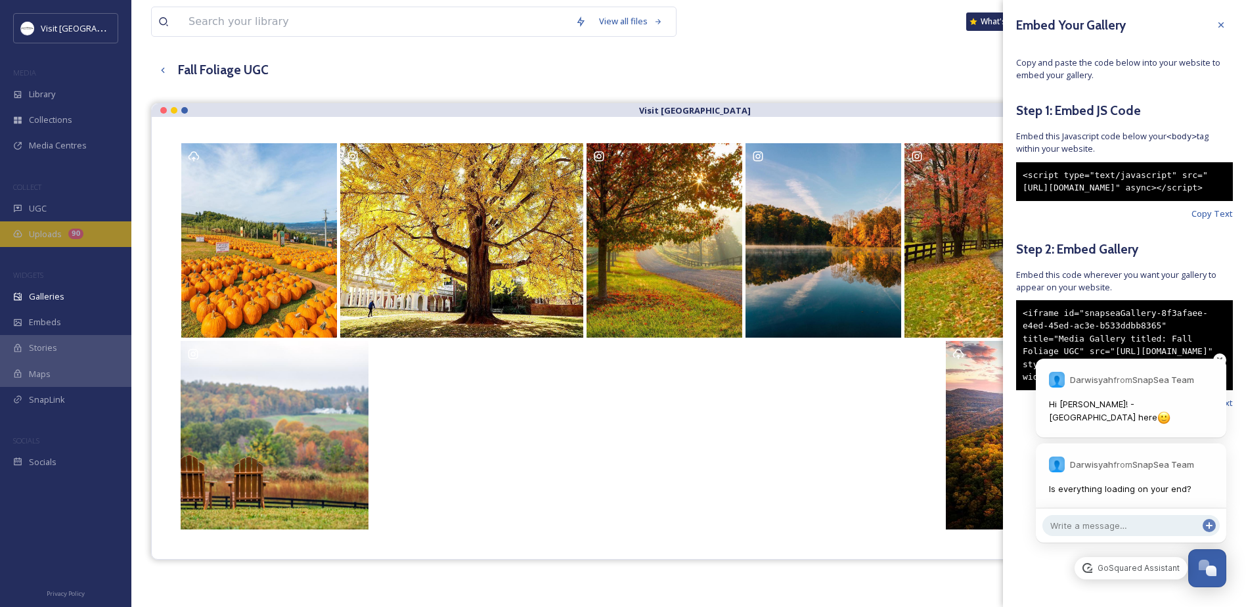
click at [55, 243] on div "Uploads 90" at bounding box center [65, 234] width 131 height 26
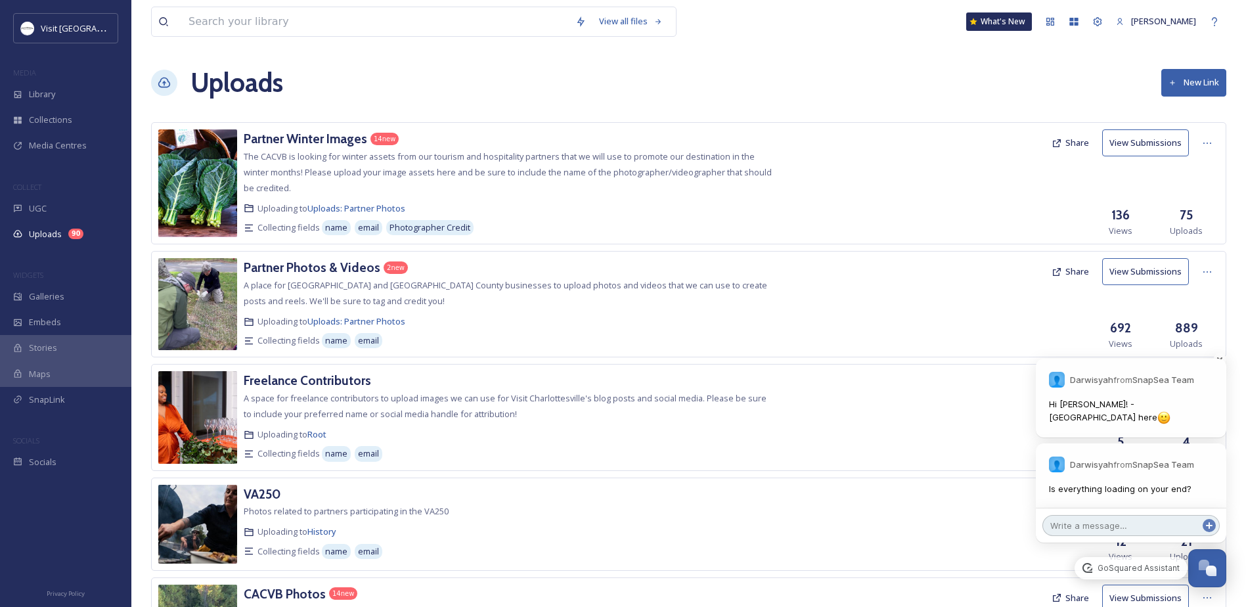
click at [1055, 522] on textarea at bounding box center [1130, 525] width 177 height 21
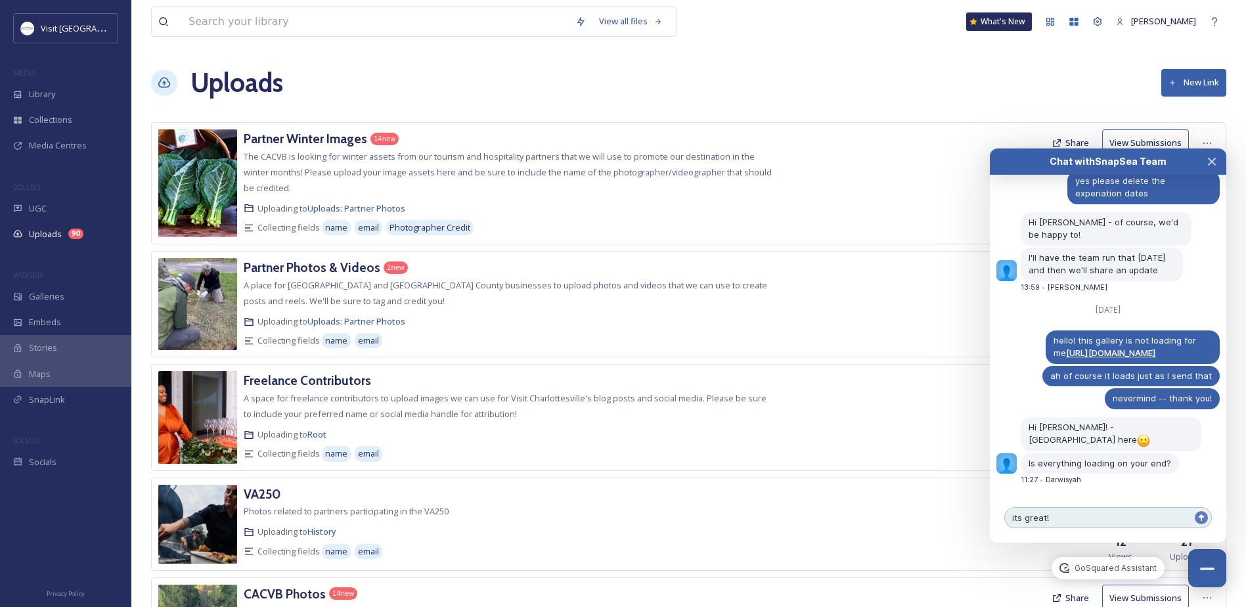
type textarea "its great!"
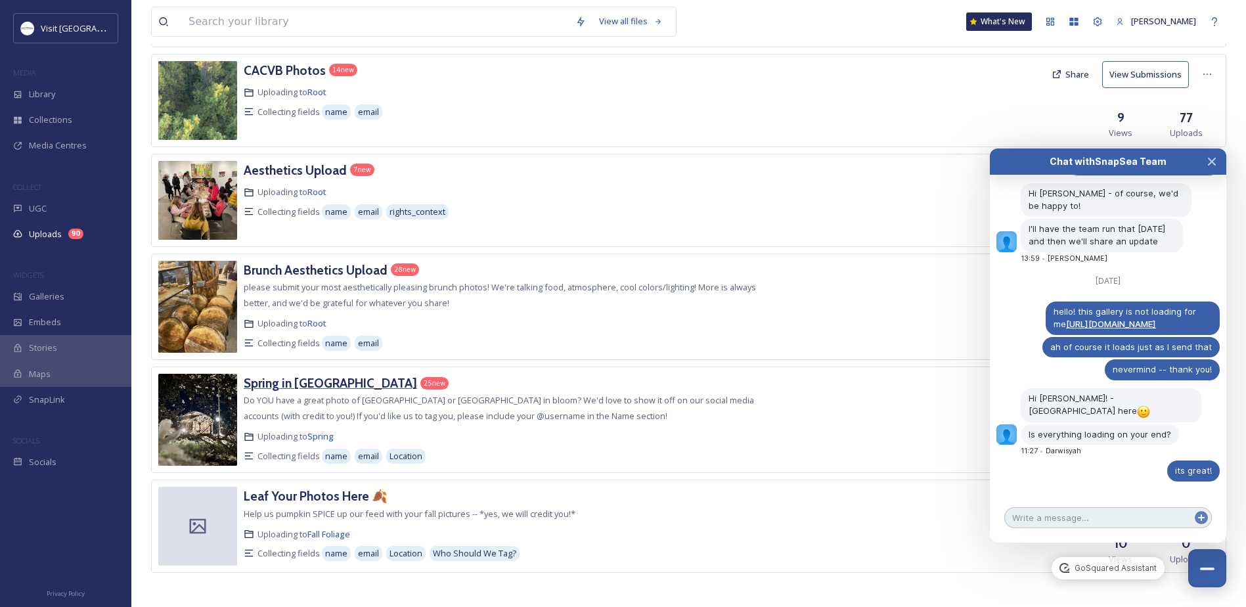
scroll to position [529, 0]
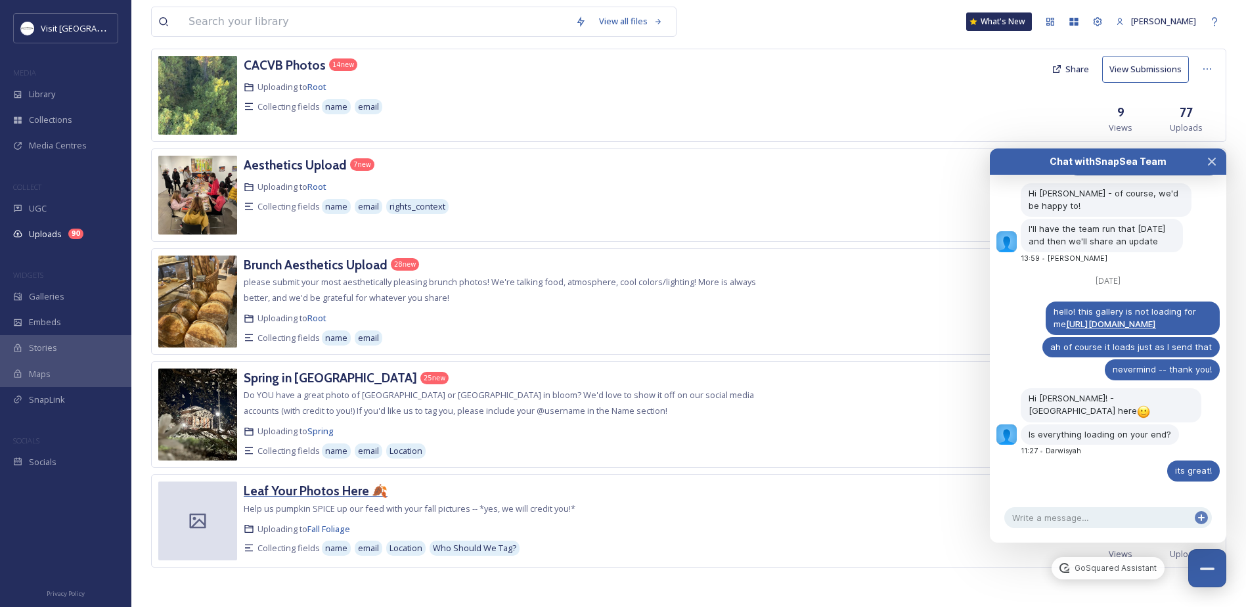
click at [316, 490] on h3 "Leaf Your Photos Here 🍂" at bounding box center [316, 491] width 144 height 16
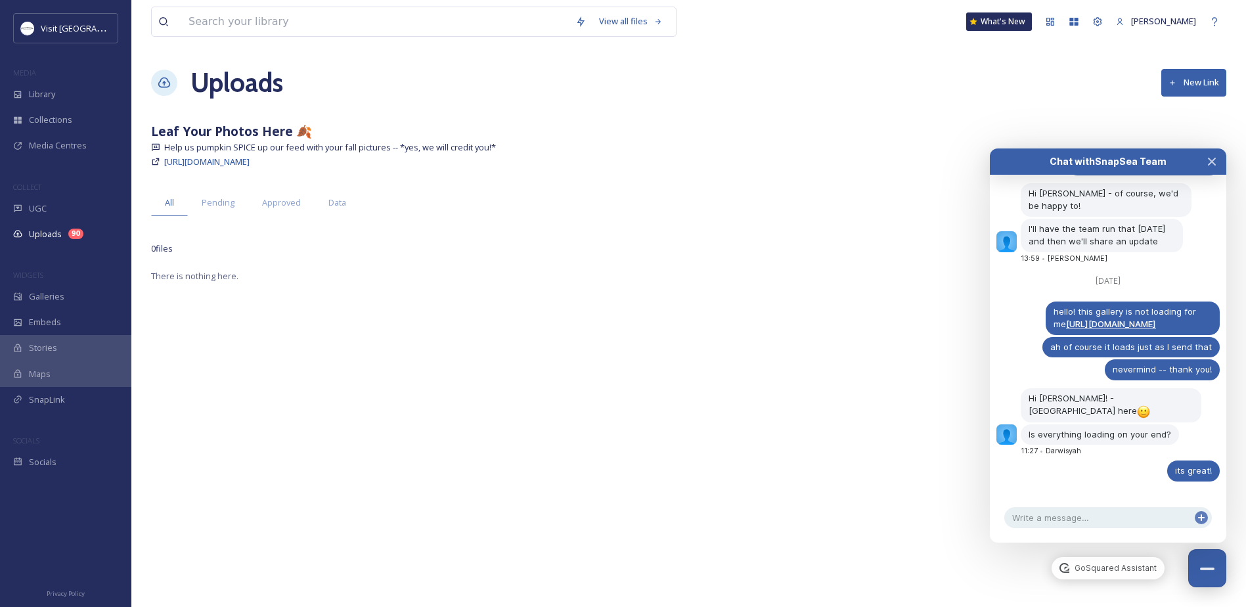
click at [1145, 164] on div "Chat with SnapSea Team" at bounding box center [1107, 161] width 189 height 13
click at [1216, 160] on icon "Close Chat" at bounding box center [1211, 161] width 11 height 11
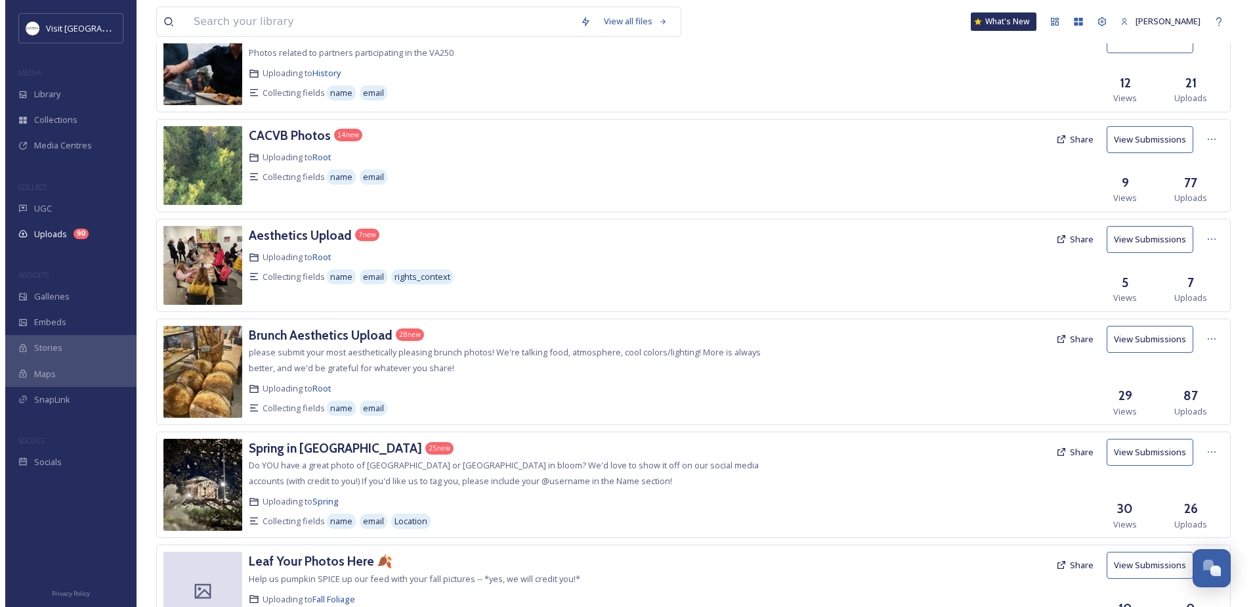
scroll to position [529, 0]
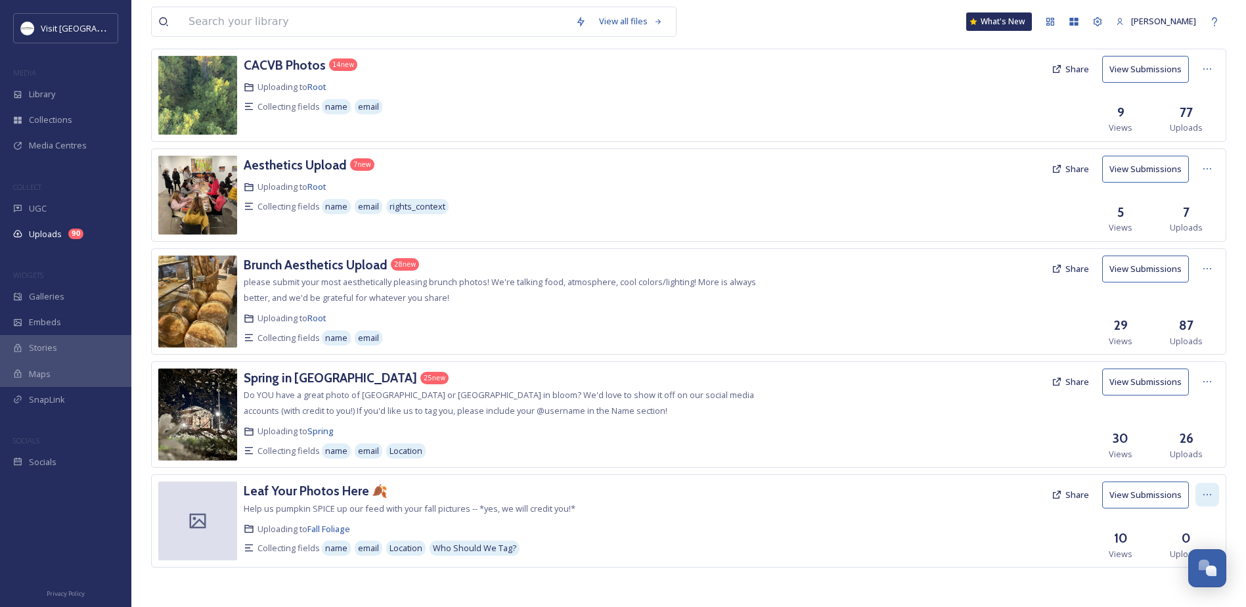
click at [1205, 493] on icon at bounding box center [1207, 494] width 11 height 11
click at [1183, 546] on span "Edit" at bounding box center [1182, 549] width 14 height 12
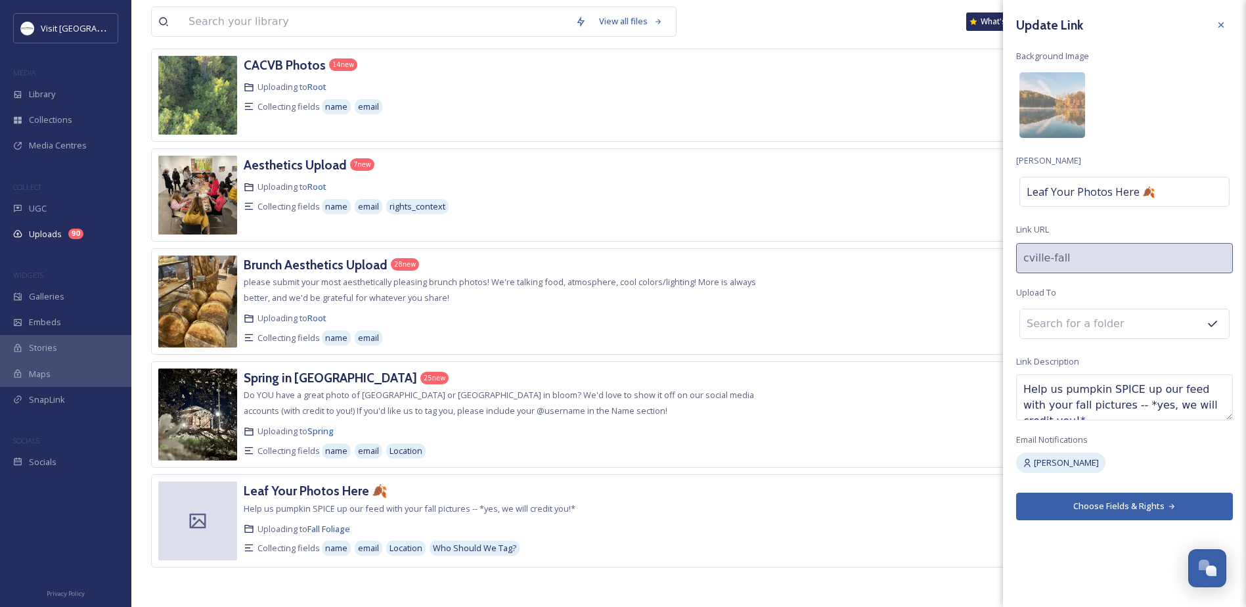
click at [1050, 325] on input at bounding box center [1092, 323] width 144 height 29
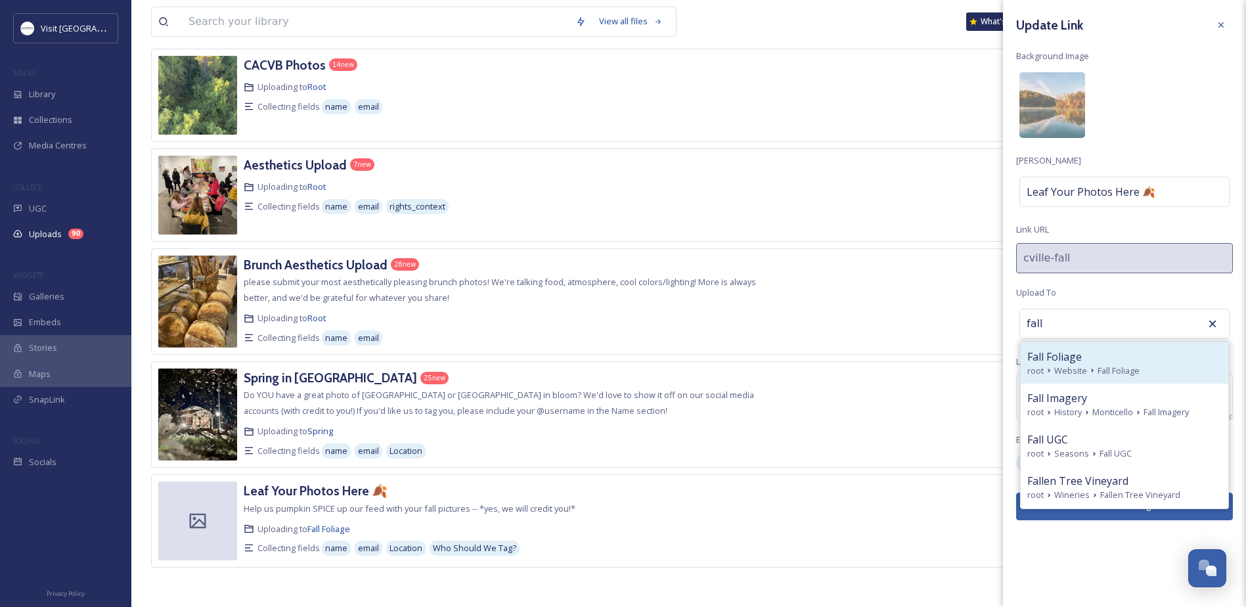
click at [1115, 358] on div "Fall Foliage" at bounding box center [1124, 357] width 194 height 16
type input "Fall Foliage"
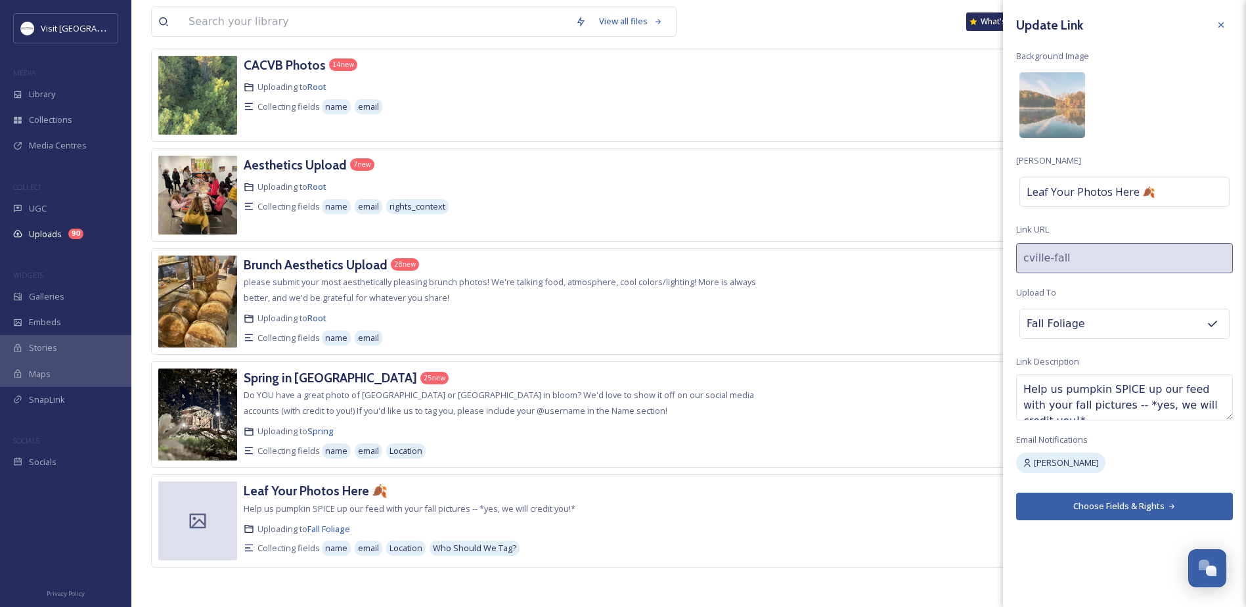
click at [1116, 510] on button "Choose Fields & Rights" at bounding box center [1124, 505] width 217 height 27
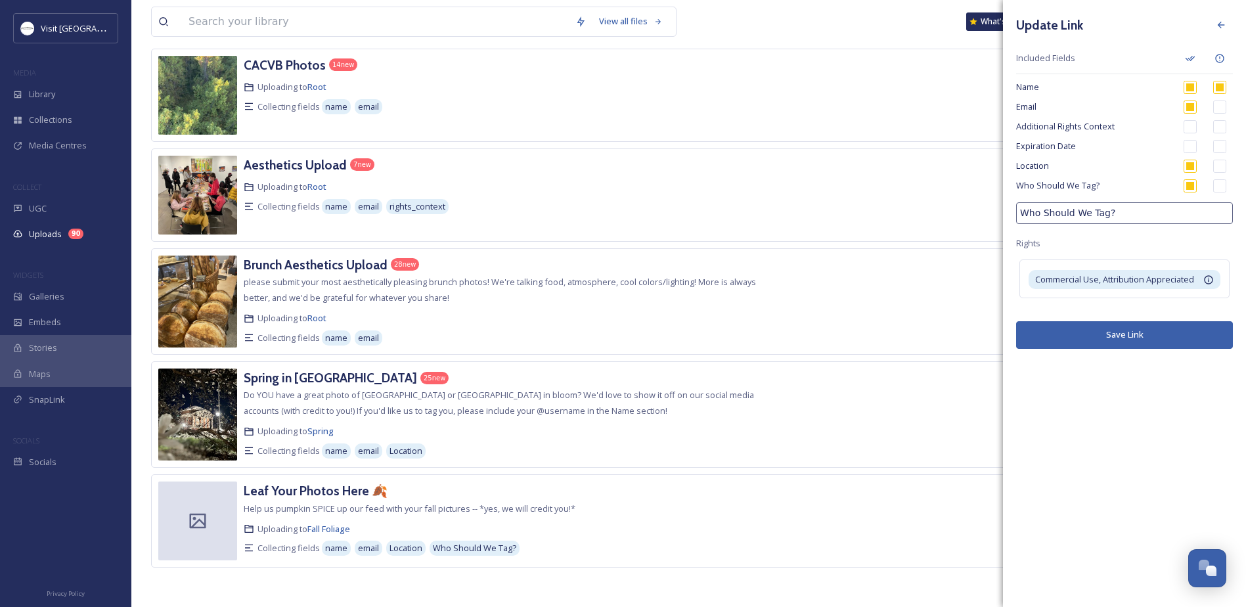
click at [1152, 331] on button "Save Link" at bounding box center [1124, 334] width 217 height 27
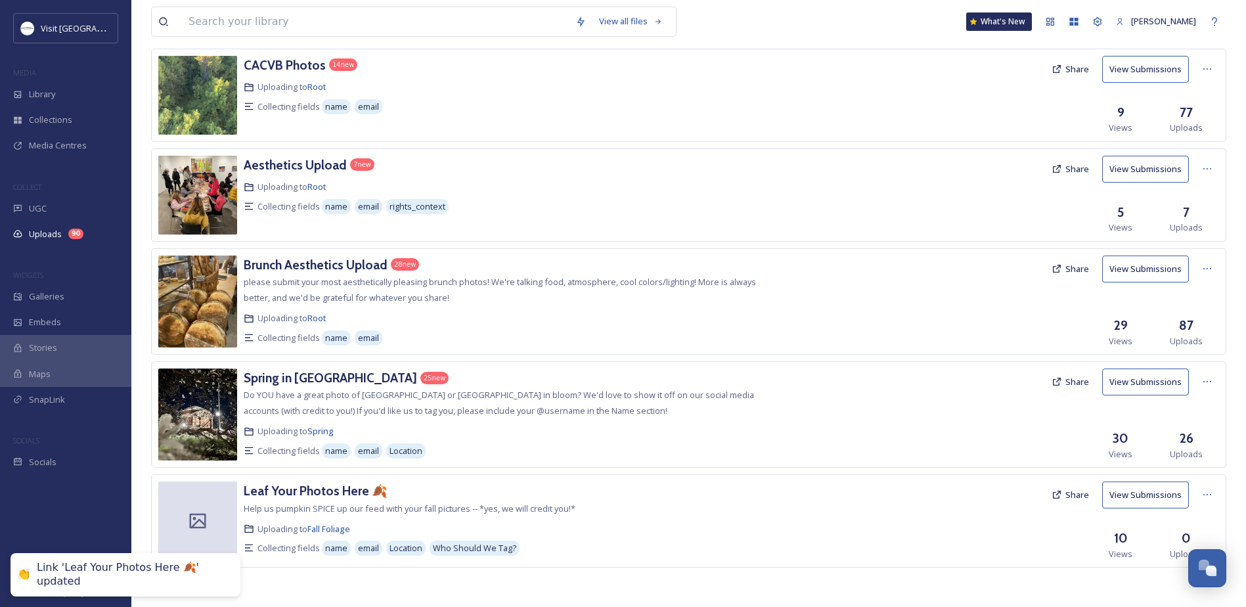
click at [1057, 488] on button "Share" at bounding box center [1070, 495] width 51 height 26
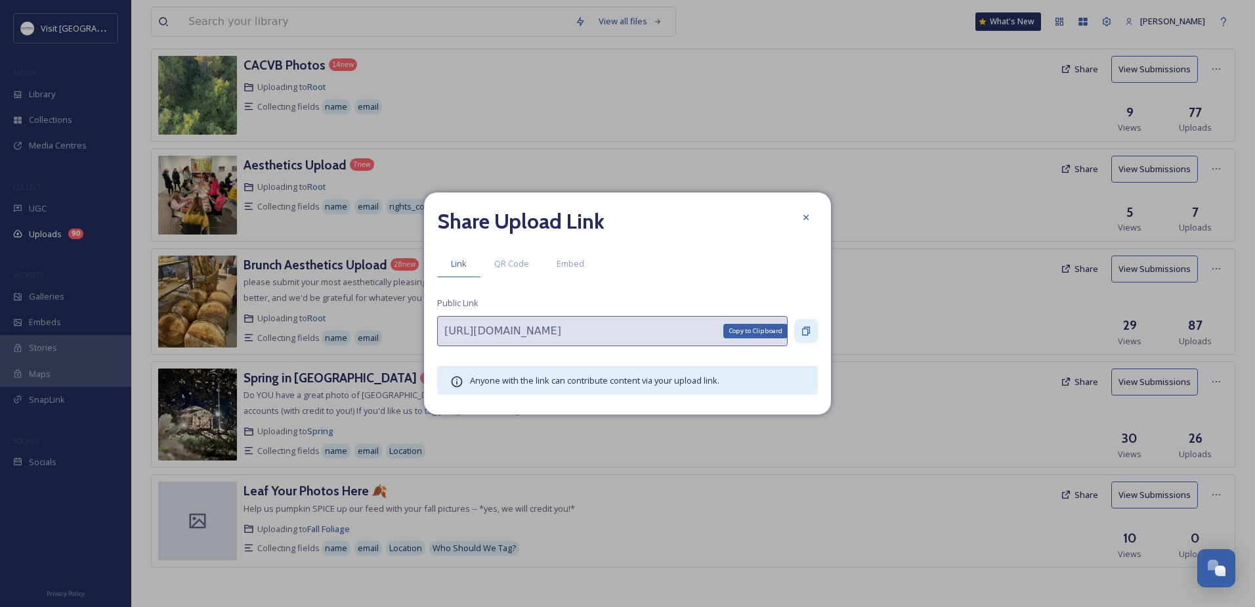
click at [807, 330] on icon at bounding box center [806, 331] width 11 height 11
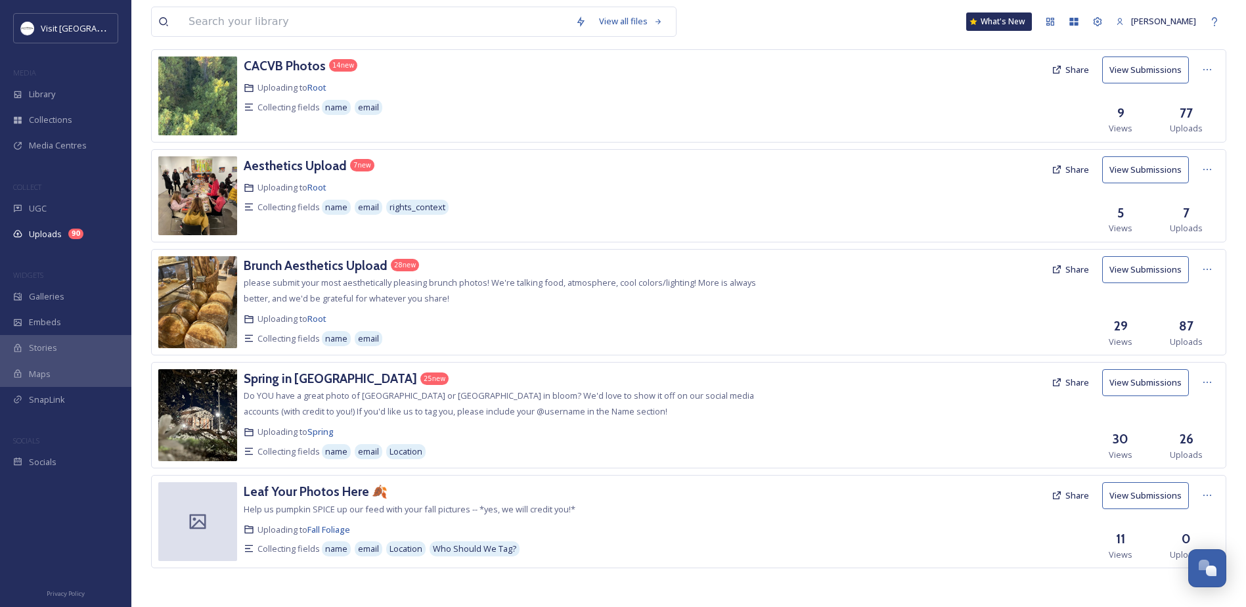
scroll to position [529, 0]
click at [1199, 494] on div at bounding box center [1207, 495] width 24 height 24
click at [1187, 543] on span "Edit" at bounding box center [1182, 549] width 14 height 12
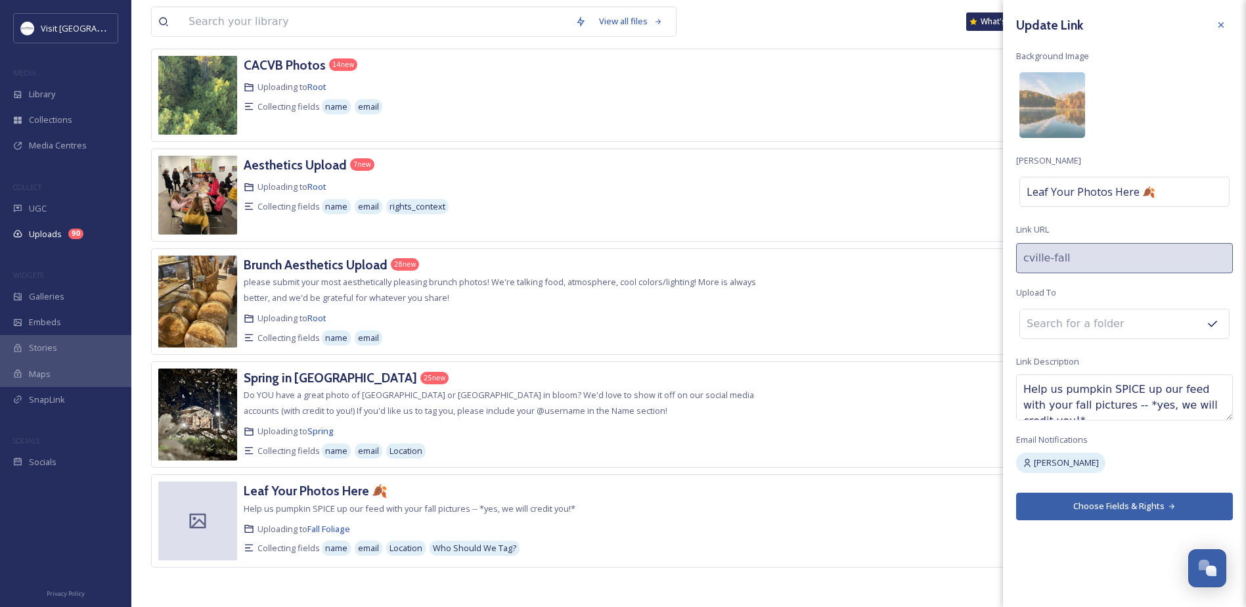
click at [1080, 500] on button "Choose Fields & Rights" at bounding box center [1124, 505] width 217 height 27
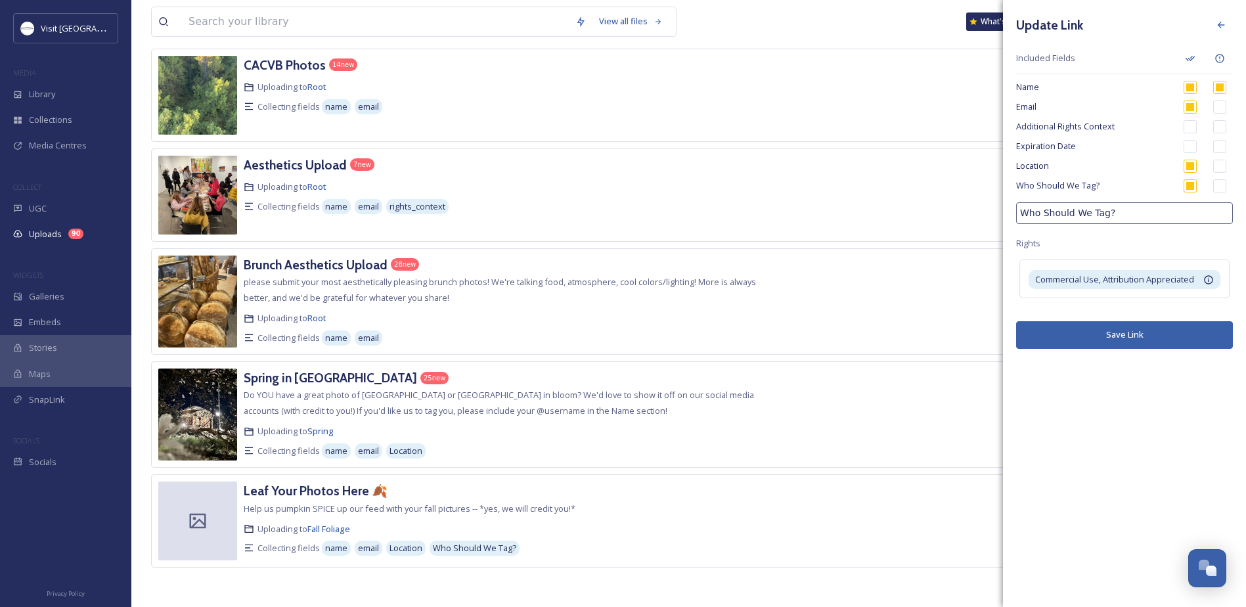
click at [1094, 330] on button "Save Link" at bounding box center [1124, 334] width 217 height 27
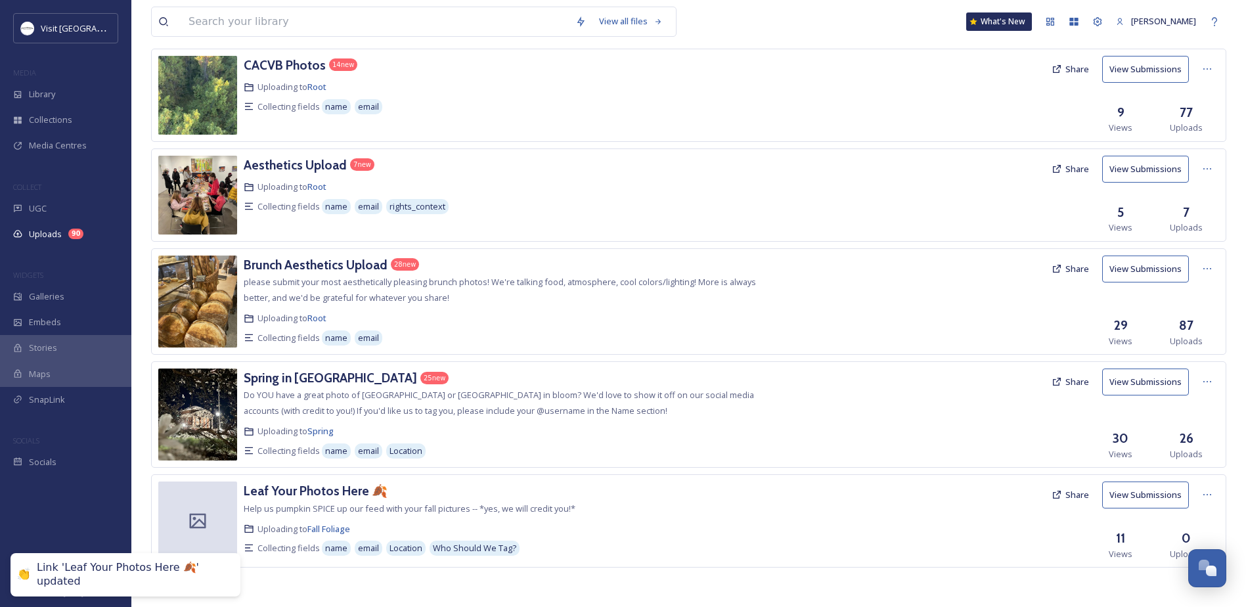
click at [1076, 492] on button "Share" at bounding box center [1070, 495] width 51 height 26
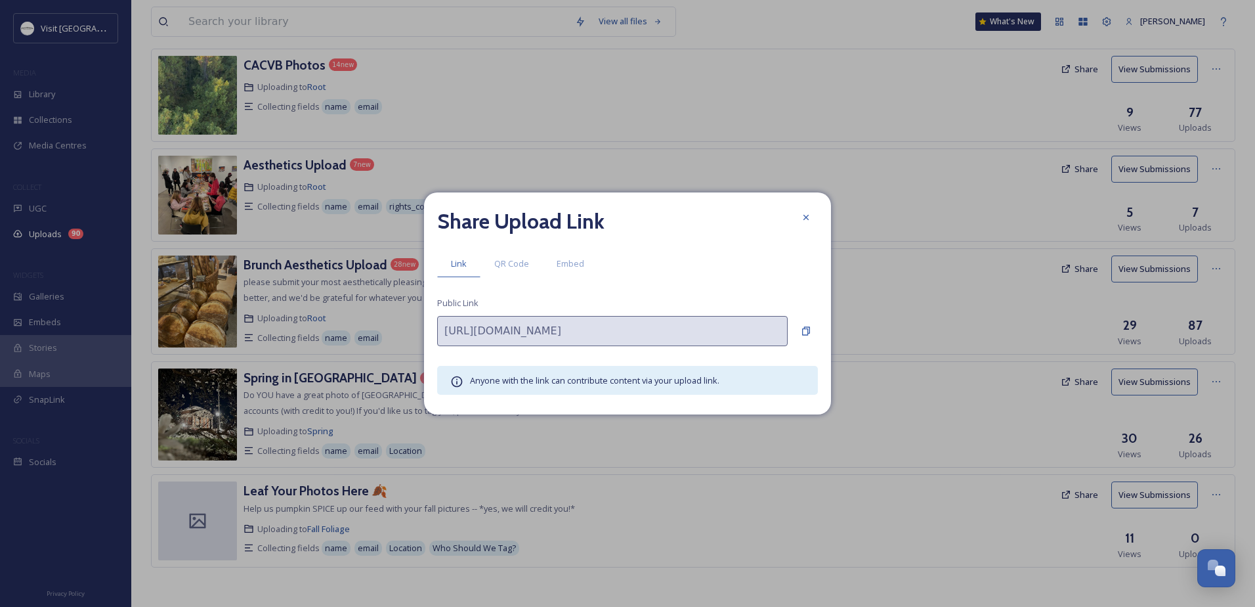
click at [575, 265] on span "Embed" at bounding box center [571, 263] width 28 height 12
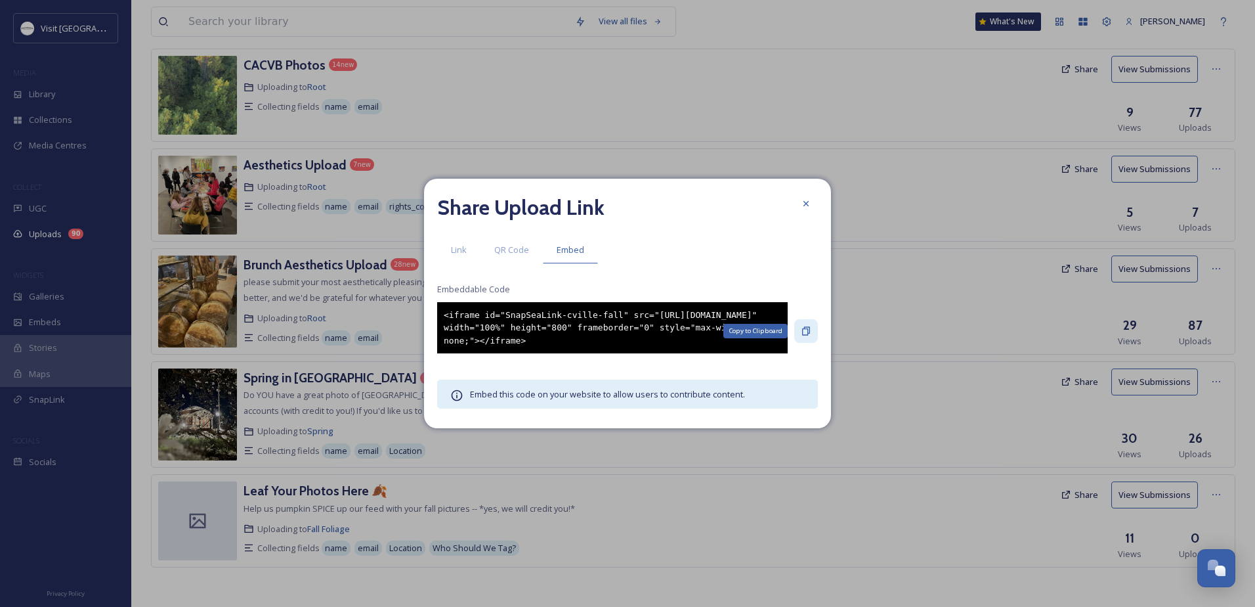
click at [797, 330] on div "Copy to Clipboard" at bounding box center [807, 331] width 24 height 24
click at [460, 251] on span "Link" at bounding box center [459, 250] width 16 height 12
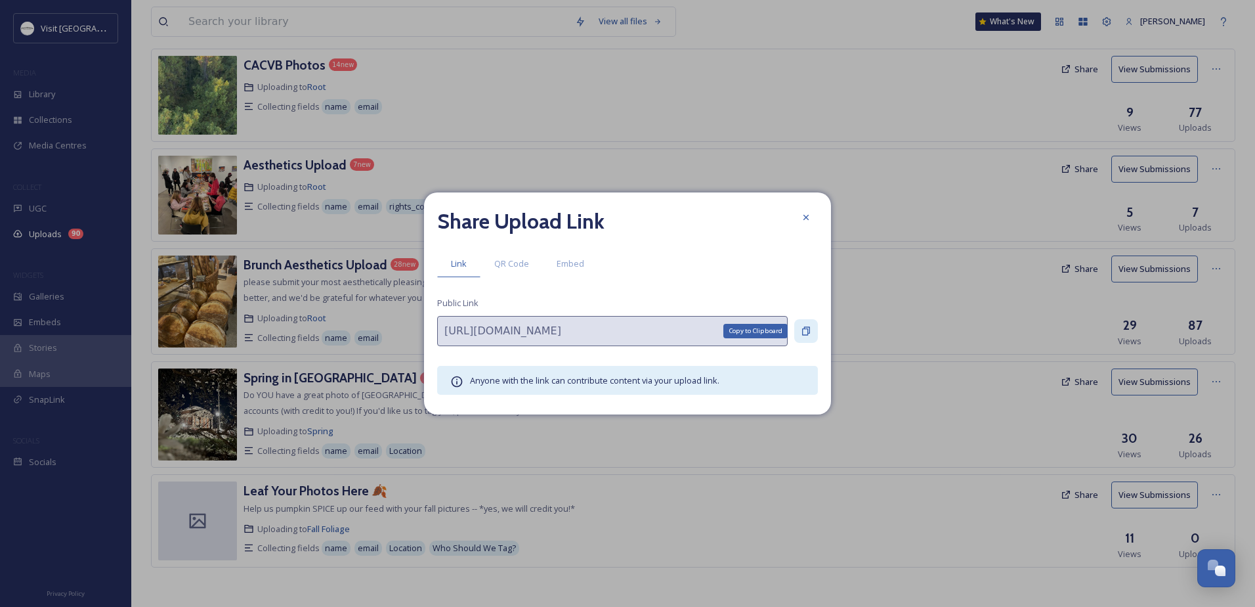
click at [809, 329] on icon at bounding box center [806, 331] width 11 height 11
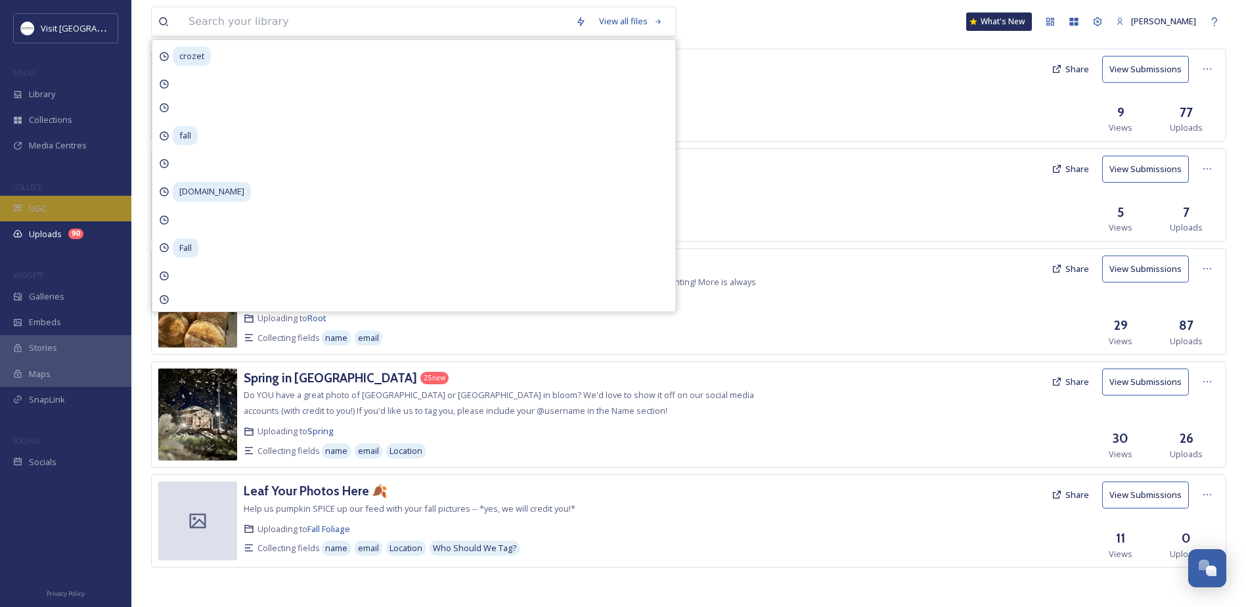
click at [61, 213] on div "UGC" at bounding box center [65, 209] width 131 height 26
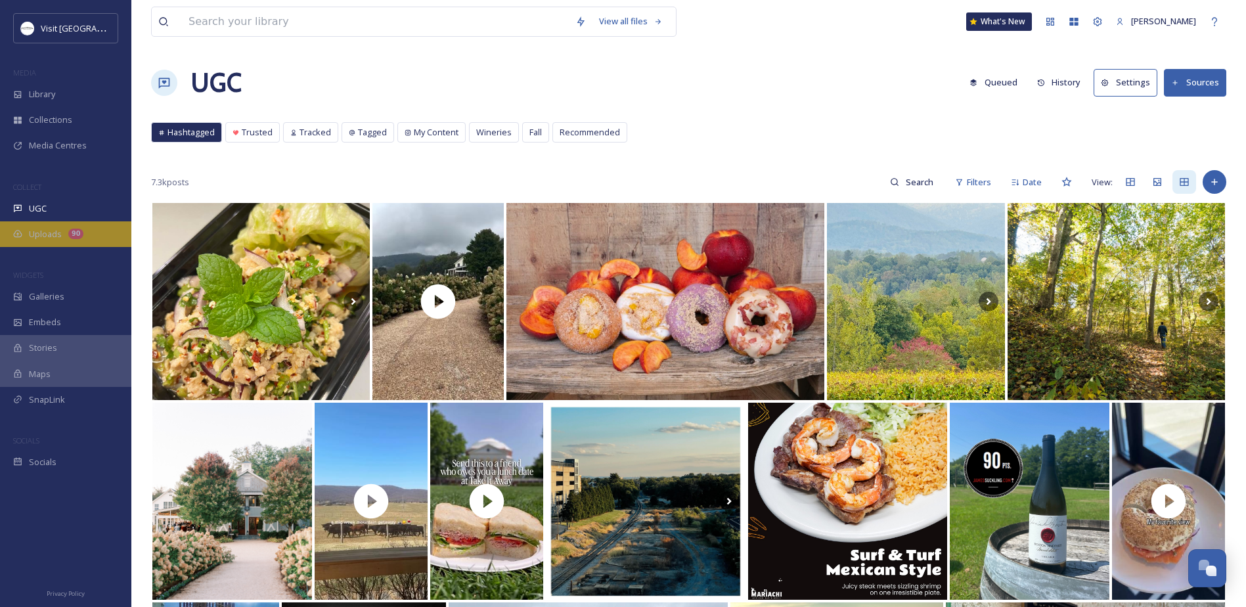
click at [81, 238] on div "Uploads 90" at bounding box center [65, 234] width 131 height 26
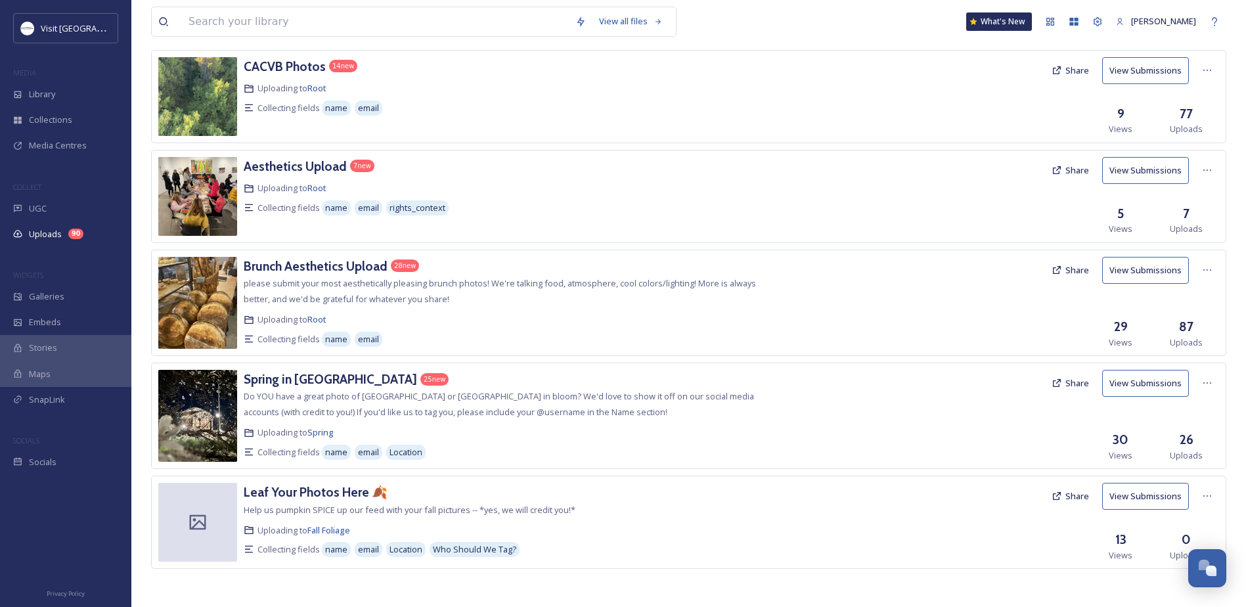
scroll to position [529, 0]
click at [299, 485] on h3 "Leaf Your Photos Here 🍂" at bounding box center [316, 491] width 144 height 16
